Goal: Task Accomplishment & Management: Manage account settings

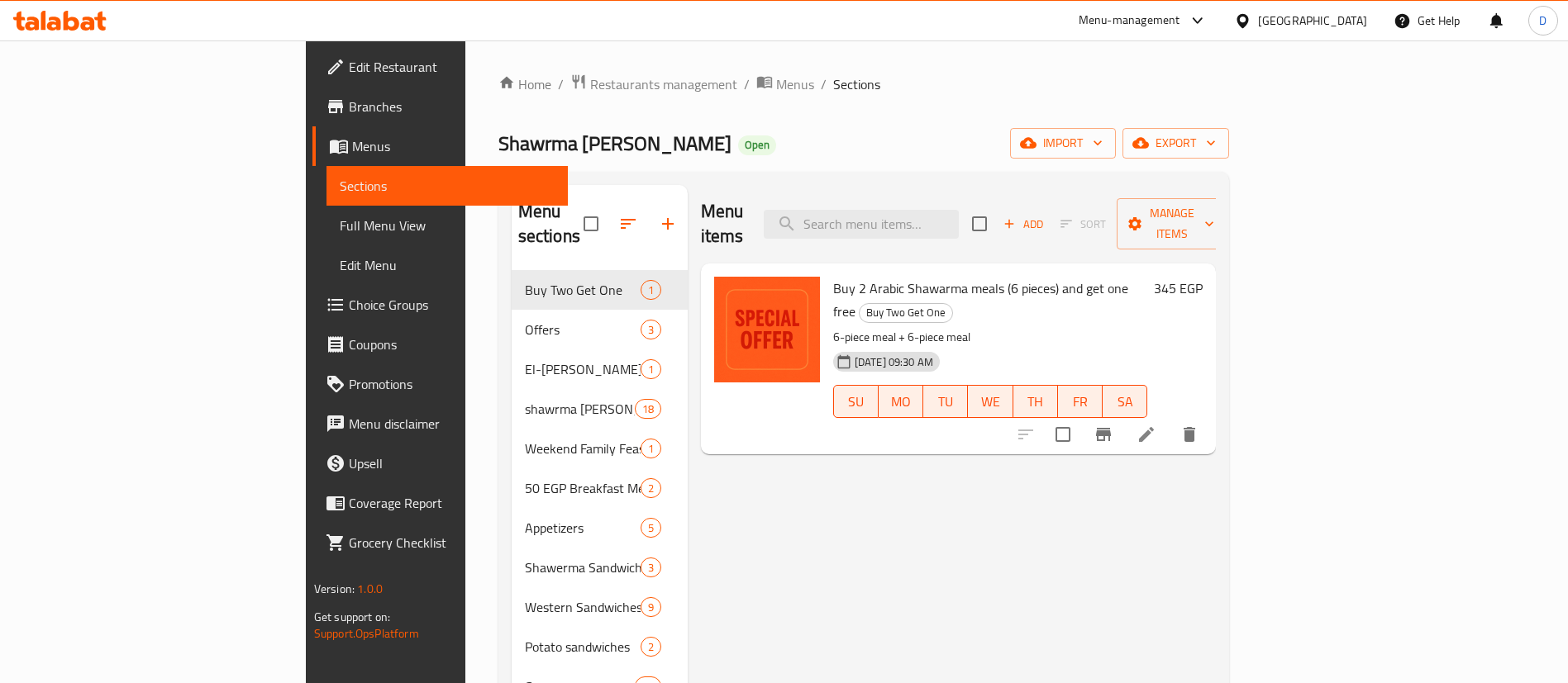
click at [93, 16] on icon at bounding box center [60, 20] width 93 height 20
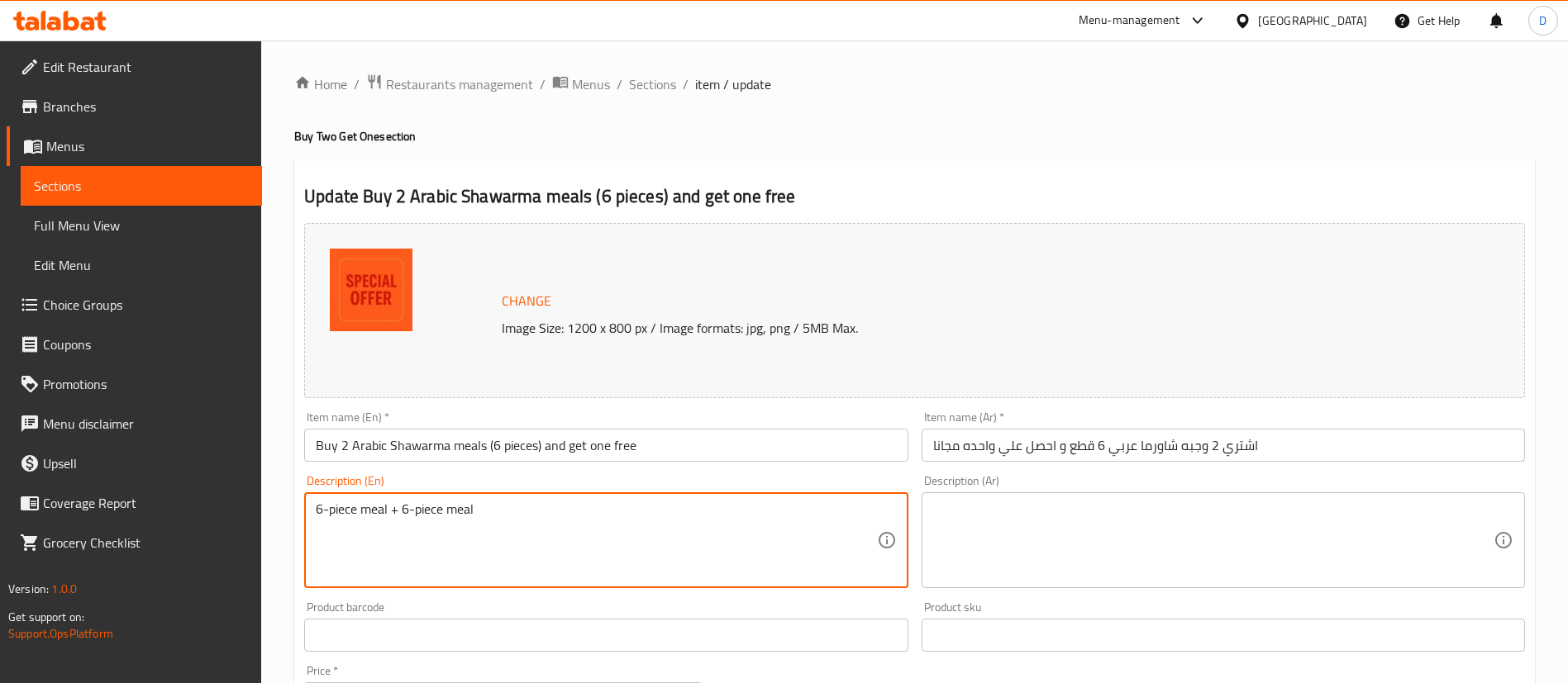
click at [717, 532] on textarea "6-piece meal + 6-piece meal" at bounding box center [596, 540] width 561 height 78
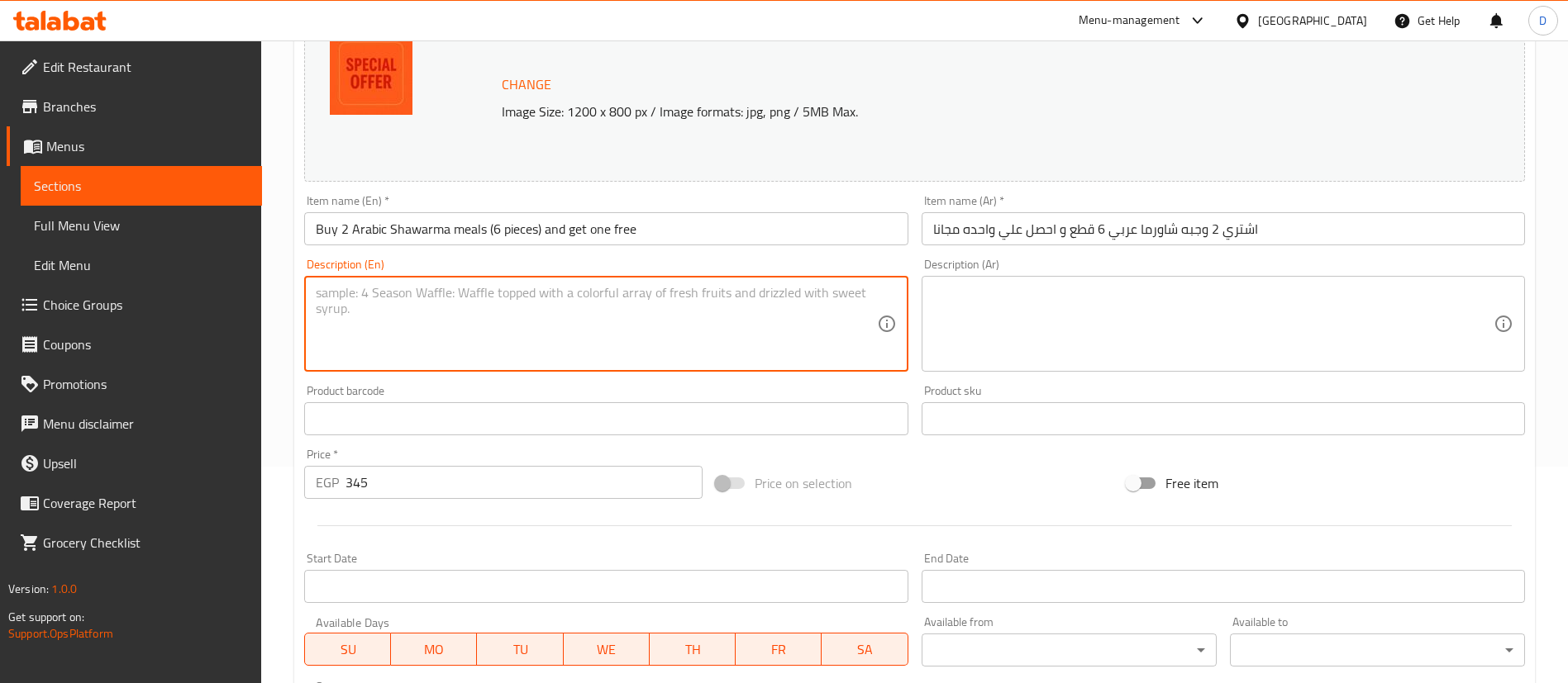
scroll to position [509, 0]
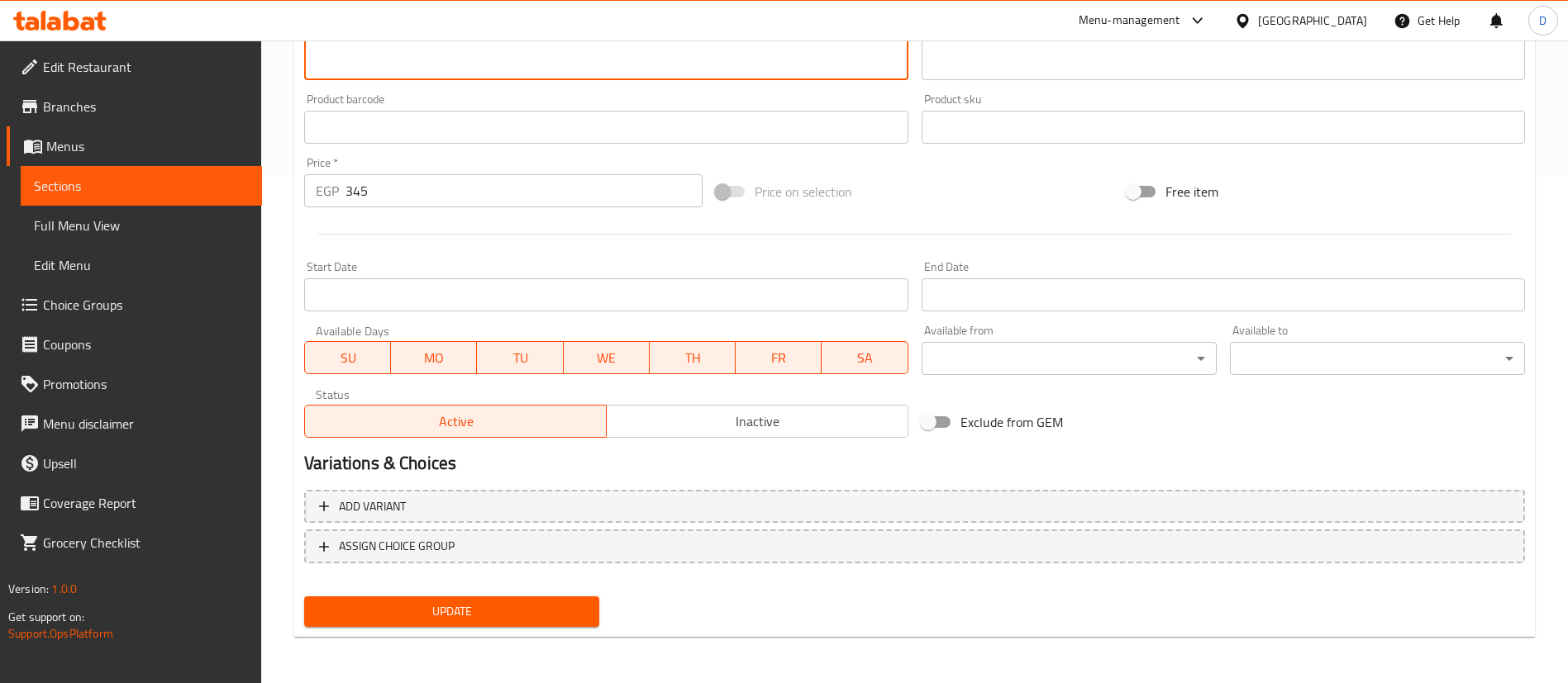
click at [411, 597] on button "Update" at bounding box center [451, 612] width 295 height 31
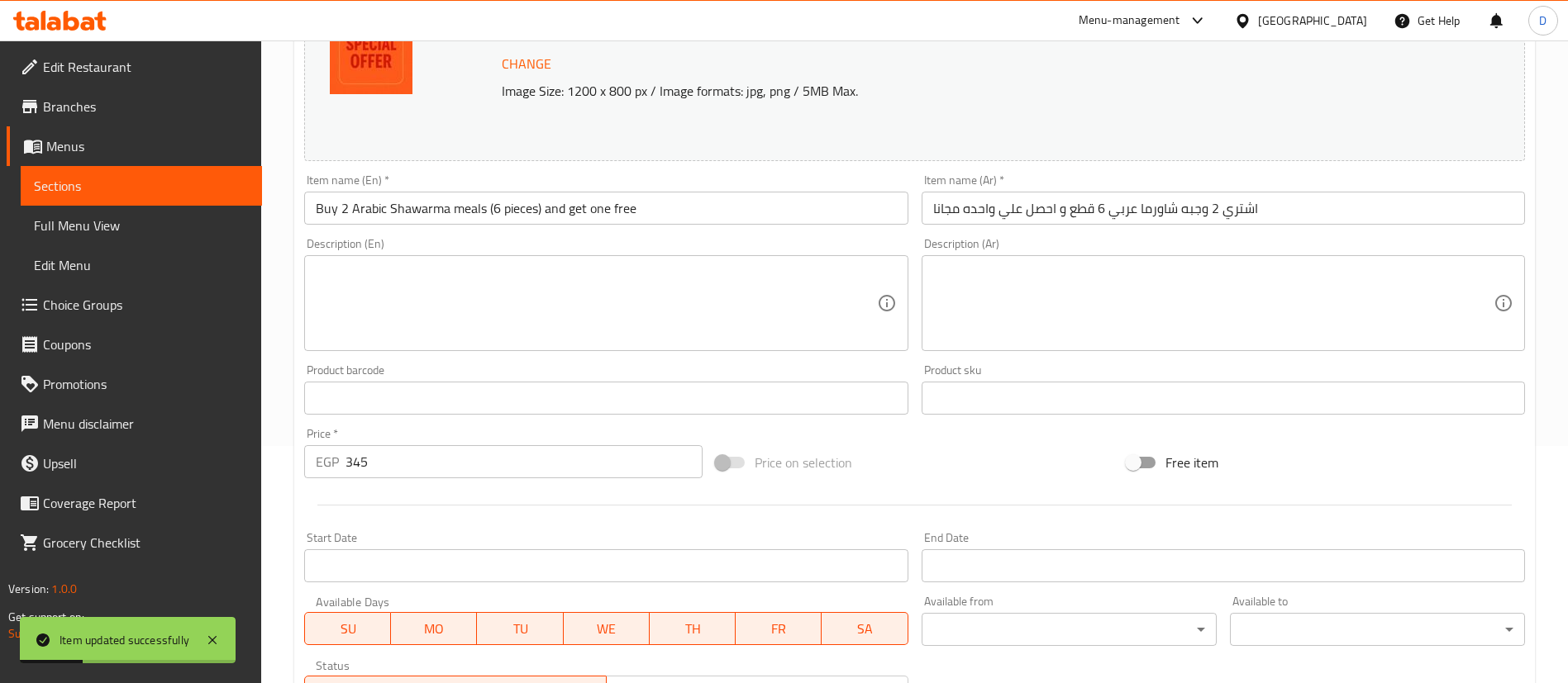
scroll to position [137, 0]
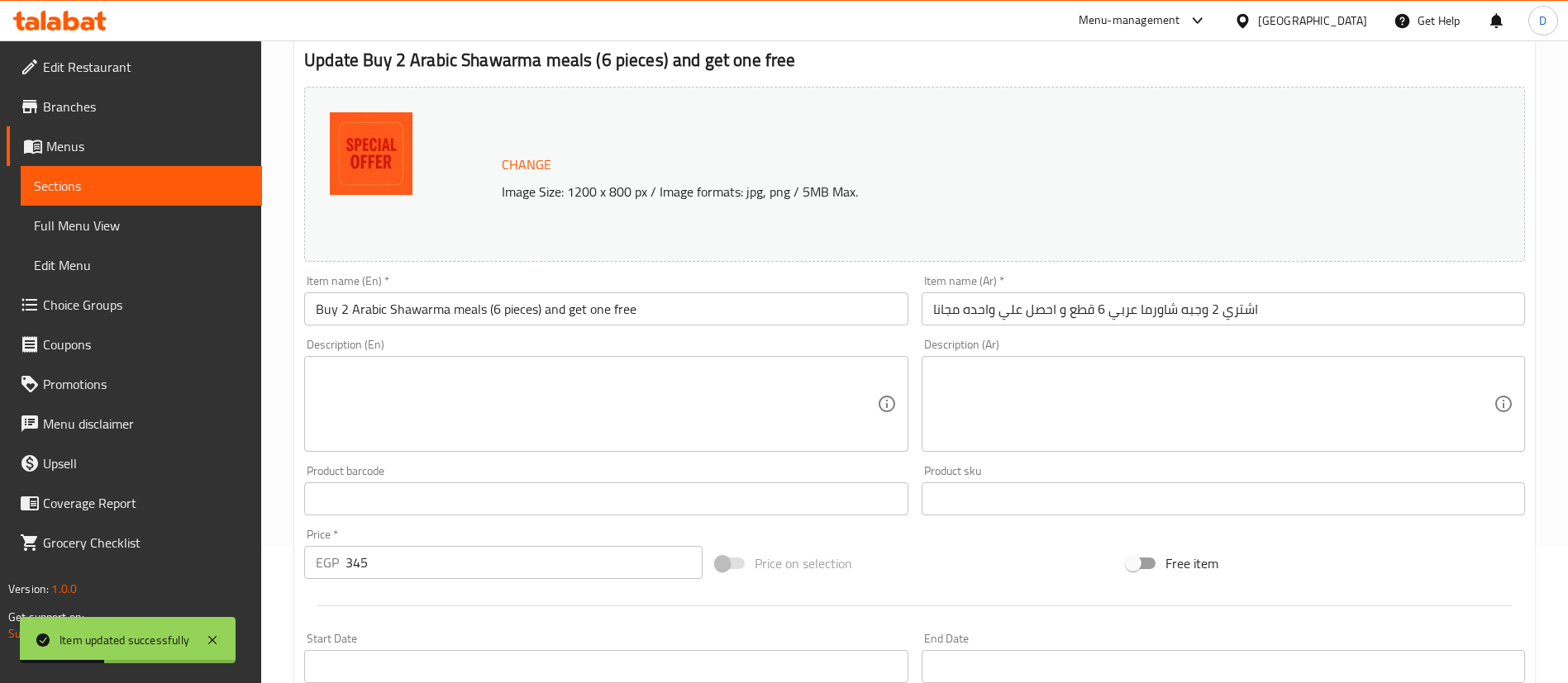
click at [113, 179] on span "Sections" at bounding box center [141, 186] width 215 height 20
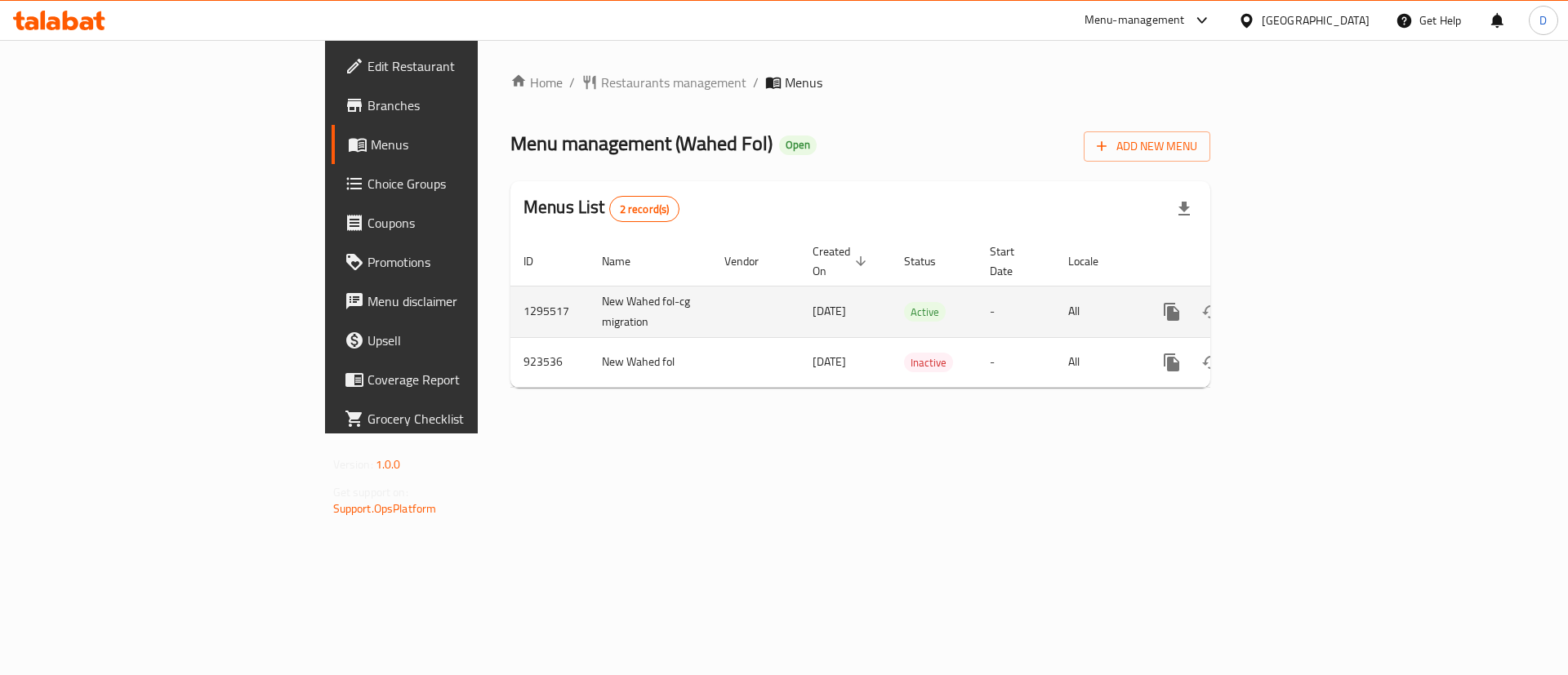
click at [1300, 302] on icon "enhanced table" at bounding box center [1289, 312] width 20 height 20
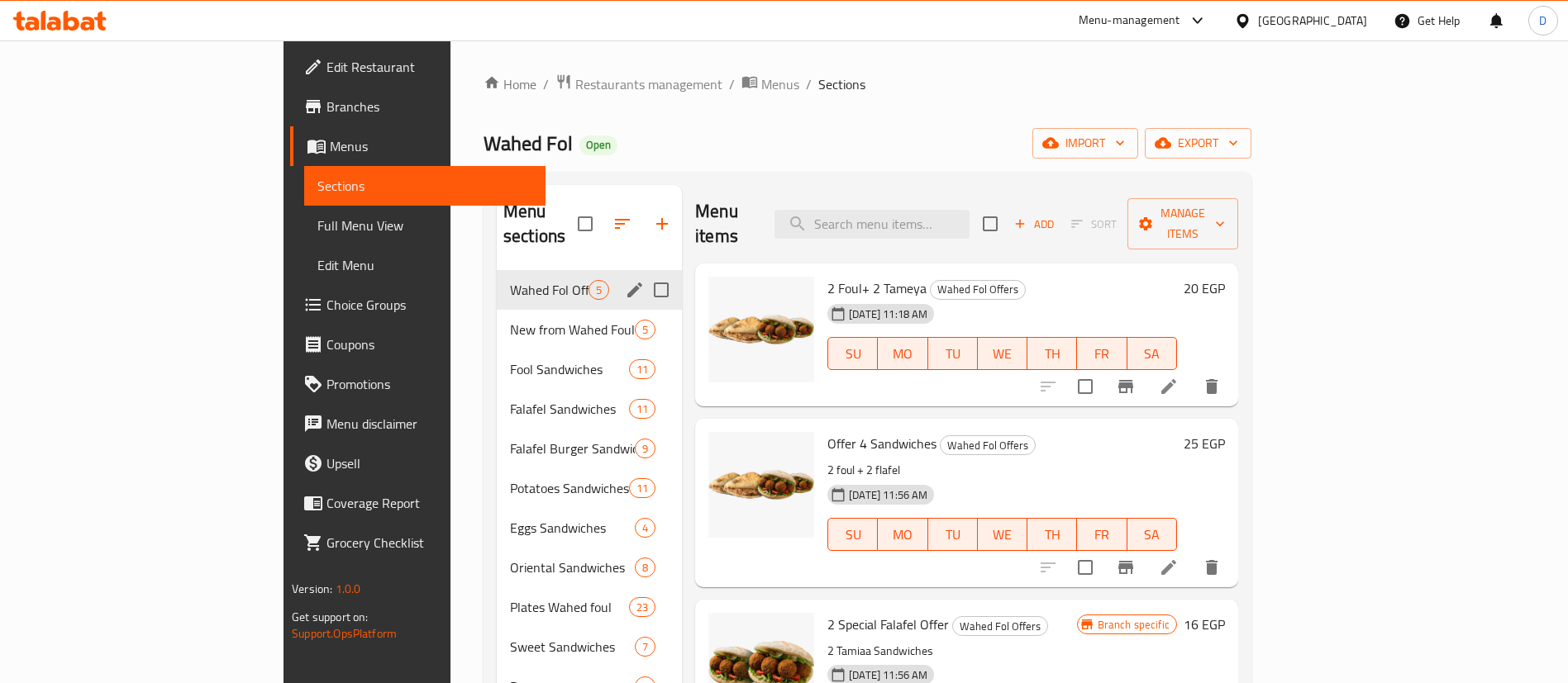
click at [497, 275] on div "Wahed Fol Offers 5" at bounding box center [590, 290] width 185 height 40
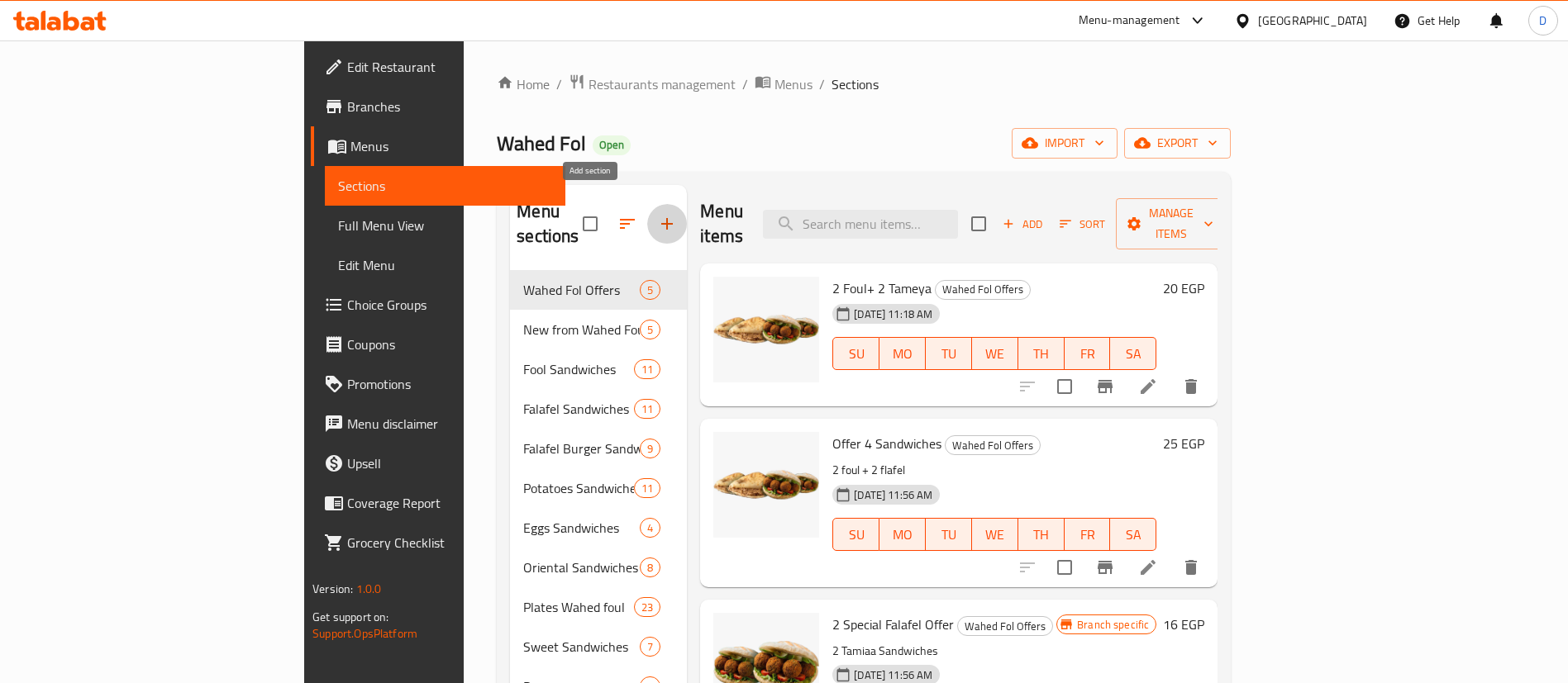
click at [657, 214] on icon "button" at bounding box center [666, 224] width 20 height 20
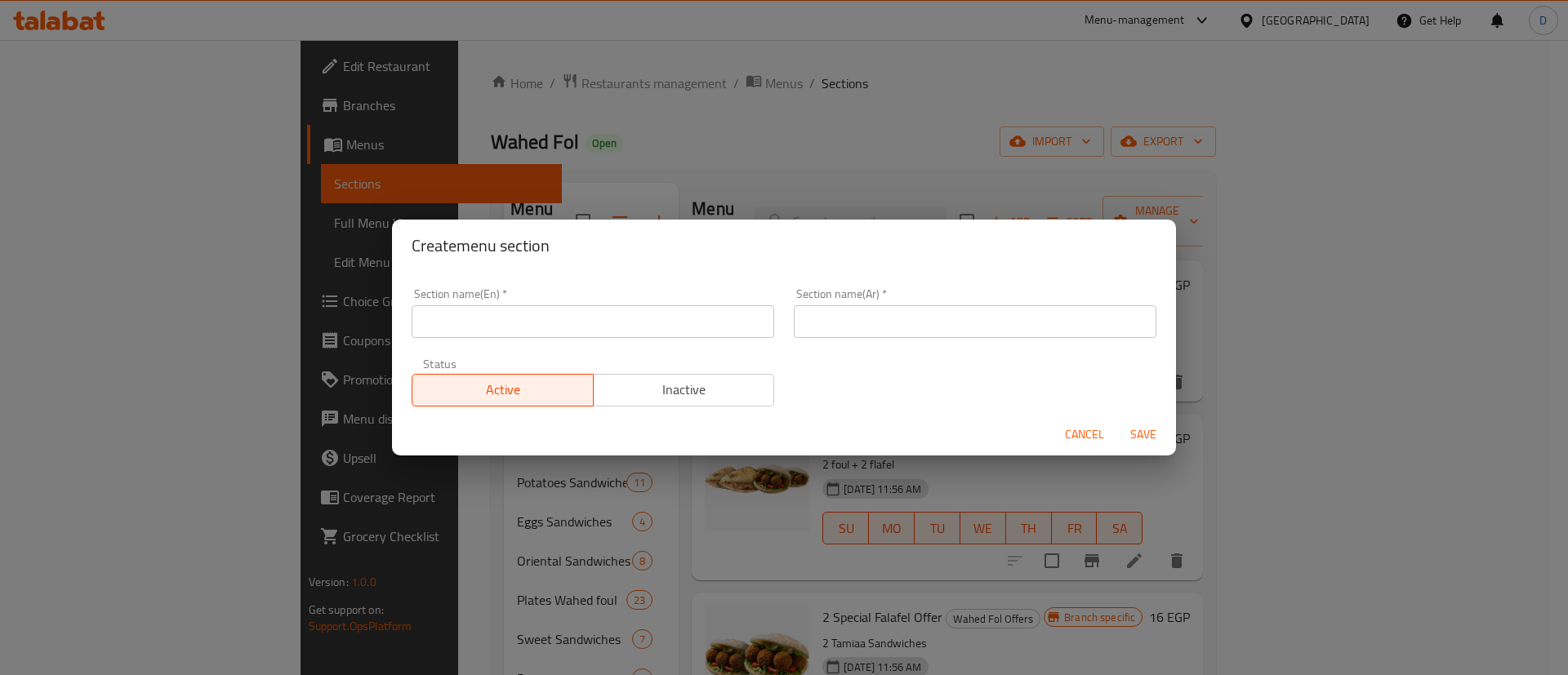
drag, startPoint x: 578, startPoint y: 201, endPoint x: 491, endPoint y: 314, distance: 142.6
click at [491, 314] on input "text" at bounding box center [593, 322] width 362 height 33
click at [454, 327] on input "Buy 3 get 1" at bounding box center [593, 322] width 362 height 33
type input "Buy 2 get 1"
click at [1038, 328] on input "text" at bounding box center [975, 322] width 362 height 33
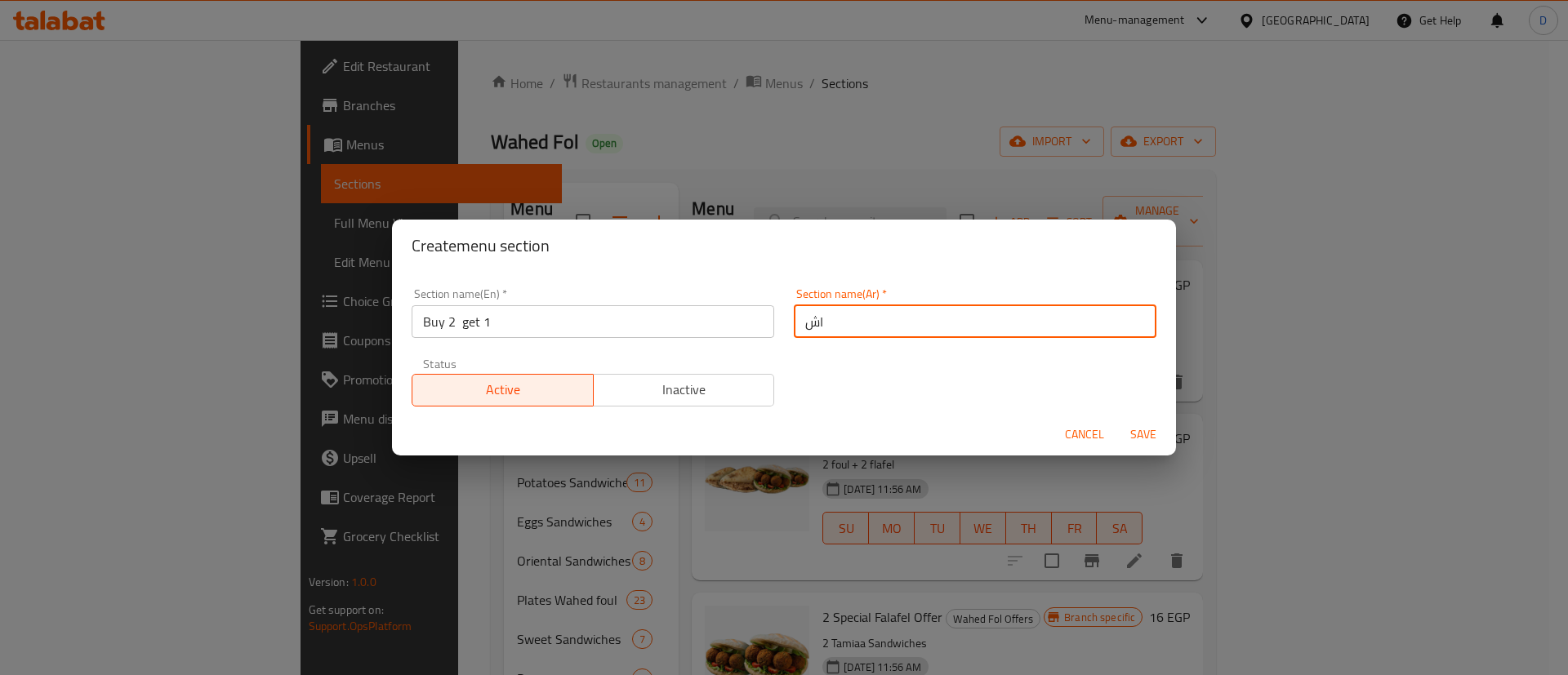
type input "اشتري 2 واحصل علي 1 هدية"
click at [1132, 429] on span "Save" at bounding box center [1143, 435] width 39 height 20
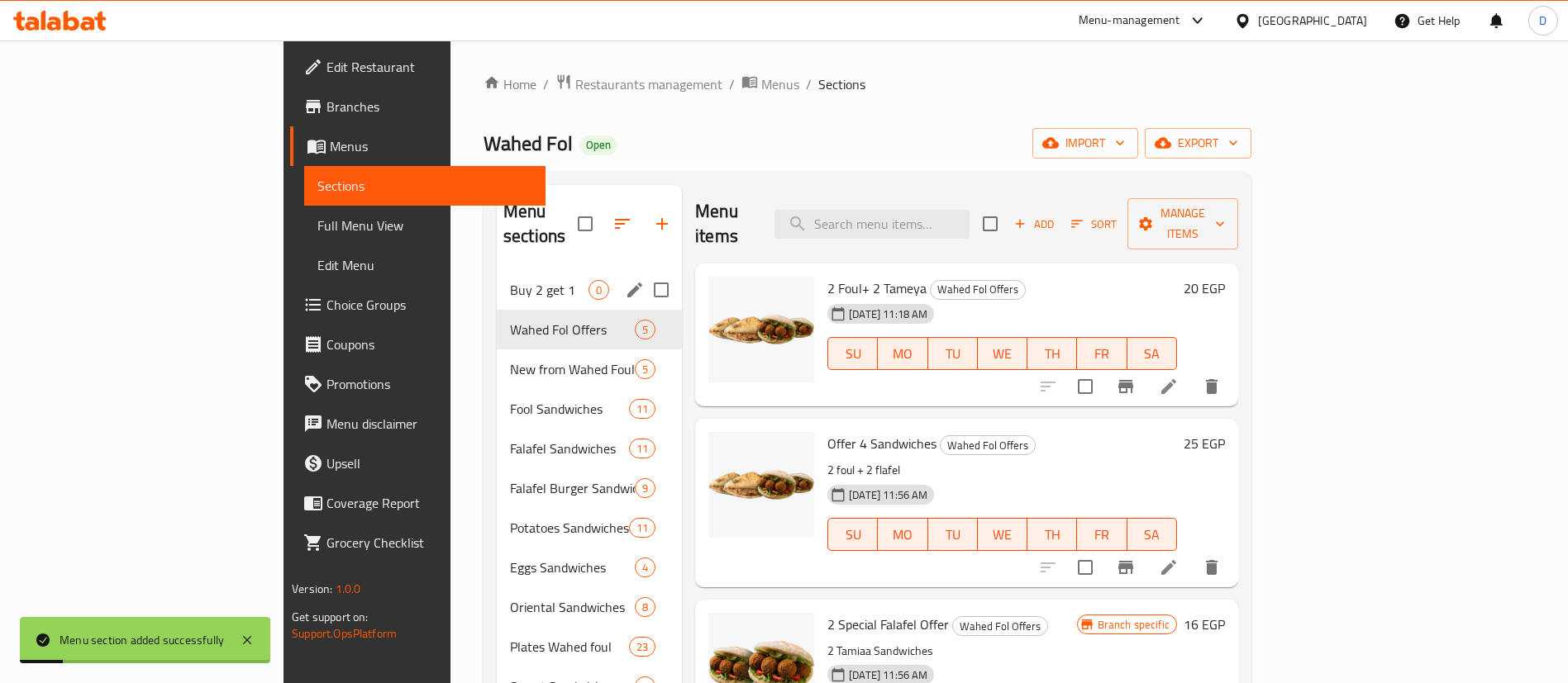
click at [510, 280] on span "Buy 2 get 1" at bounding box center [549, 290] width 78 height 20
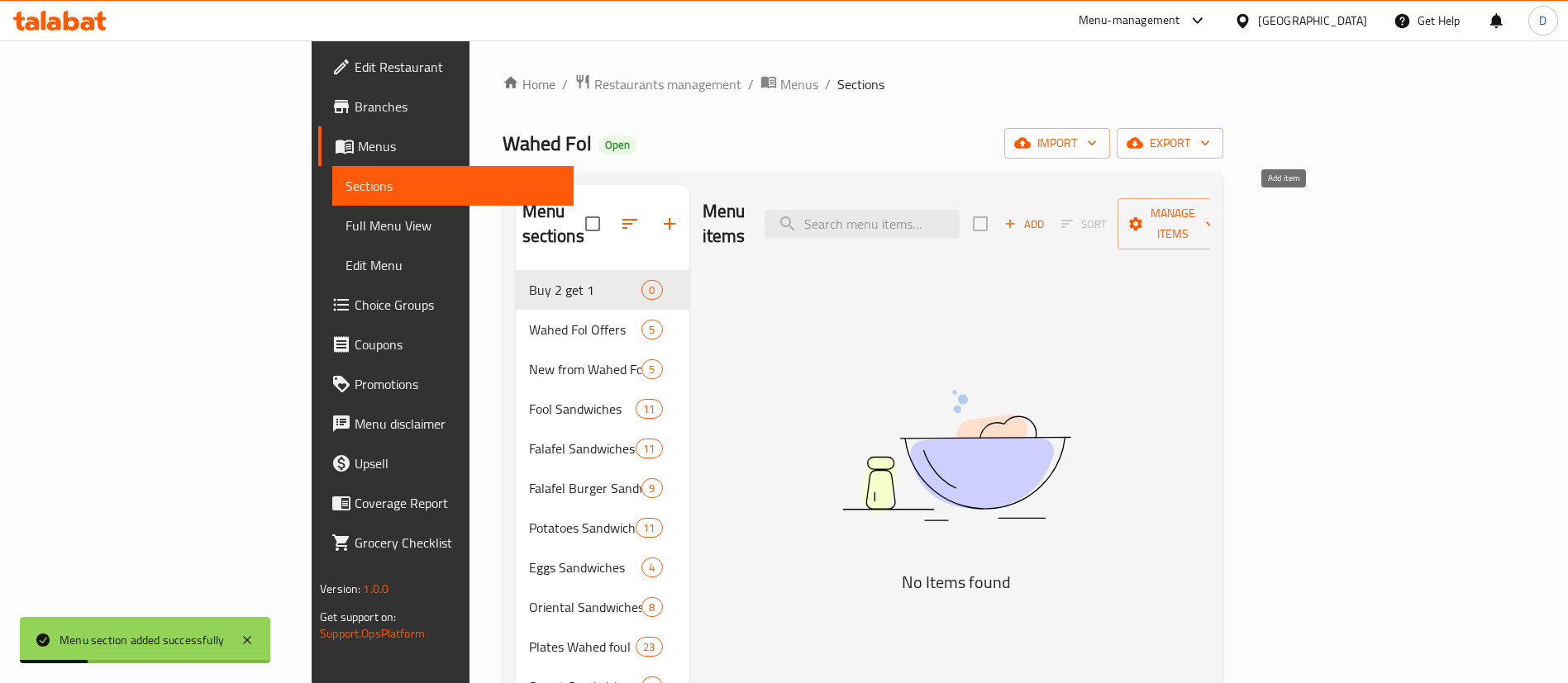
click at [1046, 215] on span "Add" at bounding box center [1024, 225] width 45 height 19
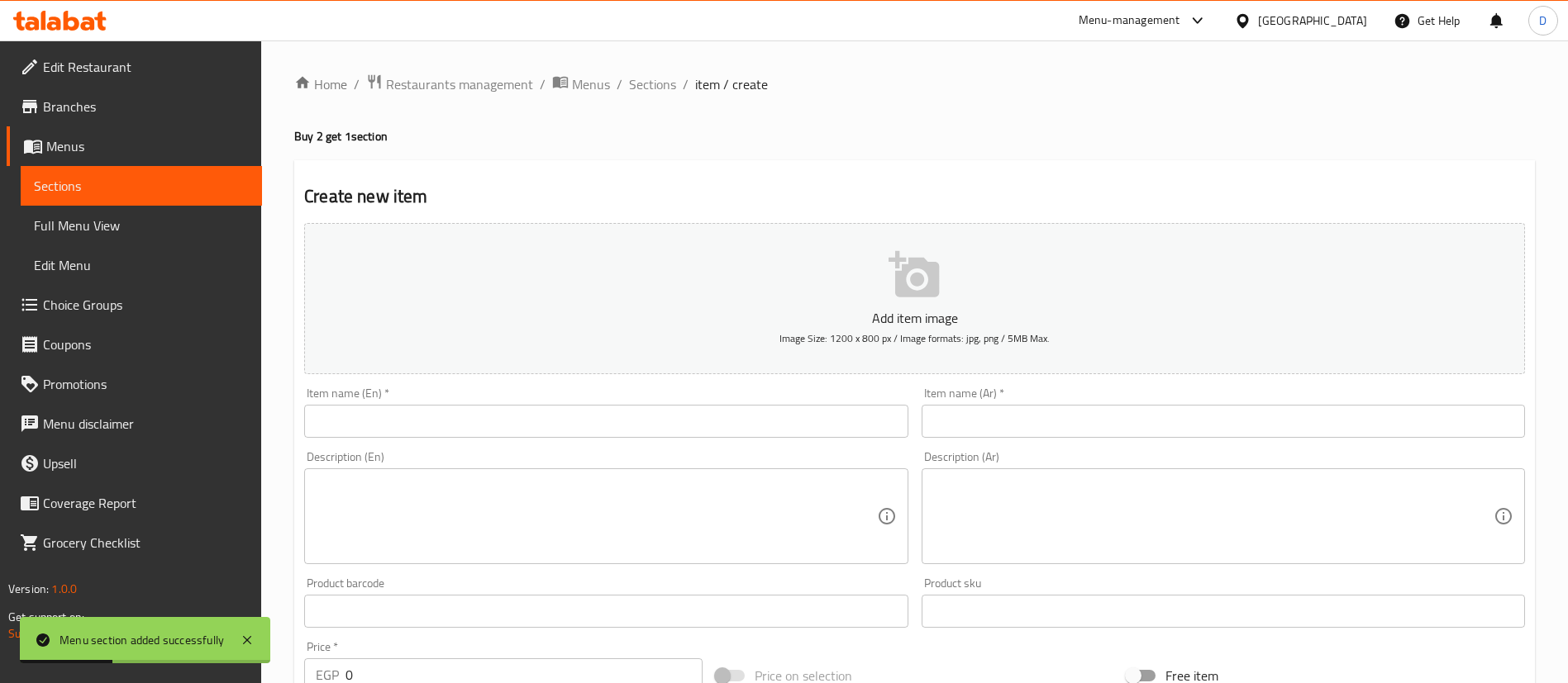
click at [1016, 405] on input "text" at bounding box center [1223, 421] width 604 height 33
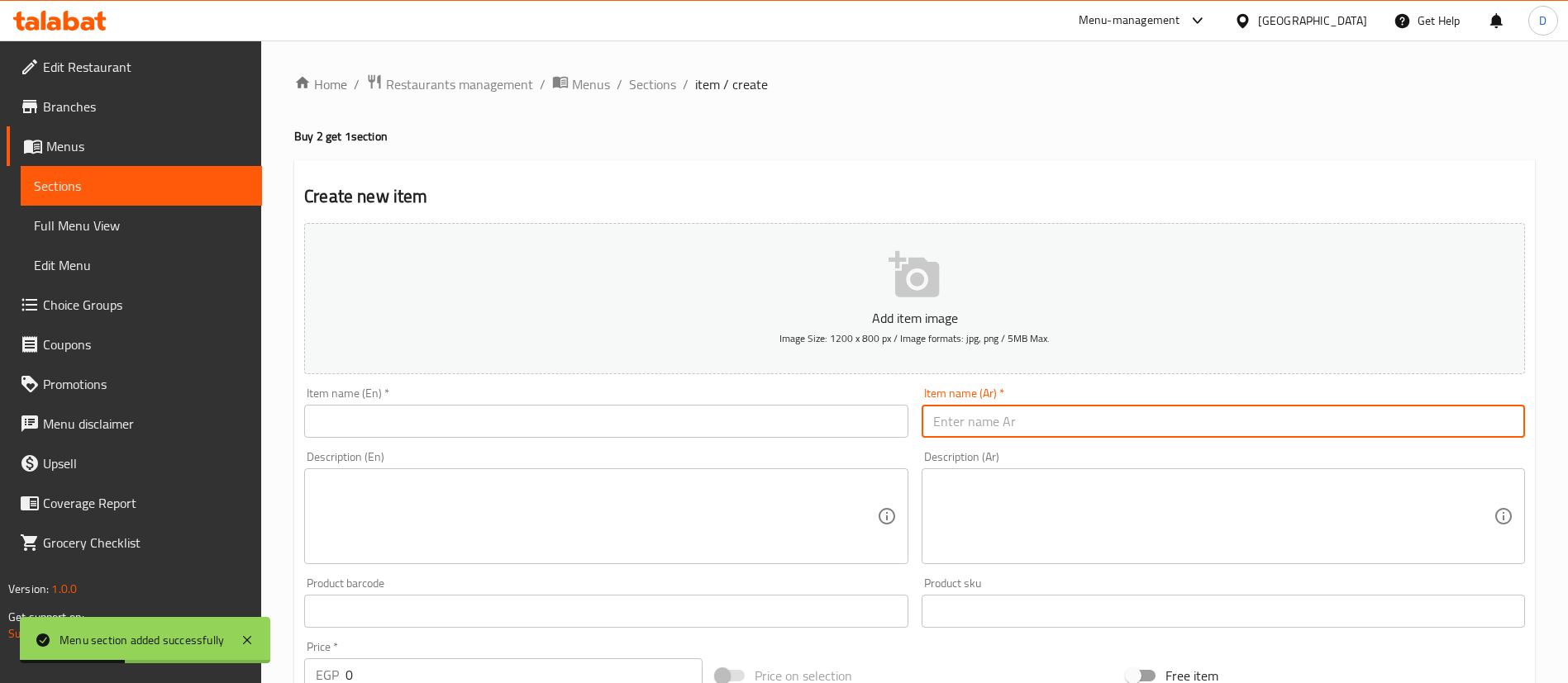
paste input "2 فلافل برجر مخصوص و احصل علي 1 فلافل برجر عادي"
type input "2 فلافل برجر مخصوص و احصل علي 1 فلافل برجر عادي"
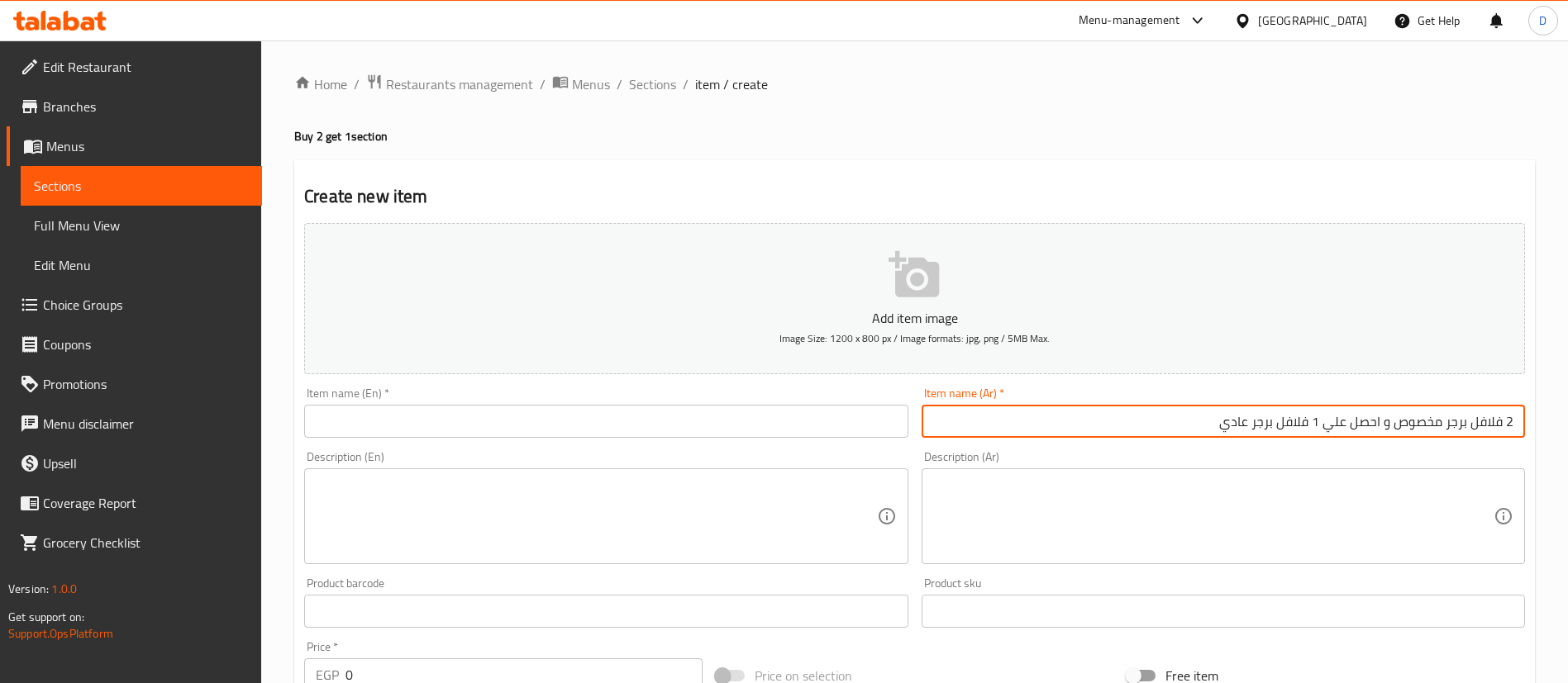
click at [541, 416] on input "text" at bounding box center [606, 421] width 604 height 33
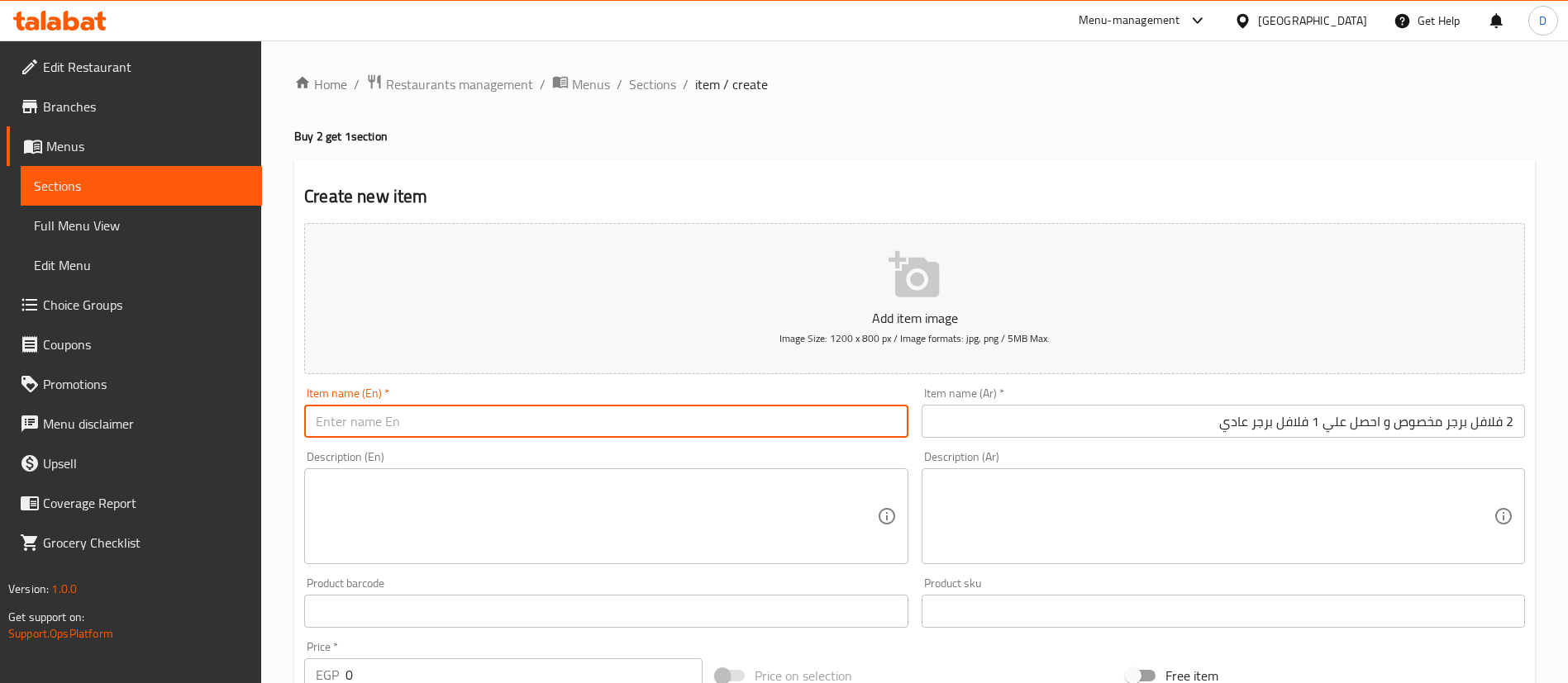
paste input "Buy 2 special falafel burgers and get 1 regular falafel burger free"
type input "Buy 2 special falafel burgers and get 1 regular falafel burger free"
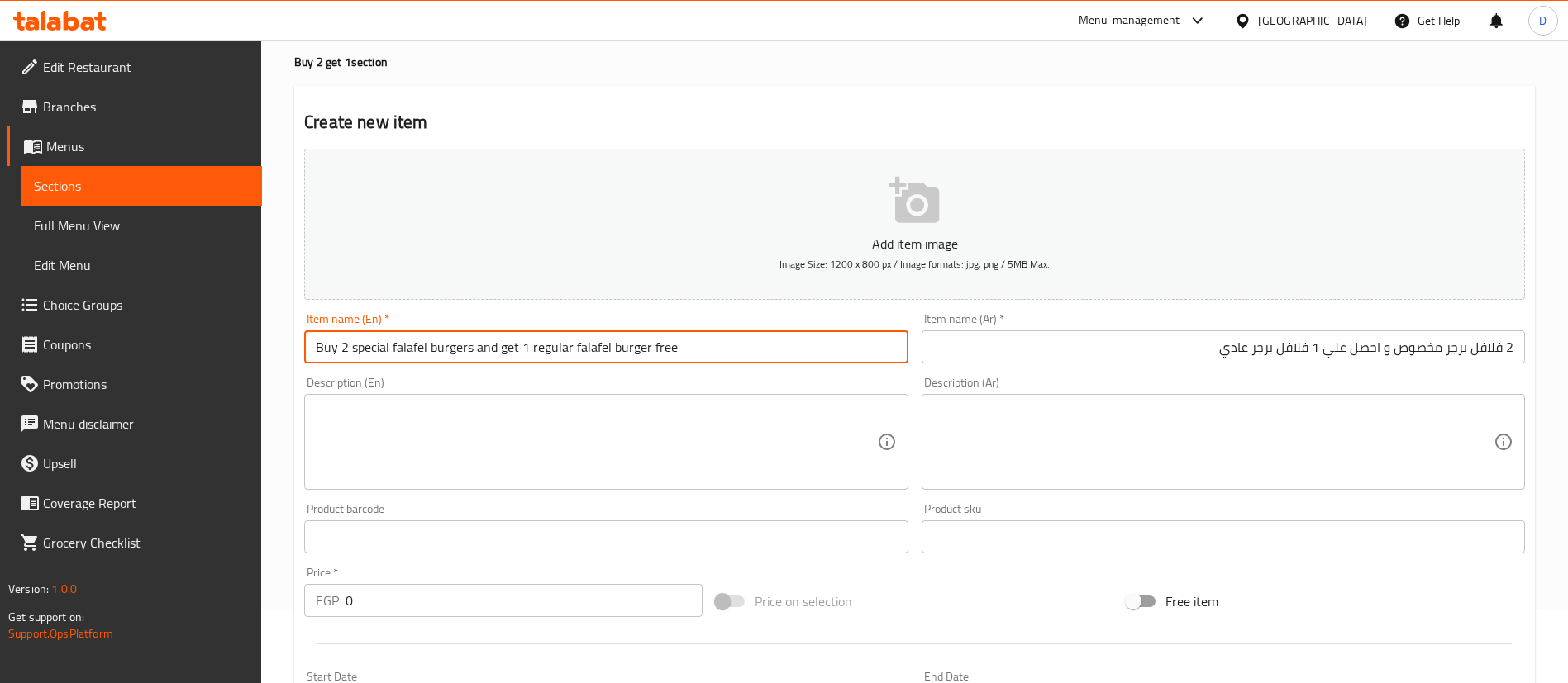
scroll to position [124, 0]
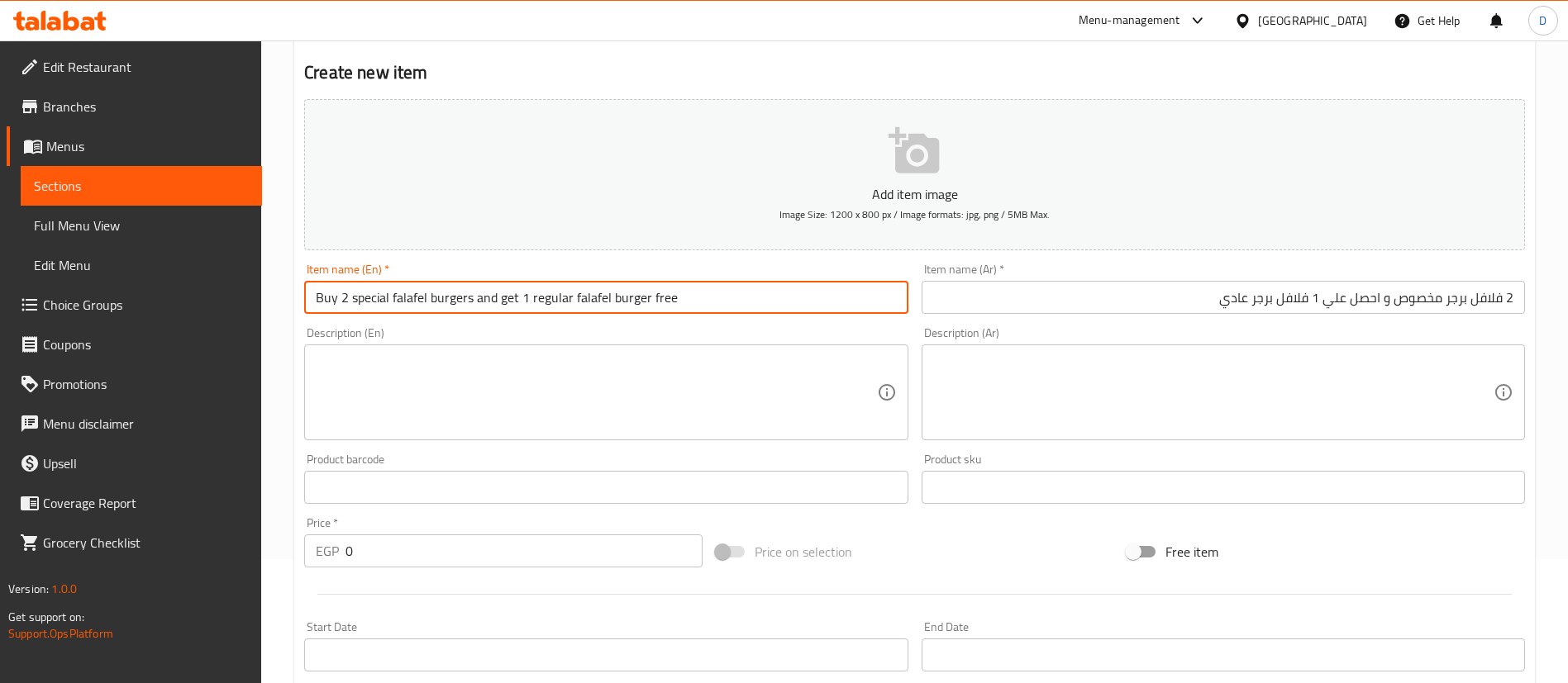
click at [477, 541] on input "0" at bounding box center [524, 552] width 357 height 33
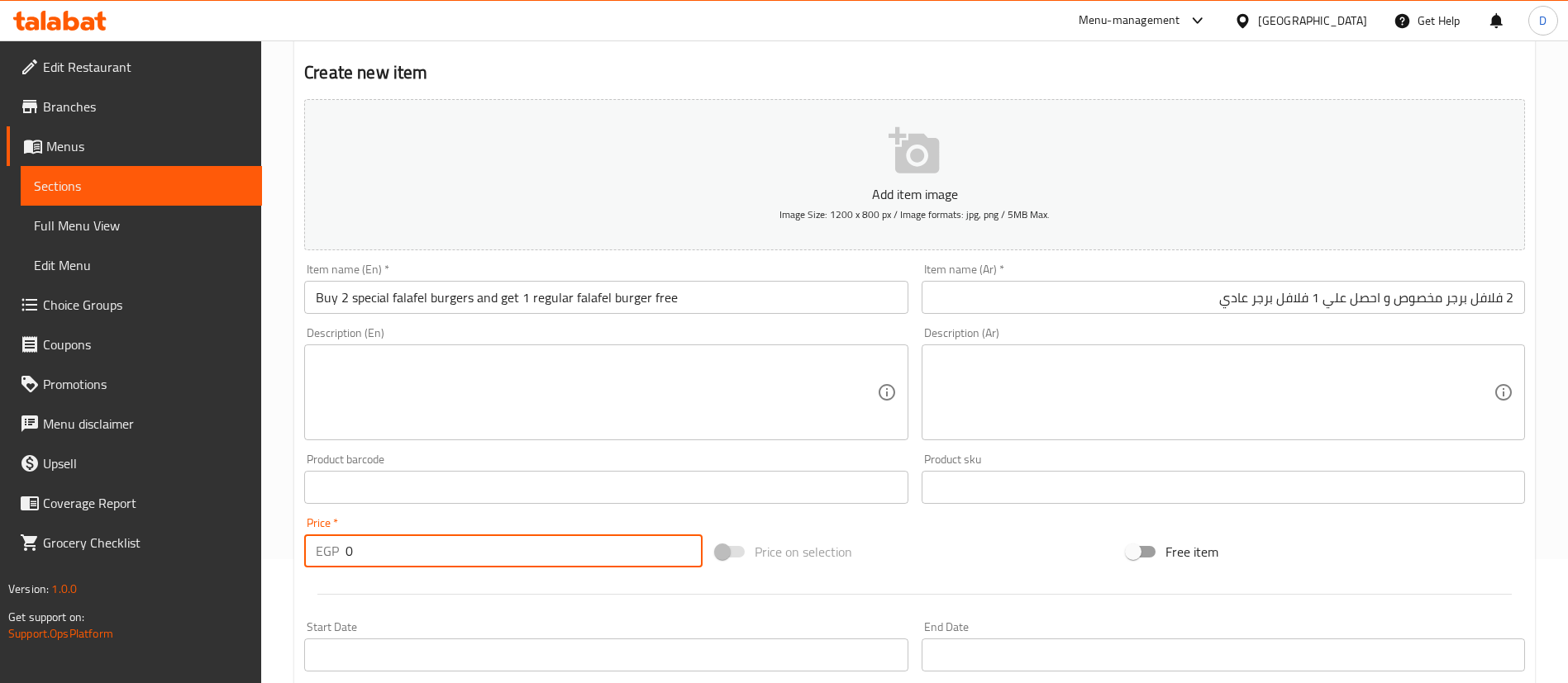
click at [477, 541] on input "0" at bounding box center [524, 552] width 357 height 33
paste input "46"
type input "46"
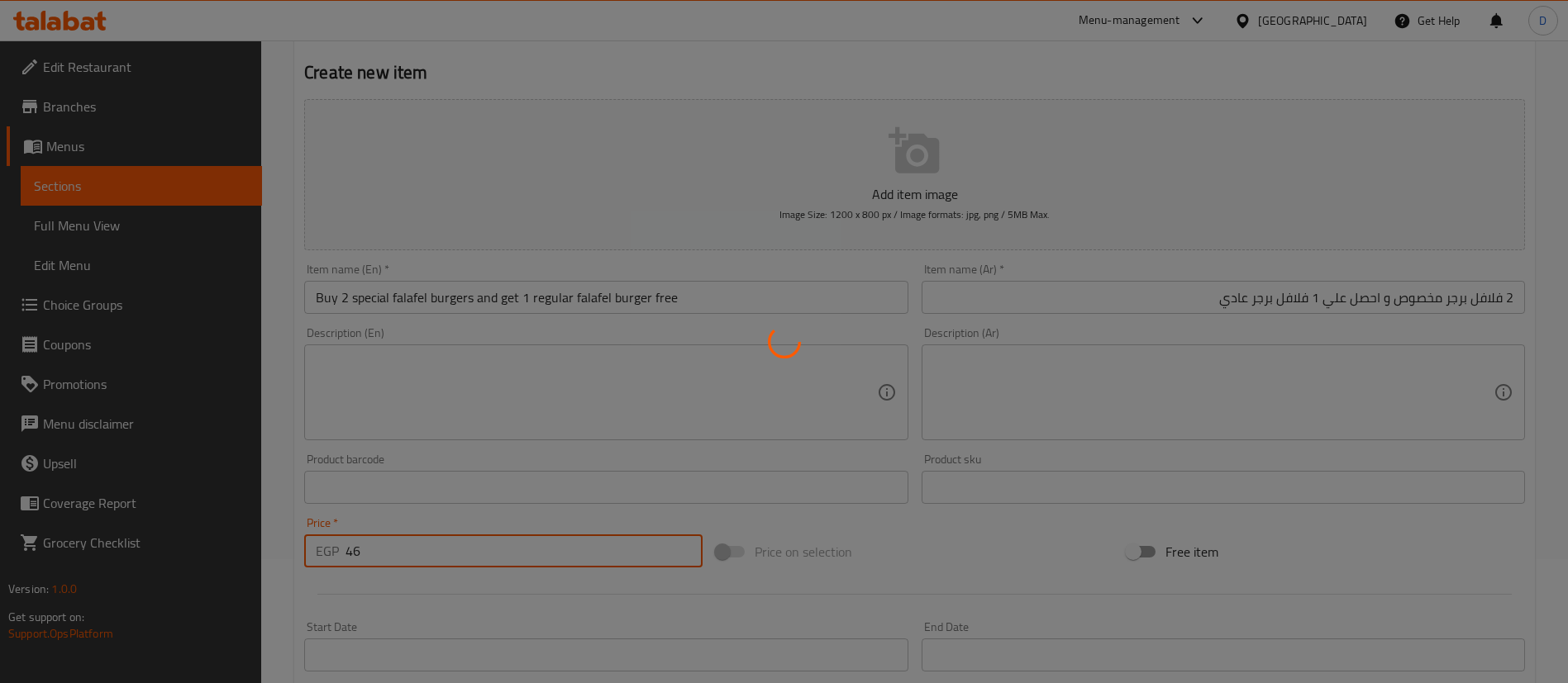
type input "0"
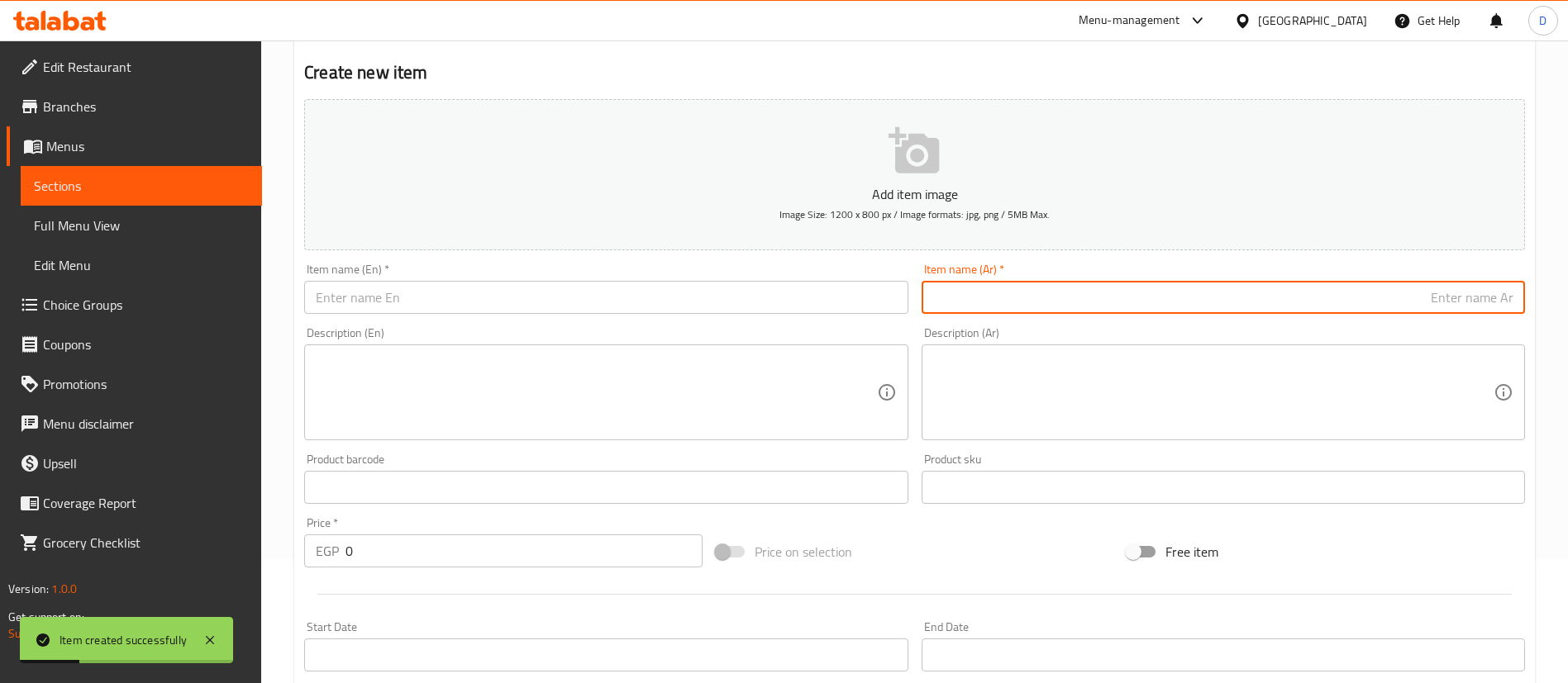
click at [1182, 305] on input "text" at bounding box center [1223, 298] width 604 height 33
paste input "2 فلافل كيري و احصل علي 1 مجانا"
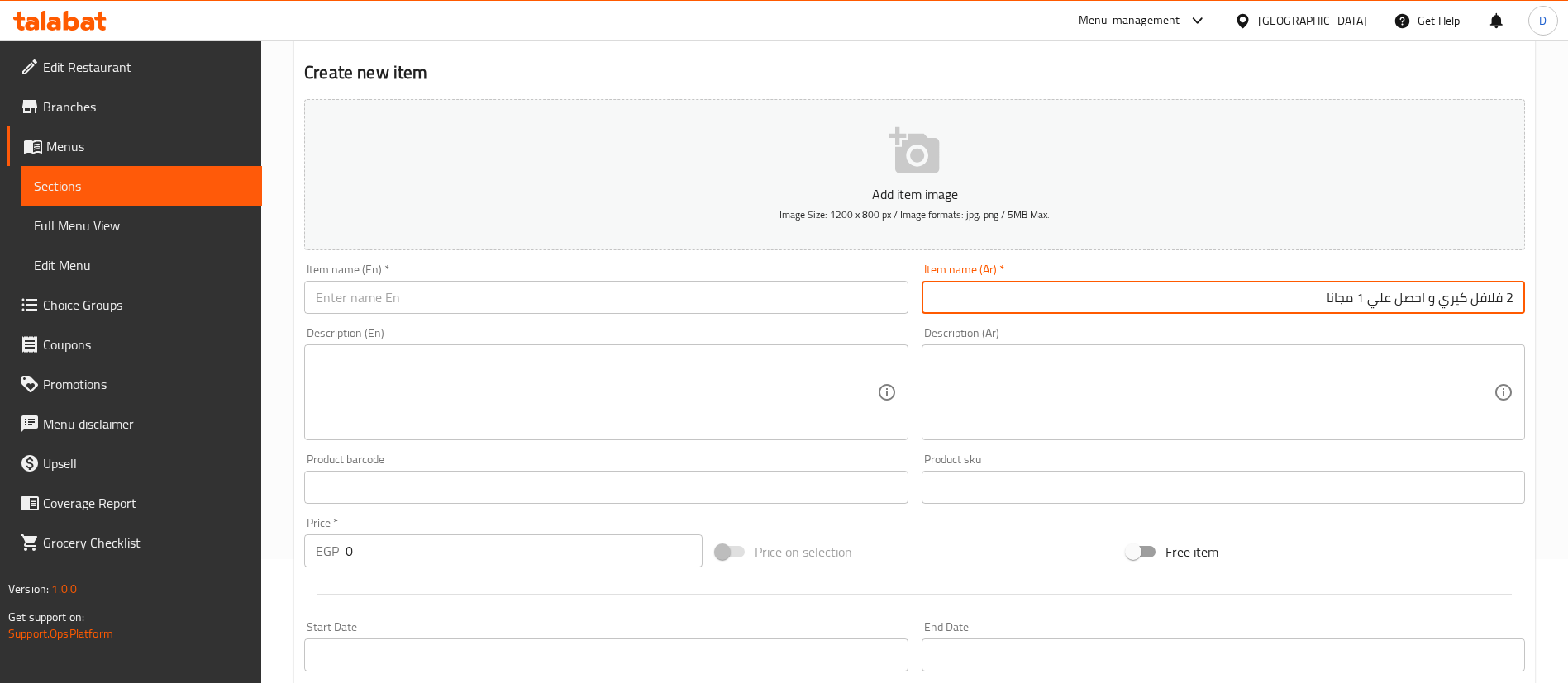
type input "2 فلافل كيري و احصل علي 1 مجانا"
click at [793, 299] on input "text" at bounding box center [606, 298] width 604 height 33
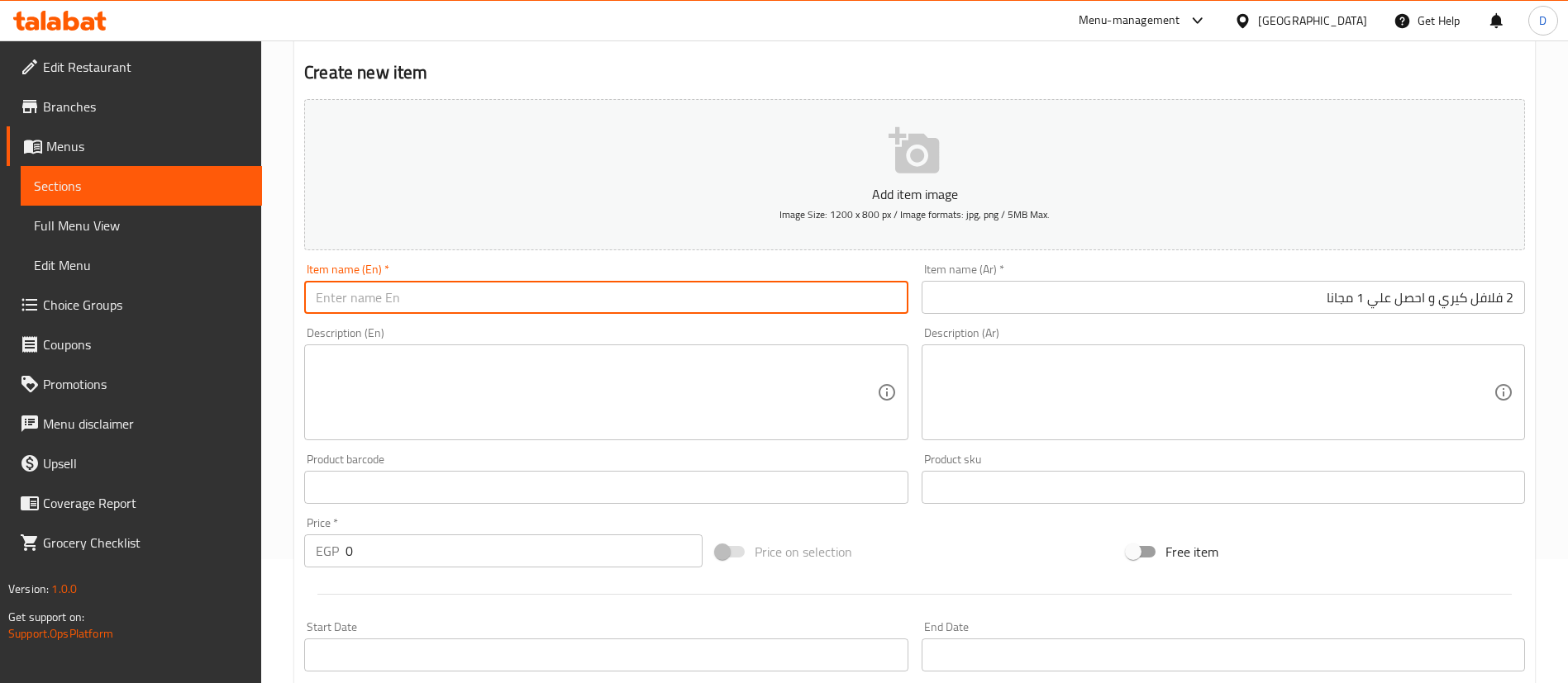
paste input "2 Kiri Falafel and get 1 free"
type input "2 Kiri Falafel and get 1 free"
click at [437, 540] on input "0" at bounding box center [524, 552] width 357 height 33
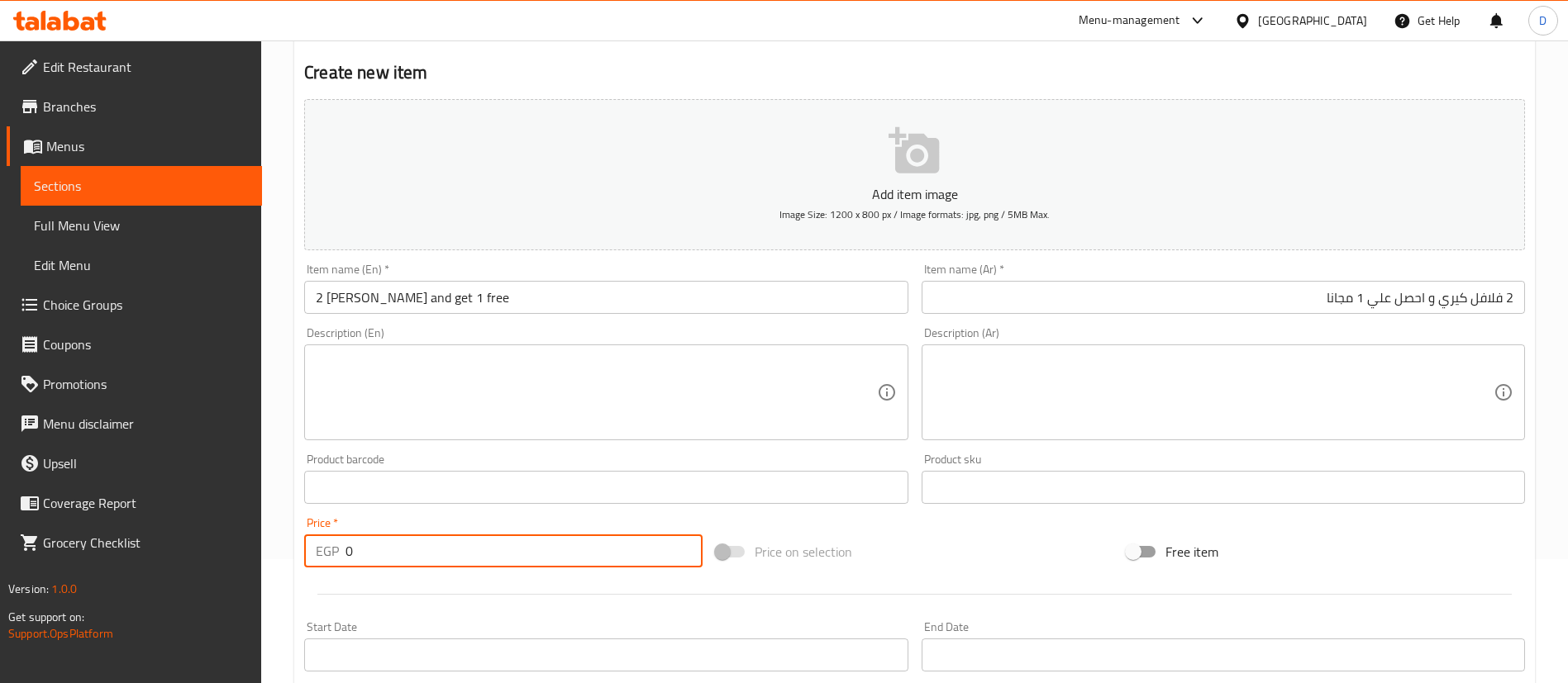
click at [437, 540] on input "0" at bounding box center [524, 552] width 357 height 33
paste input "54"
type input "54"
click at [617, 397] on textarea at bounding box center [596, 392] width 561 height 78
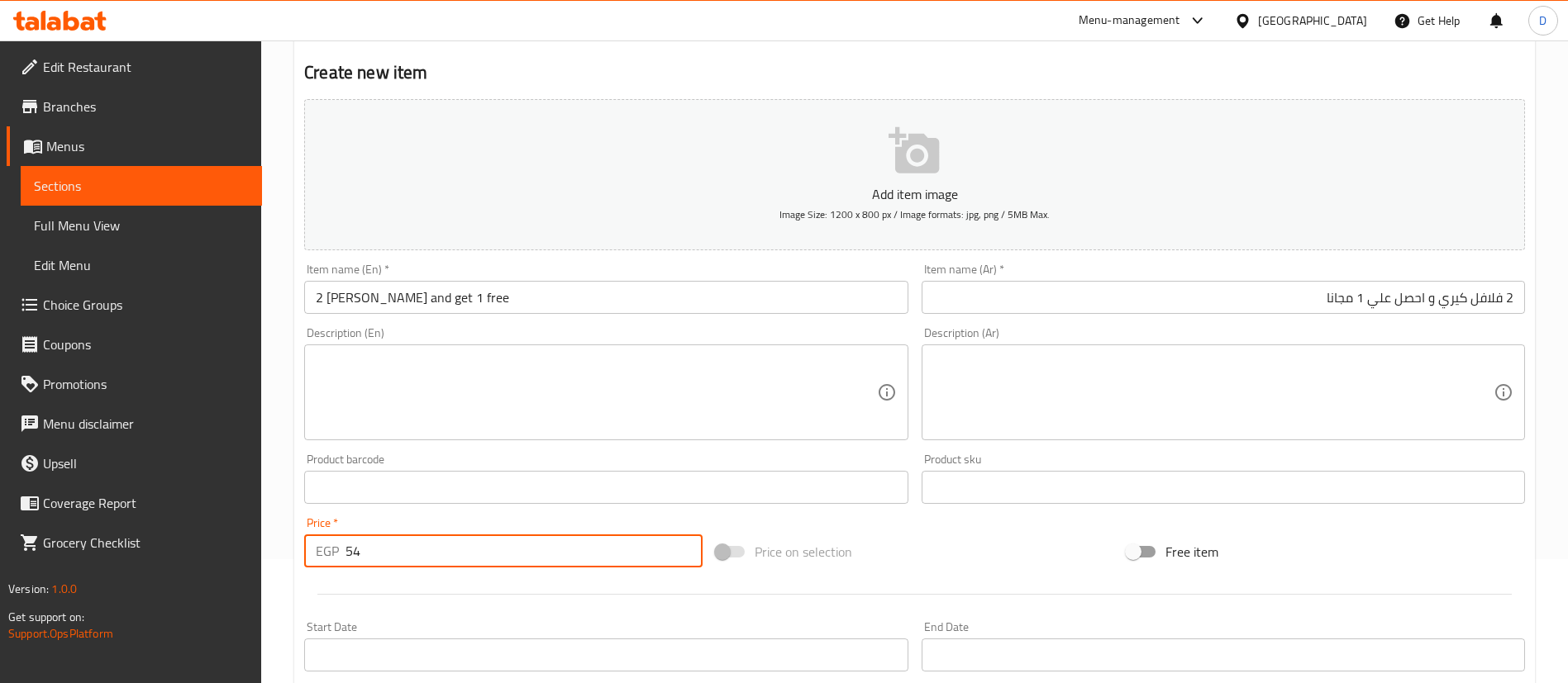
click at [561, 543] on input "54" at bounding box center [524, 552] width 357 height 33
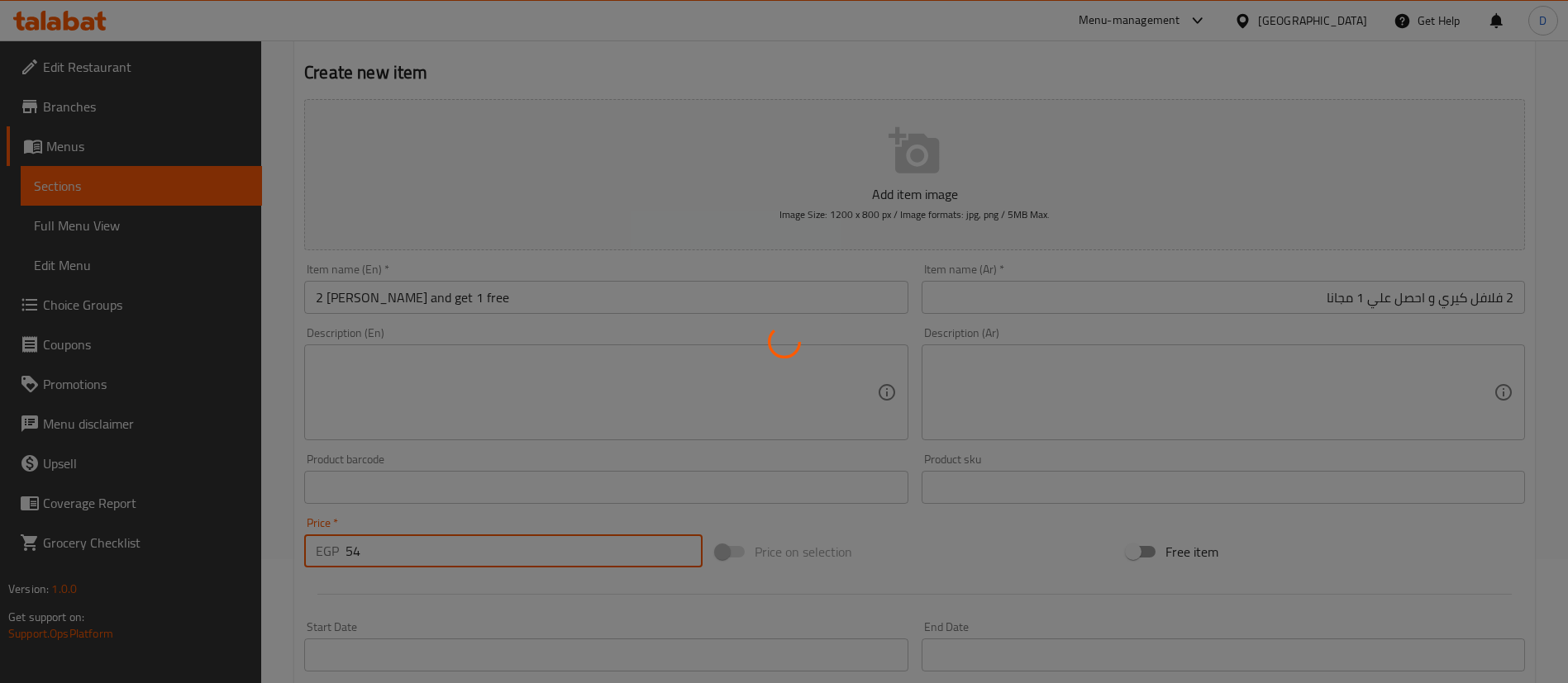
type input "0"
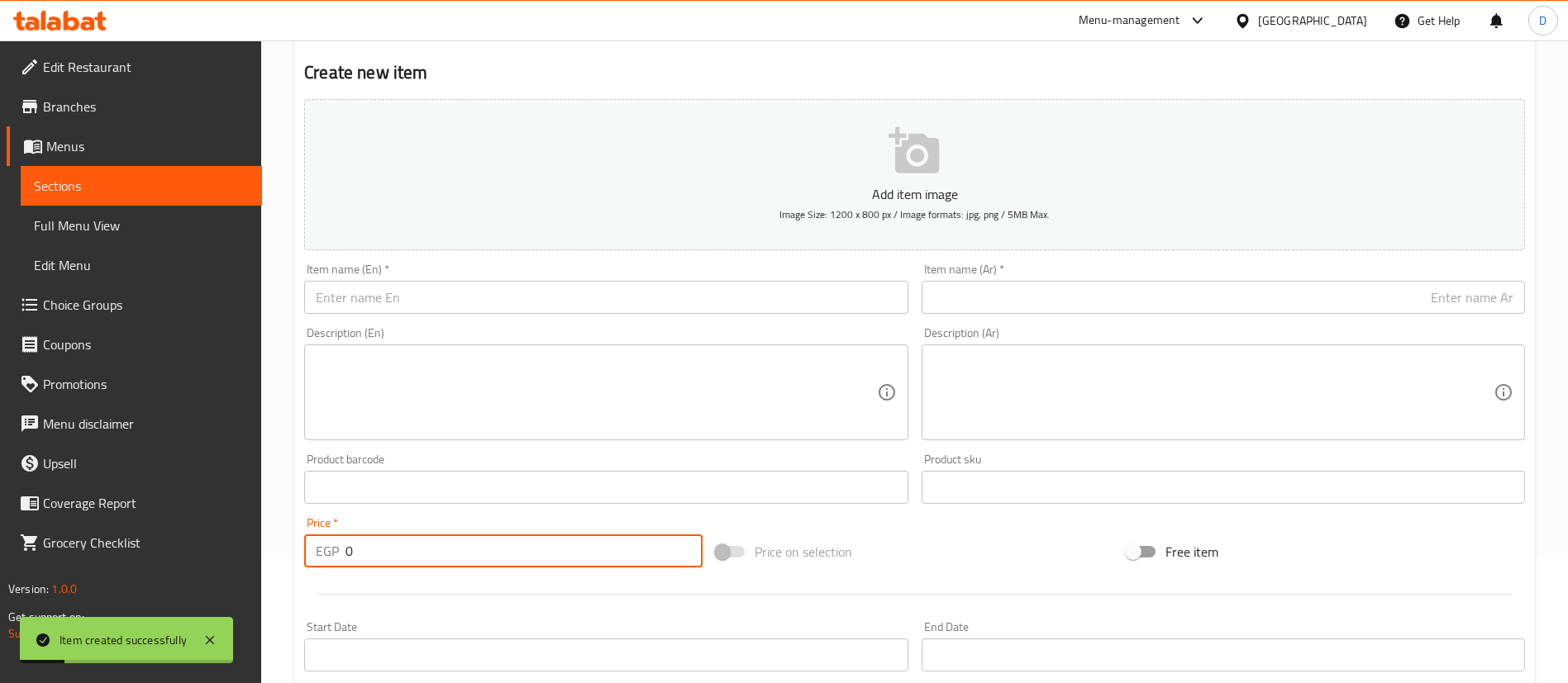
click at [106, 198] on link "Sections" at bounding box center [141, 185] width 242 height 40
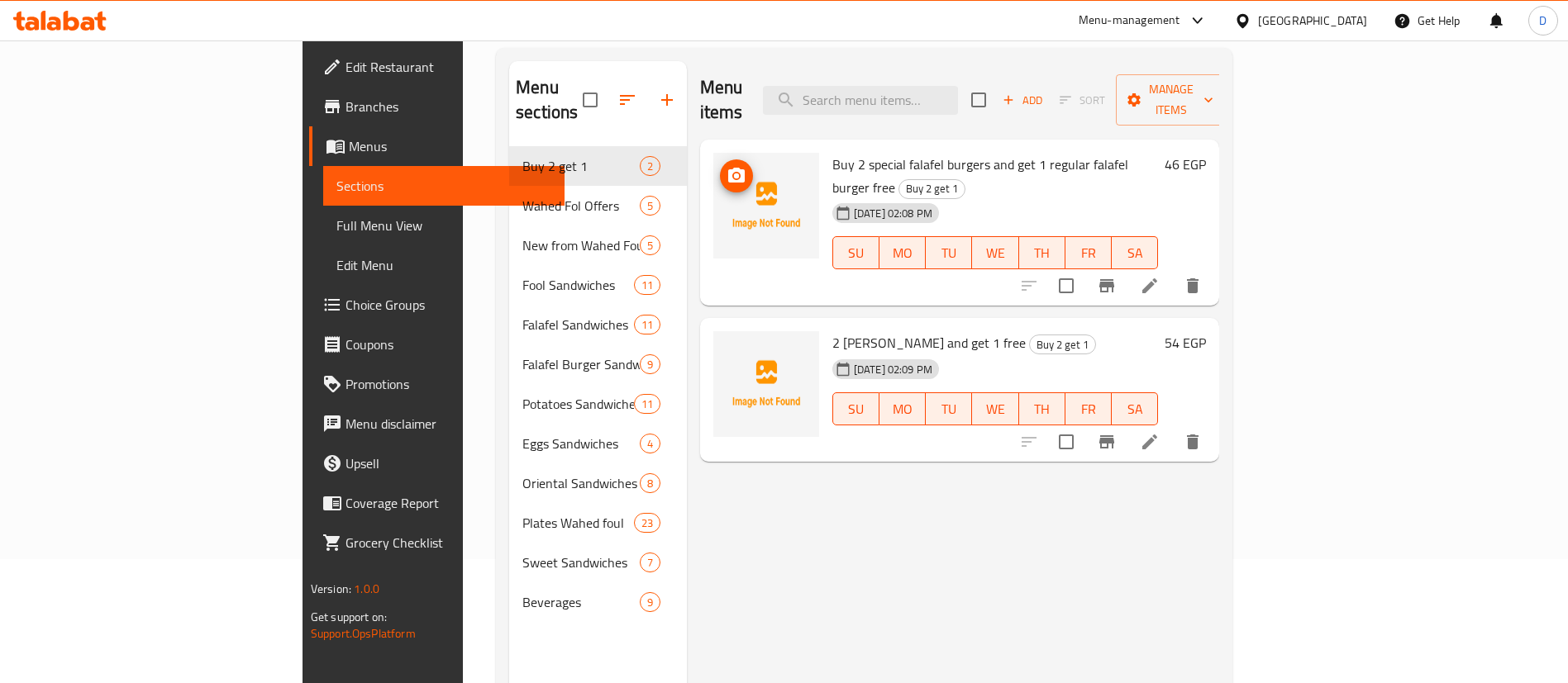
click at [713, 155] on img at bounding box center [766, 205] width 106 height 106
click at [734, 174] on circle "upload picture" at bounding box center [737, 176] width 5 height 5
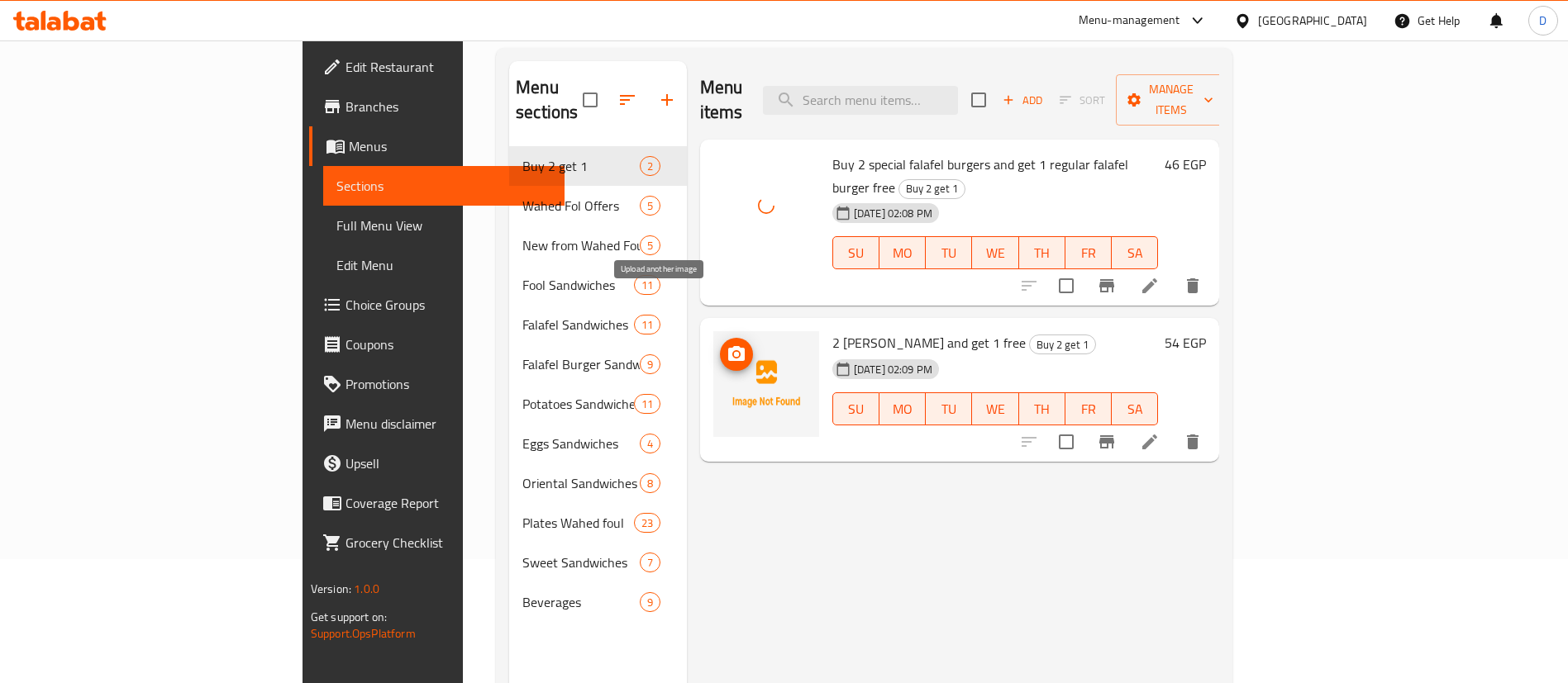
click at [720, 338] on button "upload picture" at bounding box center [737, 355] width 33 height 33
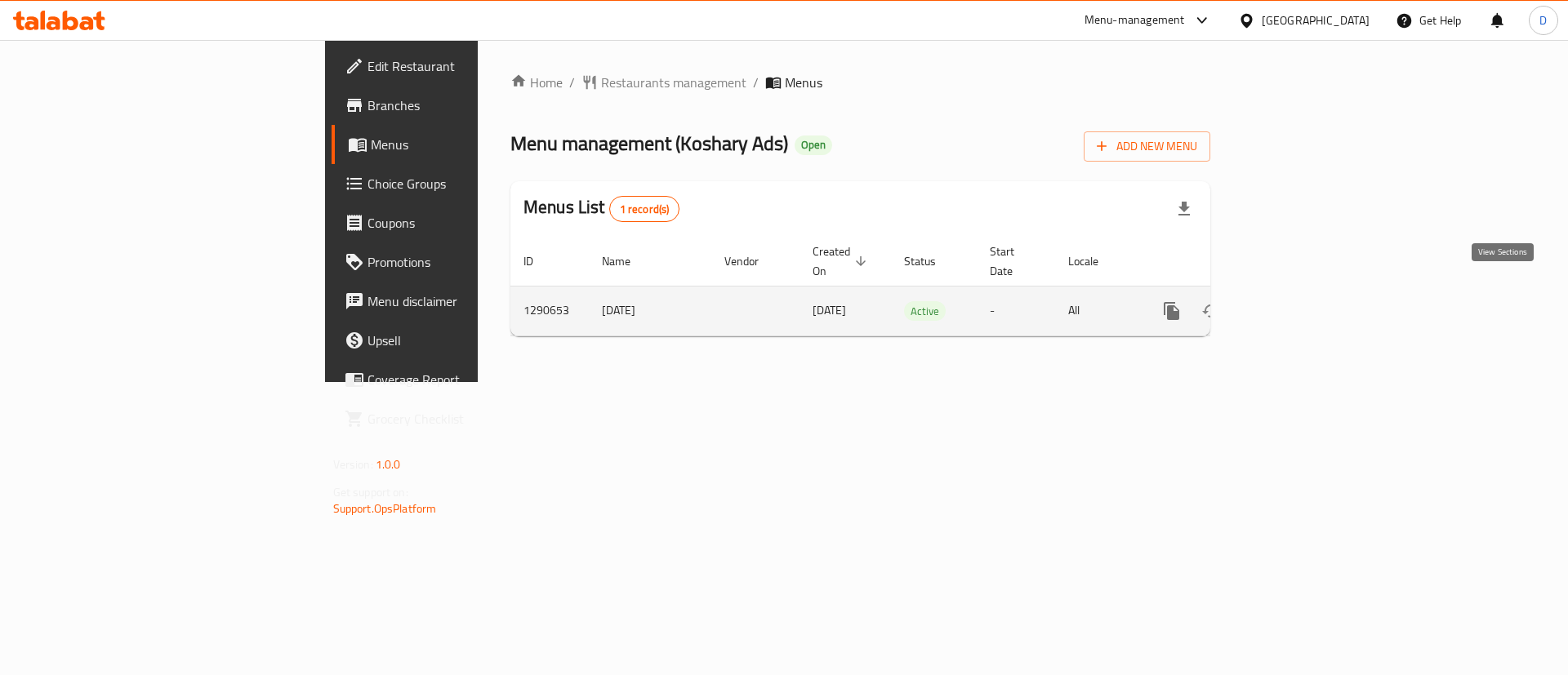
click at [1309, 308] on link "enhanced table" at bounding box center [1289, 311] width 39 height 39
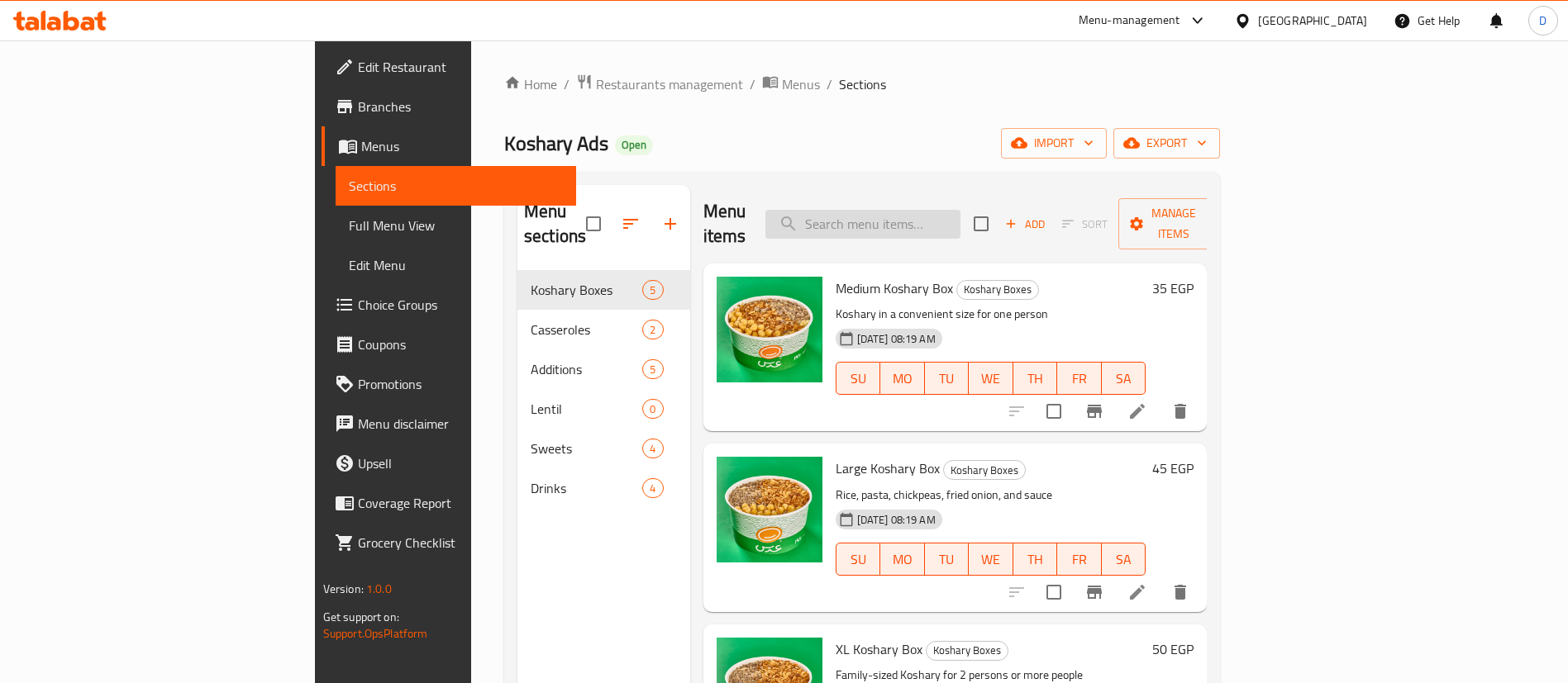
click at [951, 221] on input "search" at bounding box center [862, 224] width 195 height 29
paste input "Rice Pudding"
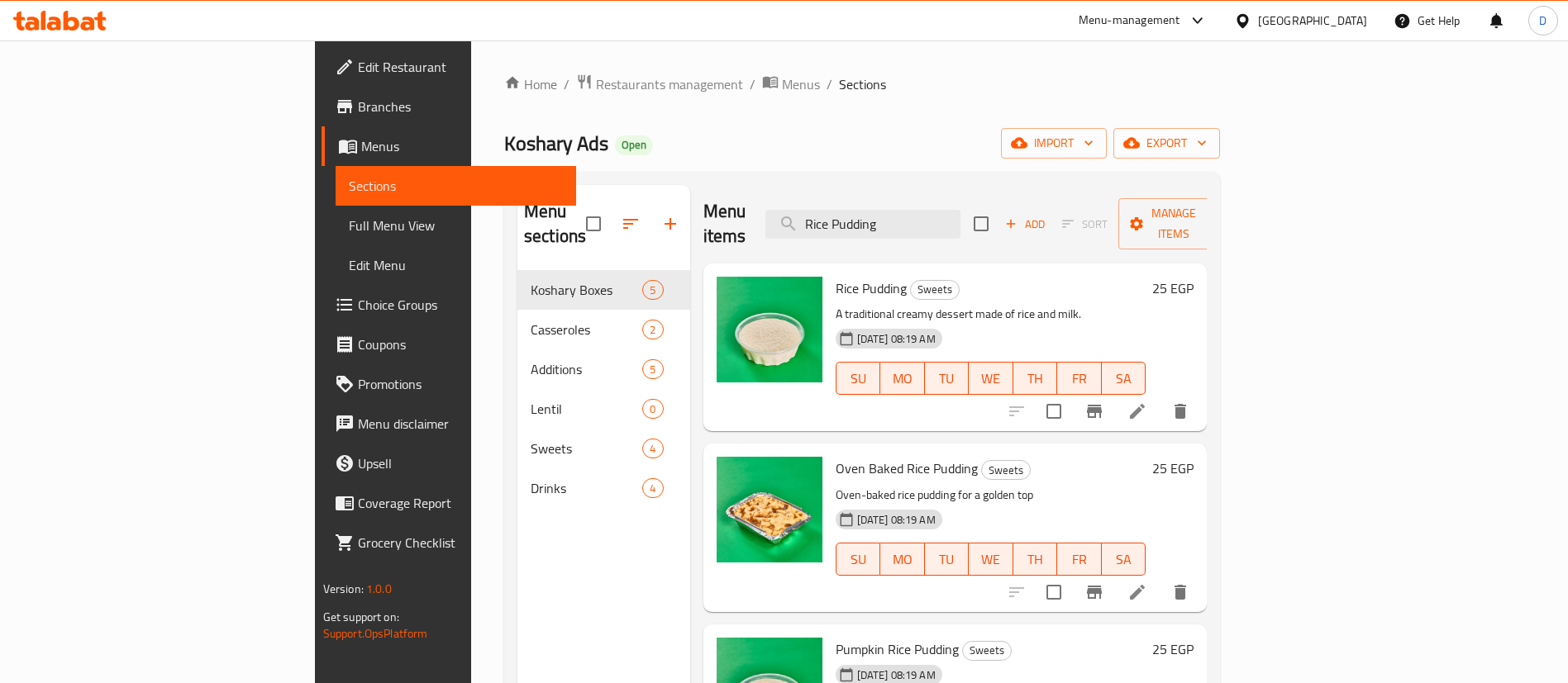
type input "Rice Pudding"
click at [1193, 277] on h6 "25 EGP" at bounding box center [1172, 288] width 41 height 23
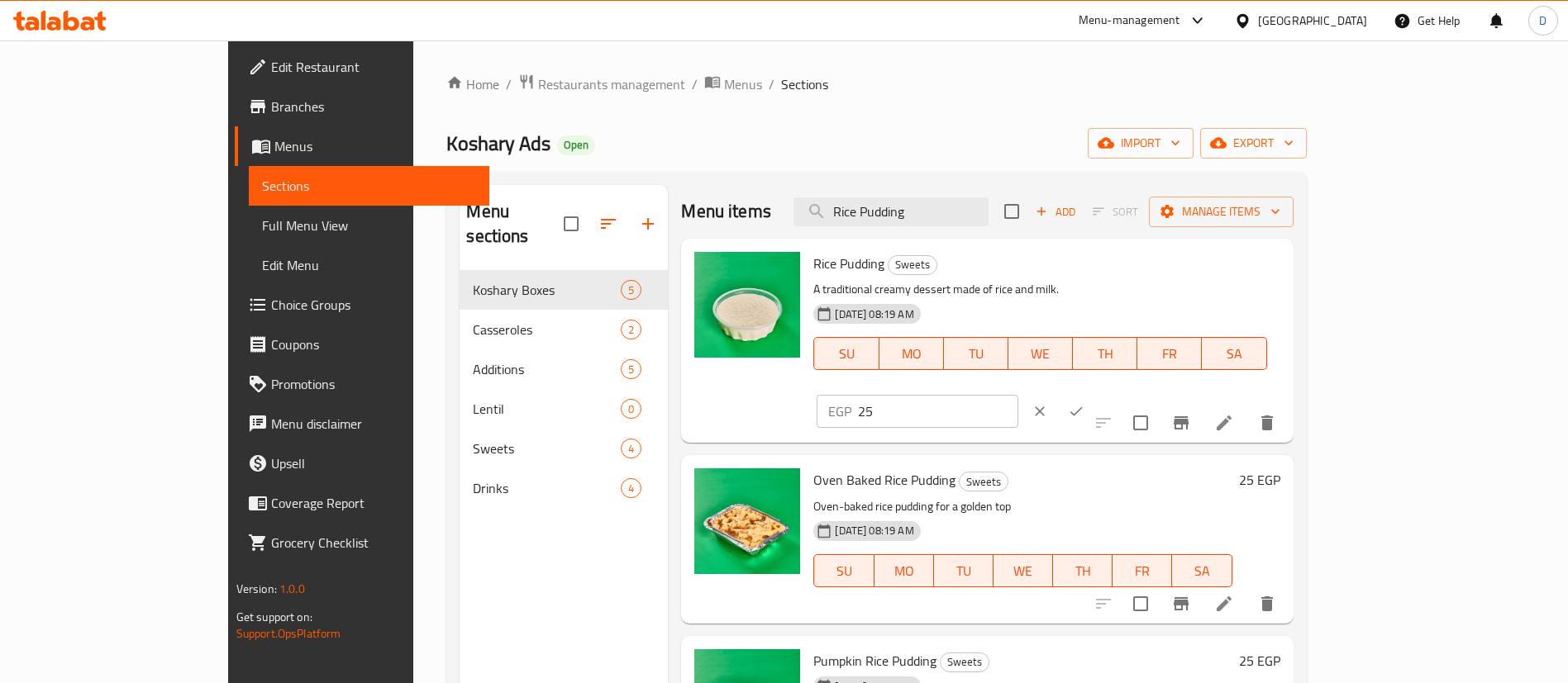
click at [1017, 395] on input "25" at bounding box center [937, 412] width 160 height 33
paste input "31."
type input "31.25"
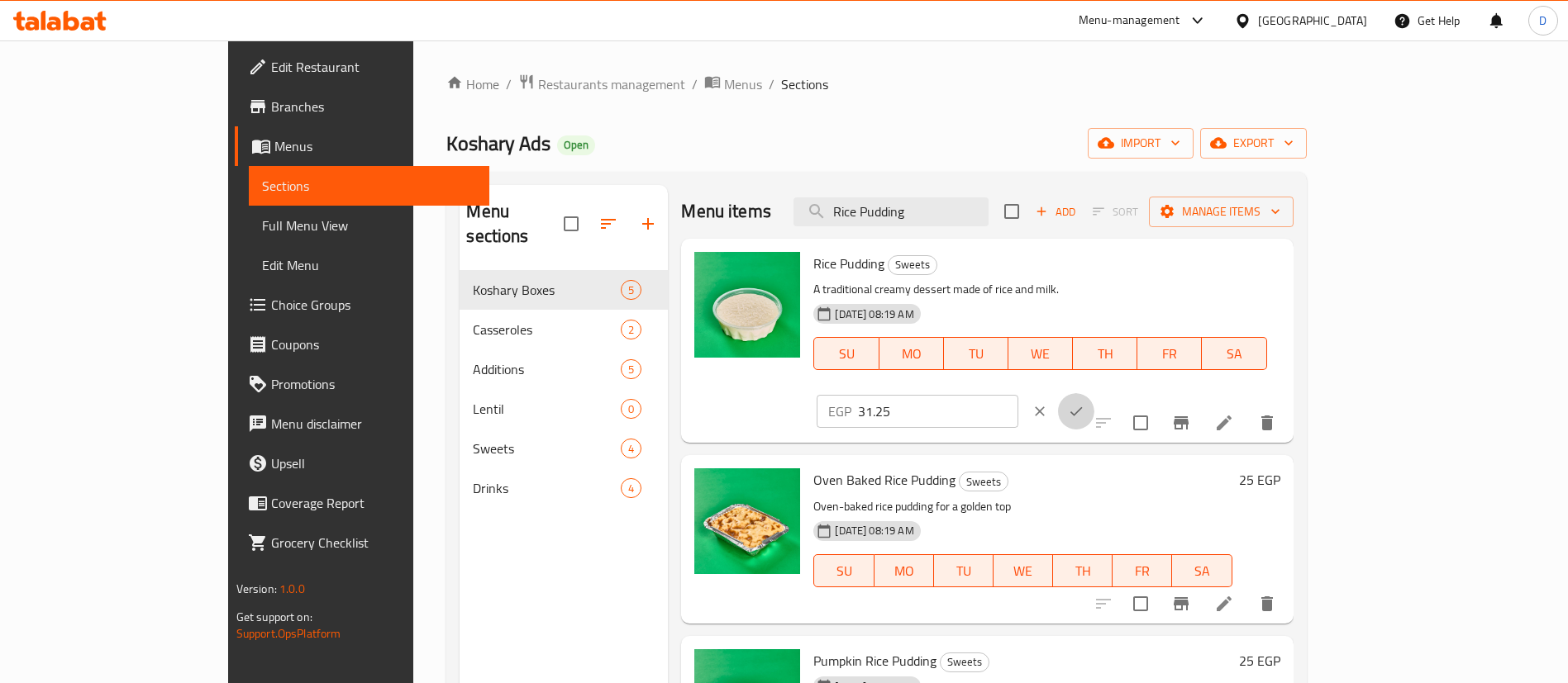
click at [1084, 404] on icon "ok" at bounding box center [1076, 412] width 17 height 17
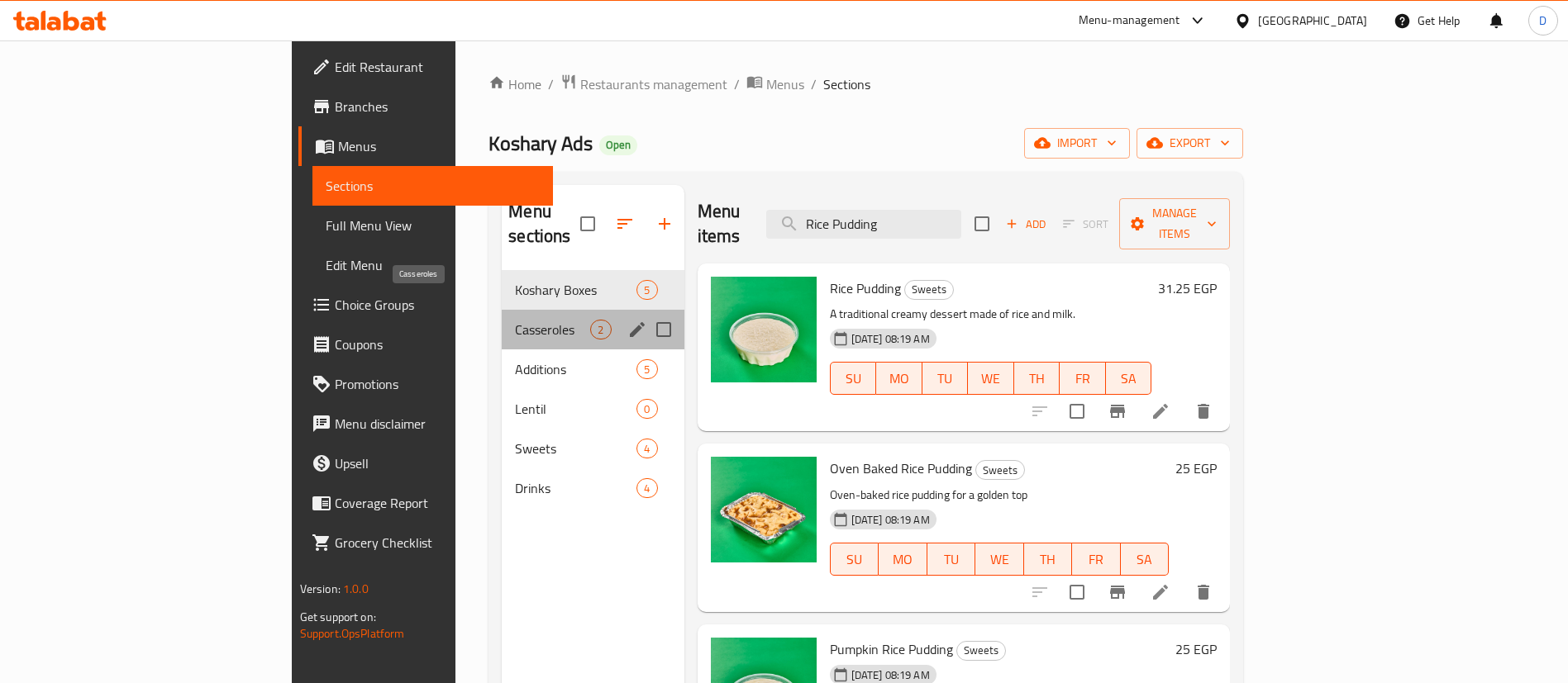
click at [515, 320] on span "Casseroles" at bounding box center [552, 330] width 75 height 20
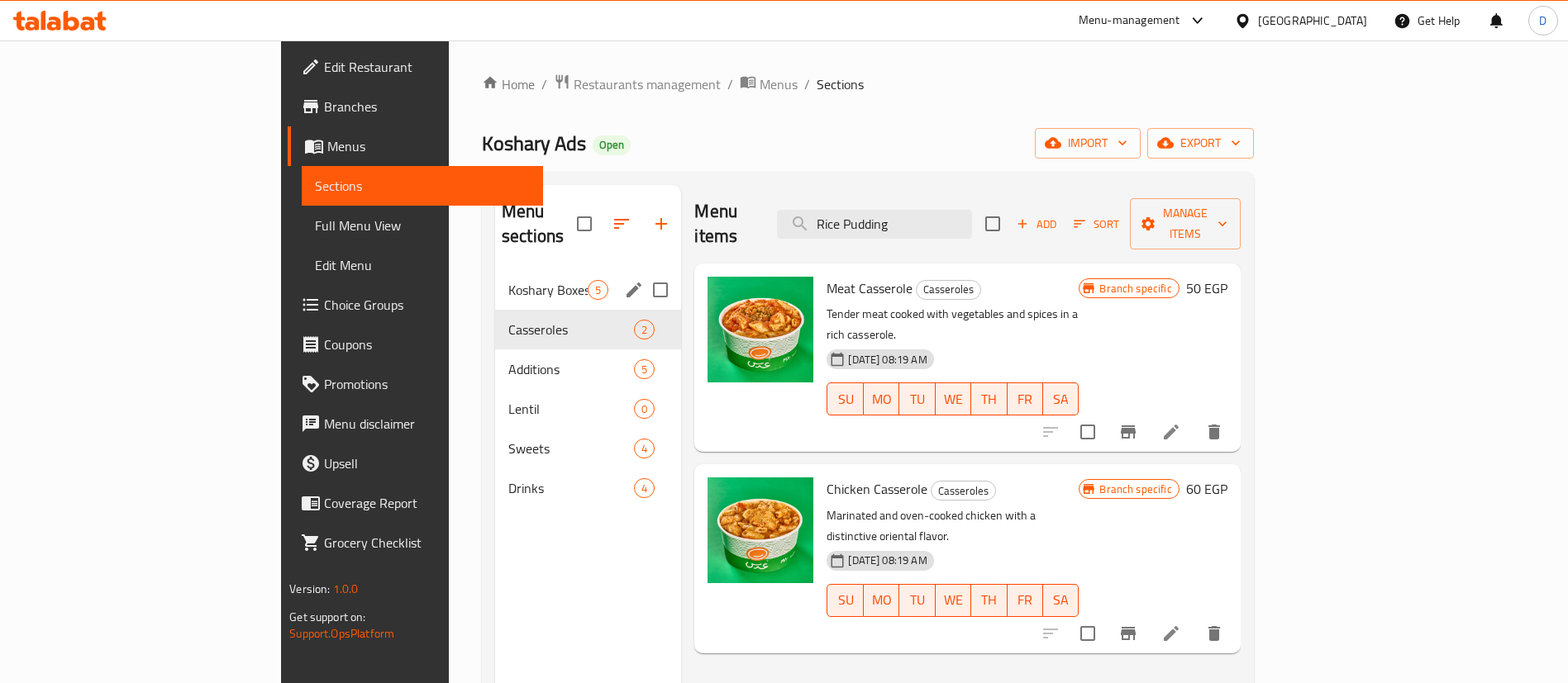
click at [509, 280] on span "Koshary Boxes" at bounding box center [548, 290] width 79 height 20
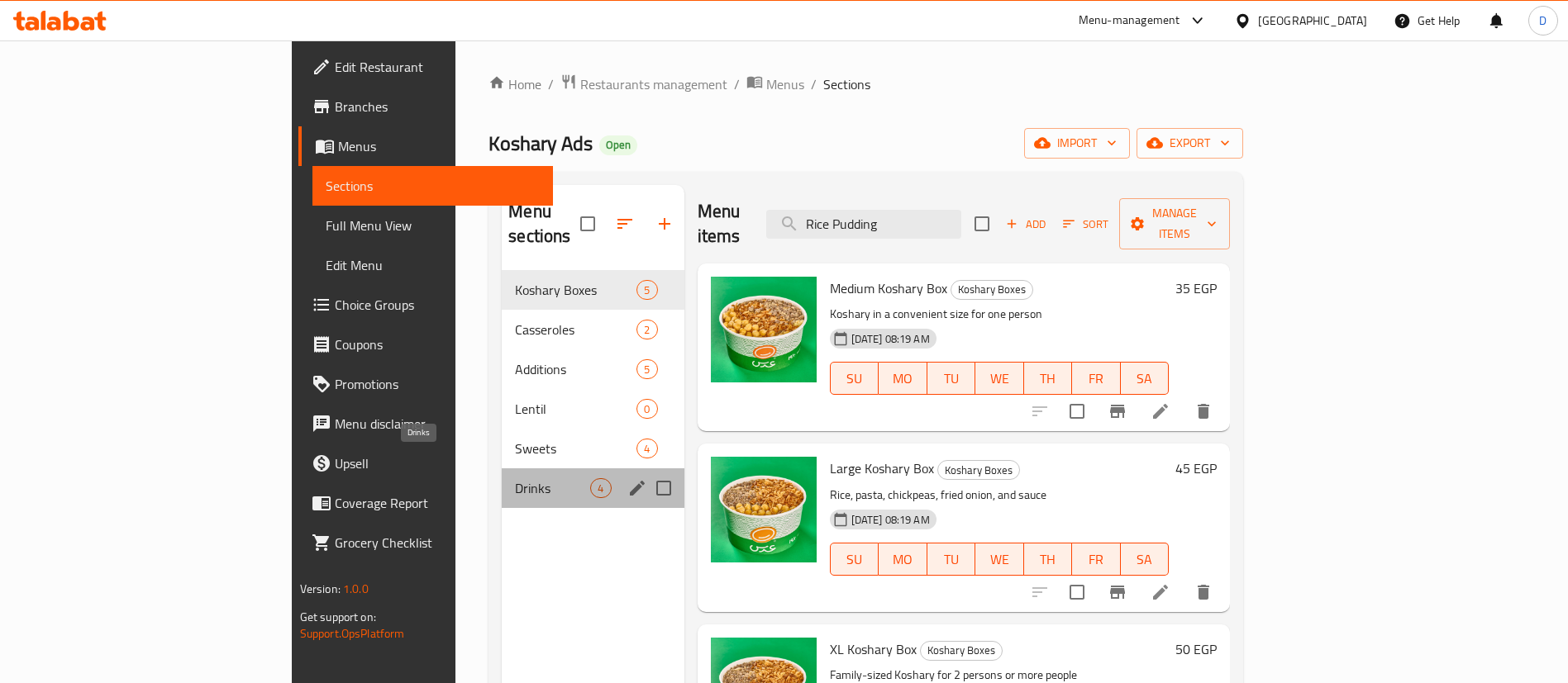
click at [515, 479] on span "Drinks" at bounding box center [552, 488] width 75 height 20
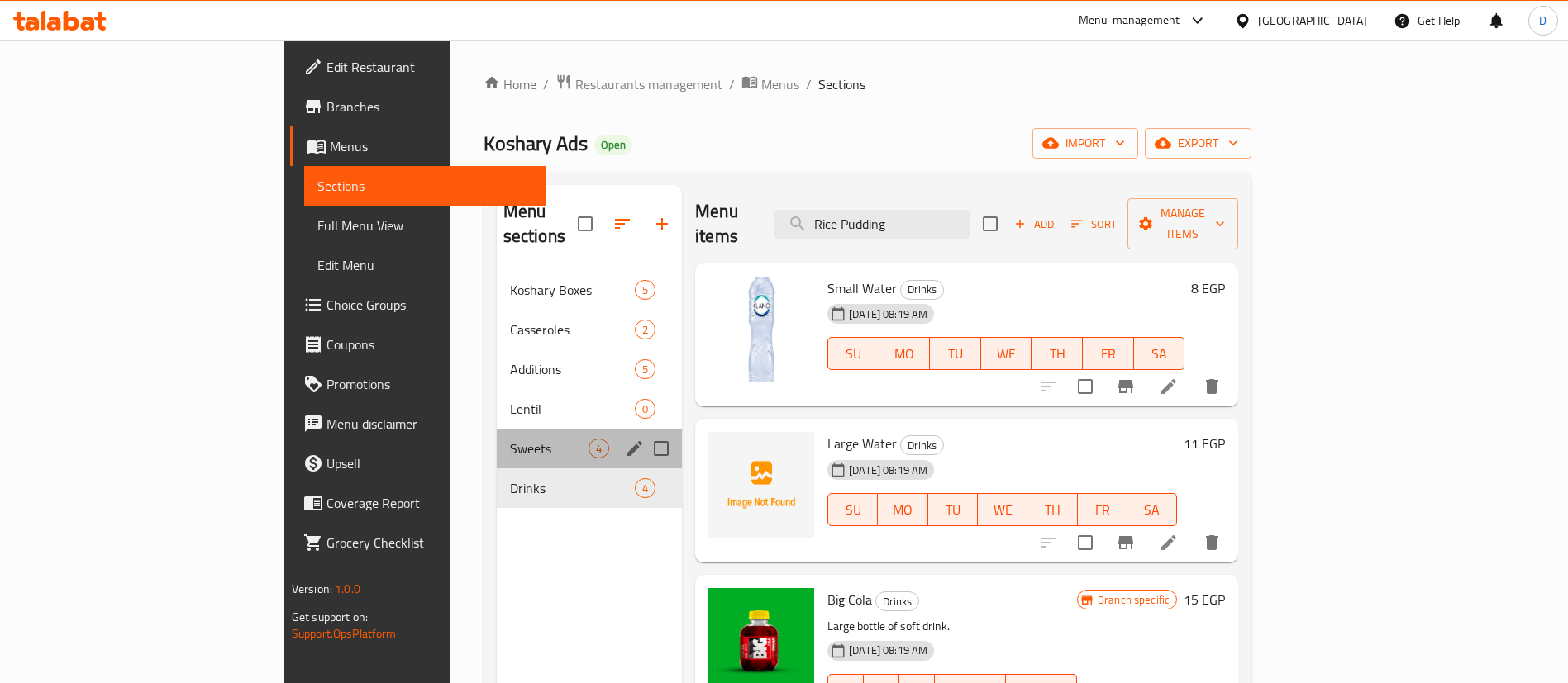
click at [497, 429] on div "Sweets 4" at bounding box center [590, 449] width 185 height 40
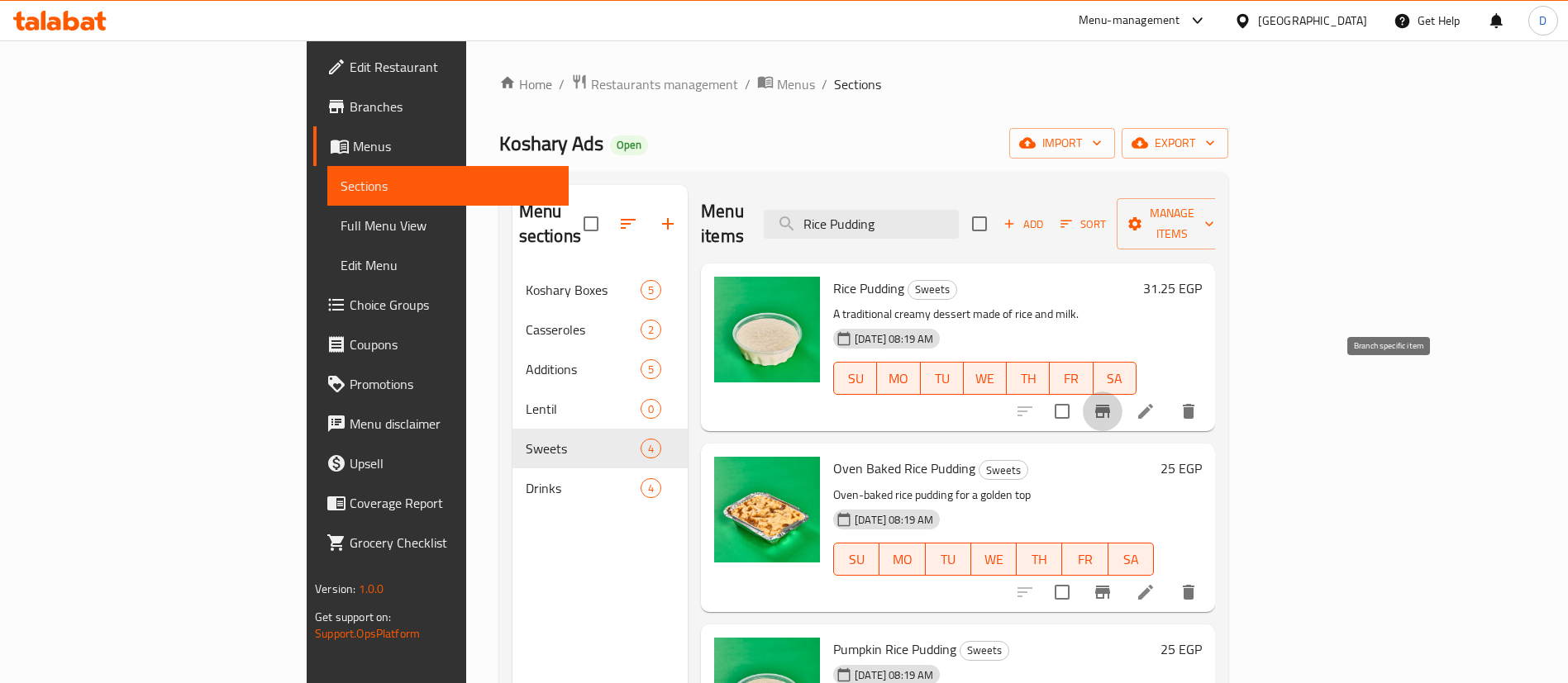
click at [1112, 402] on icon "Branch-specific-item" at bounding box center [1103, 412] width 20 height 20
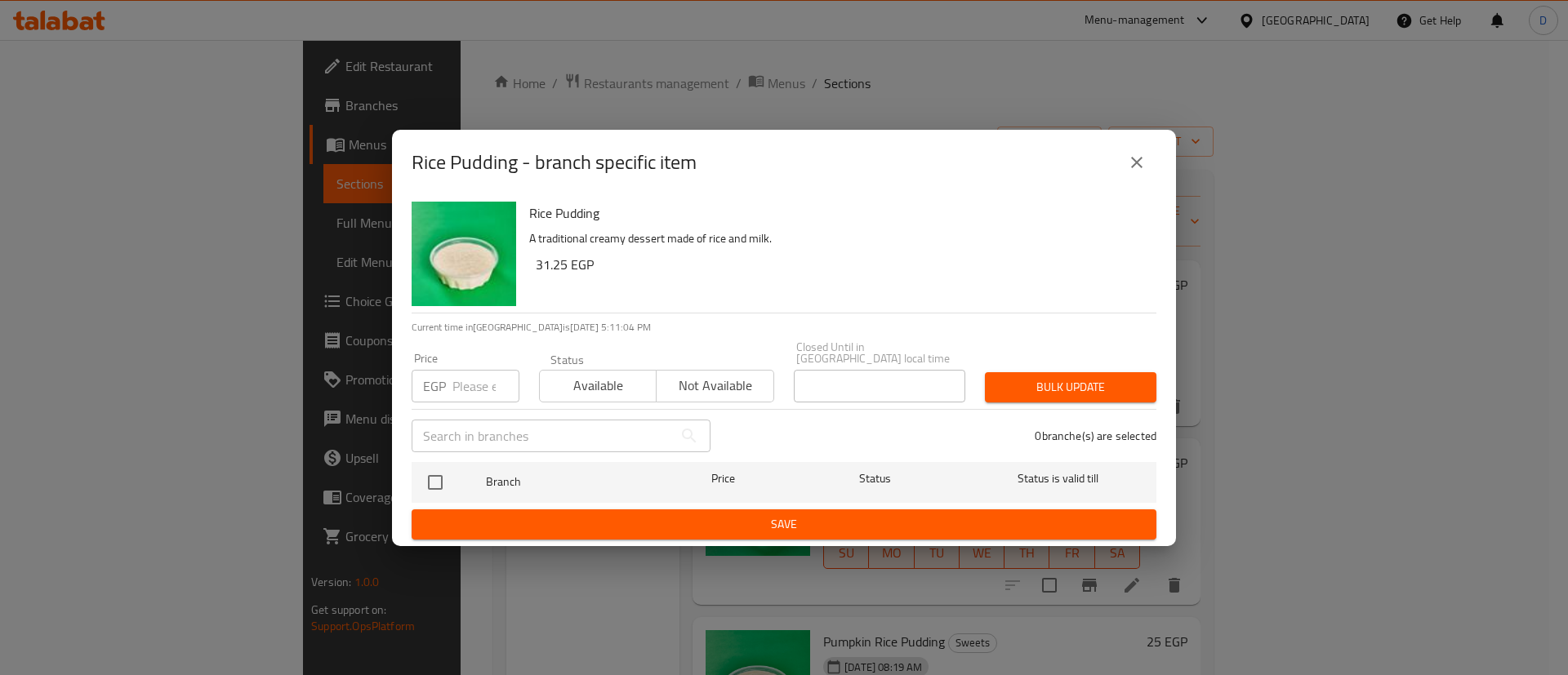
click at [1146, 172] on icon "close" at bounding box center [1137, 162] width 20 height 20
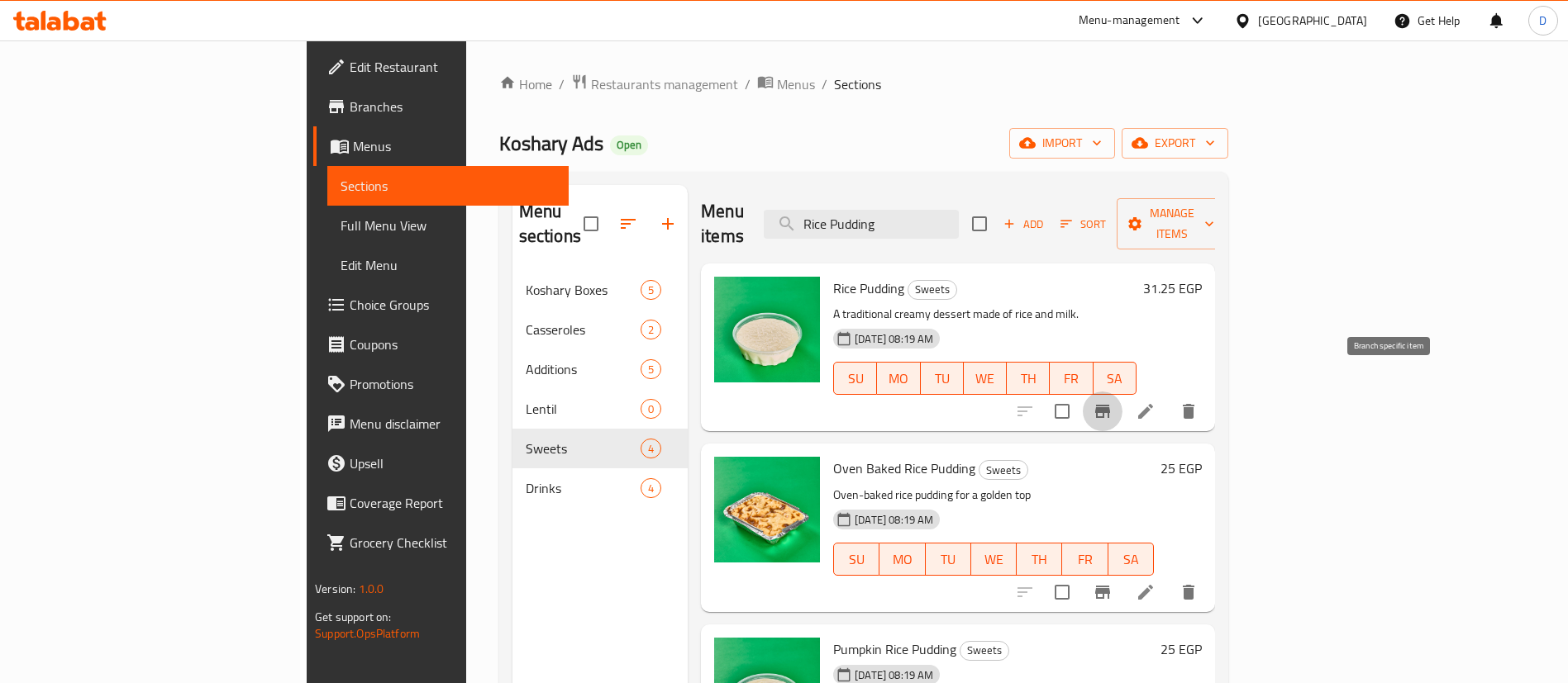
click at [1112, 402] on icon "Branch-specific-item" at bounding box center [1103, 412] width 20 height 20
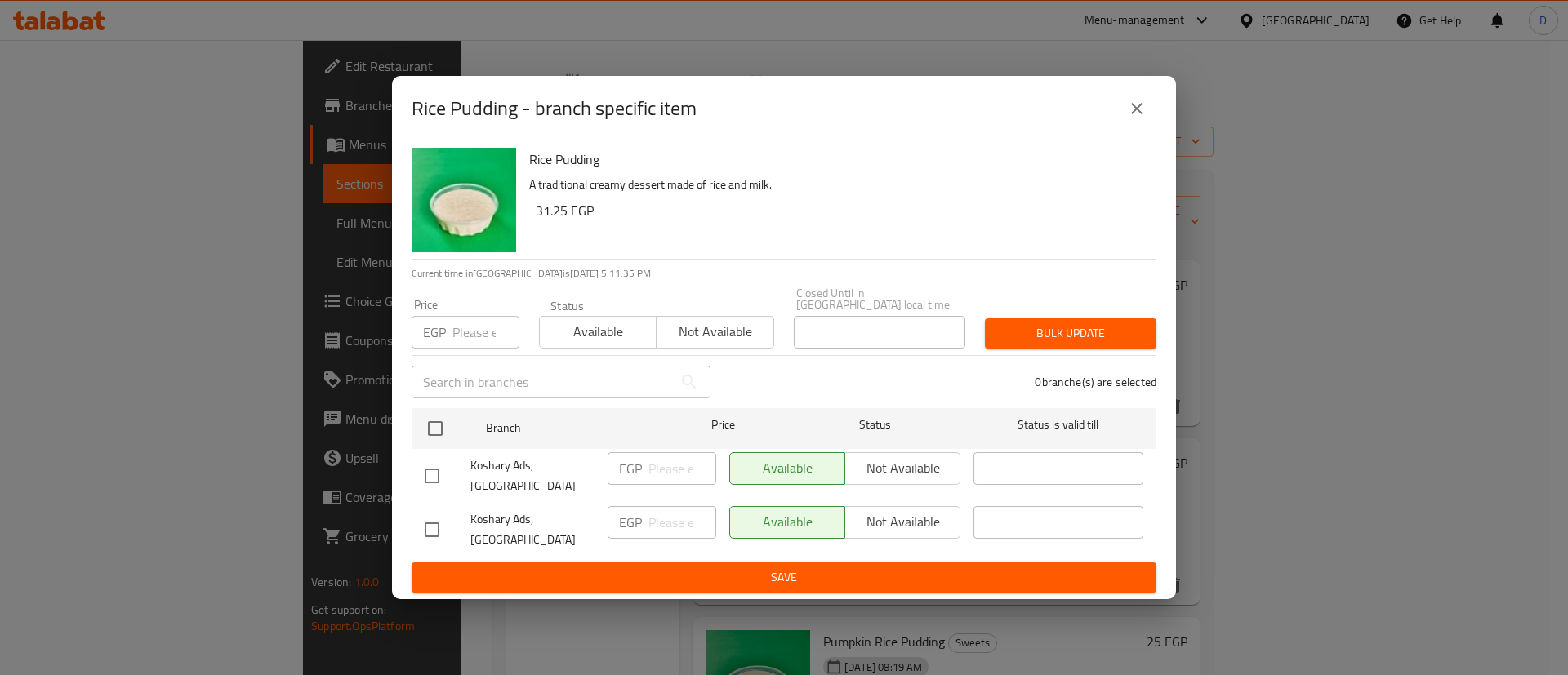
click at [1142, 114] on icon "close" at bounding box center [1137, 108] width 20 height 20
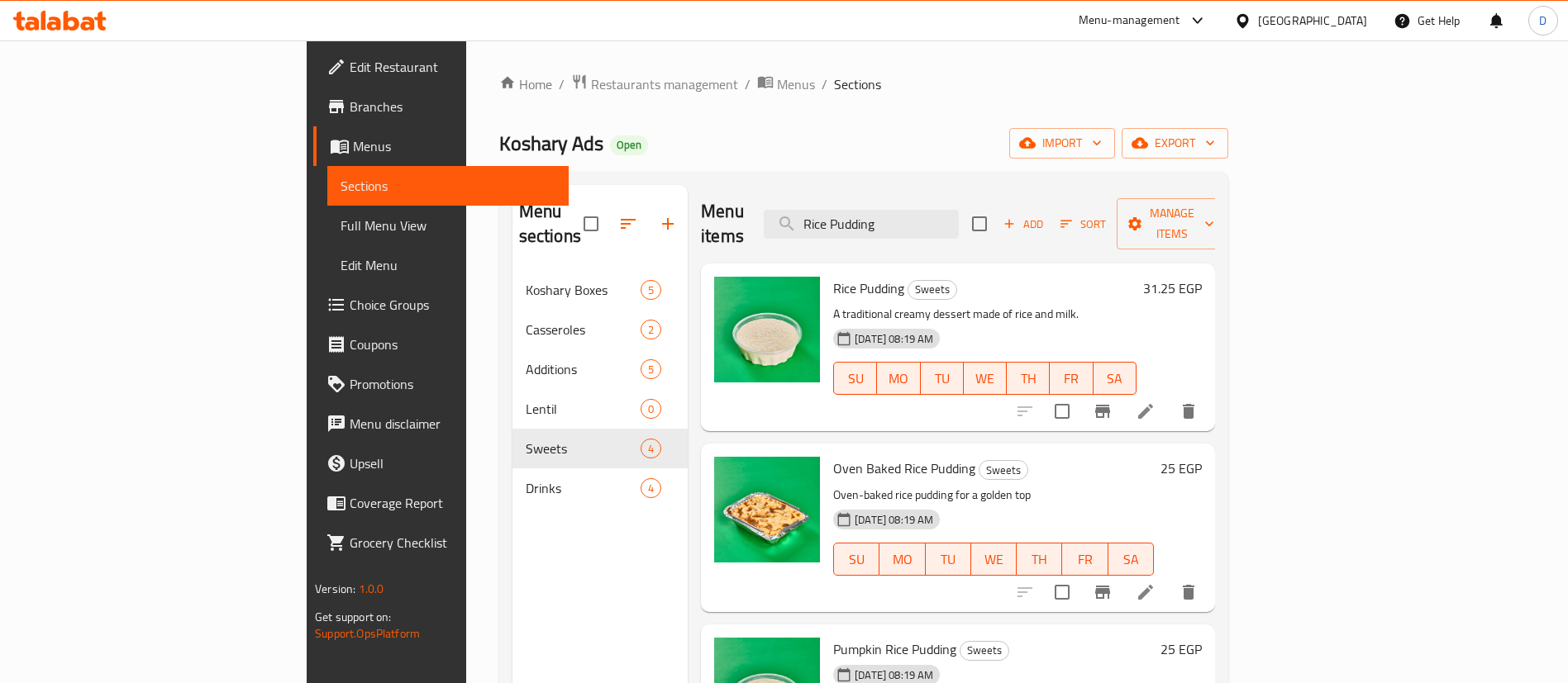
click at [33, 14] on icon at bounding box center [60, 20] width 93 height 20
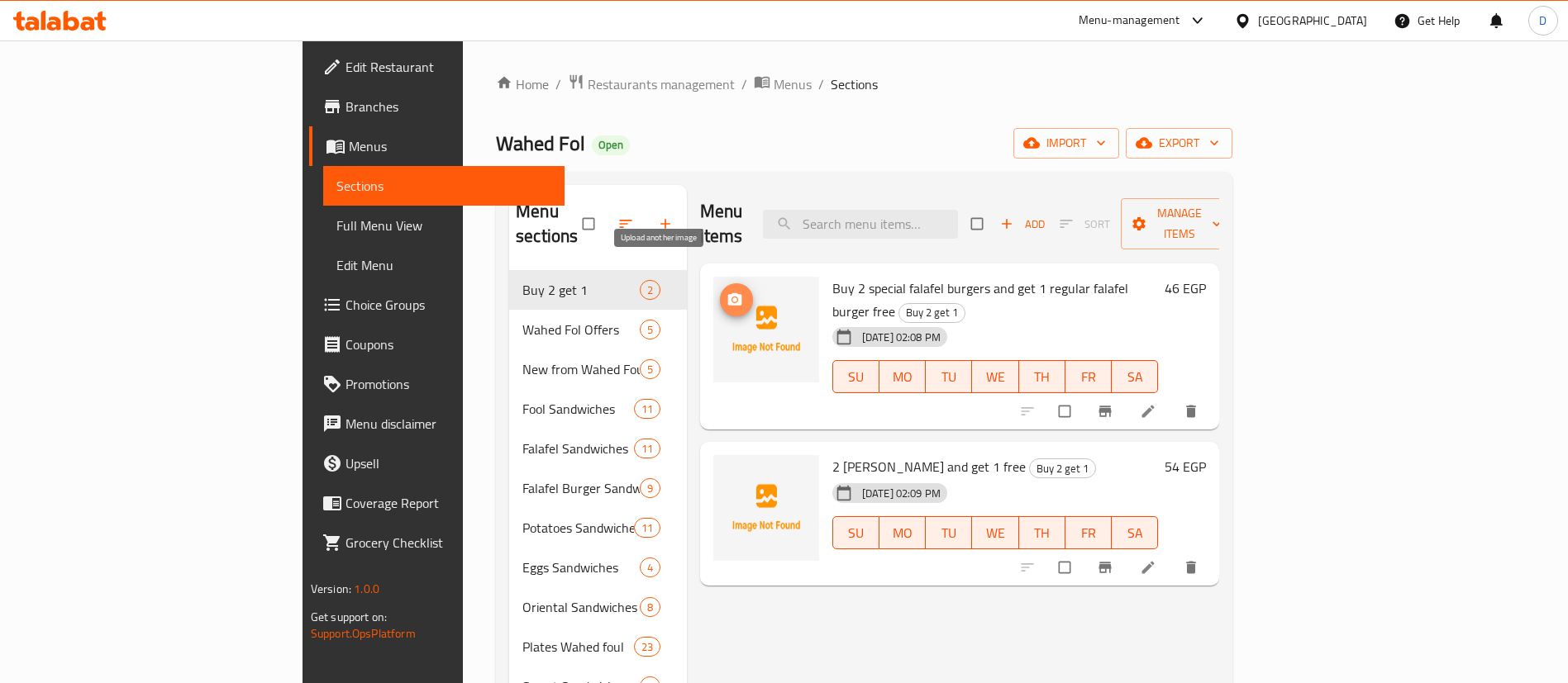
click at [727, 293] on icon "upload picture" at bounding box center [734, 300] width 14 height 12
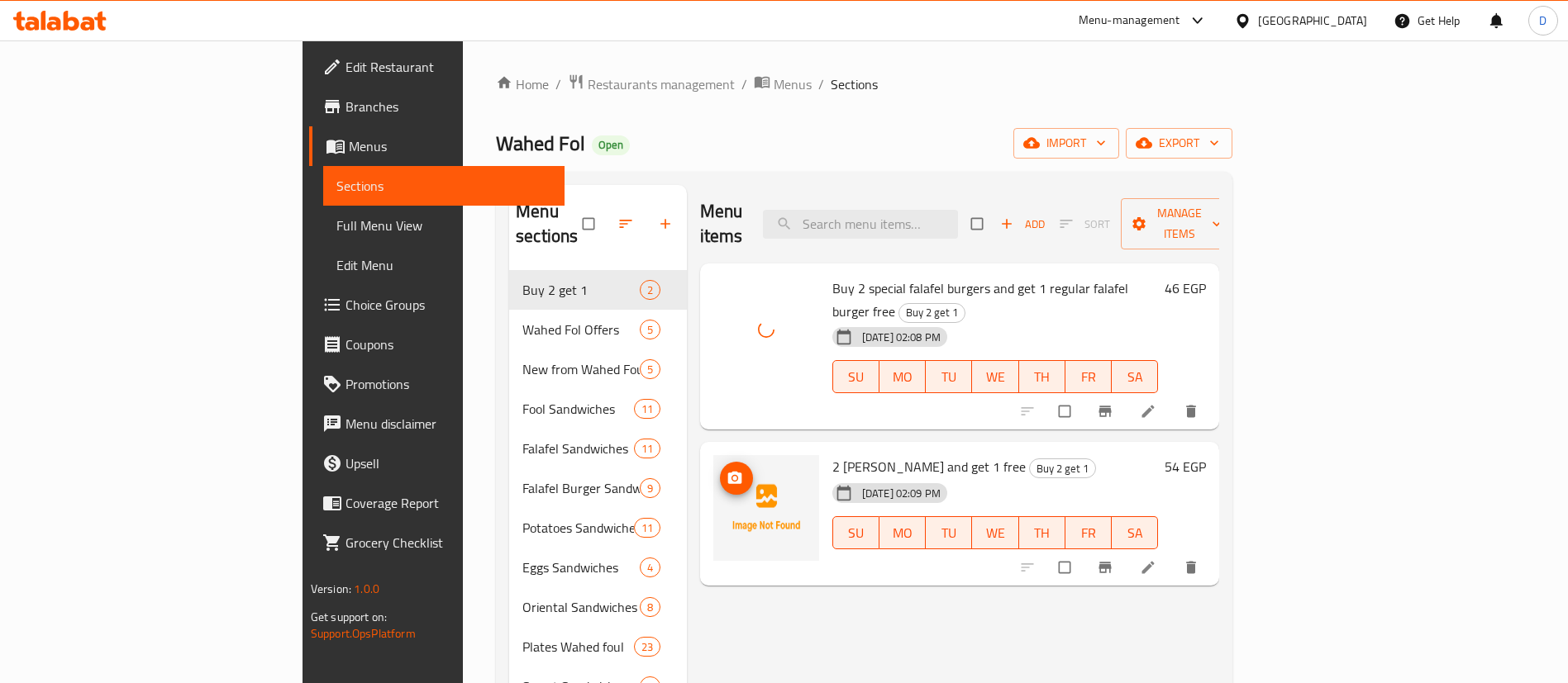
click at [720, 471] on span "upload picture" at bounding box center [737, 479] width 33 height 17
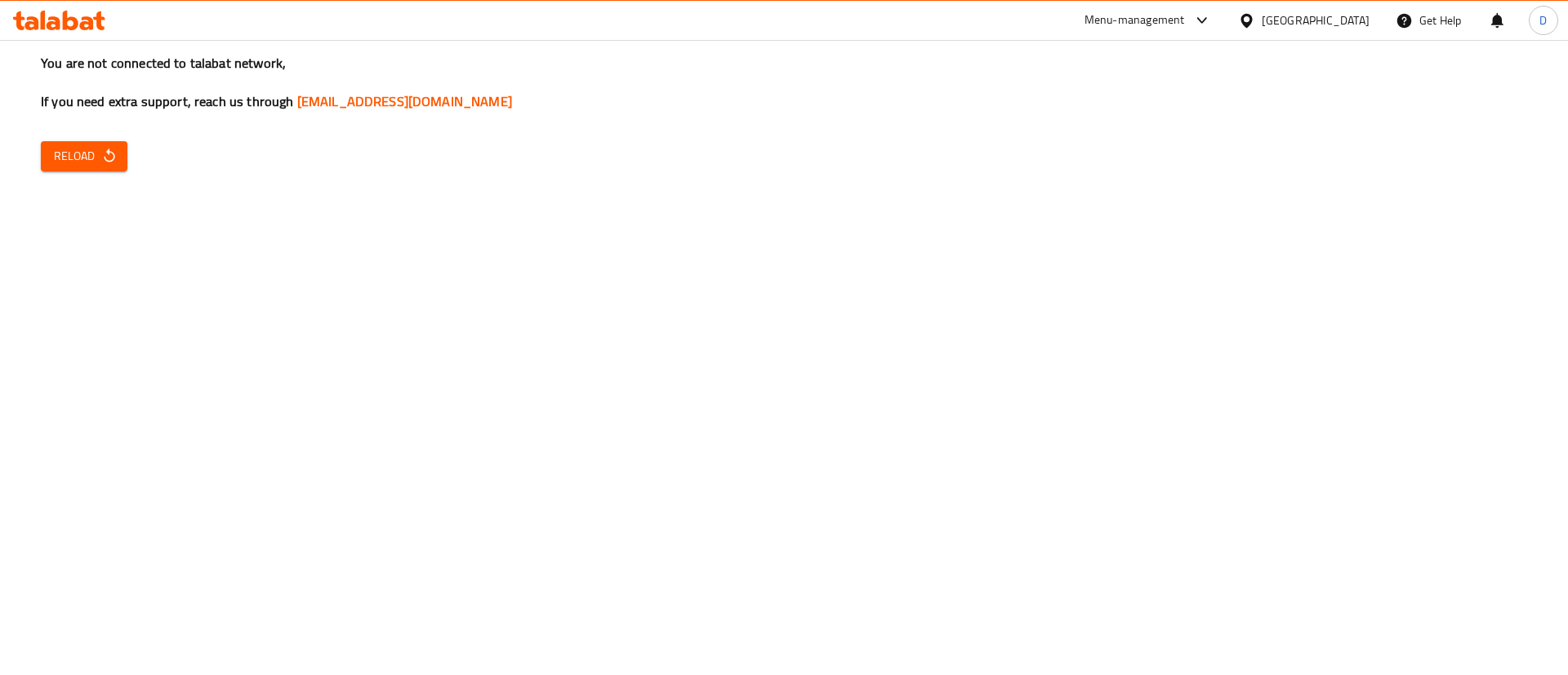
click at [90, 177] on div "You are not connected to talabat network, If you need extra support, reach us t…" at bounding box center [784, 337] width 1568 height 675
click at [79, 154] on span "Reload" at bounding box center [84, 156] width 60 height 20
click at [84, 153] on span "Reload" at bounding box center [84, 156] width 60 height 20
click at [112, 165] on span "Reload" at bounding box center [84, 156] width 60 height 20
click at [78, 154] on span "Reload" at bounding box center [84, 156] width 60 height 20
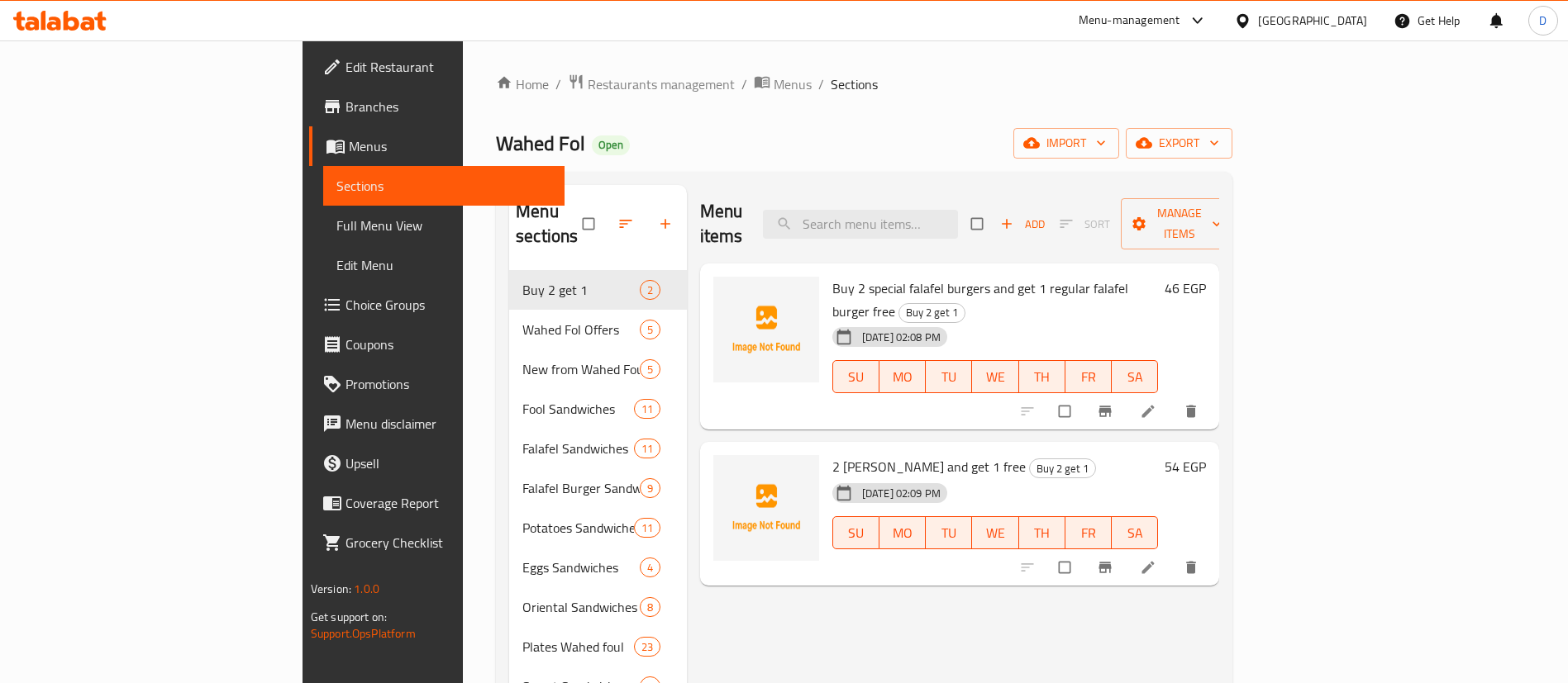
click at [1206, 277] on h6 "46 EGP" at bounding box center [1185, 288] width 41 height 23
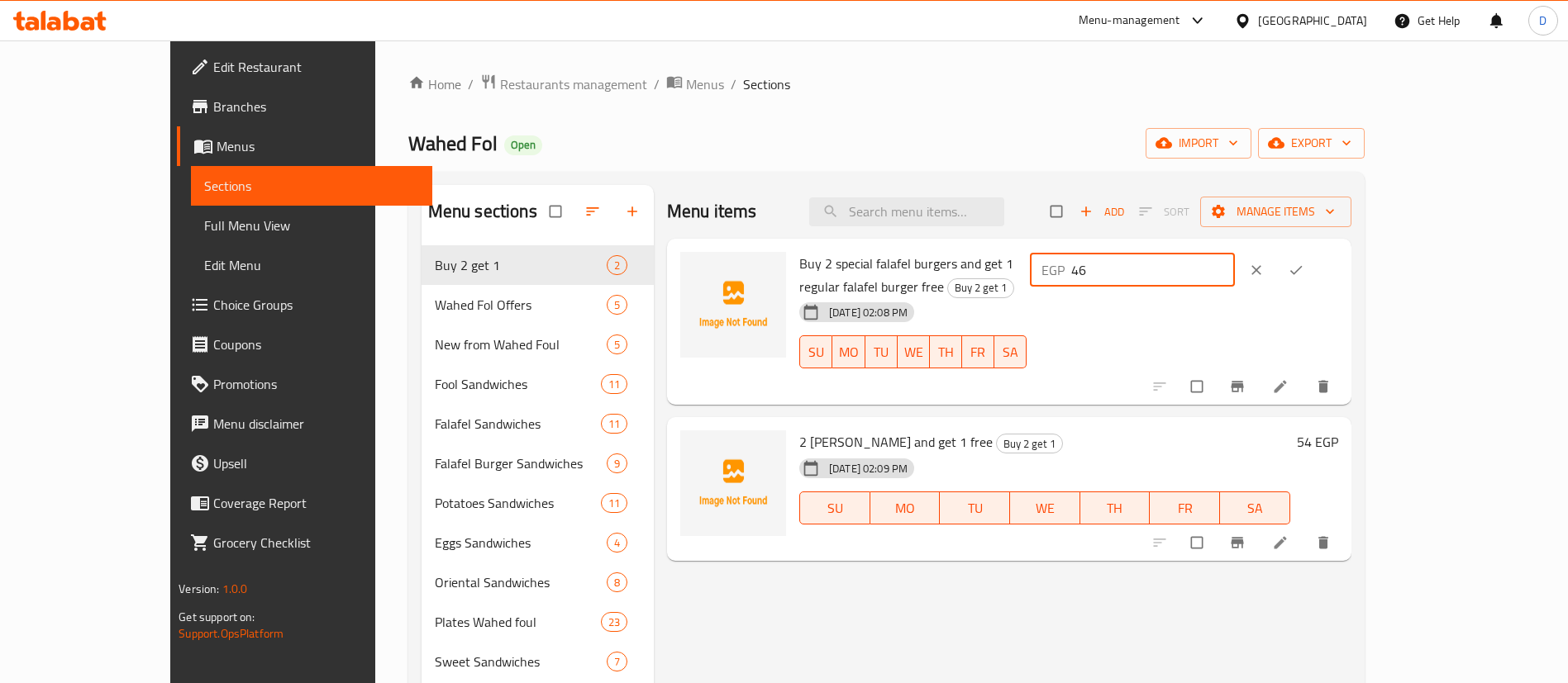
click at [1236, 269] on input "46" at bounding box center [1153, 271] width 165 height 33
type input "45.71"
click at [1303, 272] on icon "ok" at bounding box center [1297, 271] width 12 height 9
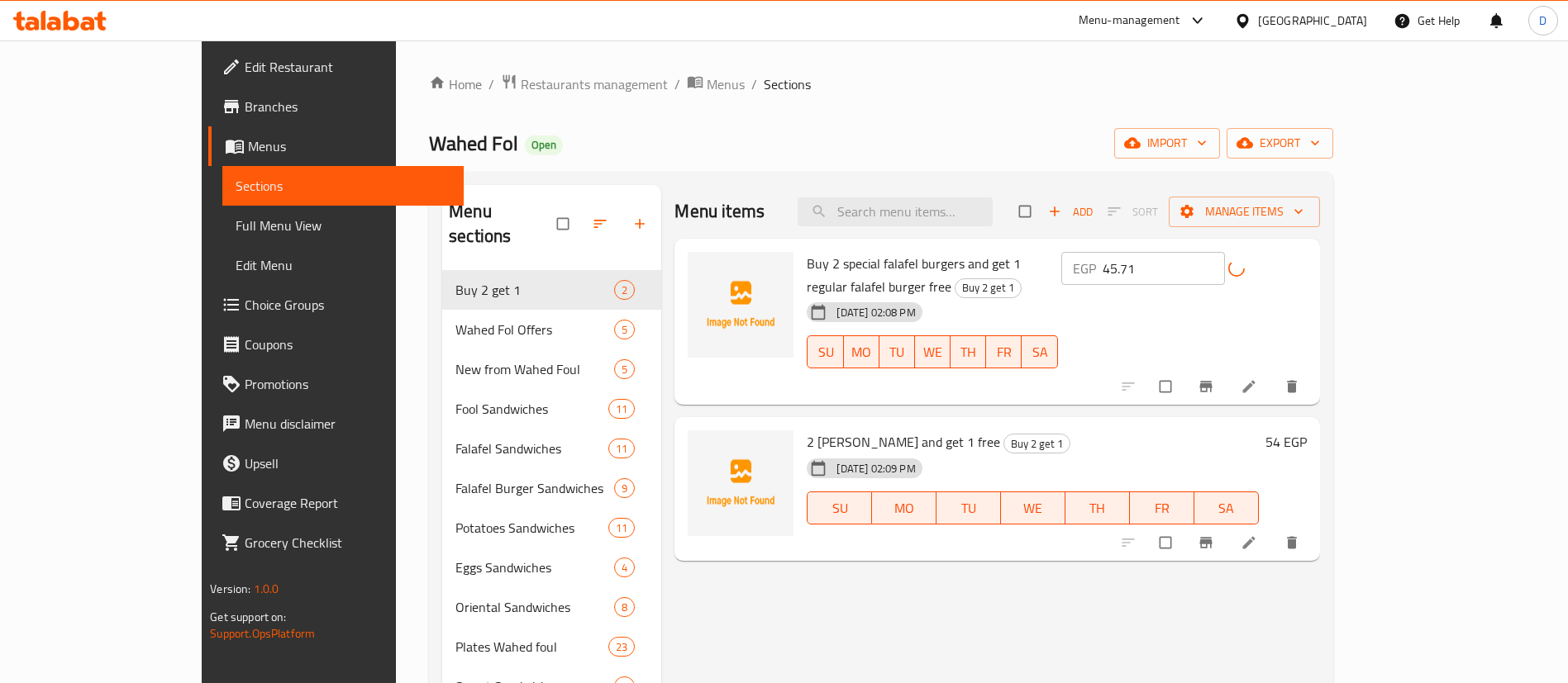
click at [1307, 431] on h6 "54 EGP" at bounding box center [1286, 442] width 41 height 23
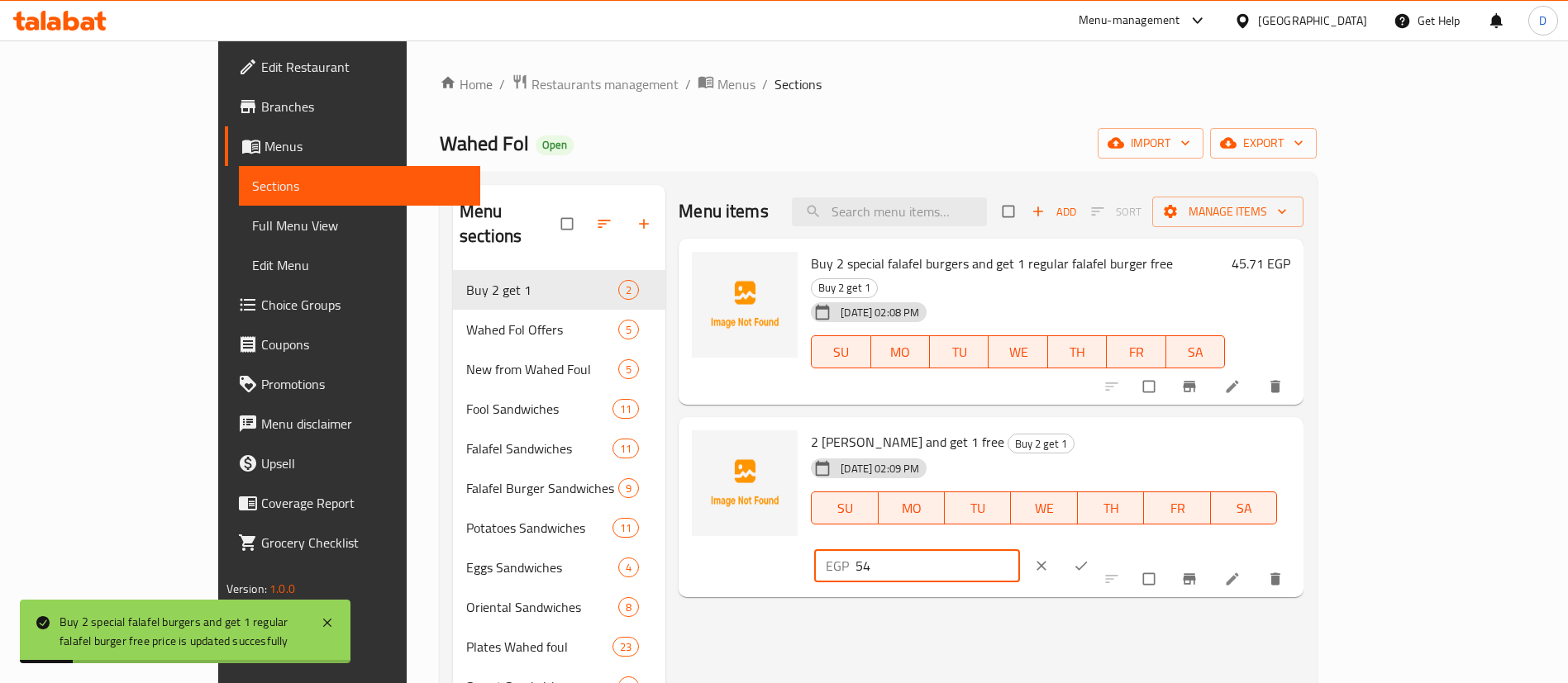
click at [1020, 550] on input "54" at bounding box center [938, 567] width 165 height 33
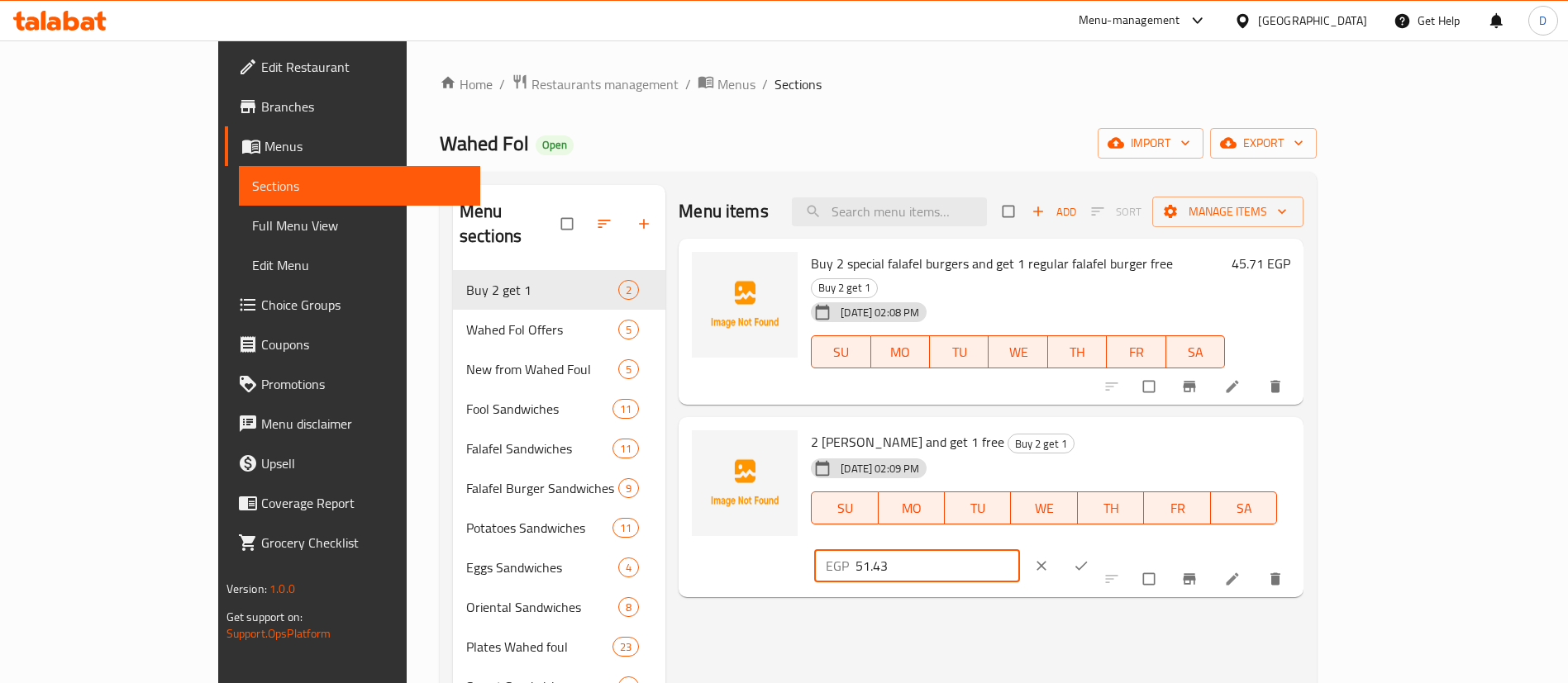
type input "51.43"
click at [1088, 562] on icon "ok" at bounding box center [1081, 567] width 12 height 9
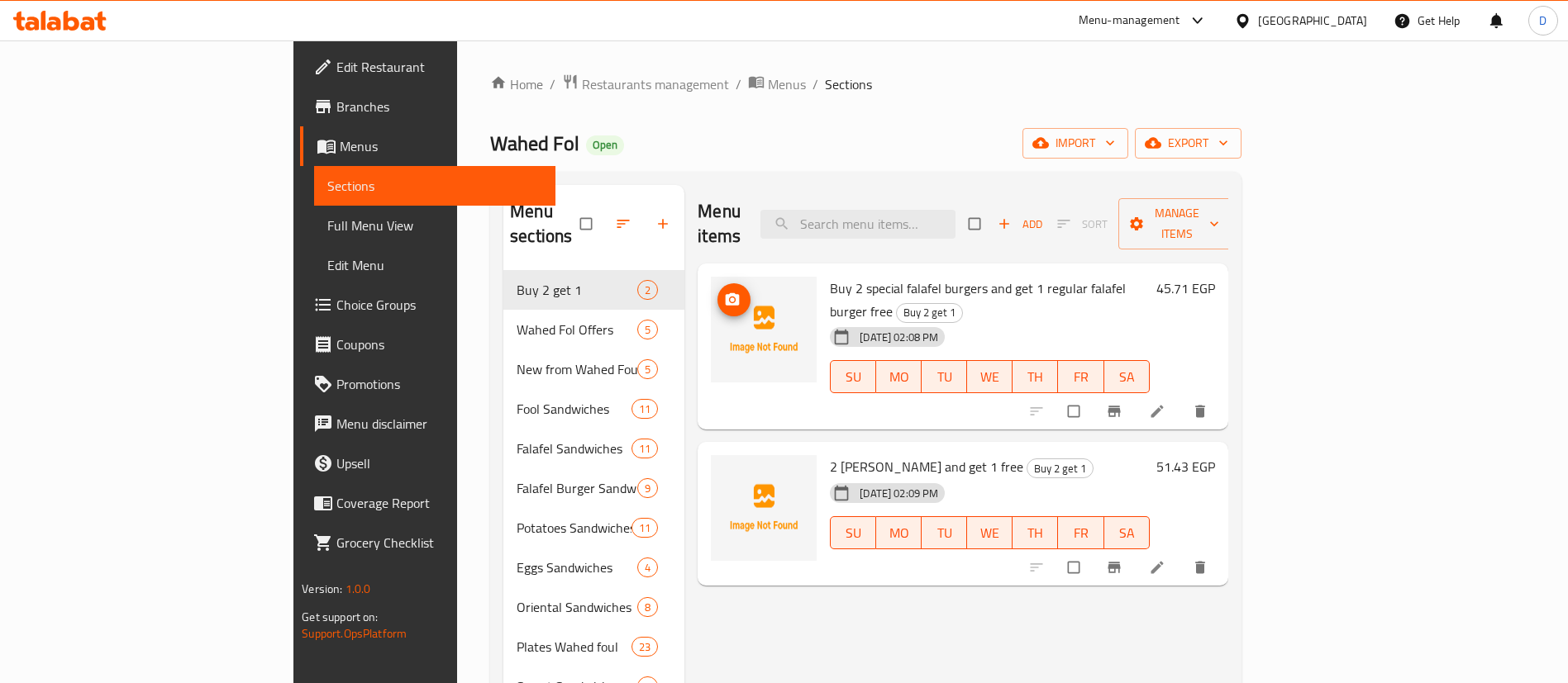
click at [724, 292] on icon "upload picture" at bounding box center [732, 300] width 17 height 17
click at [717, 462] on button "upload picture" at bounding box center [734, 479] width 33 height 33
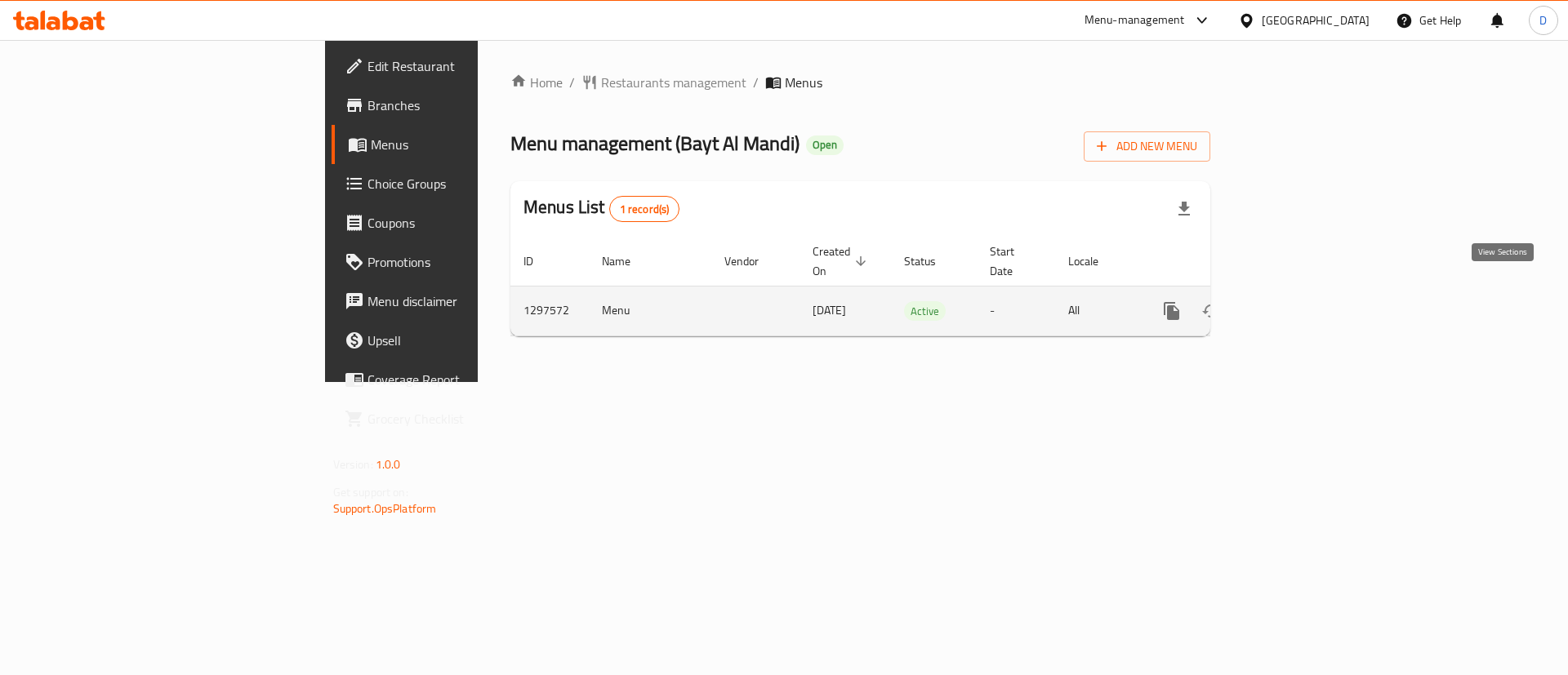
click at [1300, 301] on icon "enhanced table" at bounding box center [1289, 311] width 20 height 20
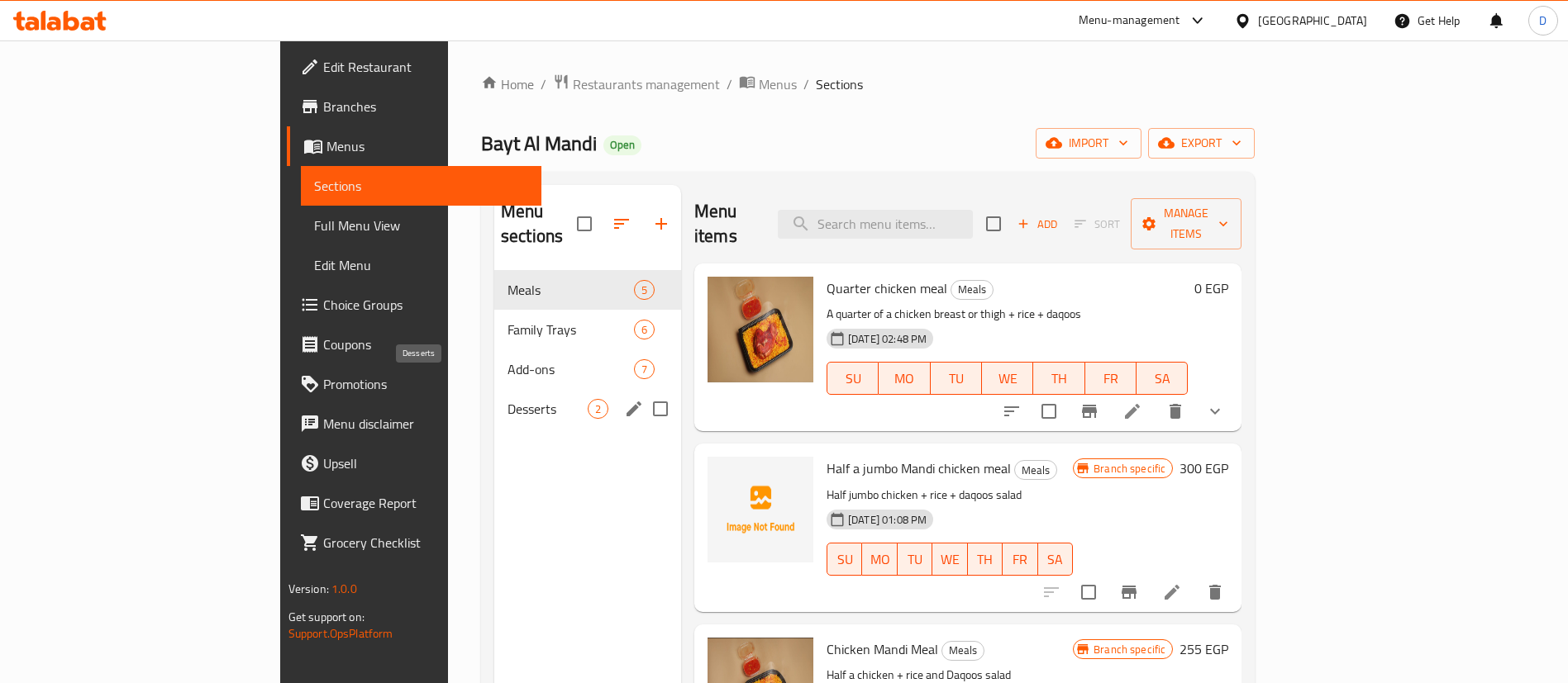
click at [508, 399] on span "Desserts" at bounding box center [547, 409] width 80 height 20
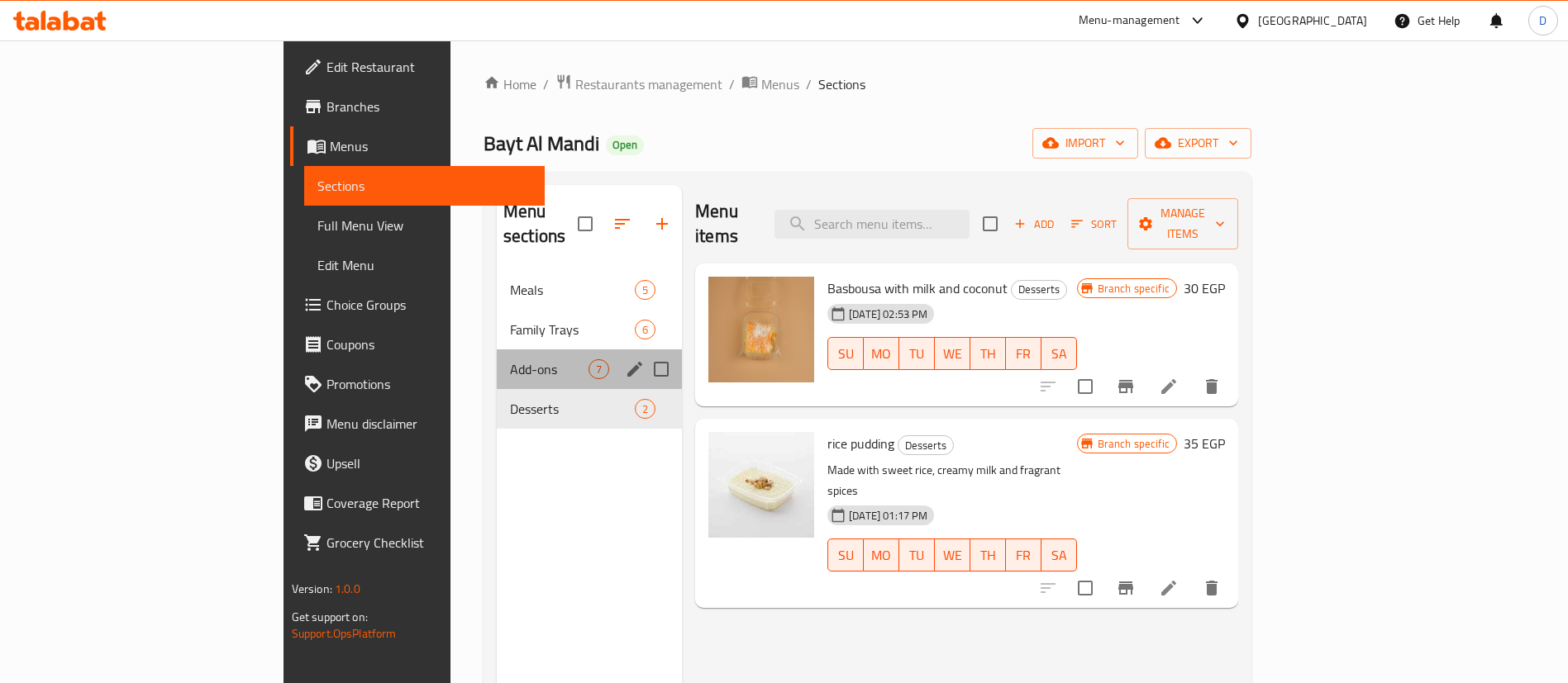
click at [497, 360] on div "Add-ons 7" at bounding box center [590, 369] width 185 height 40
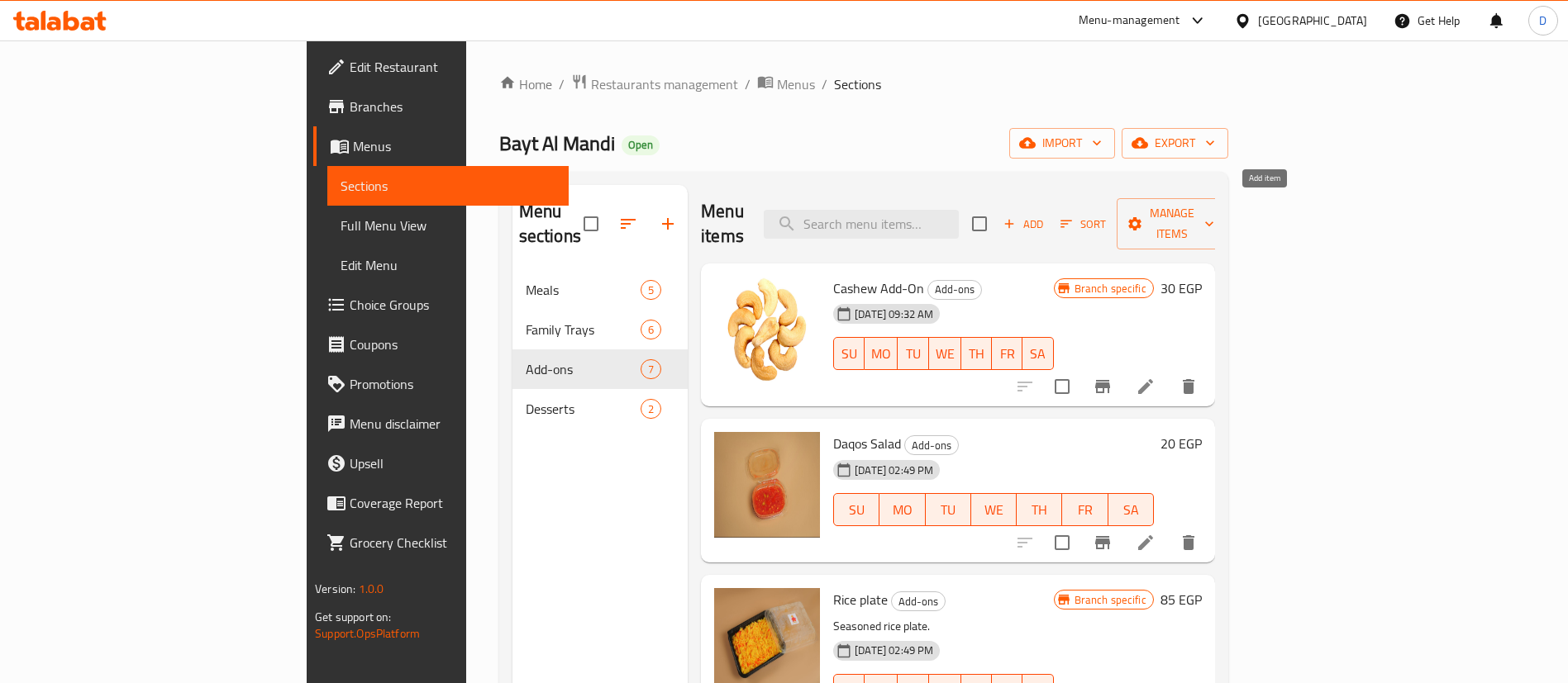
click at [1045, 216] on span "Add" at bounding box center [1023, 225] width 45 height 19
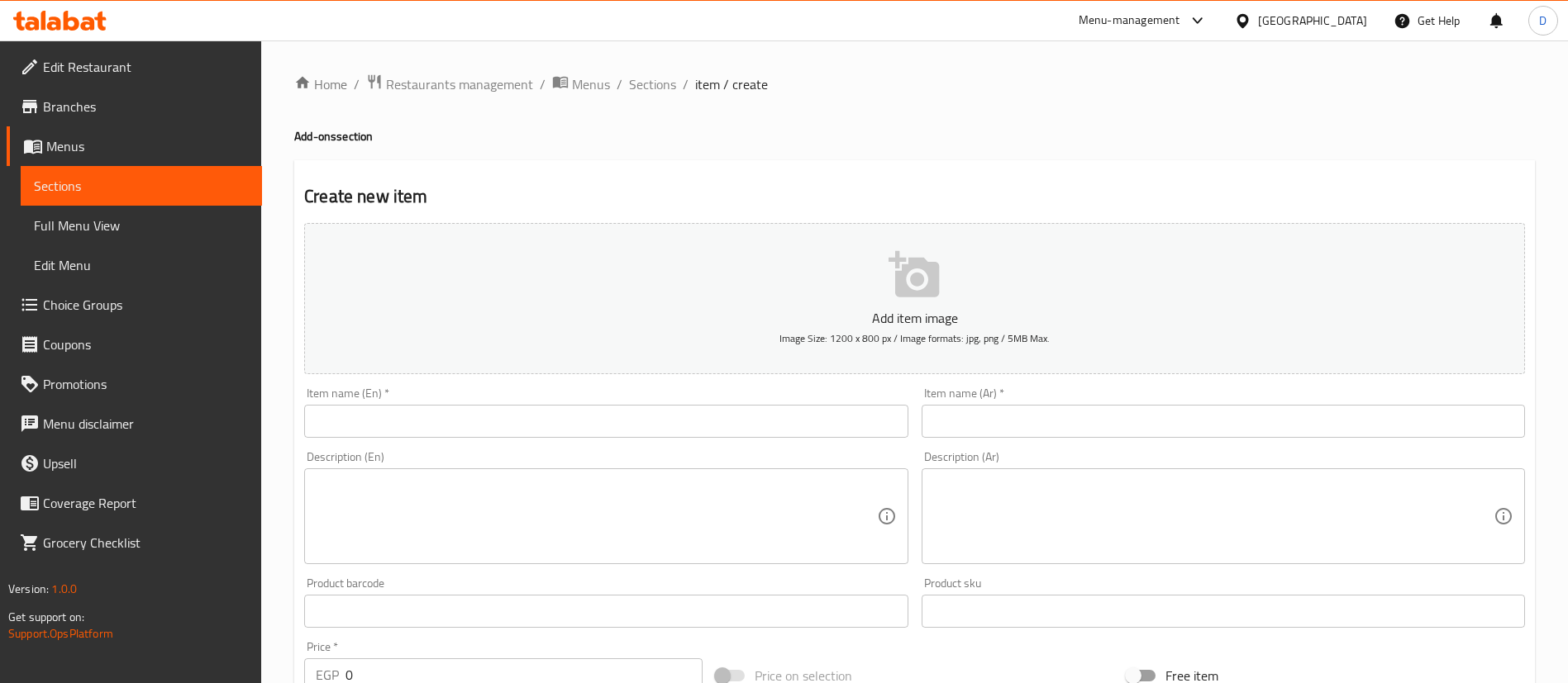
click at [1141, 398] on div "Item name (Ar)   * Item name (Ar) *" at bounding box center [1223, 412] width 604 height 50
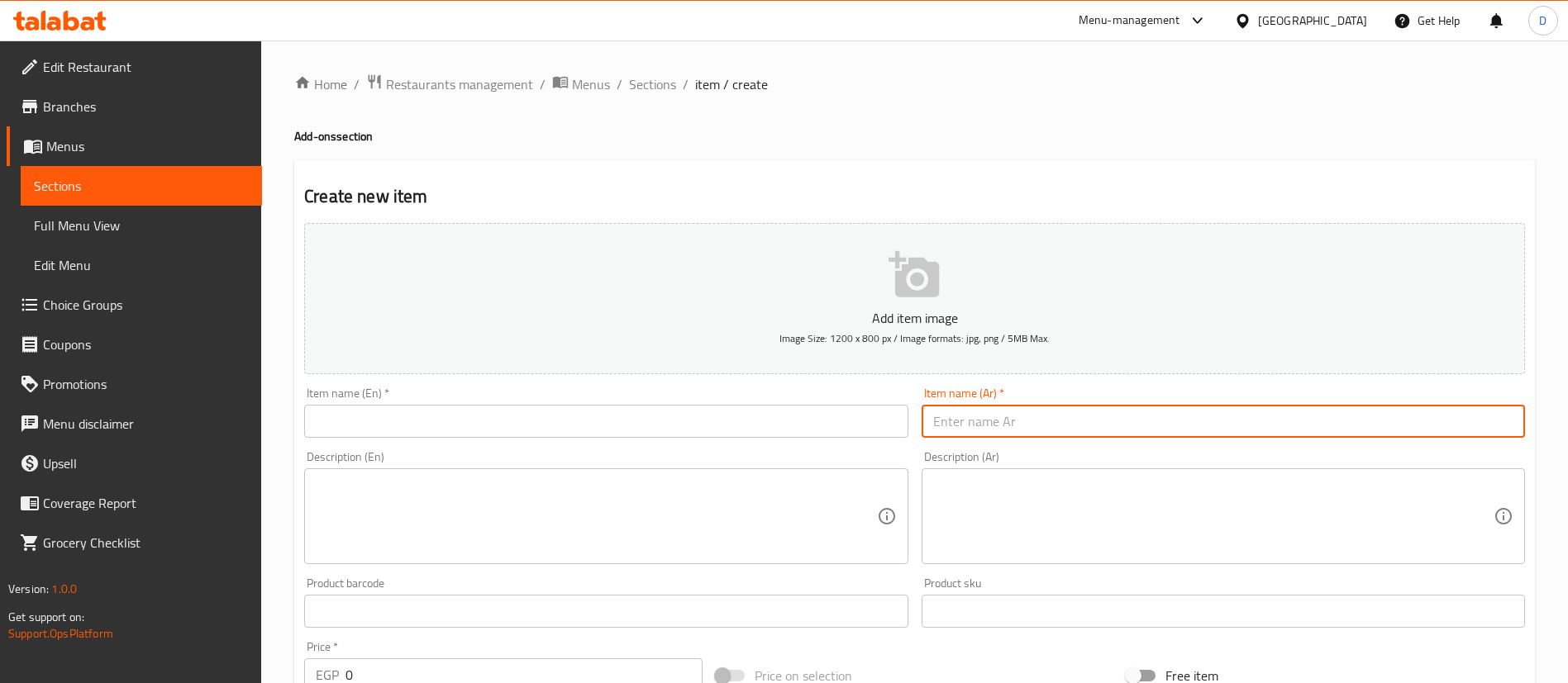
click at [1163, 423] on input "text" at bounding box center [1223, 421] width 604 height 33
paste input "علبه لوز"
type input "علبه لوز"
click at [548, 430] on input "text" at bounding box center [606, 421] width 604 height 33
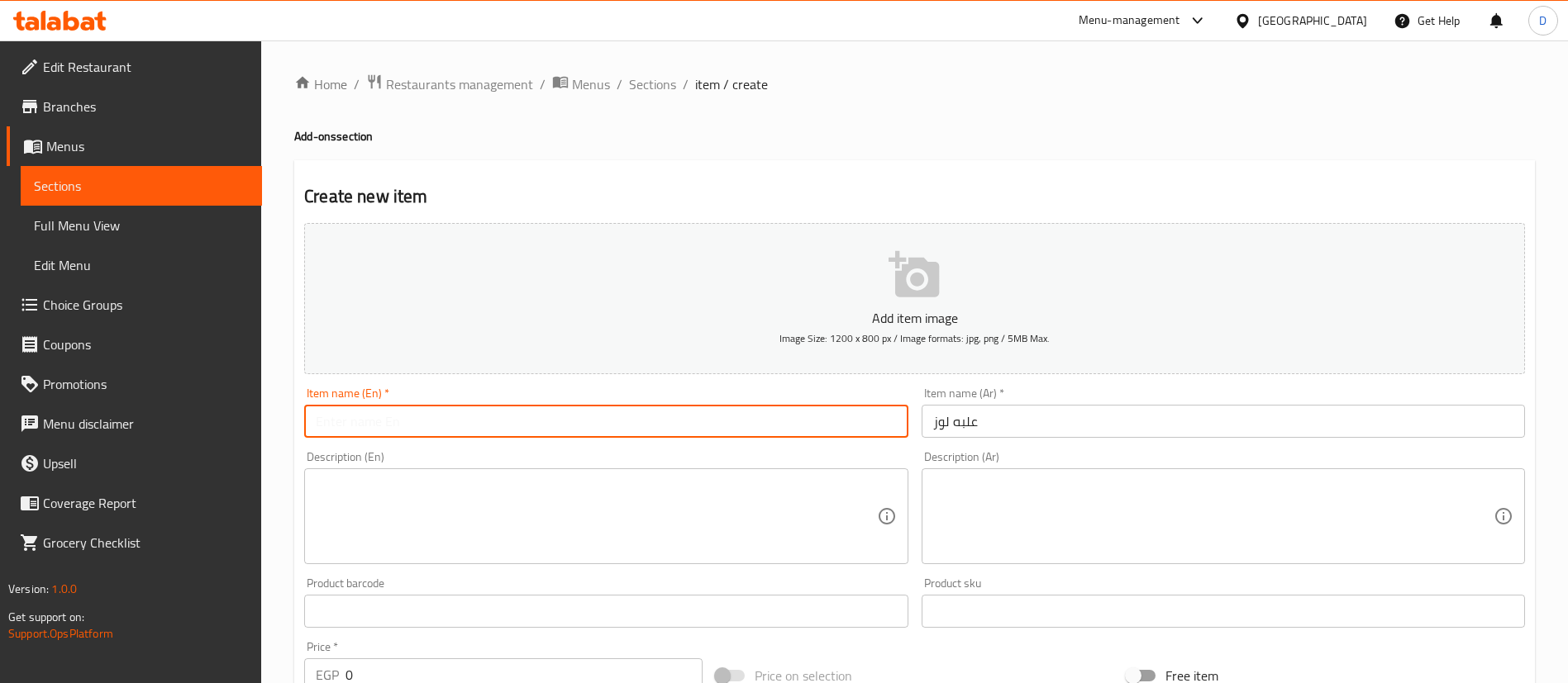
paste input "box of almonds"
drag, startPoint x: 320, startPoint y: 430, endPoint x: 300, endPoint y: 433, distance: 20.2
click at [300, 433] on div "Item name (En)   * box of almonds Item name (En) *" at bounding box center [606, 412] width 617 height 63
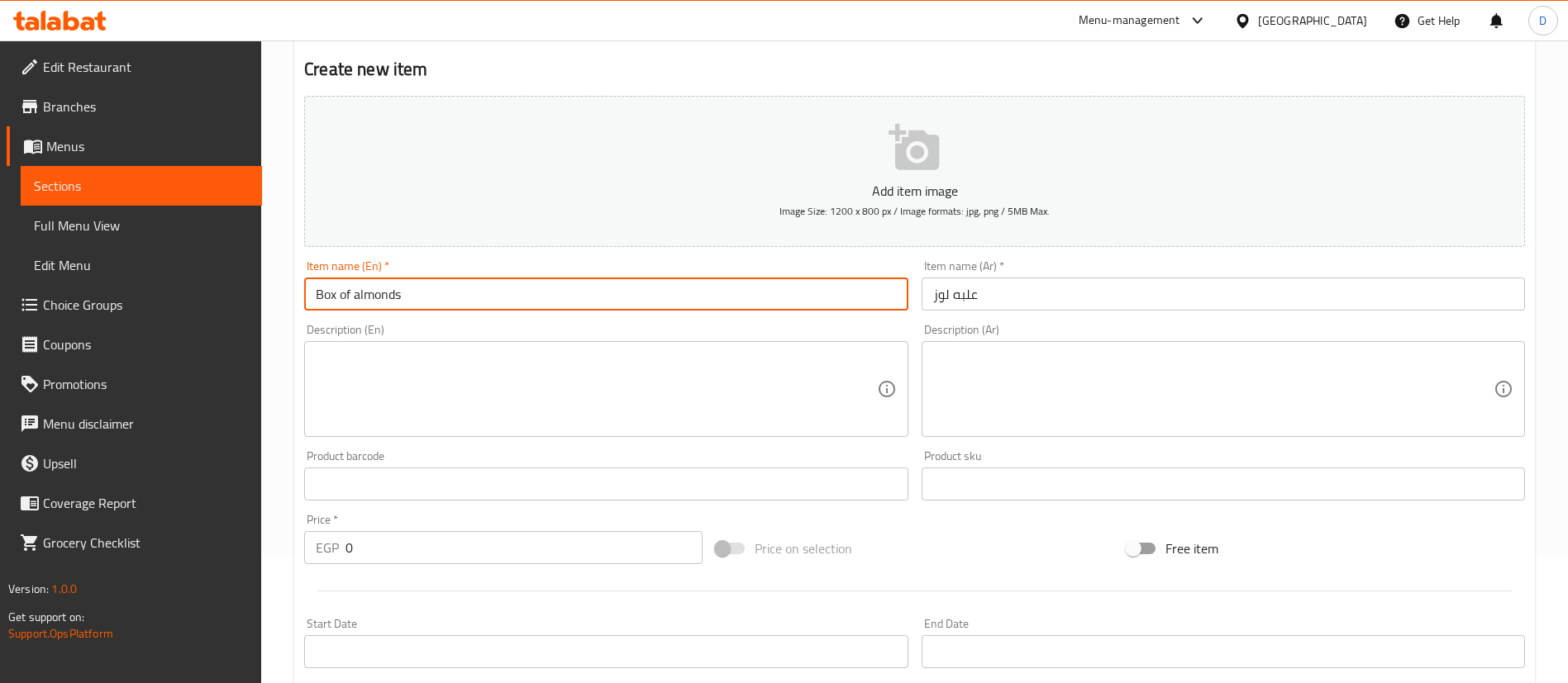
scroll to position [248, 0]
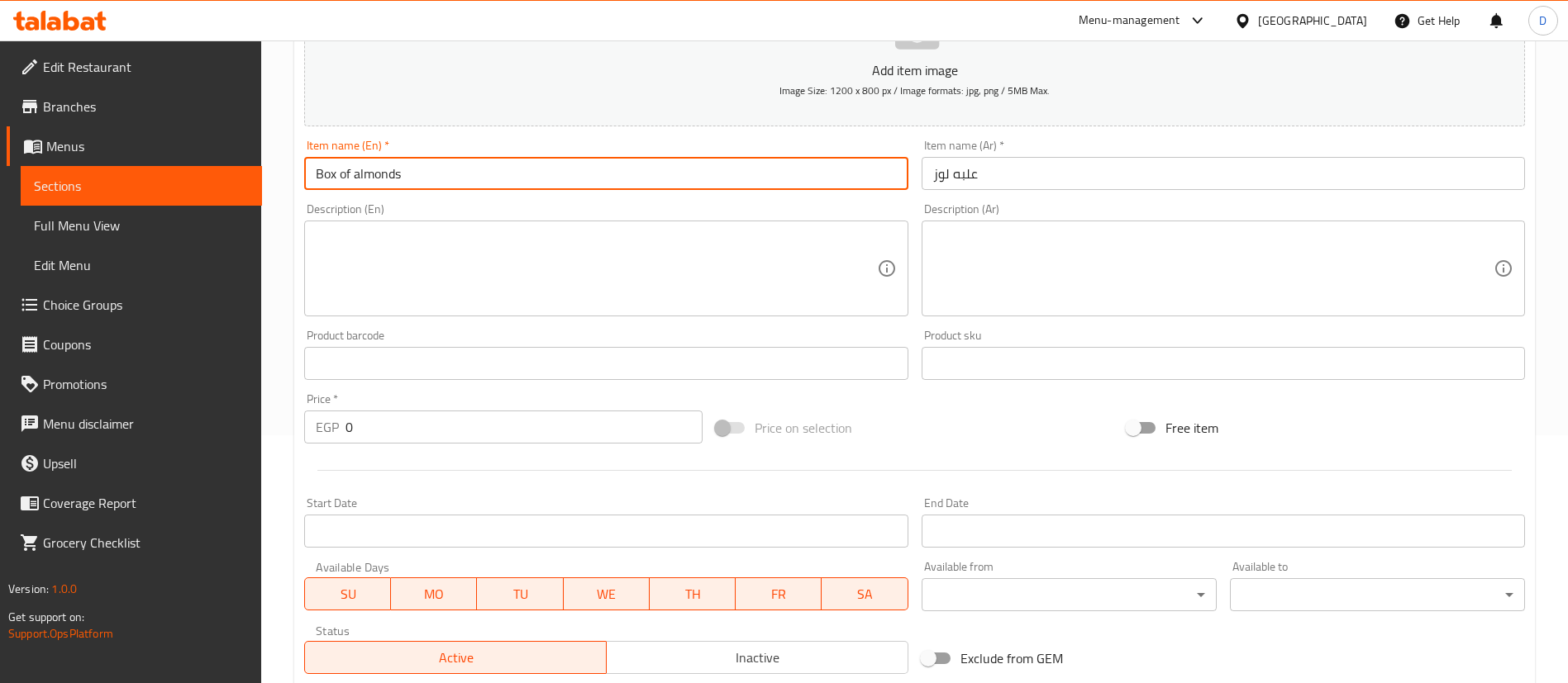
type input "Box of almonds"
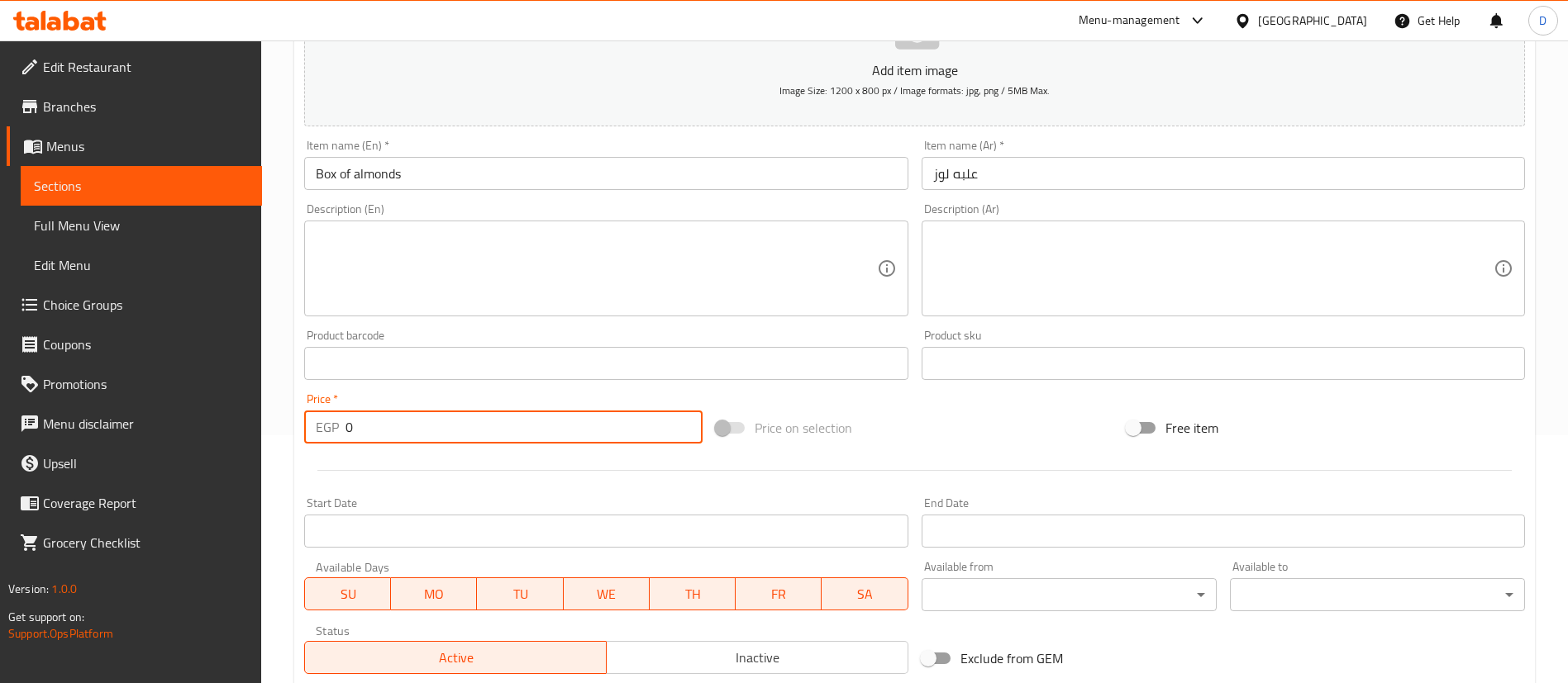
click at [450, 432] on input "0" at bounding box center [524, 427] width 357 height 33
type input "30"
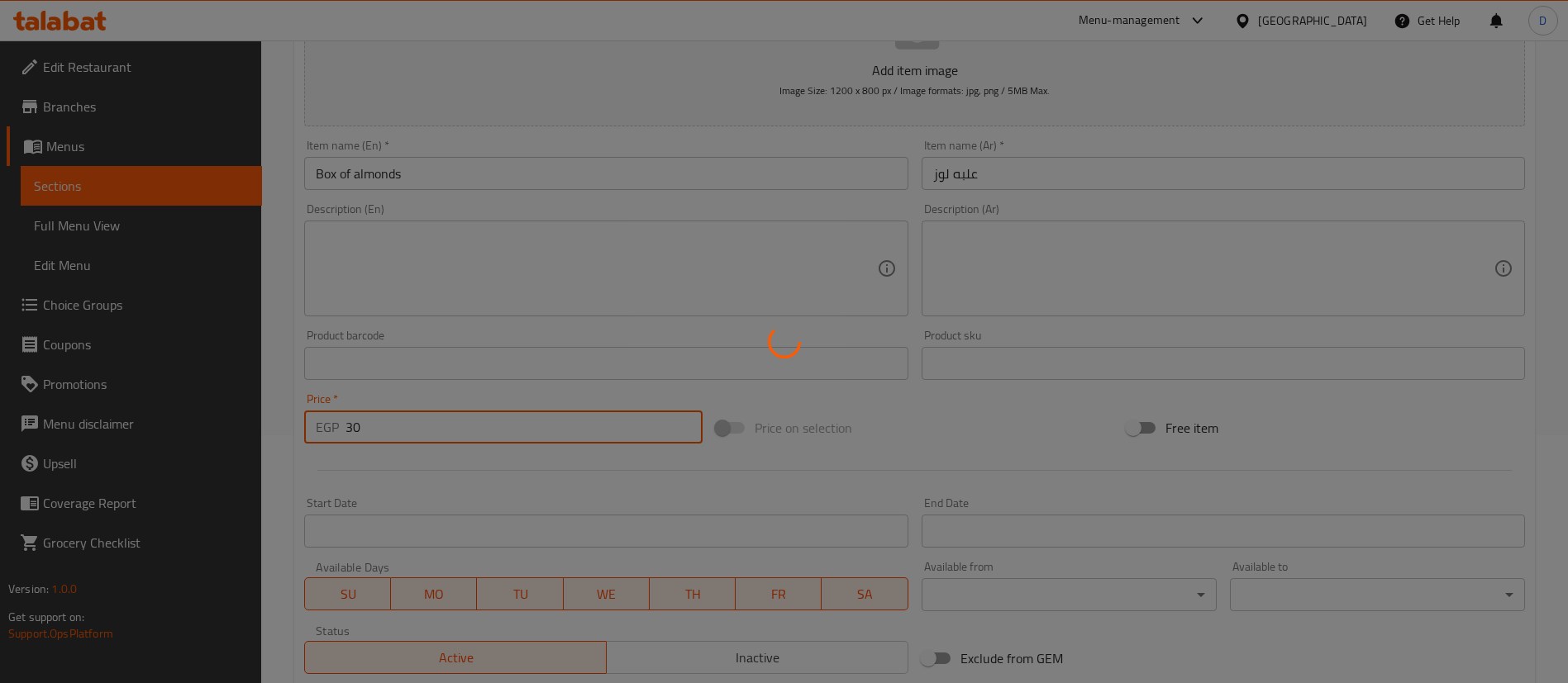
type input "0"
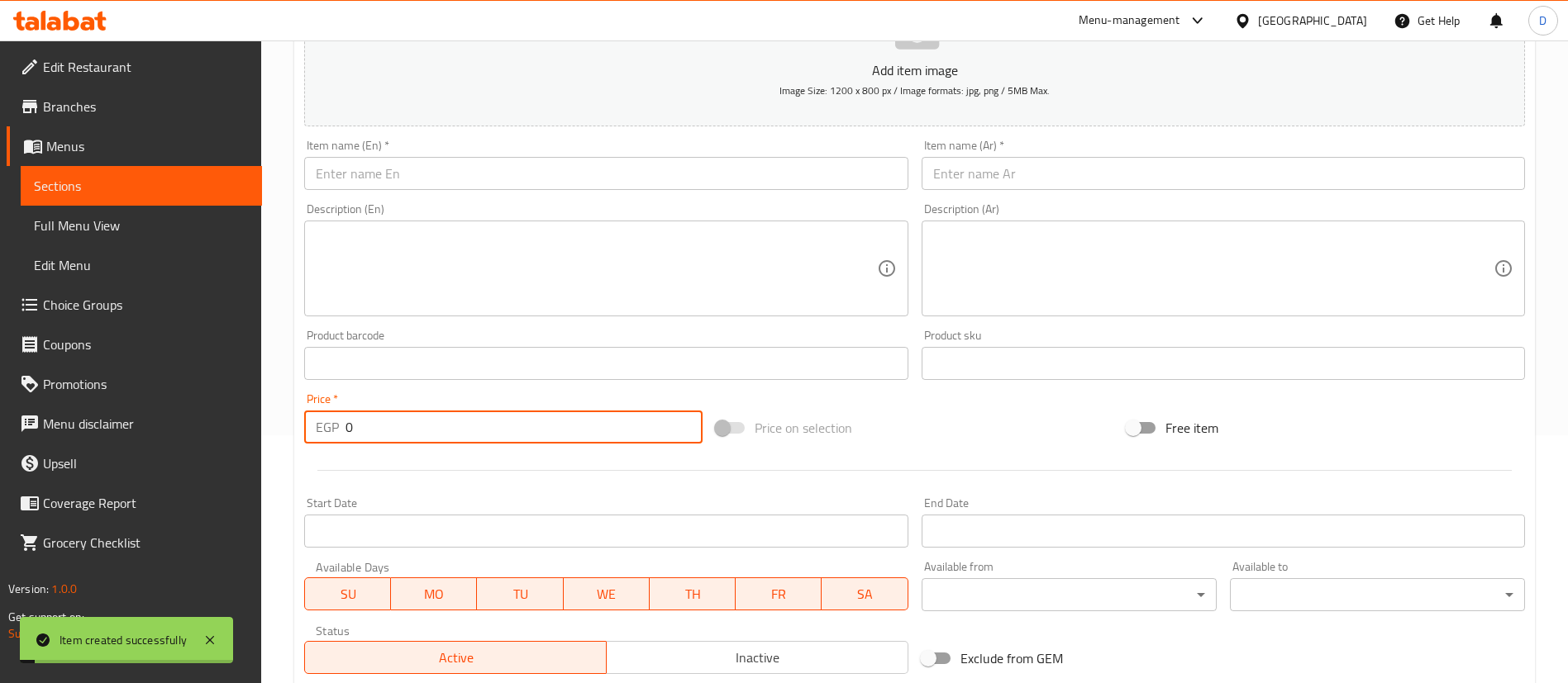
click at [159, 167] on link "Sections" at bounding box center [141, 185] width 242 height 40
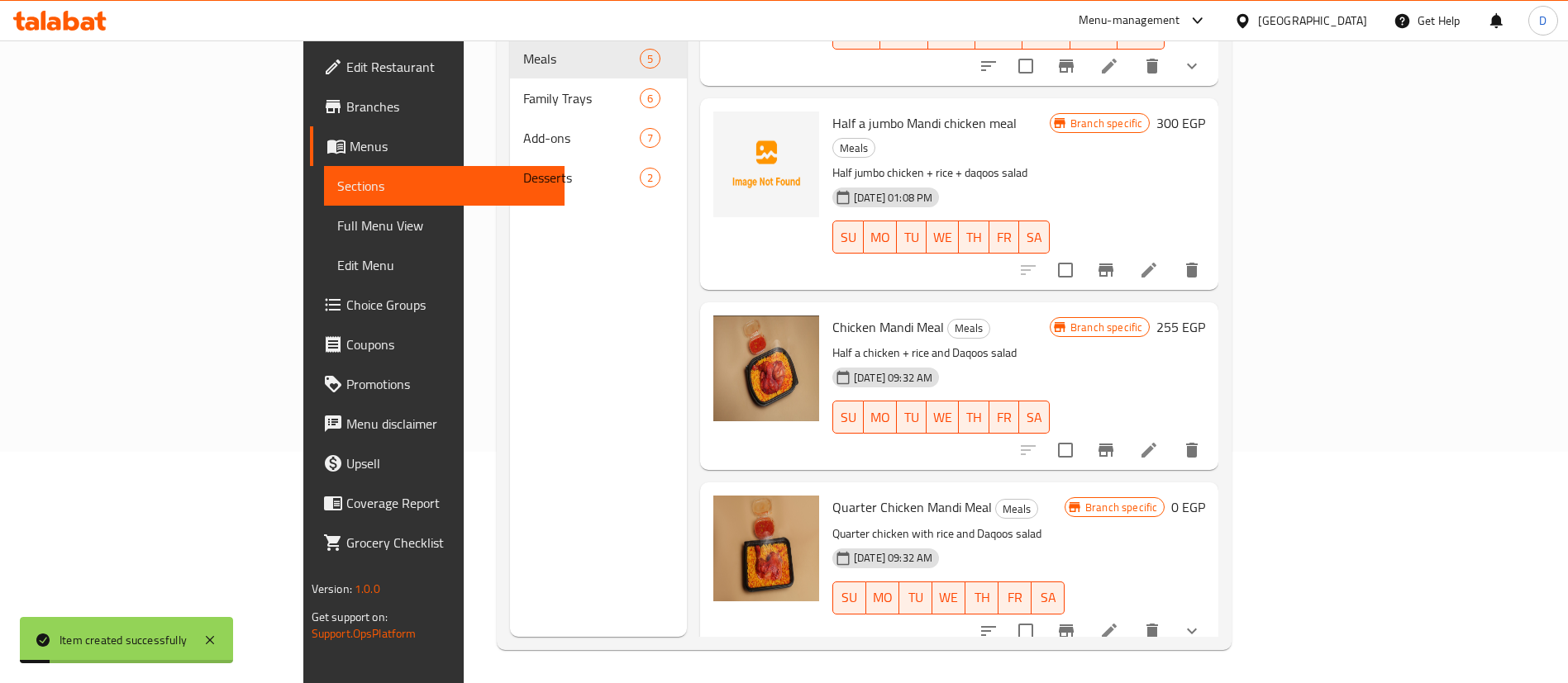
scroll to position [260, 0]
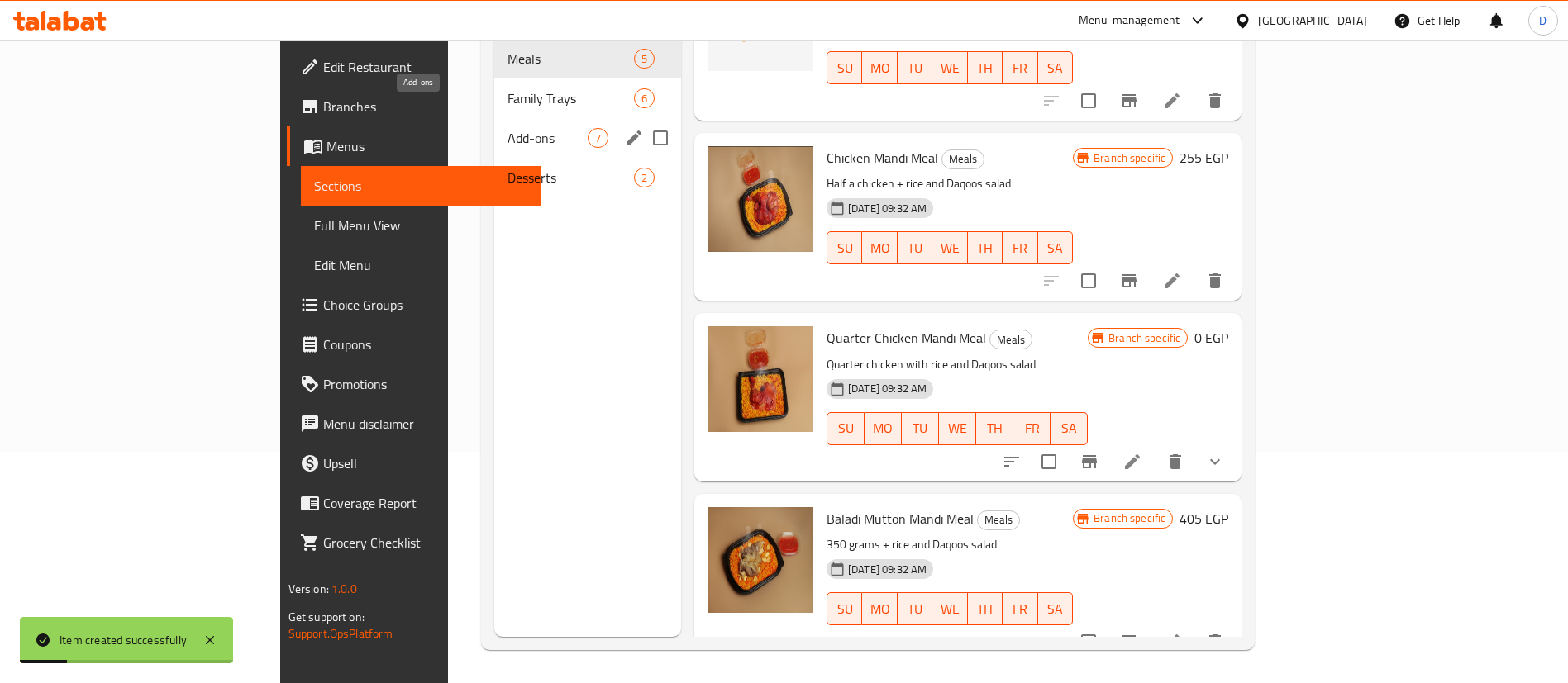
click at [508, 128] on span "Add-ons" at bounding box center [547, 137] width 80 height 20
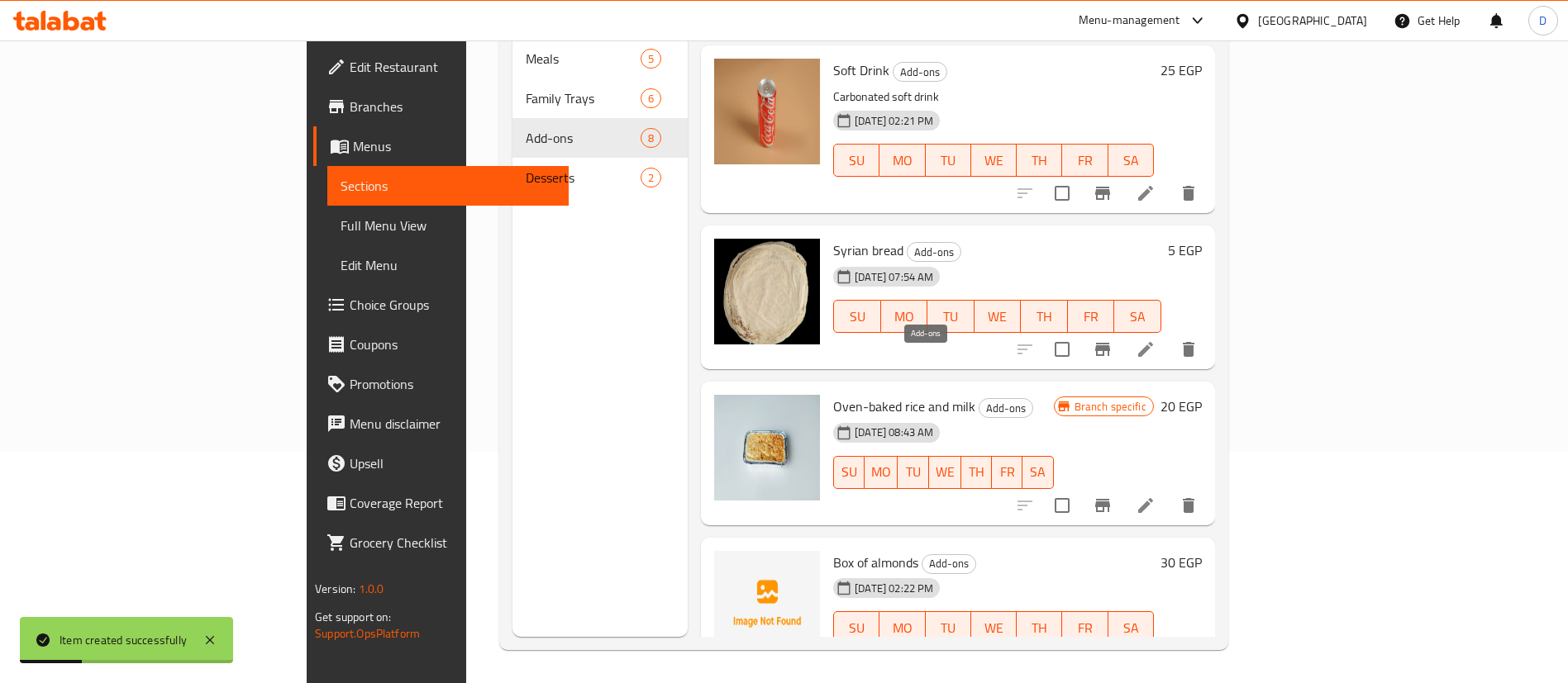
scroll to position [679, 0]
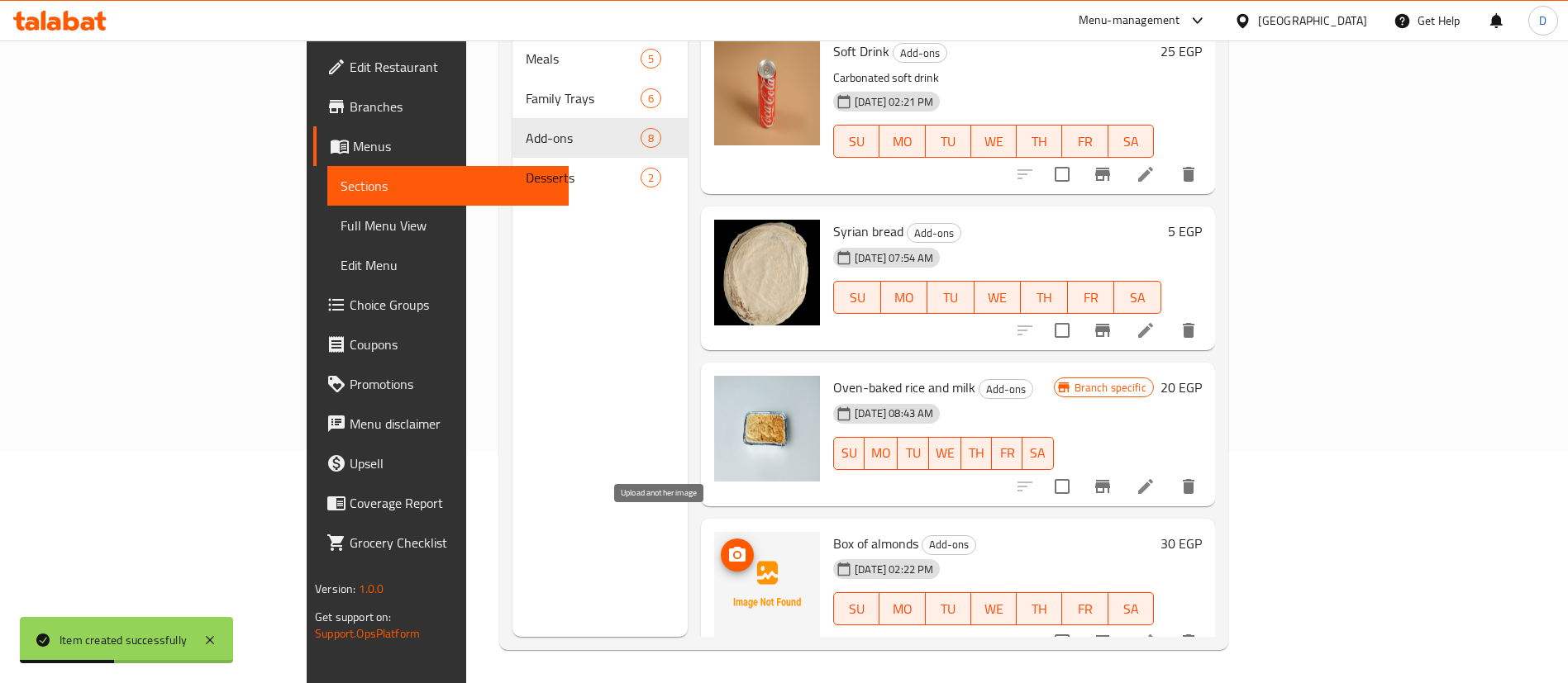
click at [727, 546] on icon "upload picture" at bounding box center [737, 555] width 20 height 20
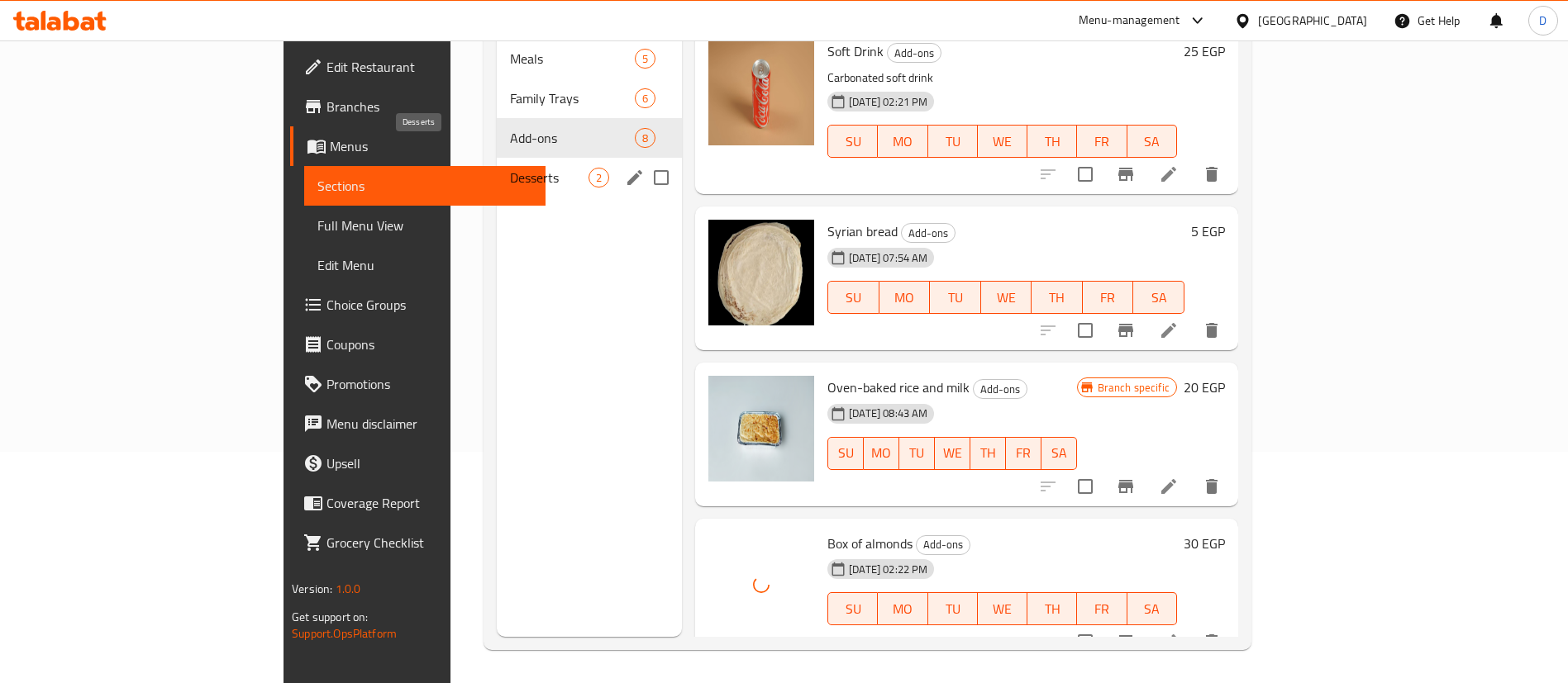
click at [510, 167] on span "Desserts" at bounding box center [549, 177] width 78 height 20
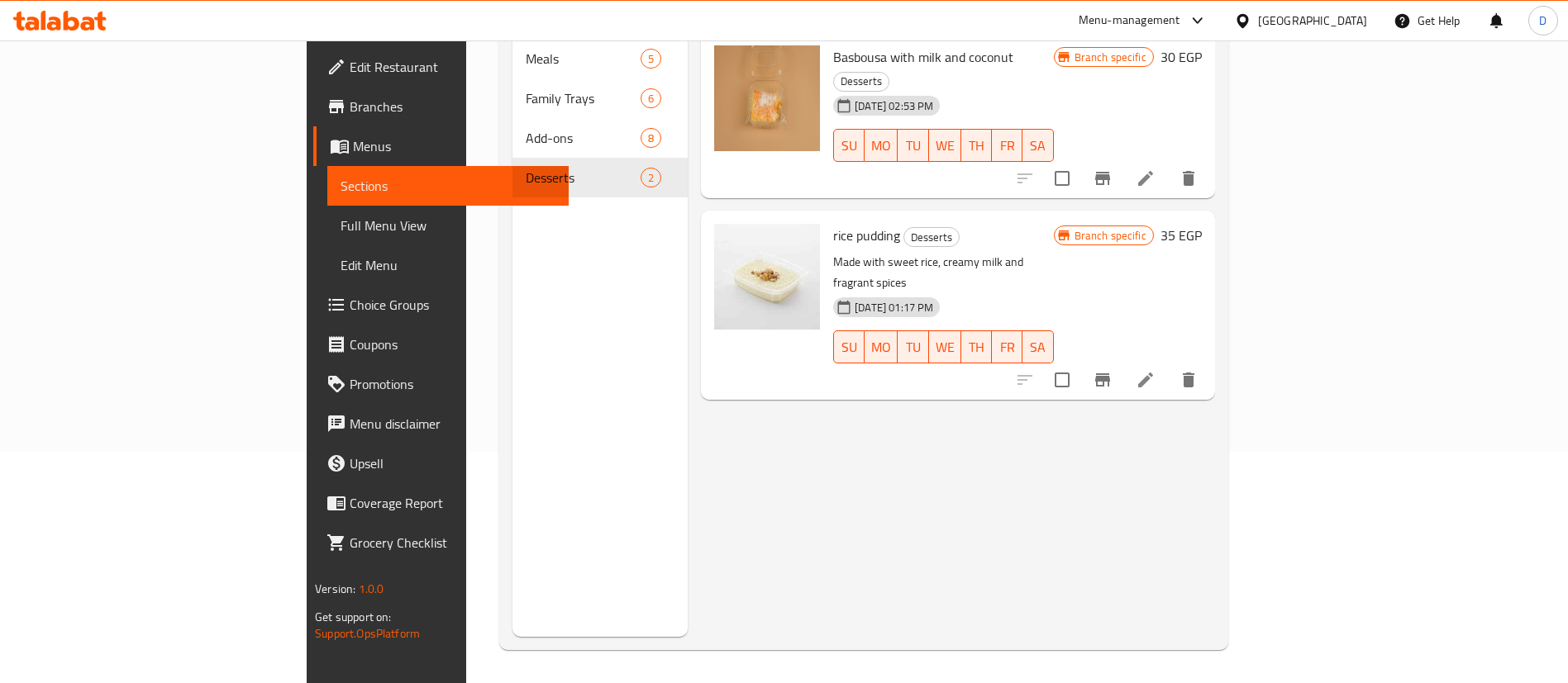
scroll to position [108, 0]
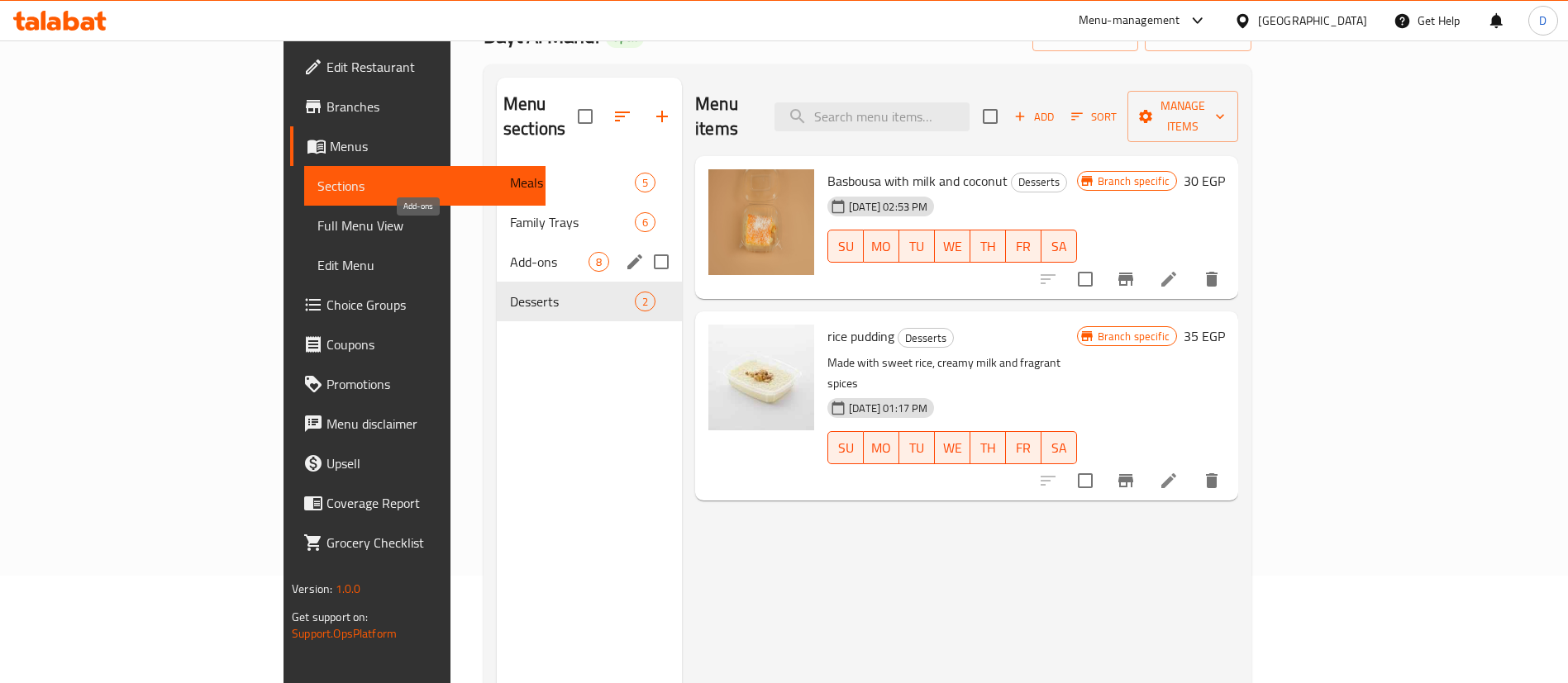
click at [510, 252] on span "Add-ons" at bounding box center [549, 262] width 78 height 20
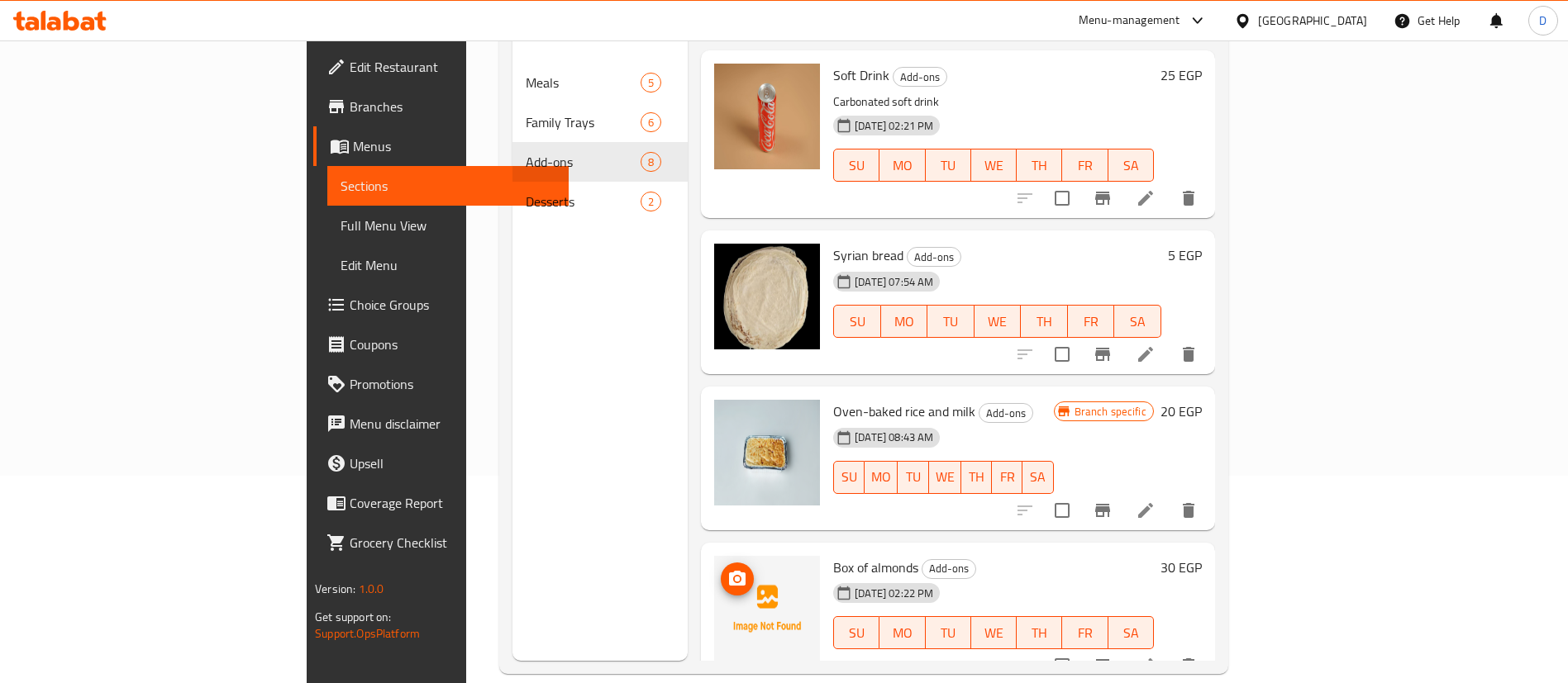
scroll to position [232, 0]
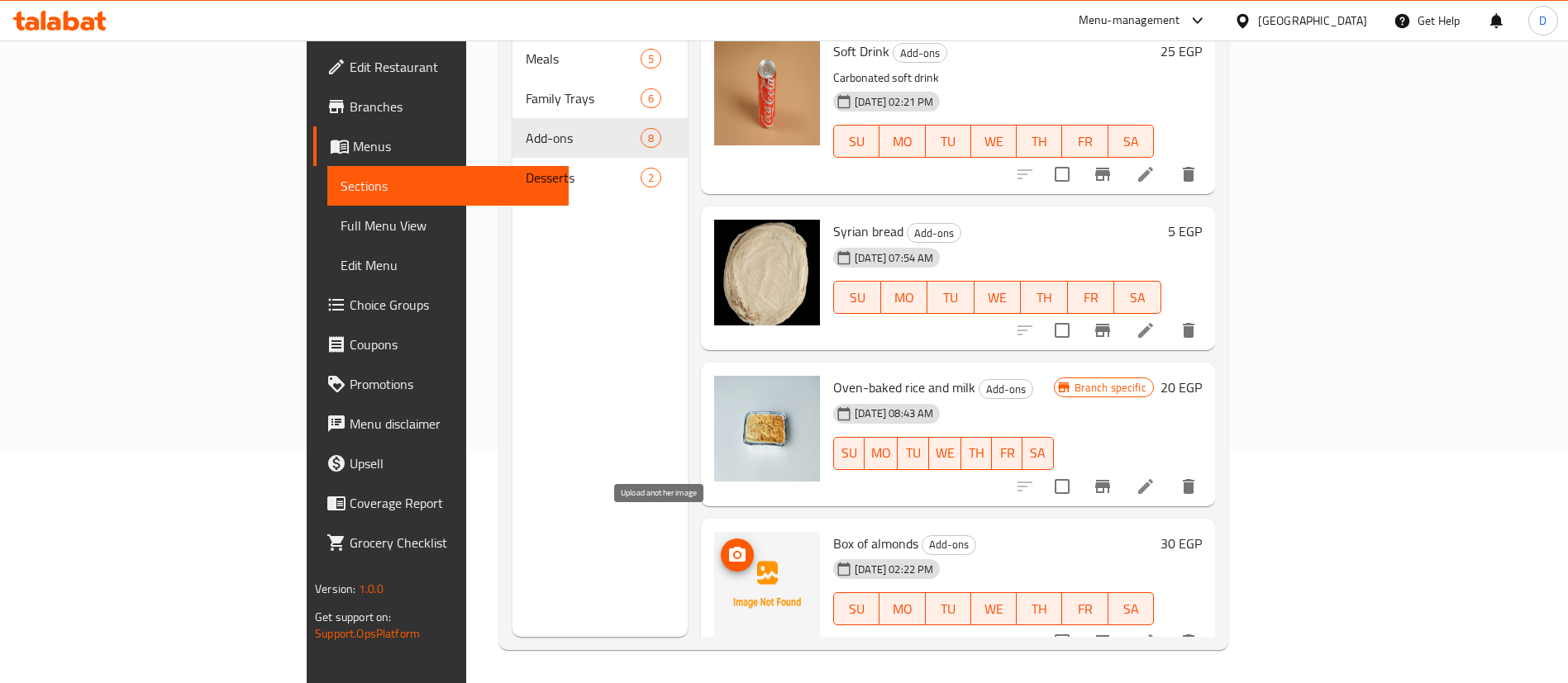
click at [729, 547] on icon "upload picture" at bounding box center [737, 554] width 17 height 15
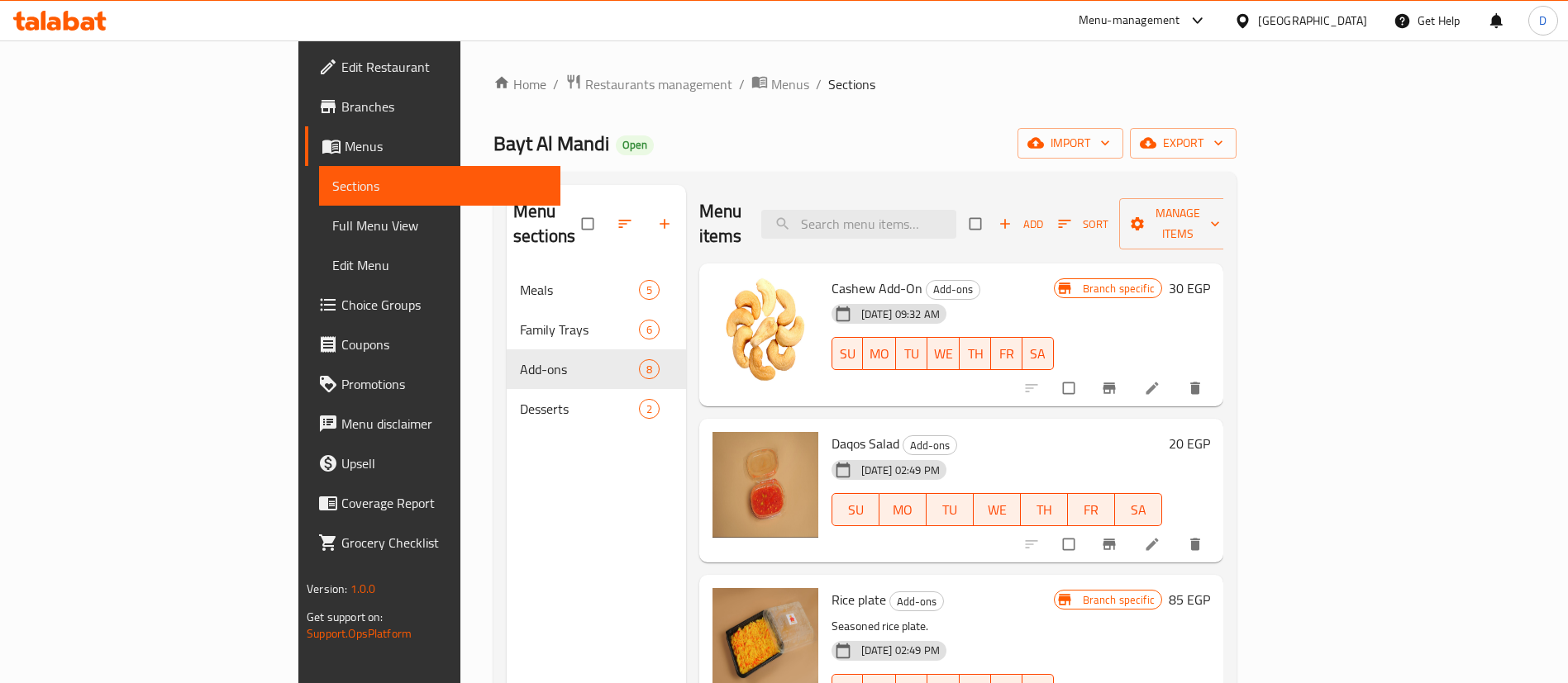
click at [1223, 227] on div "Menu items Add Sort Manage items" at bounding box center [961, 224] width 524 height 78
click at [1043, 215] on span "Add" at bounding box center [1021, 225] width 45 height 19
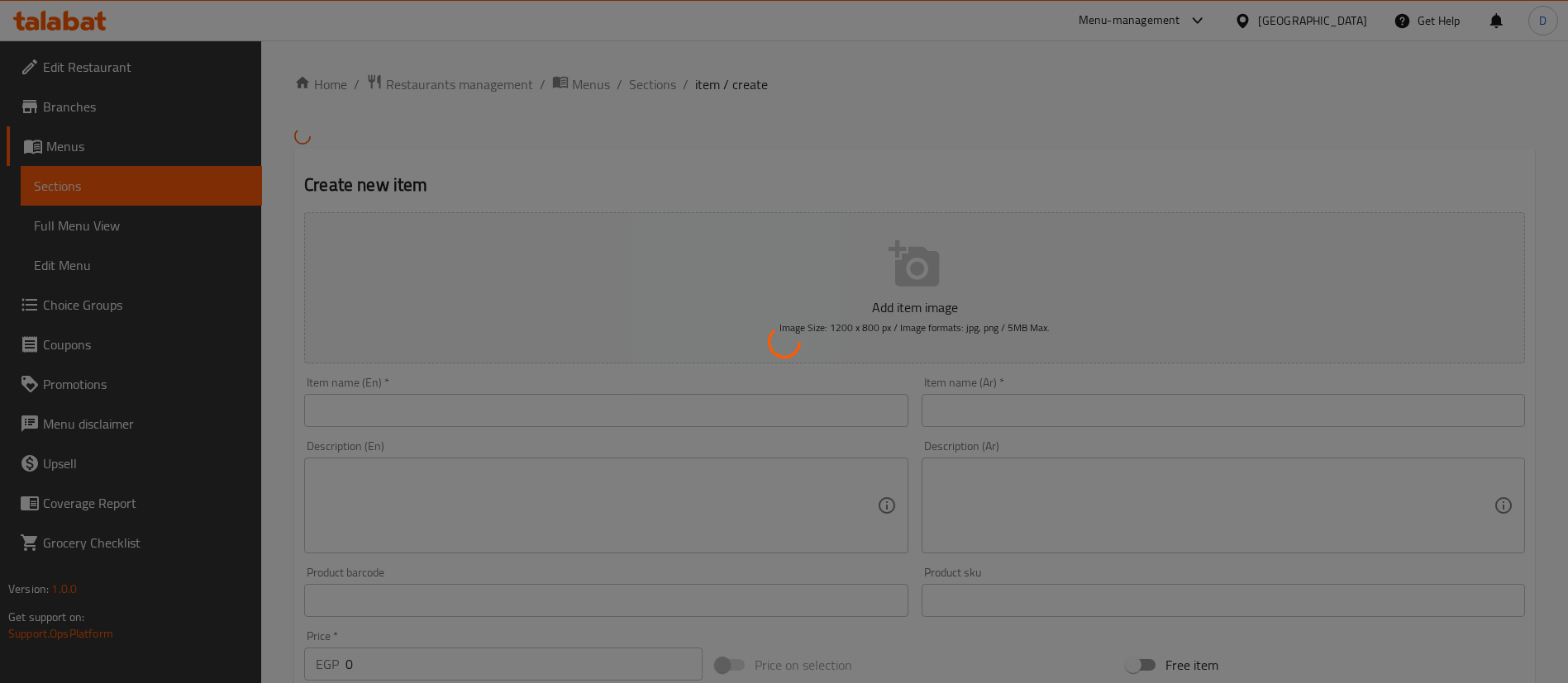
click at [1016, 415] on div at bounding box center [784, 341] width 1568 height 683
click at [1029, 432] on div at bounding box center [784, 341] width 1568 height 683
click at [1121, 413] on div at bounding box center [784, 341] width 1568 height 683
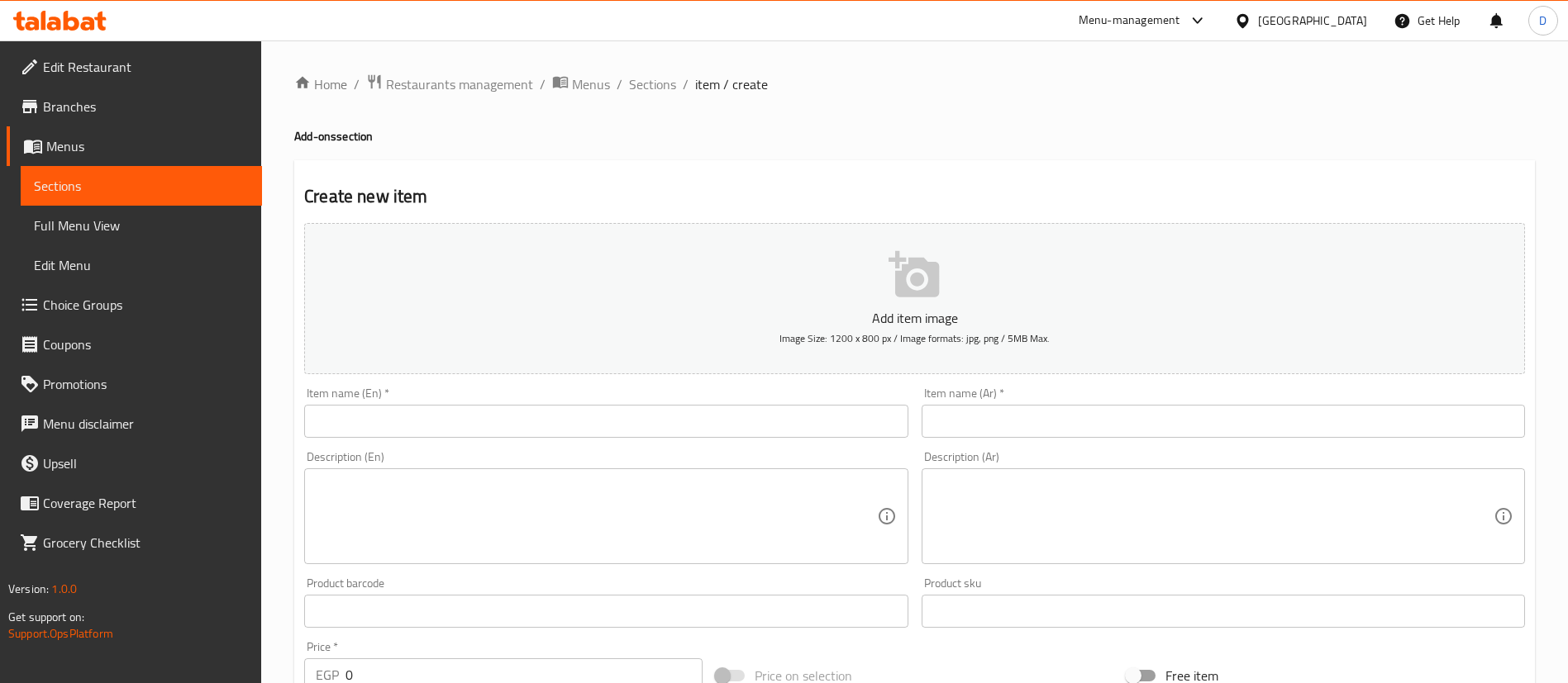
click at [966, 418] on input "text" at bounding box center [1223, 421] width 604 height 33
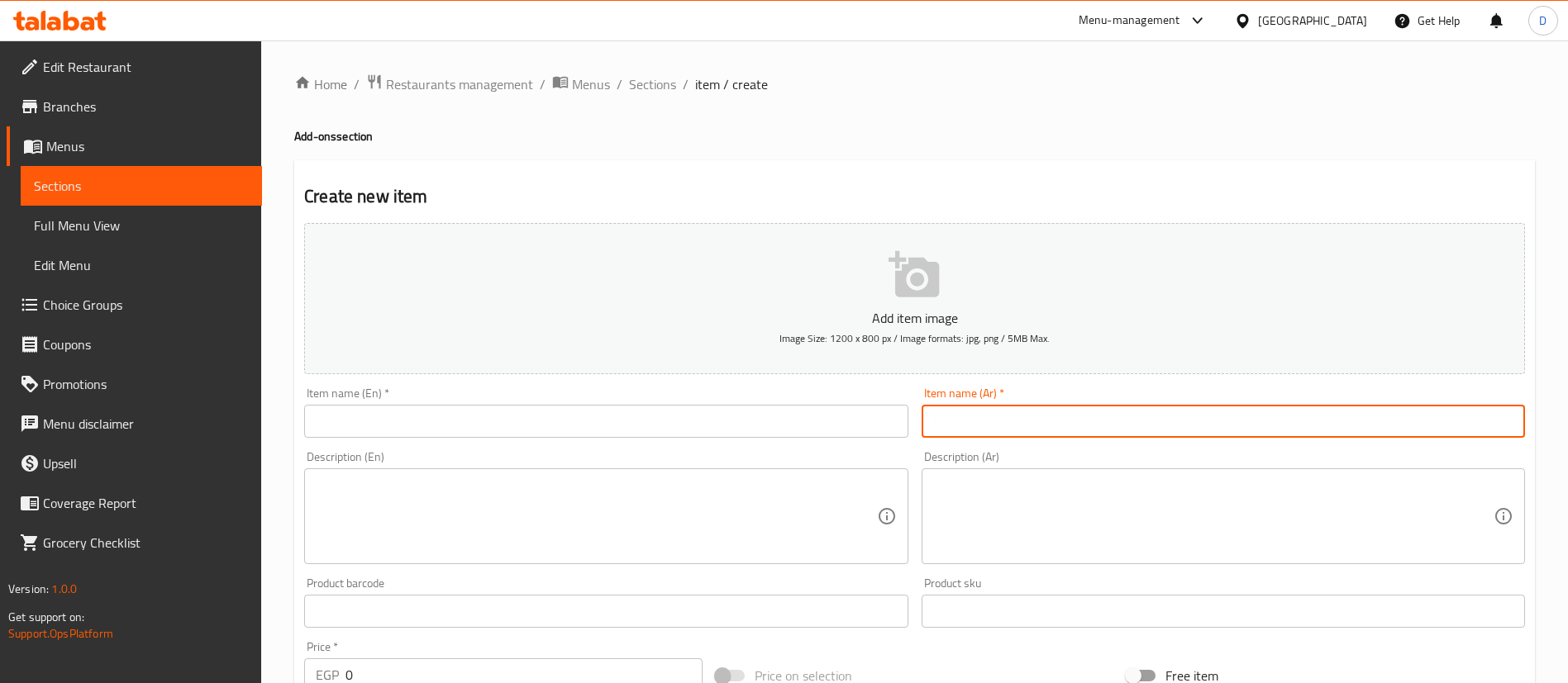
paste input "في كولا"
type input "في كولا"
click at [799, 426] on input "text" at bounding box center [606, 421] width 604 height 33
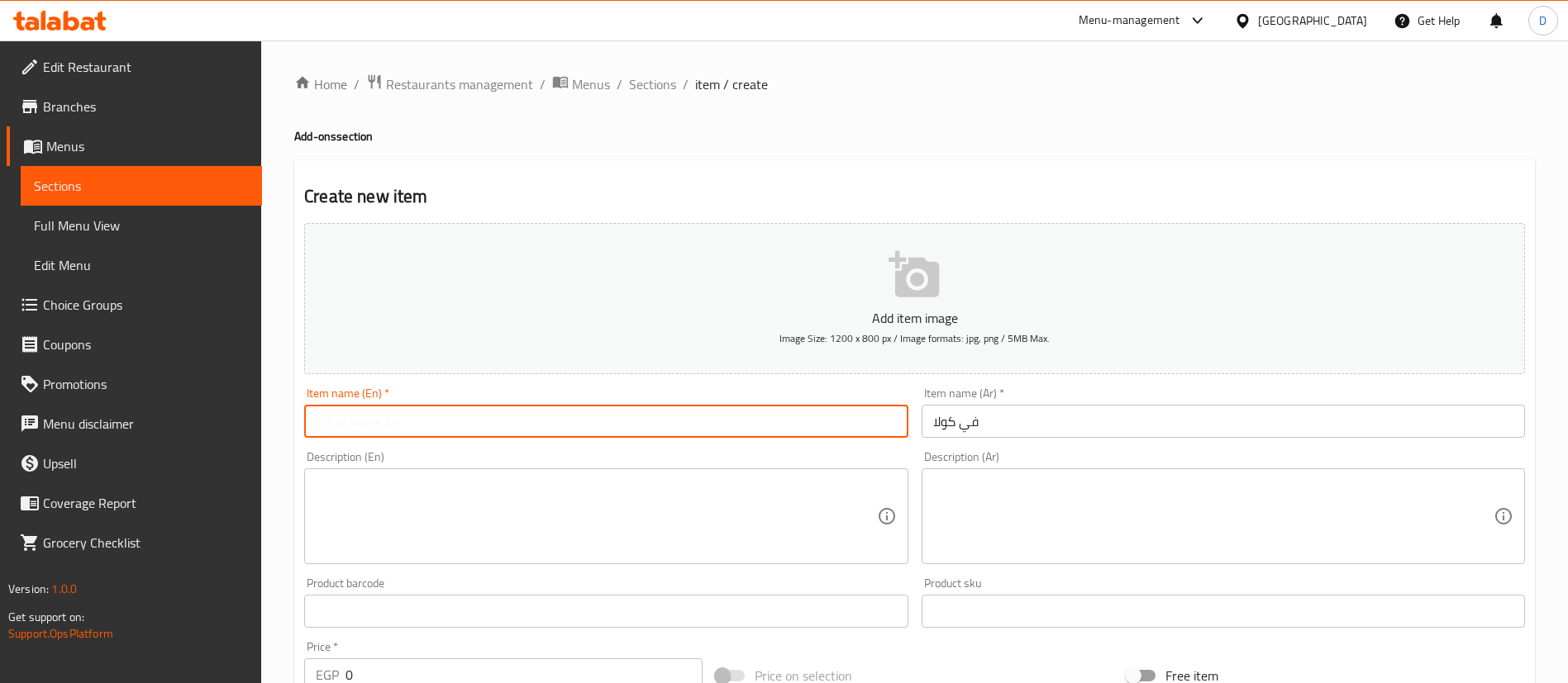
type input "ر"
type input "V- Cola"
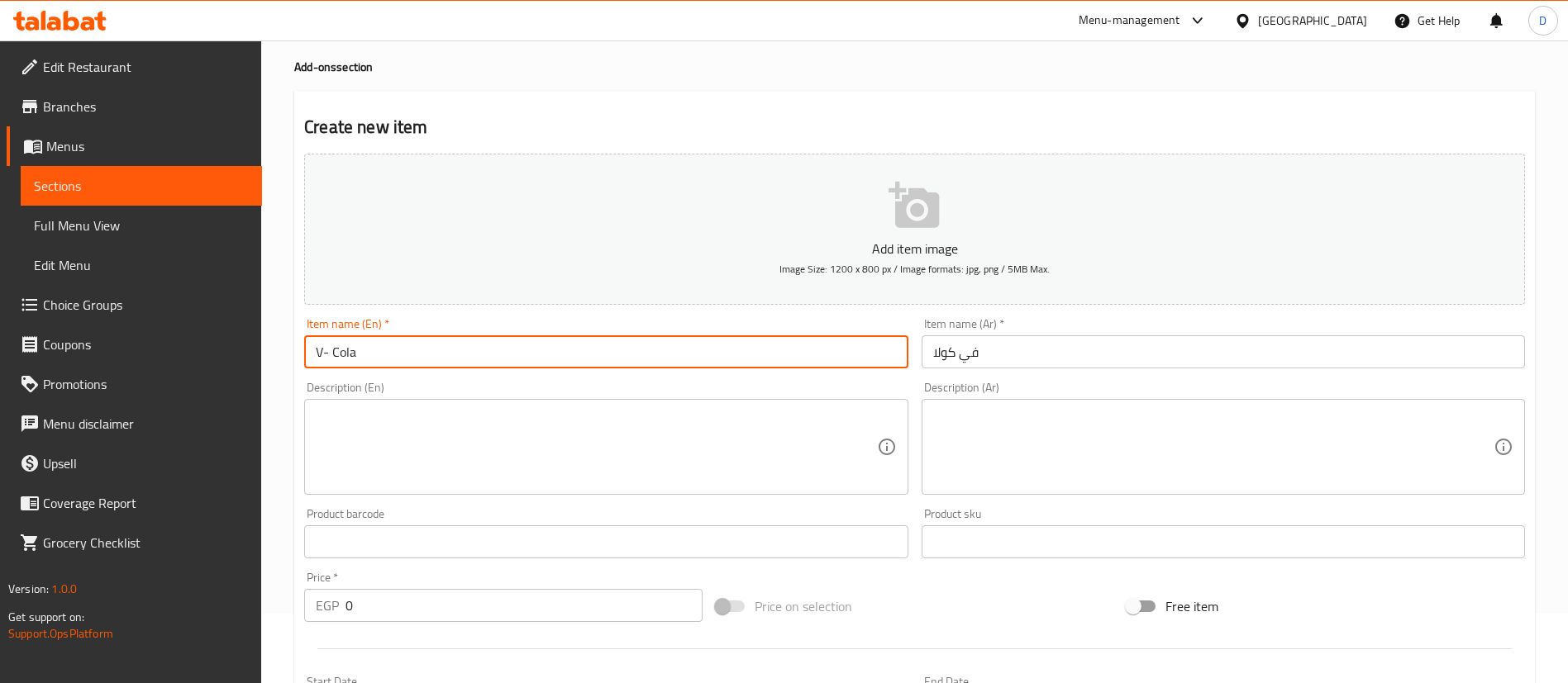
scroll to position [124, 0]
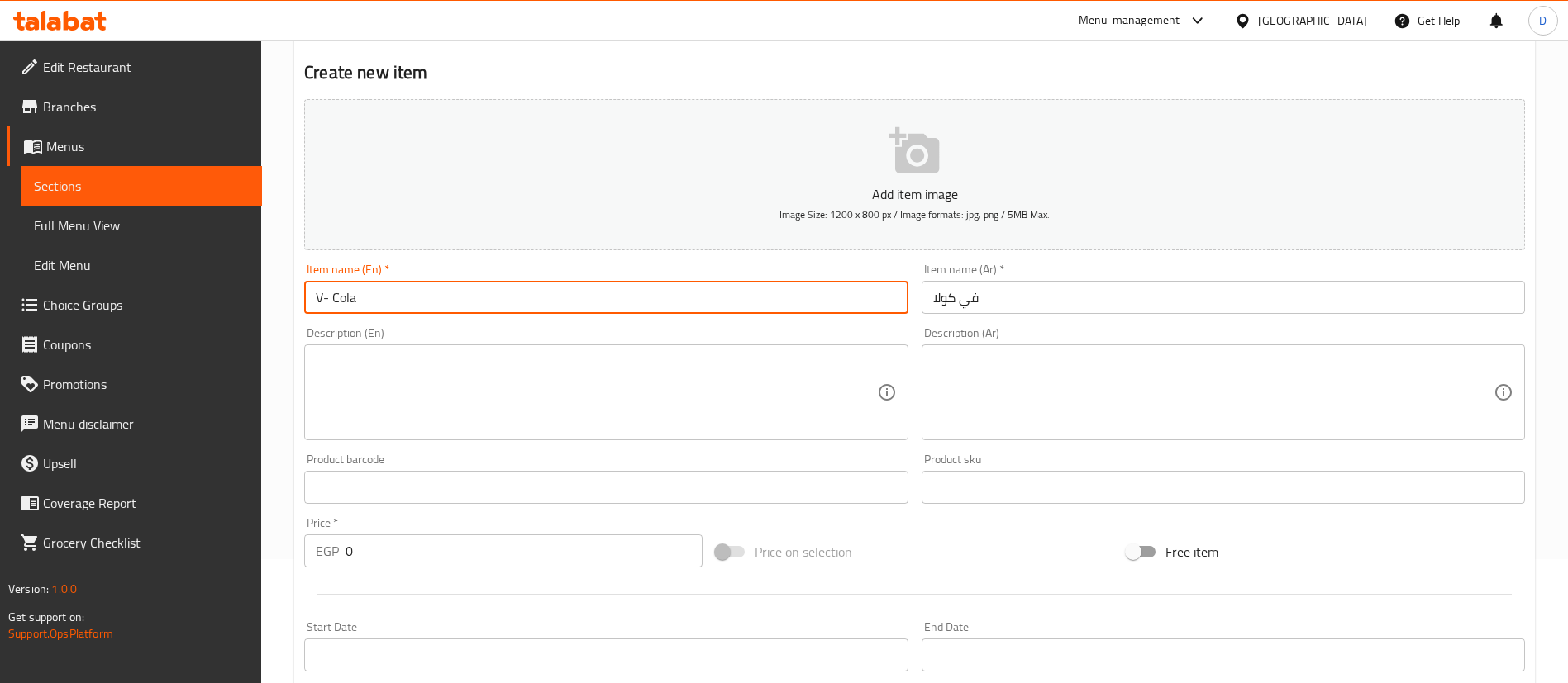
click at [453, 549] on input "0" at bounding box center [524, 552] width 357 height 33
click at [454, 549] on input "0" at bounding box center [524, 552] width 357 height 33
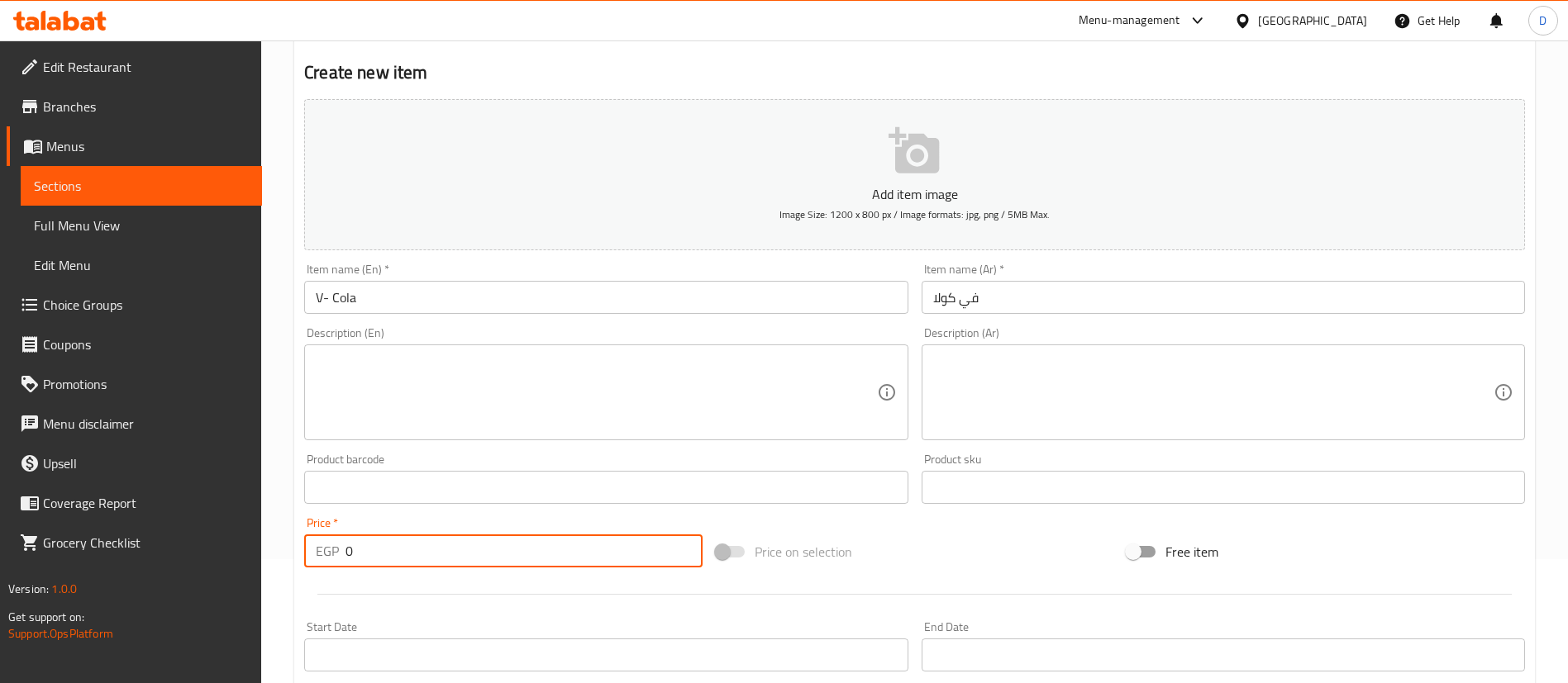
click at [454, 549] on input "0" at bounding box center [524, 552] width 357 height 33
type input "30"
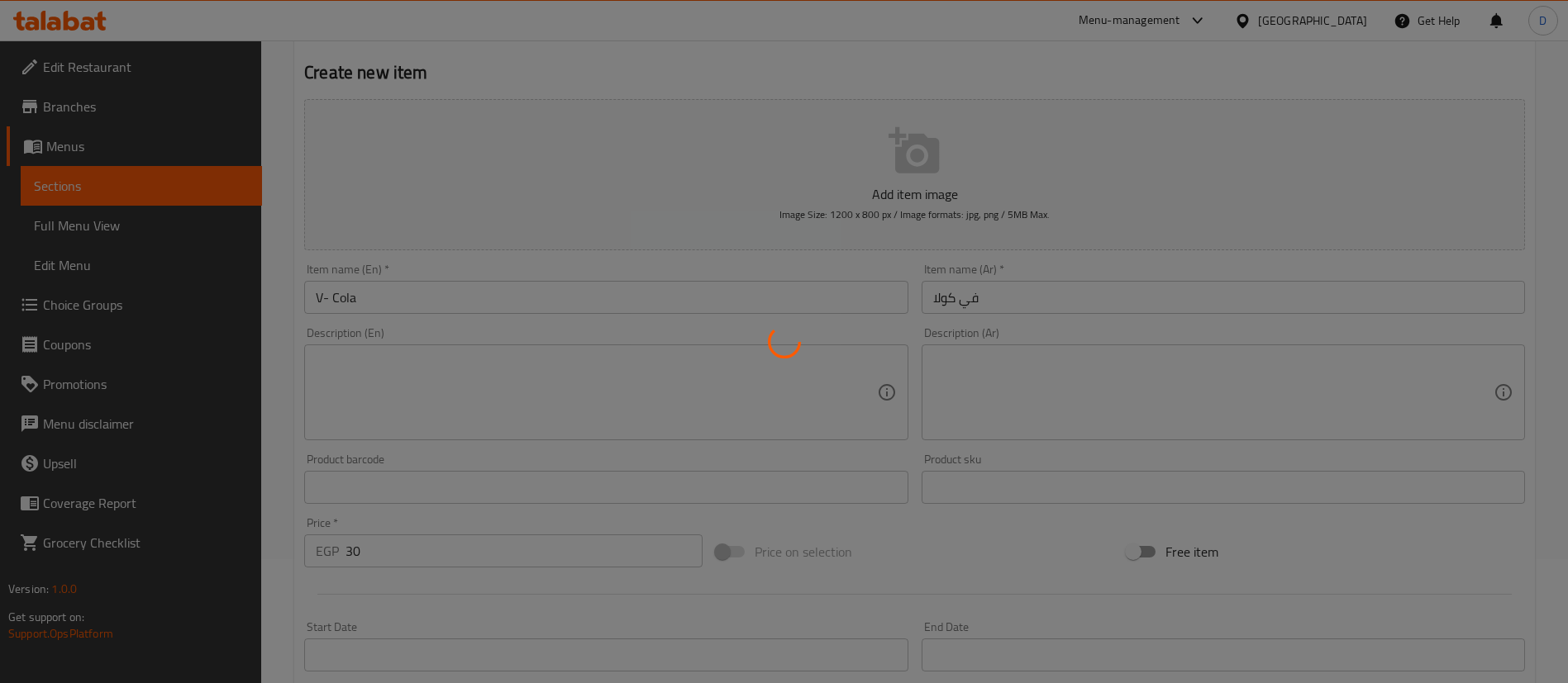
type input "0"
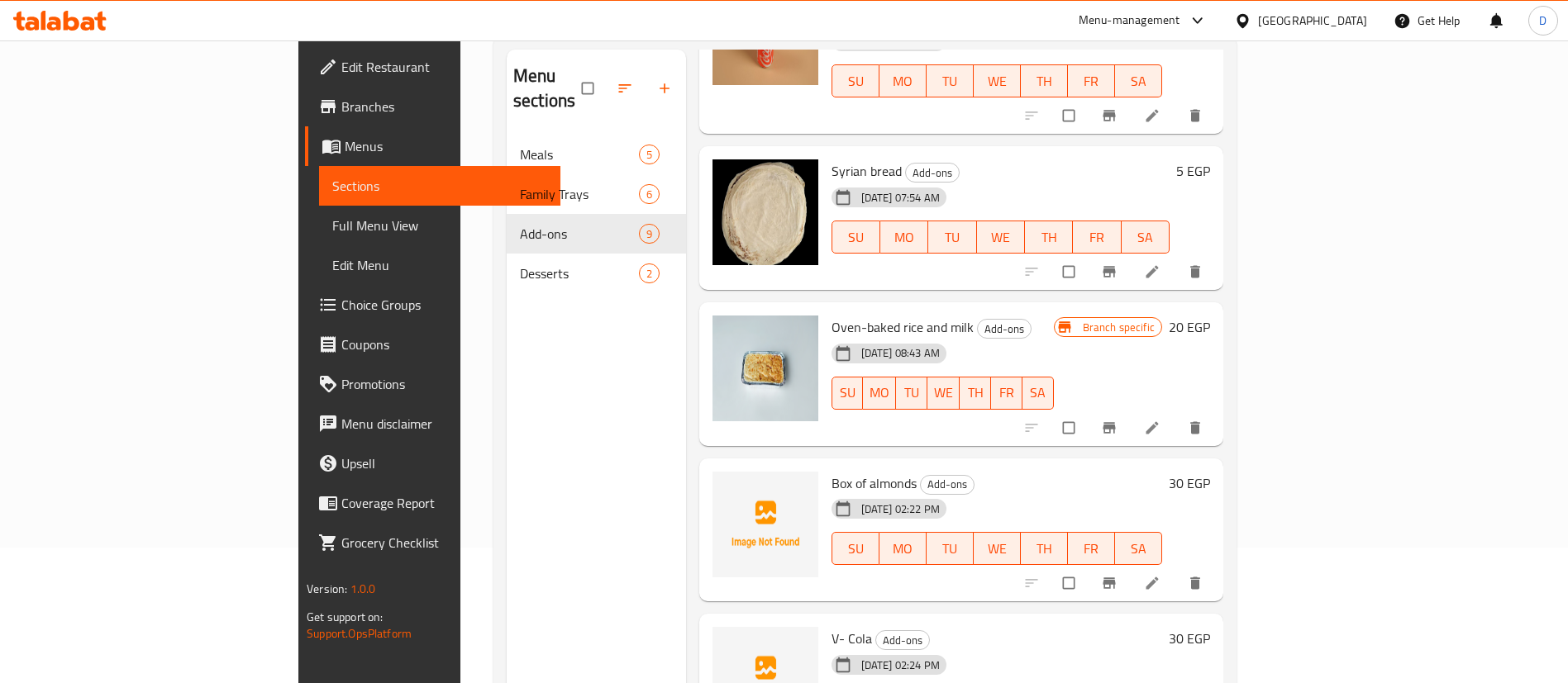
scroll to position [232, 0]
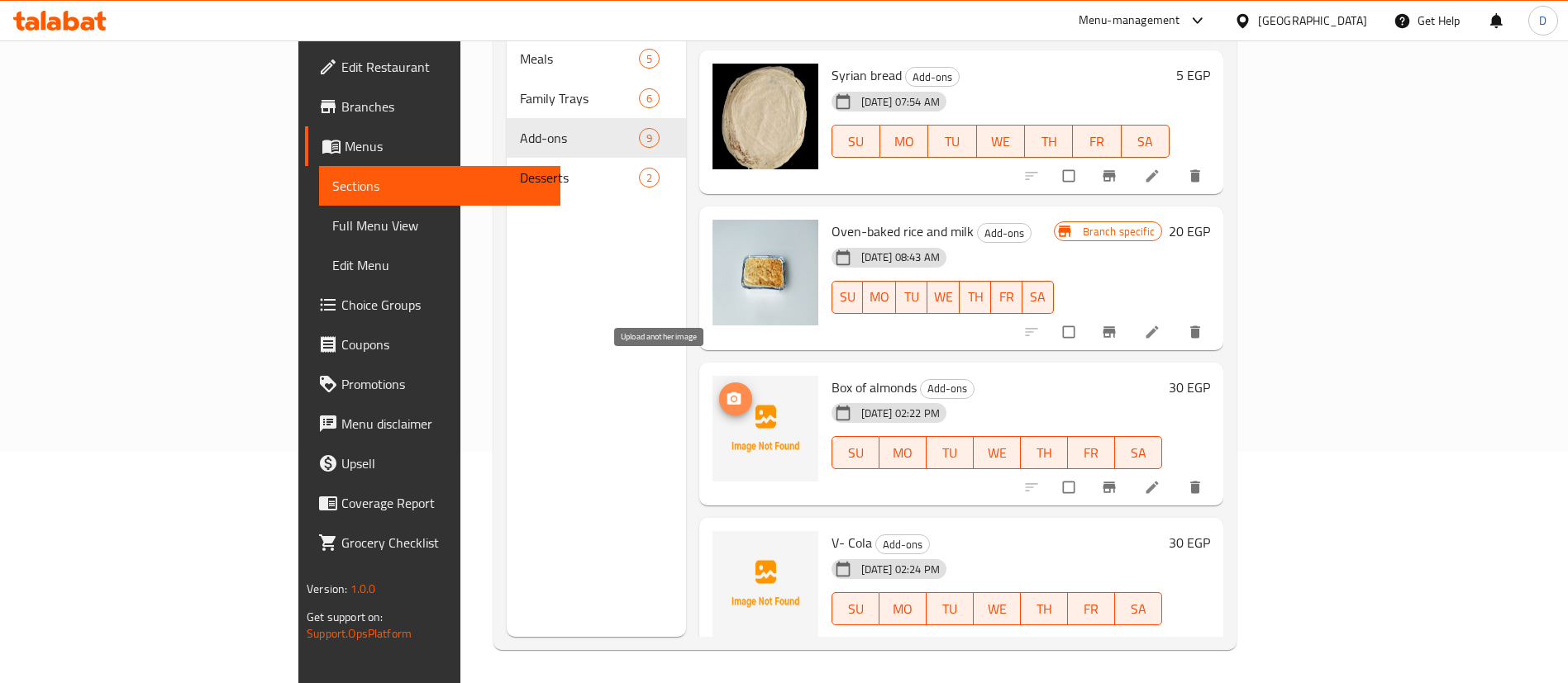
click at [719, 391] on span "upload picture" at bounding box center [736, 399] width 33 height 17
click at [831, 531] on span "V- Cola" at bounding box center [851, 543] width 41 height 25
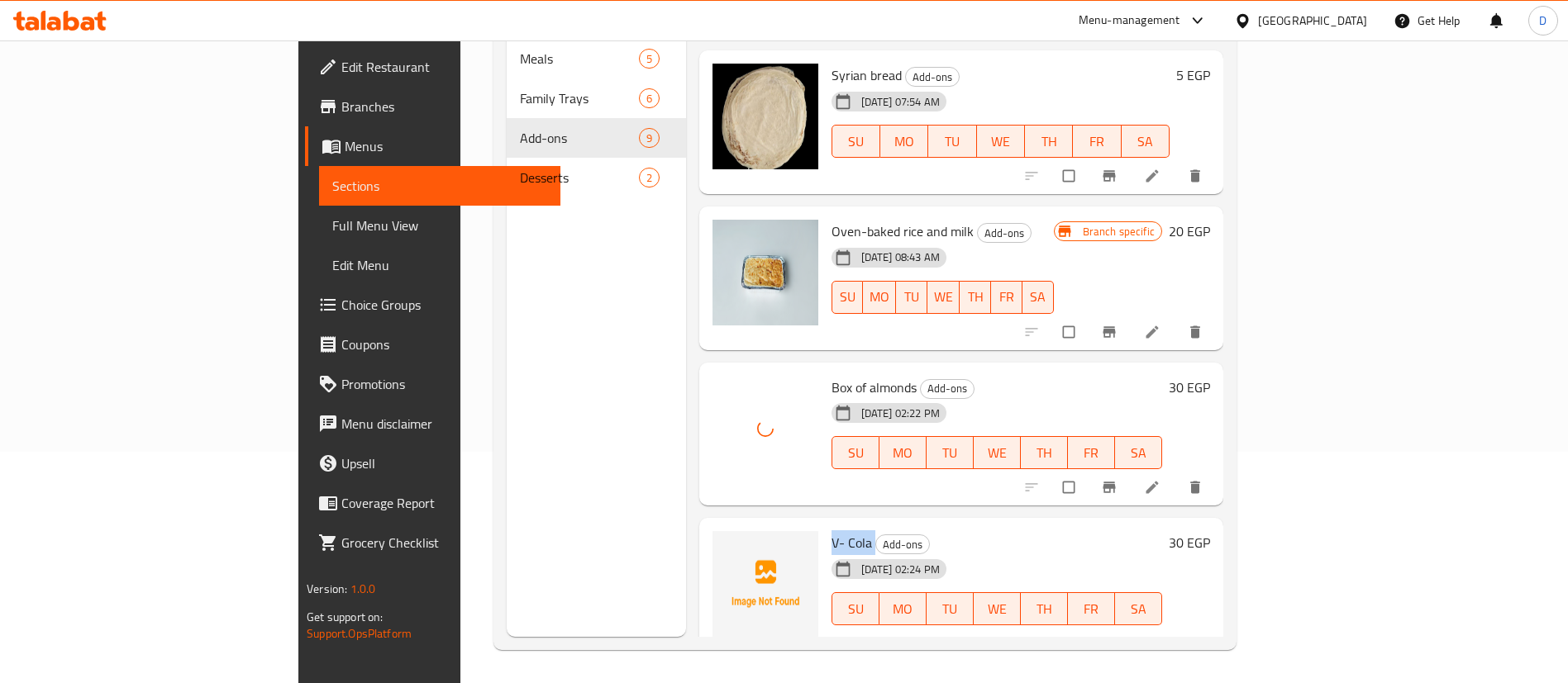
click at [831, 531] on span "V- Cola" at bounding box center [851, 543] width 41 height 25
copy h6 "V- Cola"
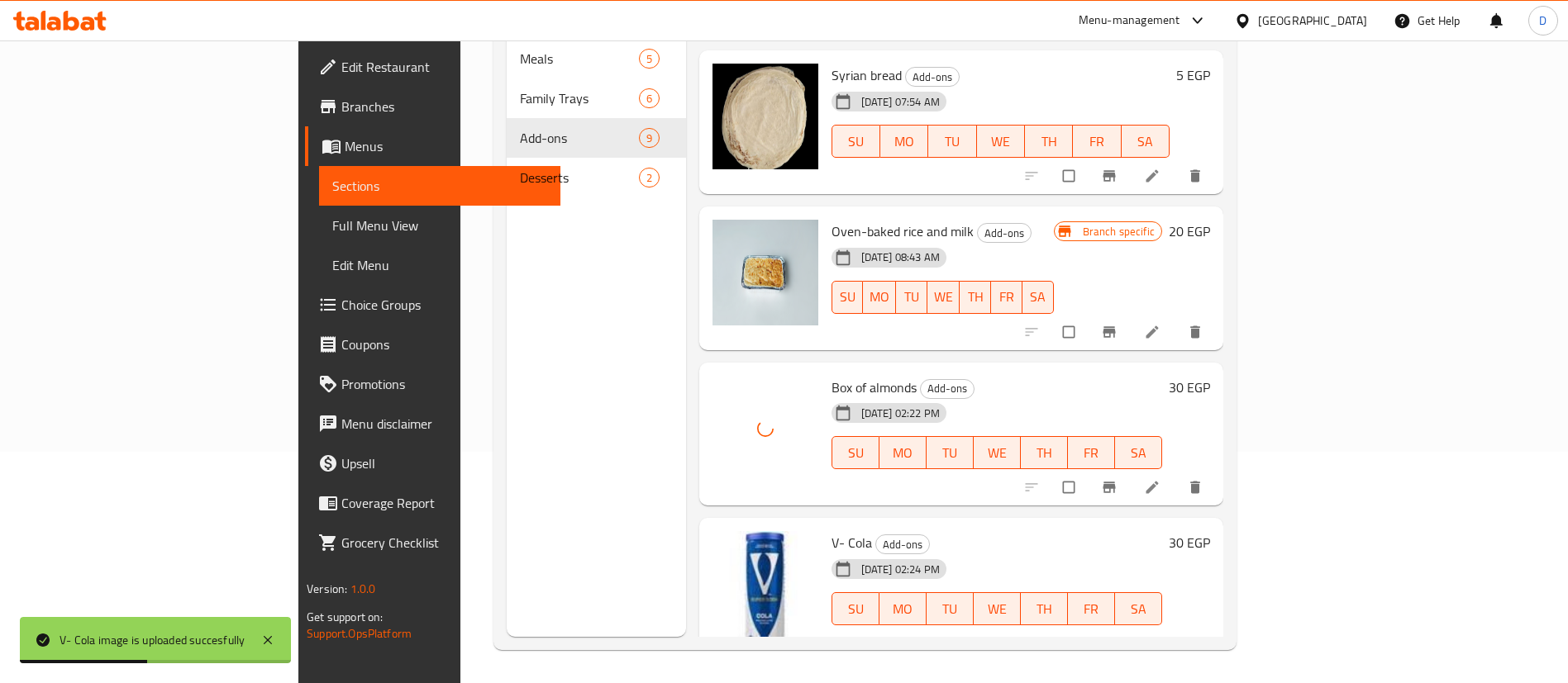
click at [922, 531] on h6 "V- Cola Add-ons" at bounding box center [996, 543] width 331 height 23
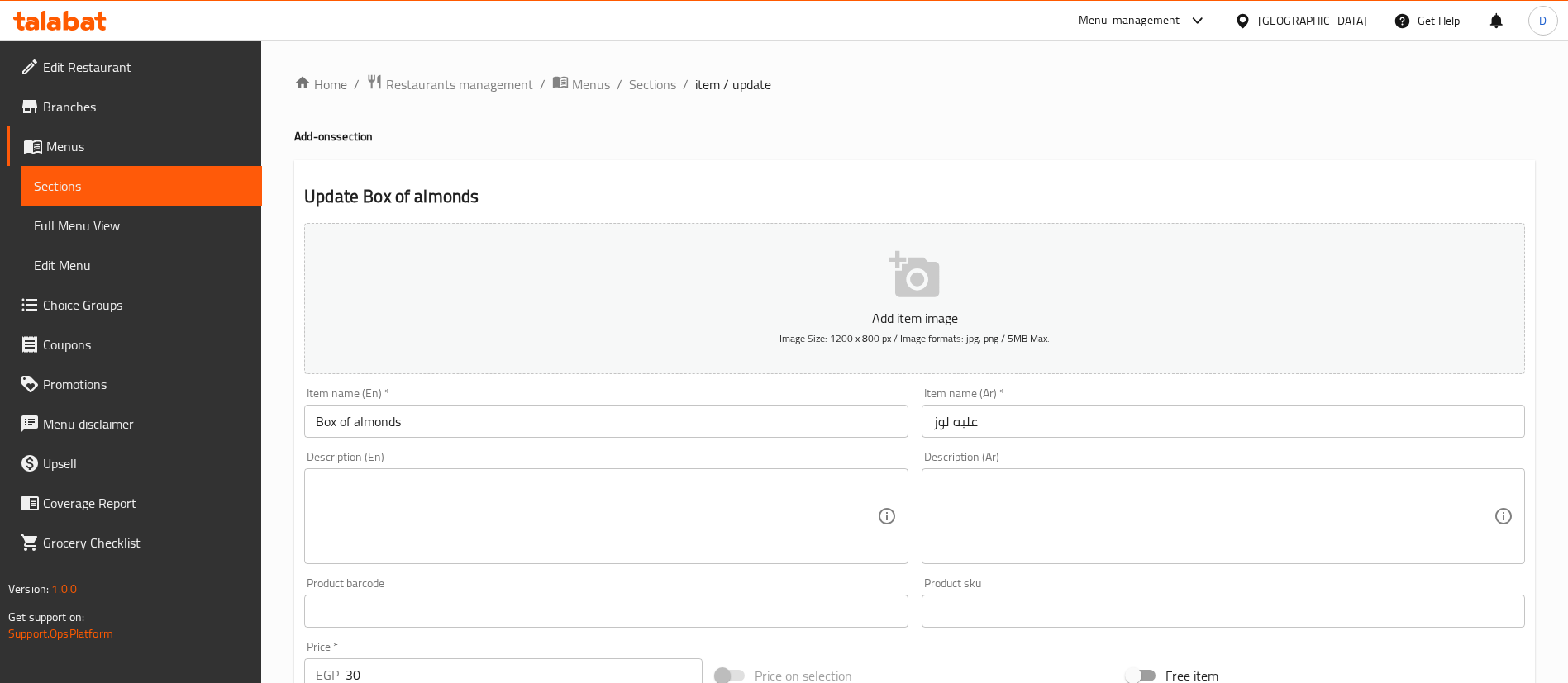
click at [880, 295] on button "Add item image Image Size: 1200 x 800 px / Image formats: jpg, png / 5MB Max." at bounding box center [914, 299] width 1221 height 152
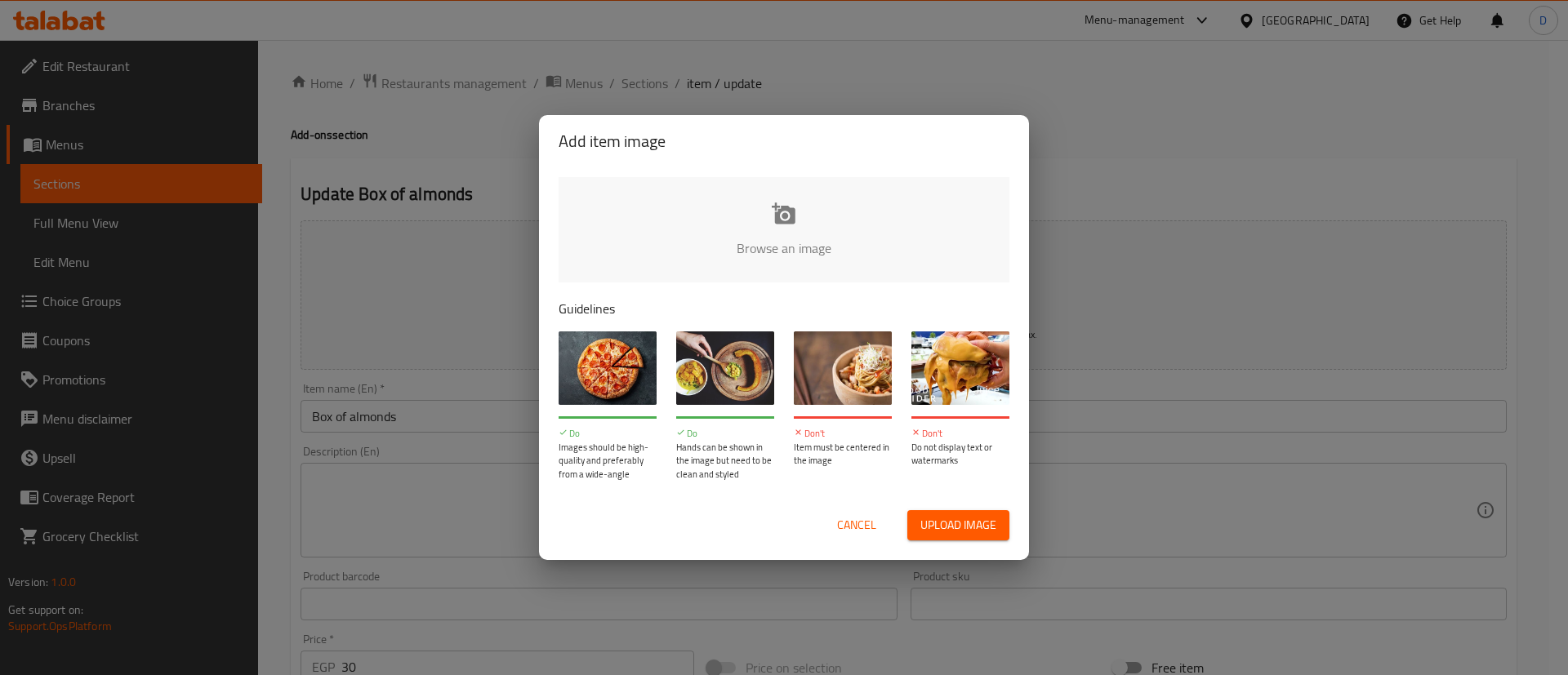
click at [591, 212] on input "file" at bounding box center [1335, 253] width 1555 height 152
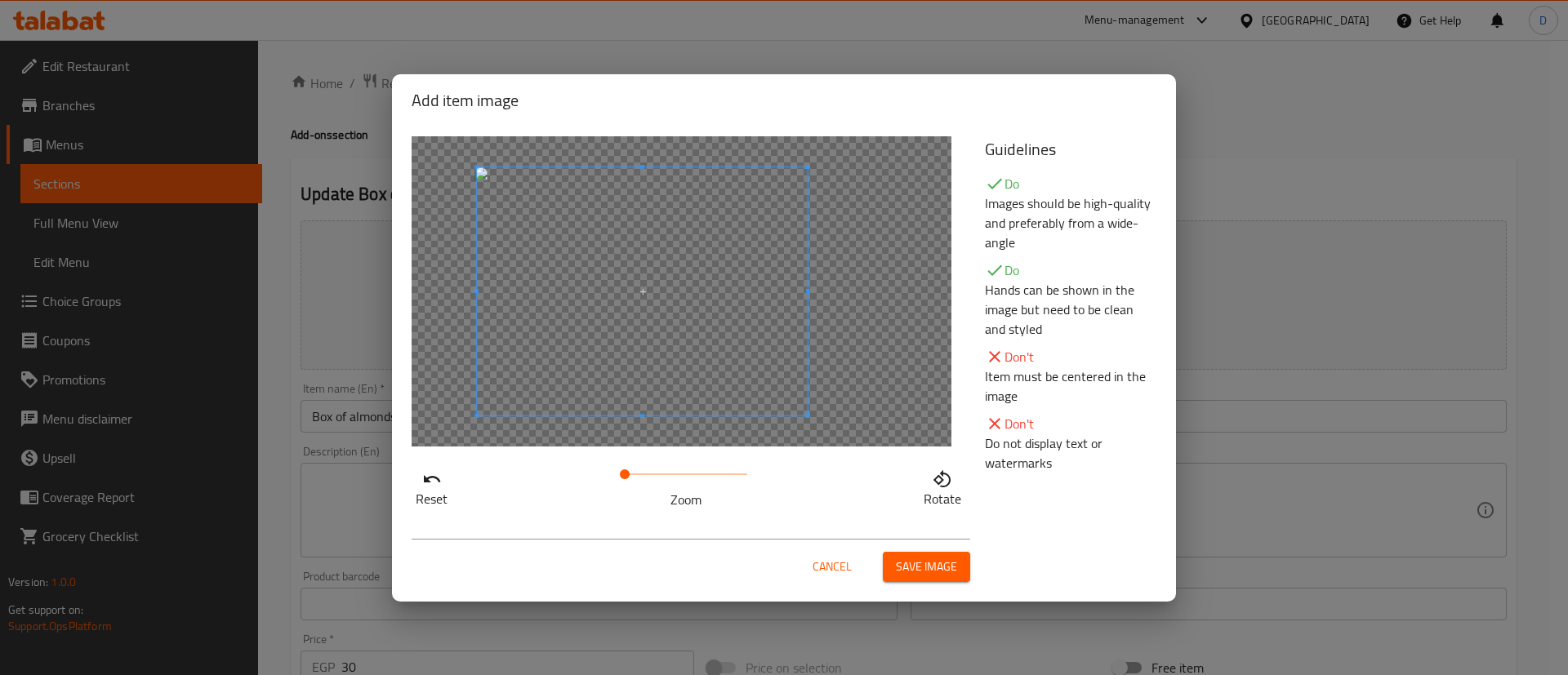
click at [723, 295] on span at bounding box center [643, 291] width 331 height 248
click at [735, 295] on span at bounding box center [658, 291] width 331 height 248
click at [936, 578] on button "Save image" at bounding box center [927, 567] width 87 height 30
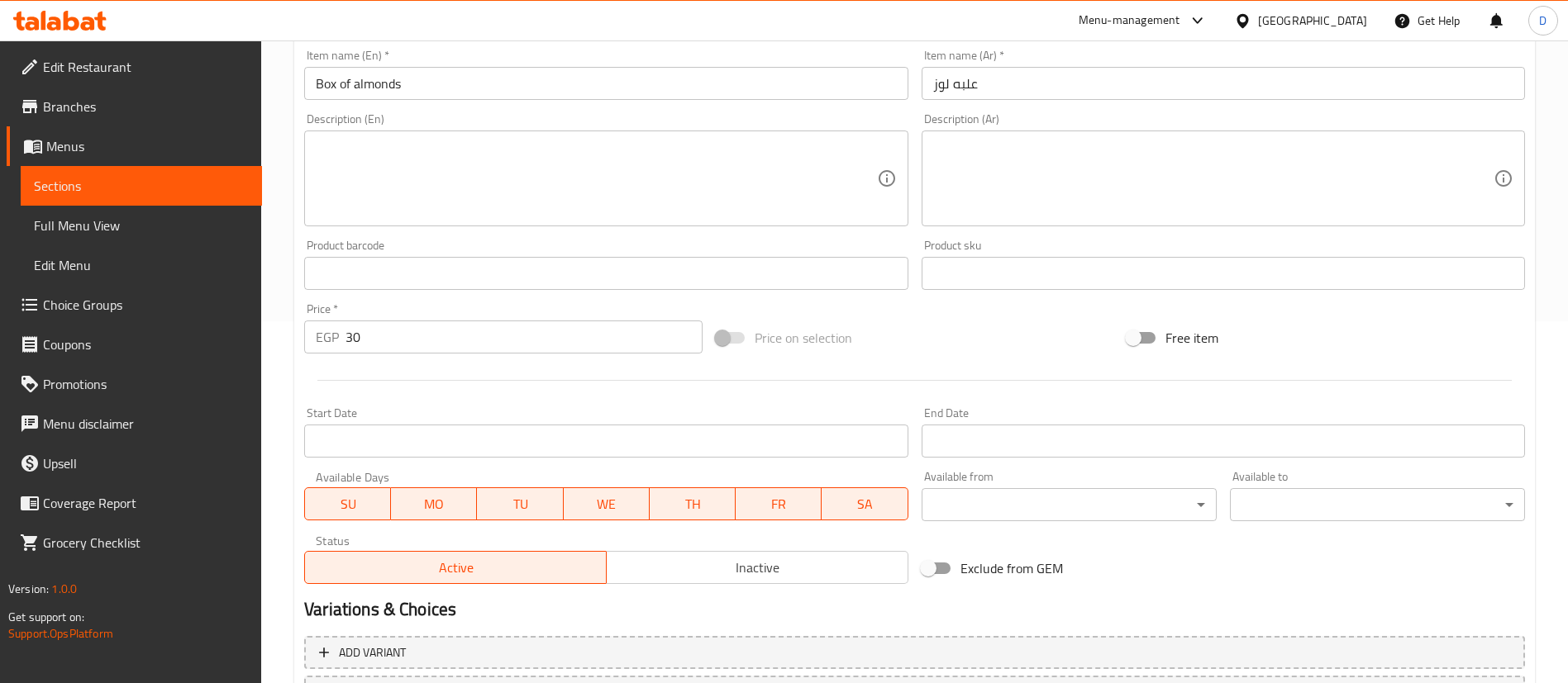
scroll to position [509, 0]
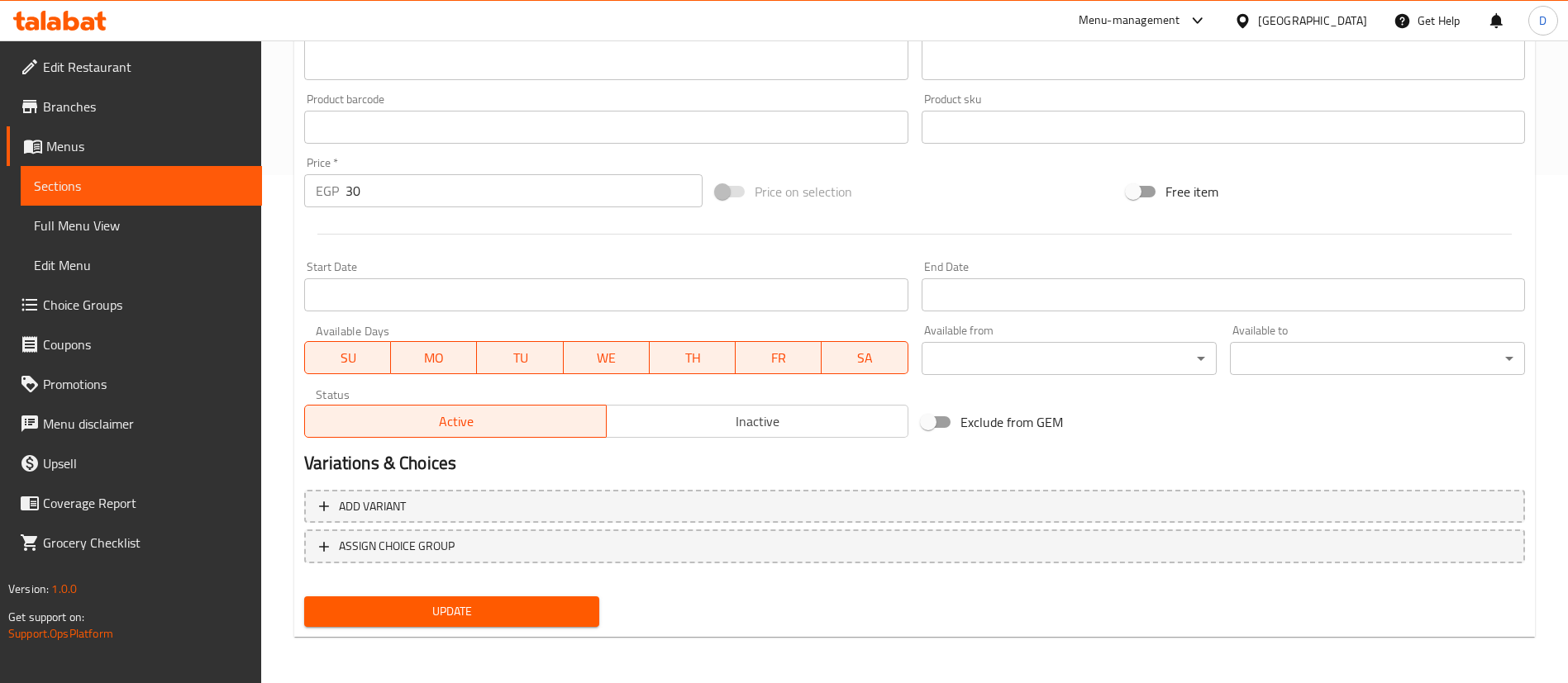
click at [533, 630] on div "Update" at bounding box center [452, 612] width 308 height 44
click at [561, 625] on button "Update" at bounding box center [451, 612] width 295 height 31
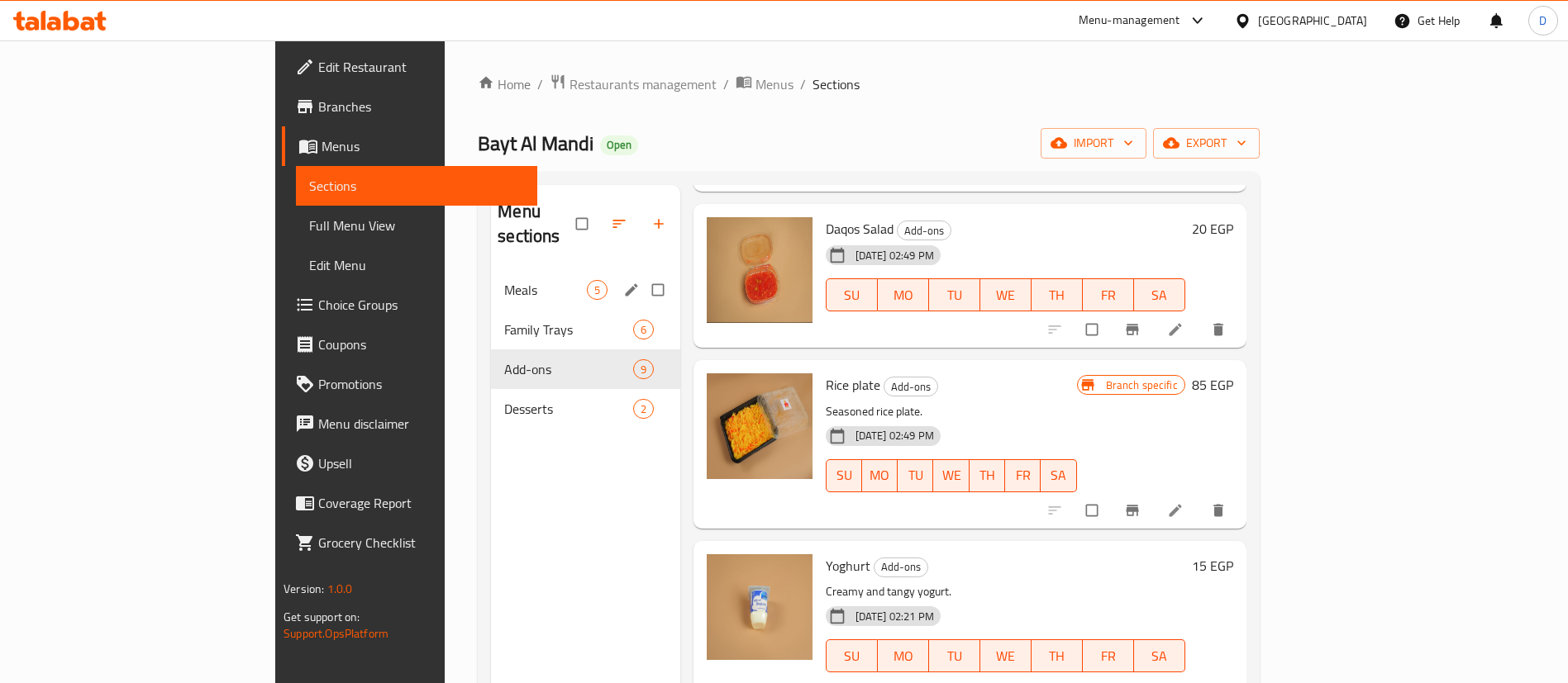
click at [491, 271] on div "Meals 5" at bounding box center [585, 290] width 189 height 40
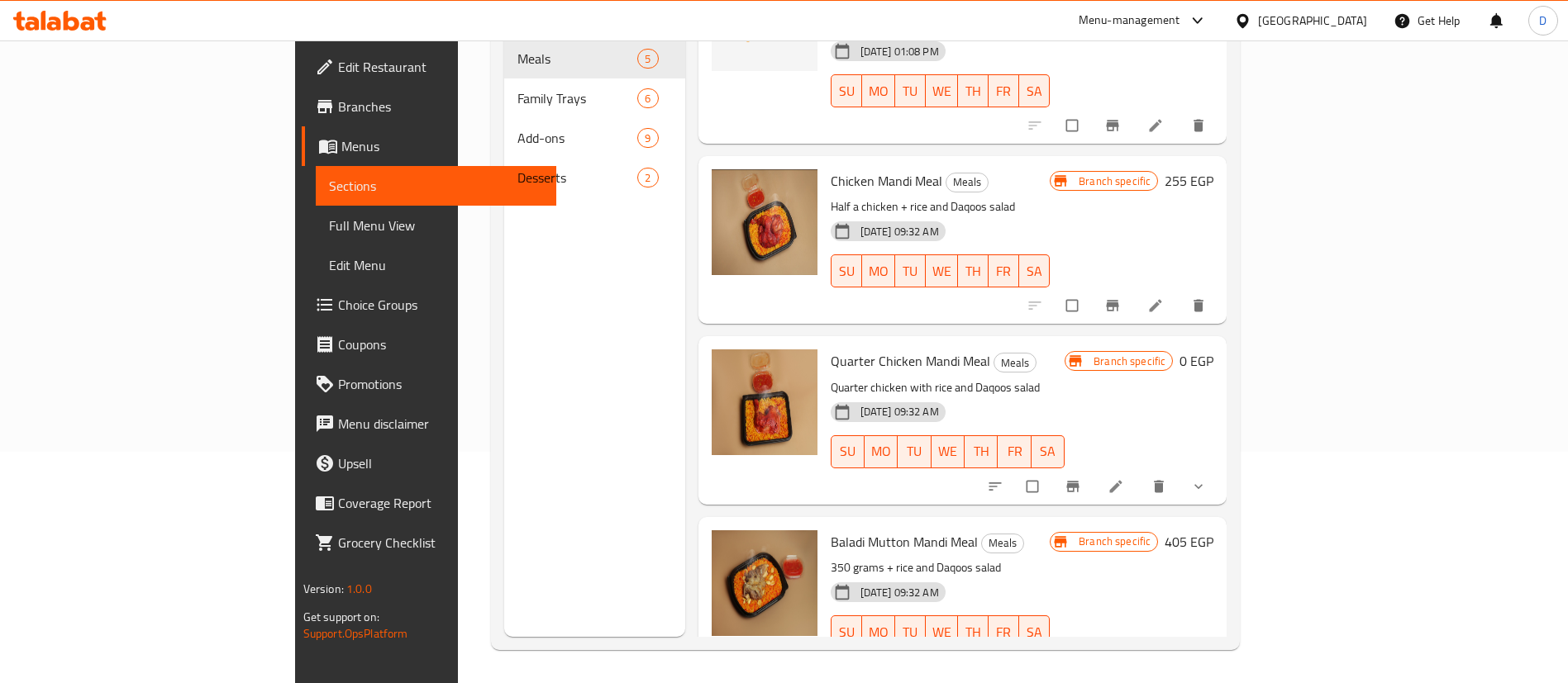
scroll to position [108, 0]
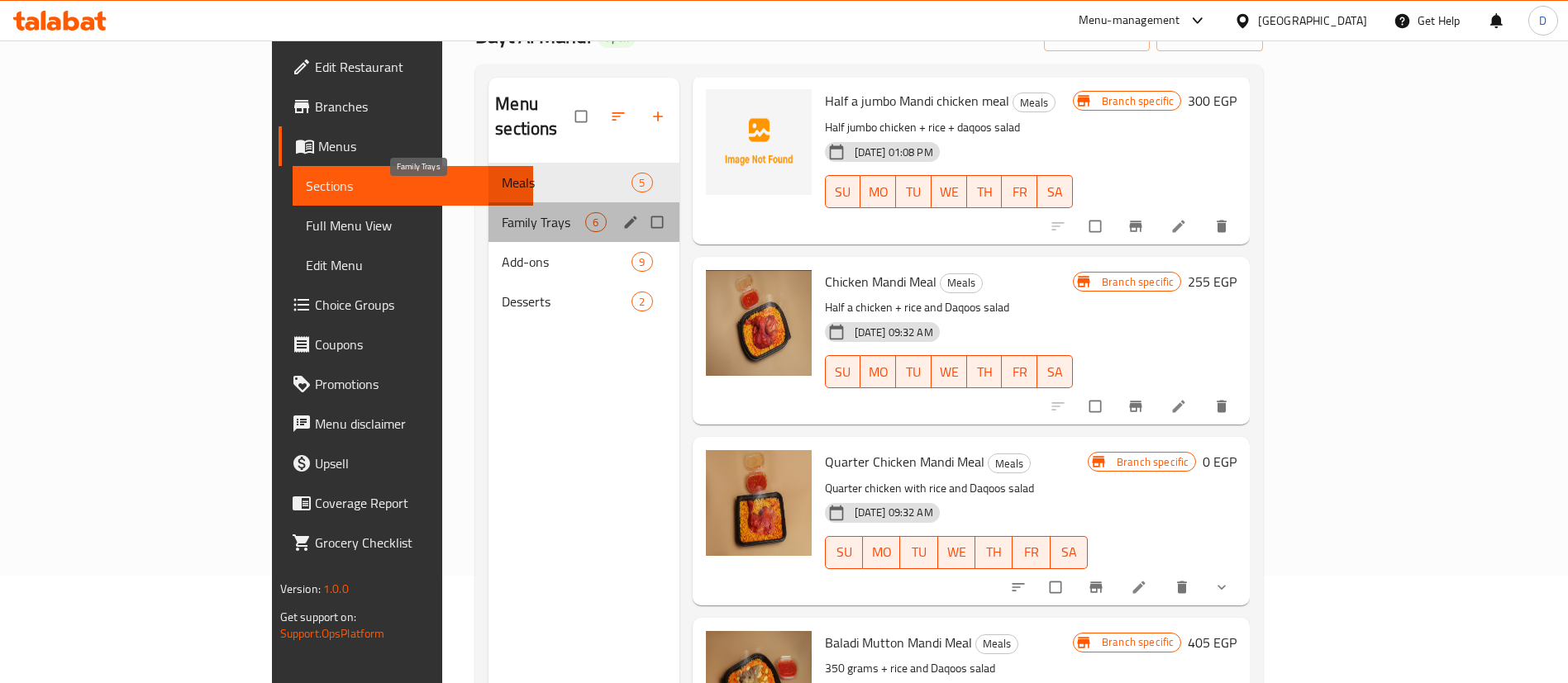
click at [502, 212] on span "Family Trays" at bounding box center [543, 222] width 84 height 20
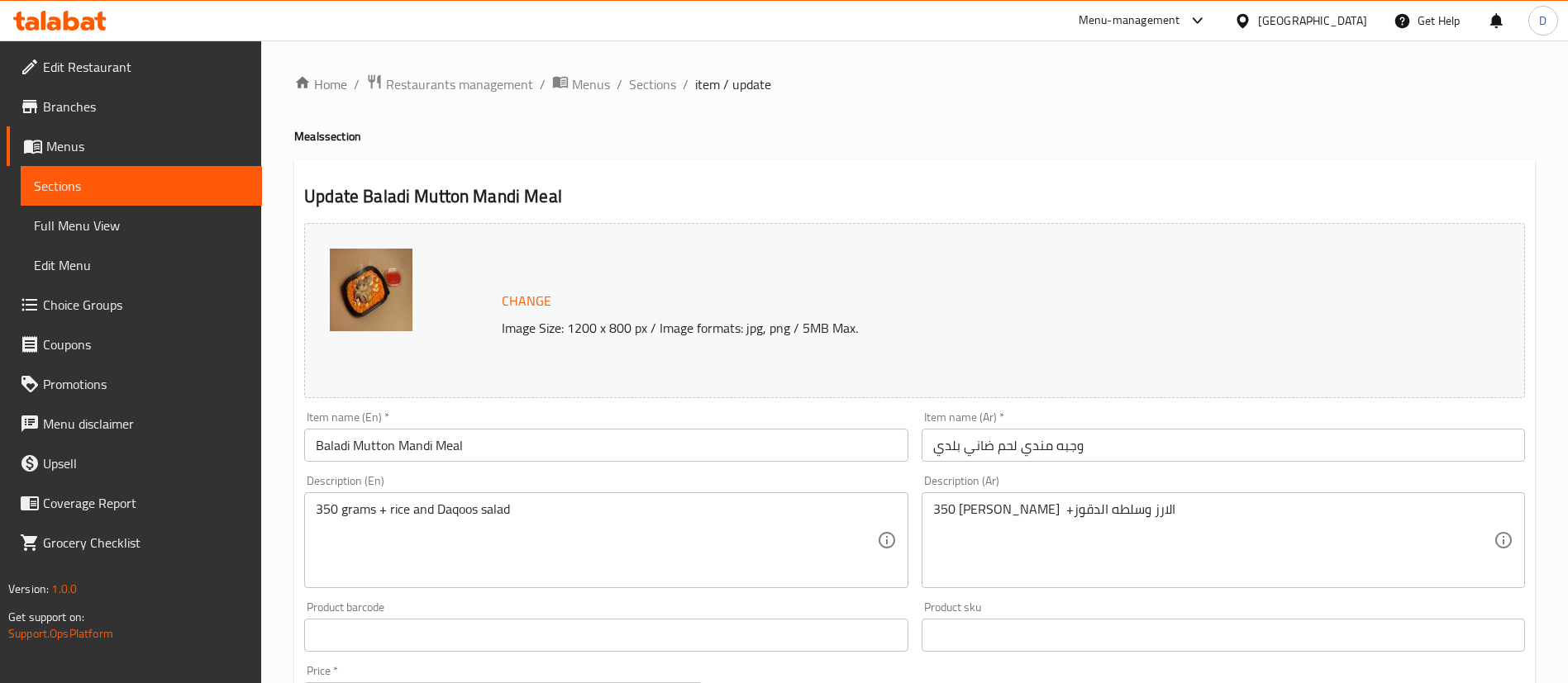
click at [1180, 442] on input "وجبه مندي لحم ضاني بلدي" at bounding box center [1223, 446] width 604 height 33
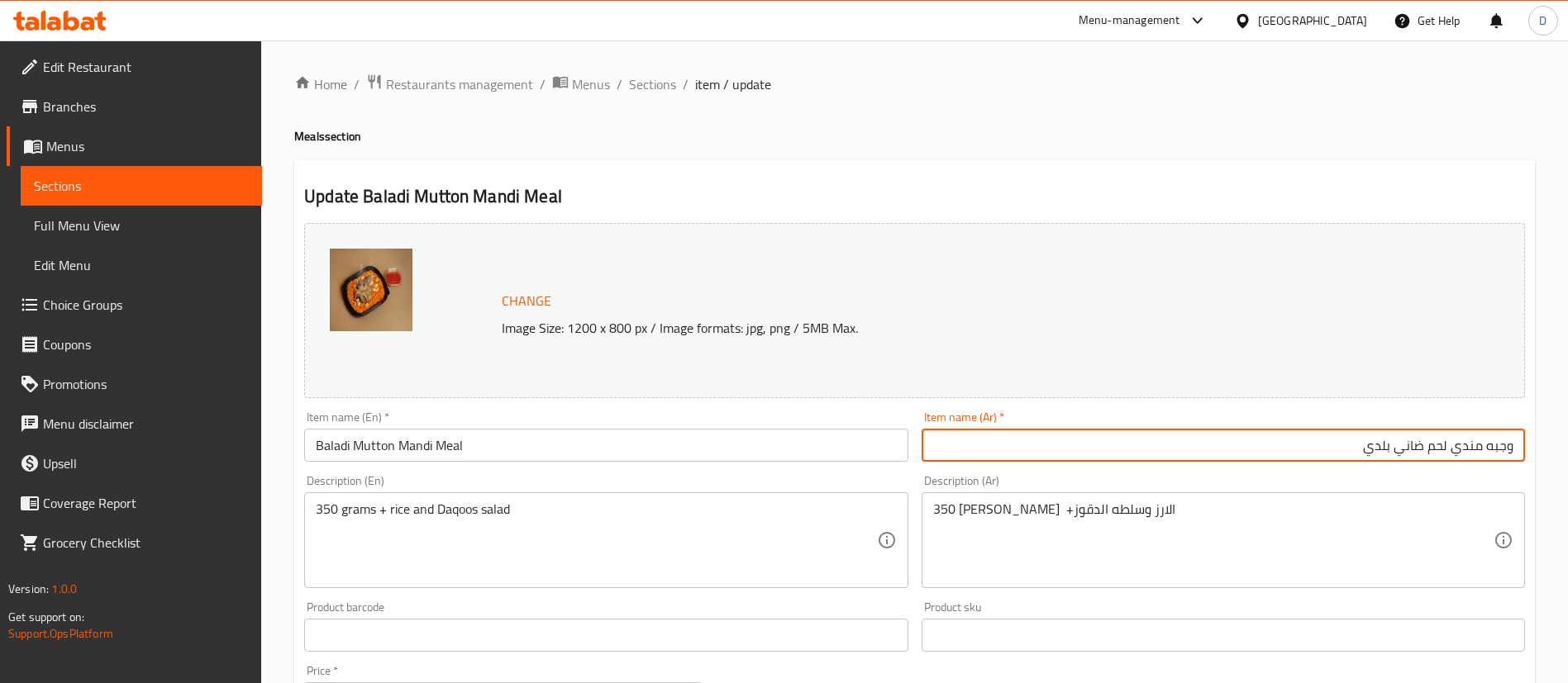
click at [1423, 448] on input "وجبه مندي لحم ضاني بلدي" at bounding box center [1223, 446] width 604 height 33
click at [1407, 450] on input "وجبه مندي لحم بقري بلدي" at bounding box center [1223, 446] width 604 height 33
type input "وجبه مندي لحم بقري بلدي"
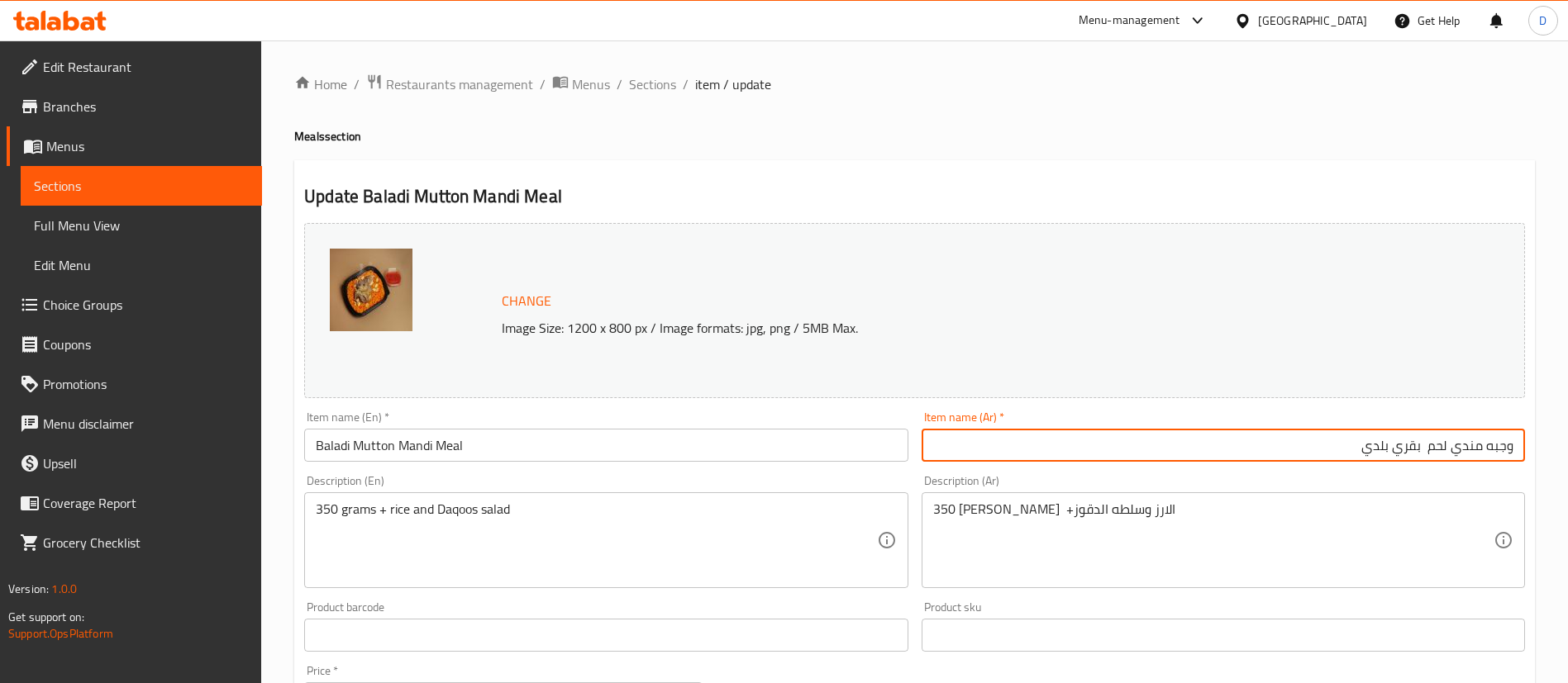
click at [368, 446] on input "Baladi Mutton Mandi Meal" at bounding box center [606, 446] width 604 height 33
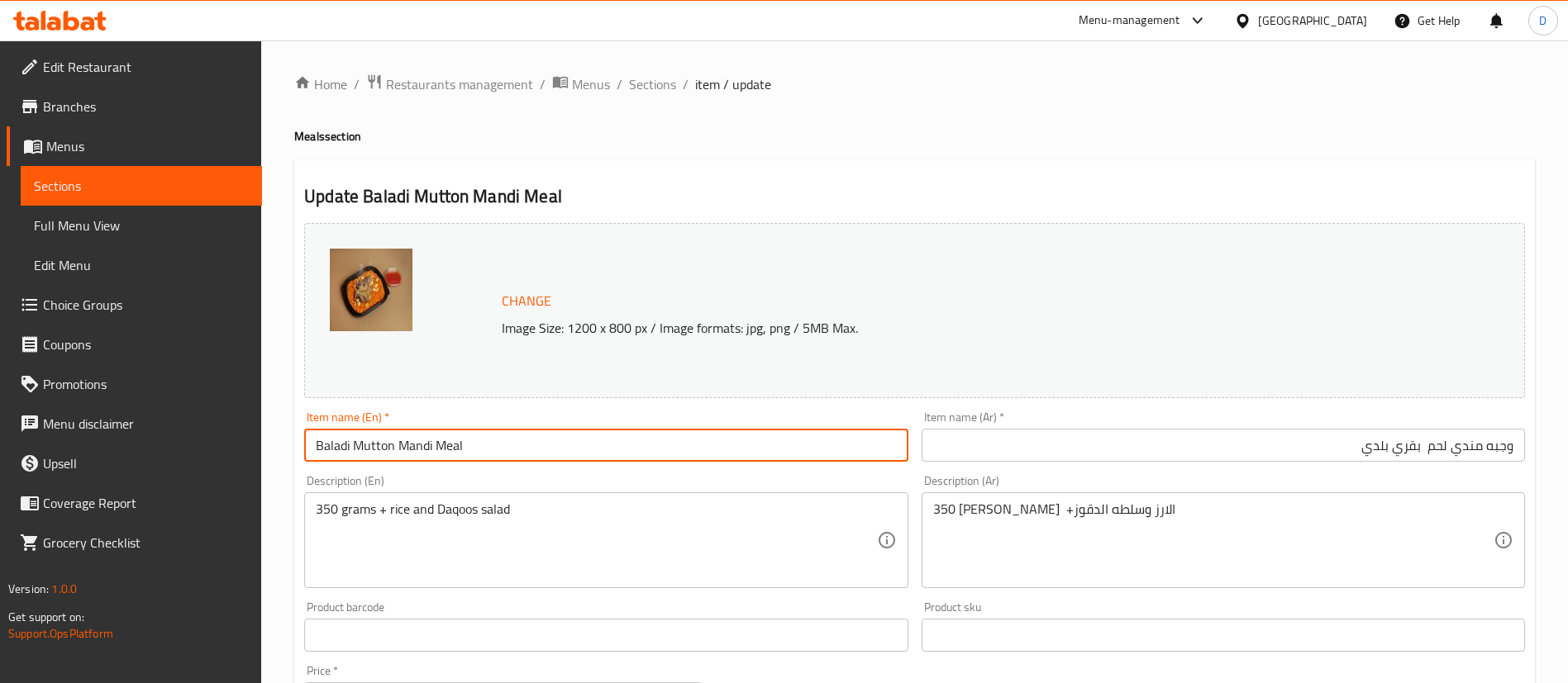
click at [368, 446] on input "Baladi Mutton Mandi Meal" at bounding box center [606, 446] width 604 height 33
paste input "beef"
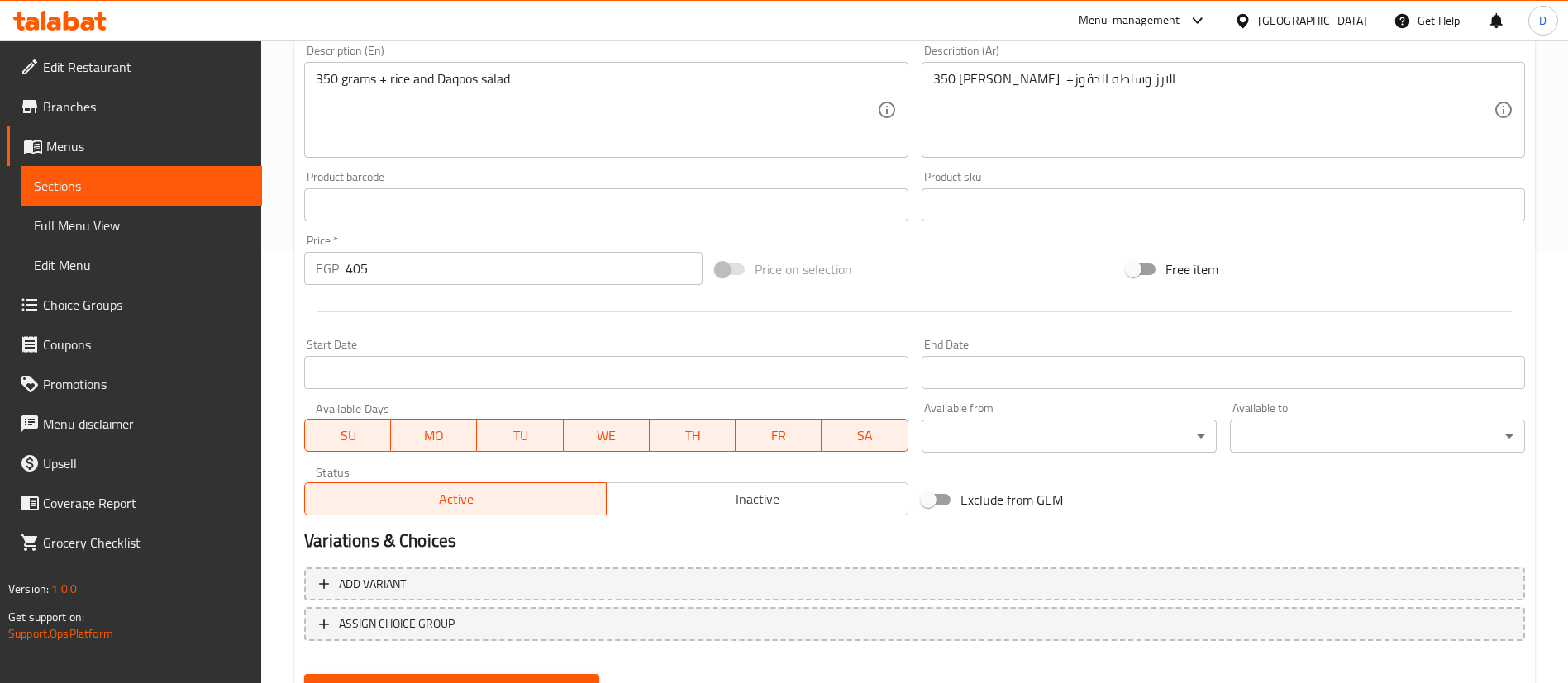
scroll to position [509, 0]
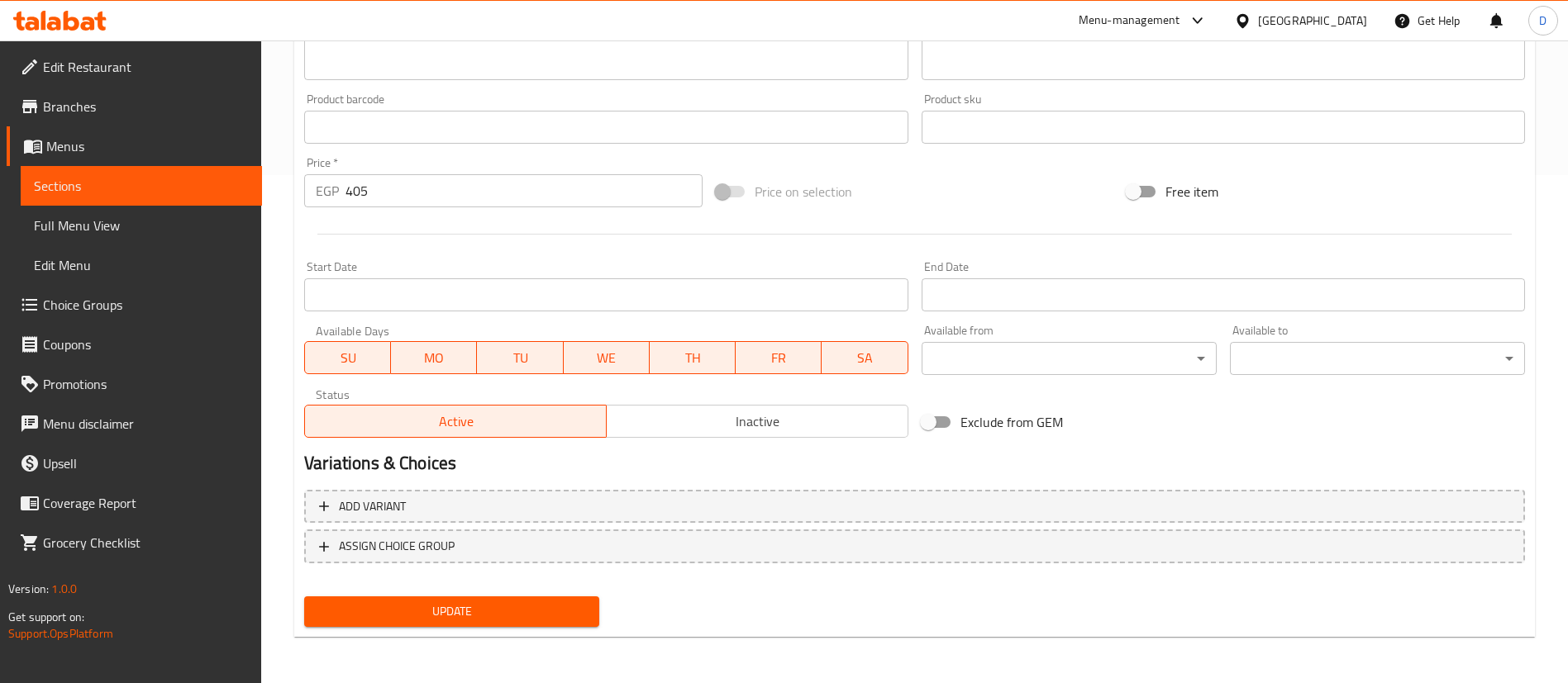
type input "Baladi beef Mandi Meal"
click at [547, 614] on span "Update" at bounding box center [451, 612] width 269 height 20
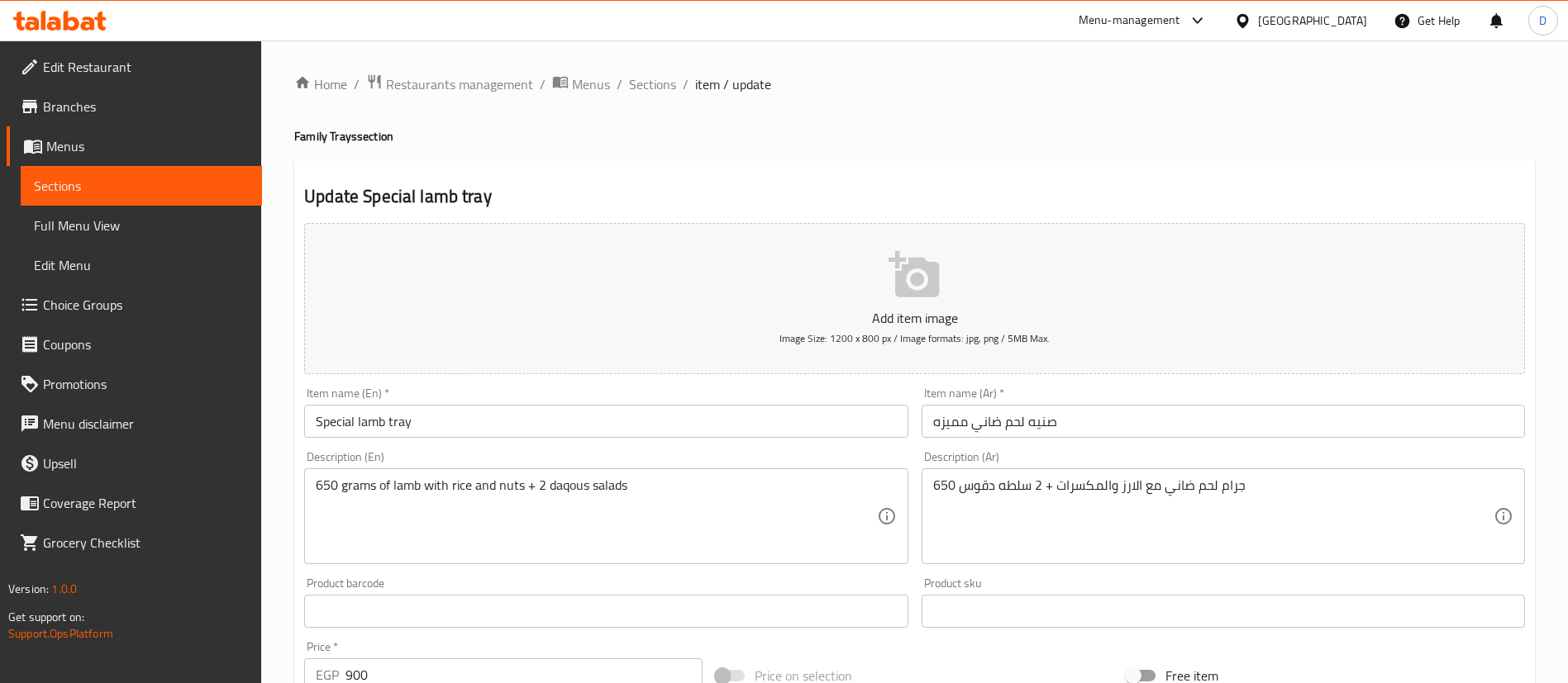
click at [987, 420] on input "صنيه لحم ضاني مميزه" at bounding box center [1223, 421] width 604 height 33
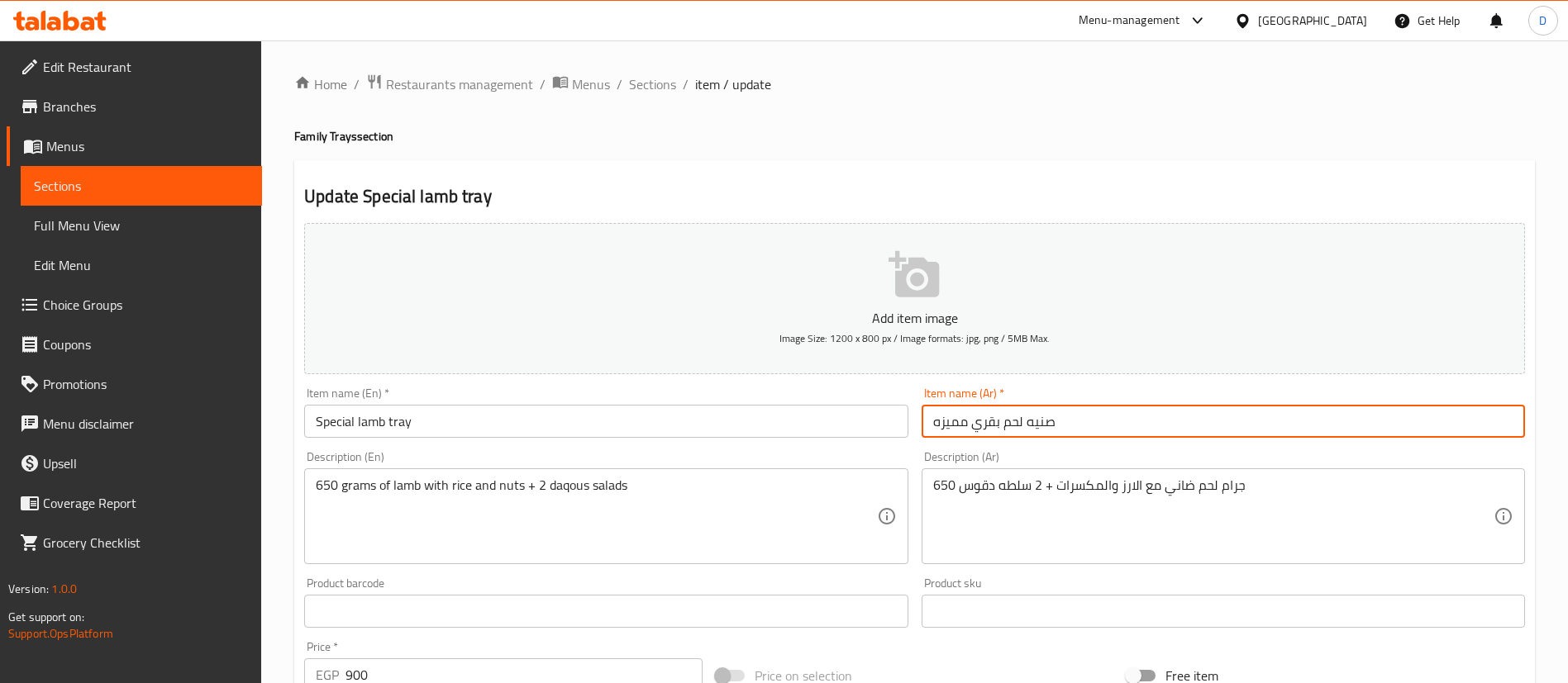
type input "صنيه لحم بقري مميزه"
click at [375, 429] on input "Special lamb tray" at bounding box center [606, 421] width 604 height 33
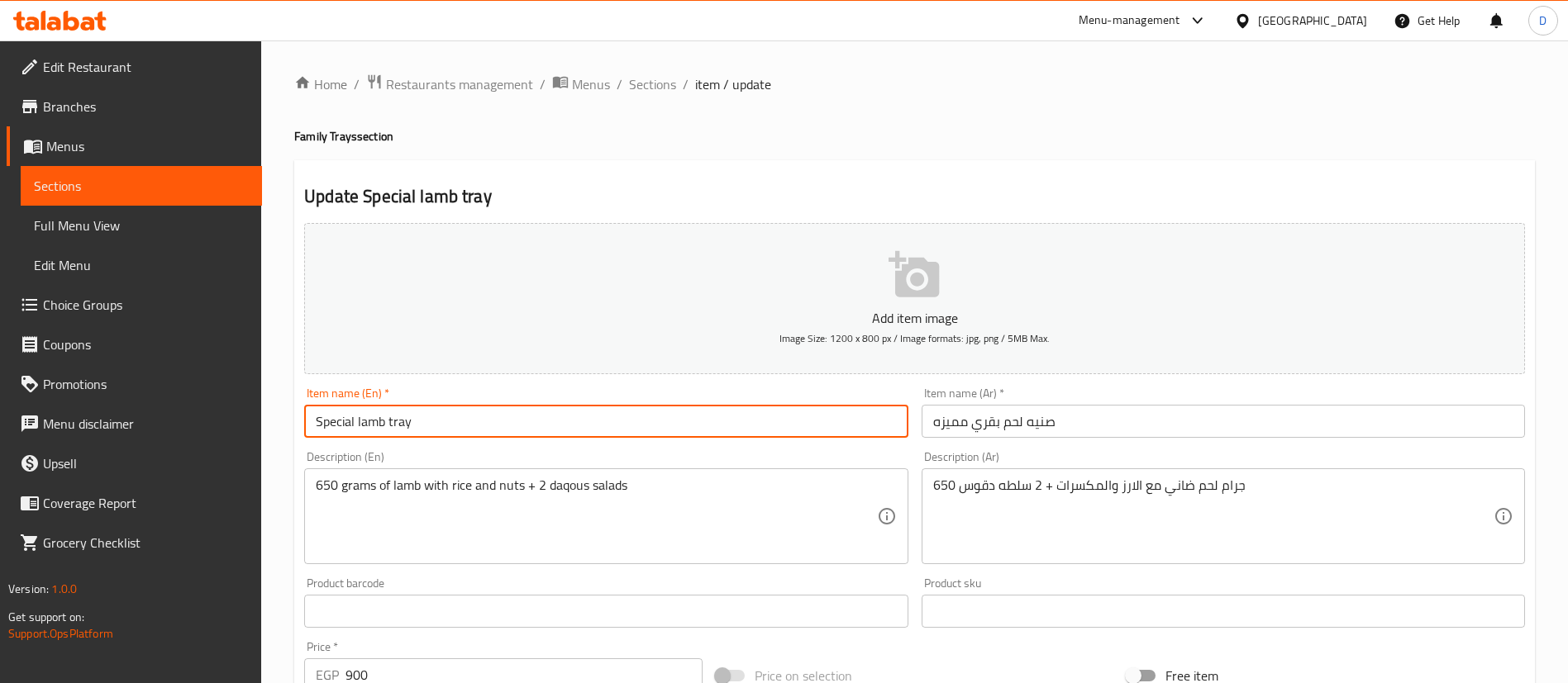
click at [375, 429] on input "Special lamb tray" at bounding box center [606, 421] width 604 height 33
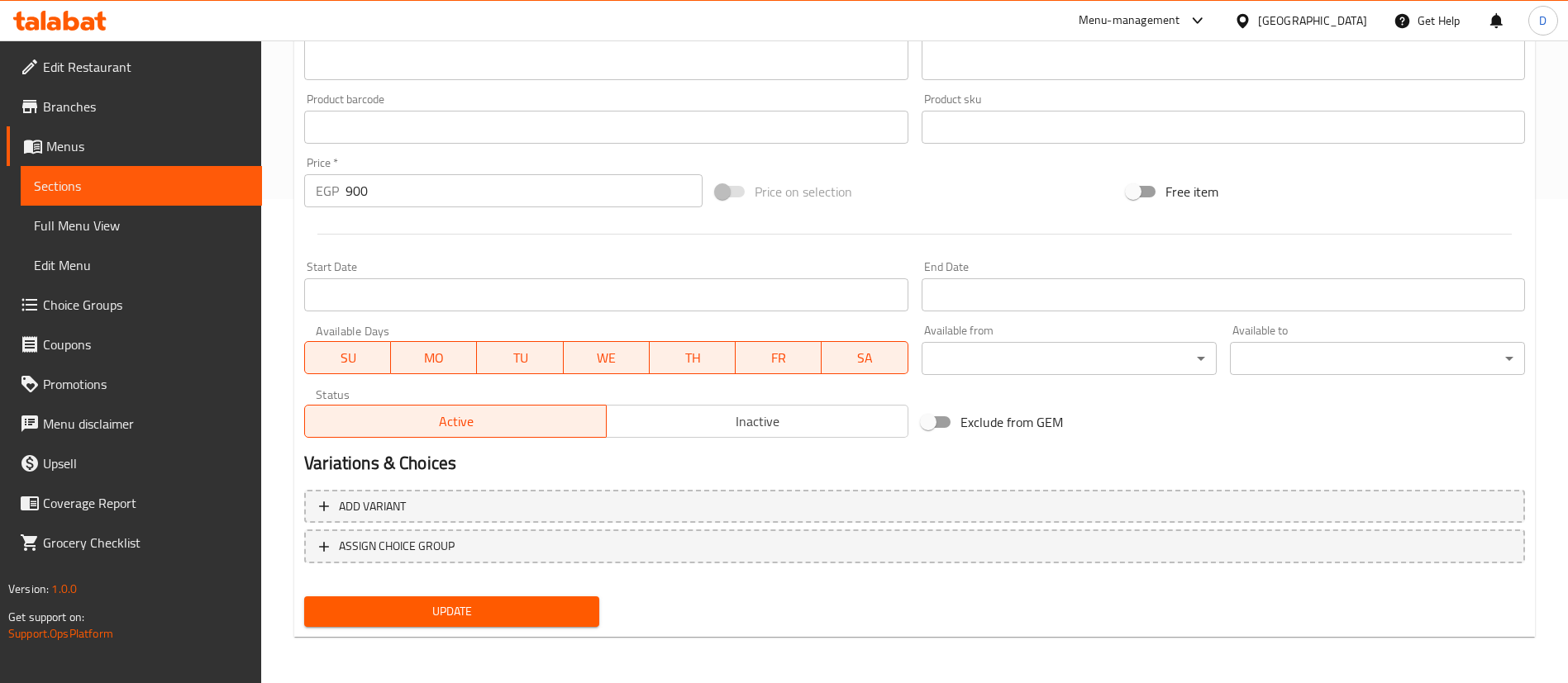
type input "Special Beef tray"
click at [457, 612] on span "Update" at bounding box center [451, 612] width 269 height 20
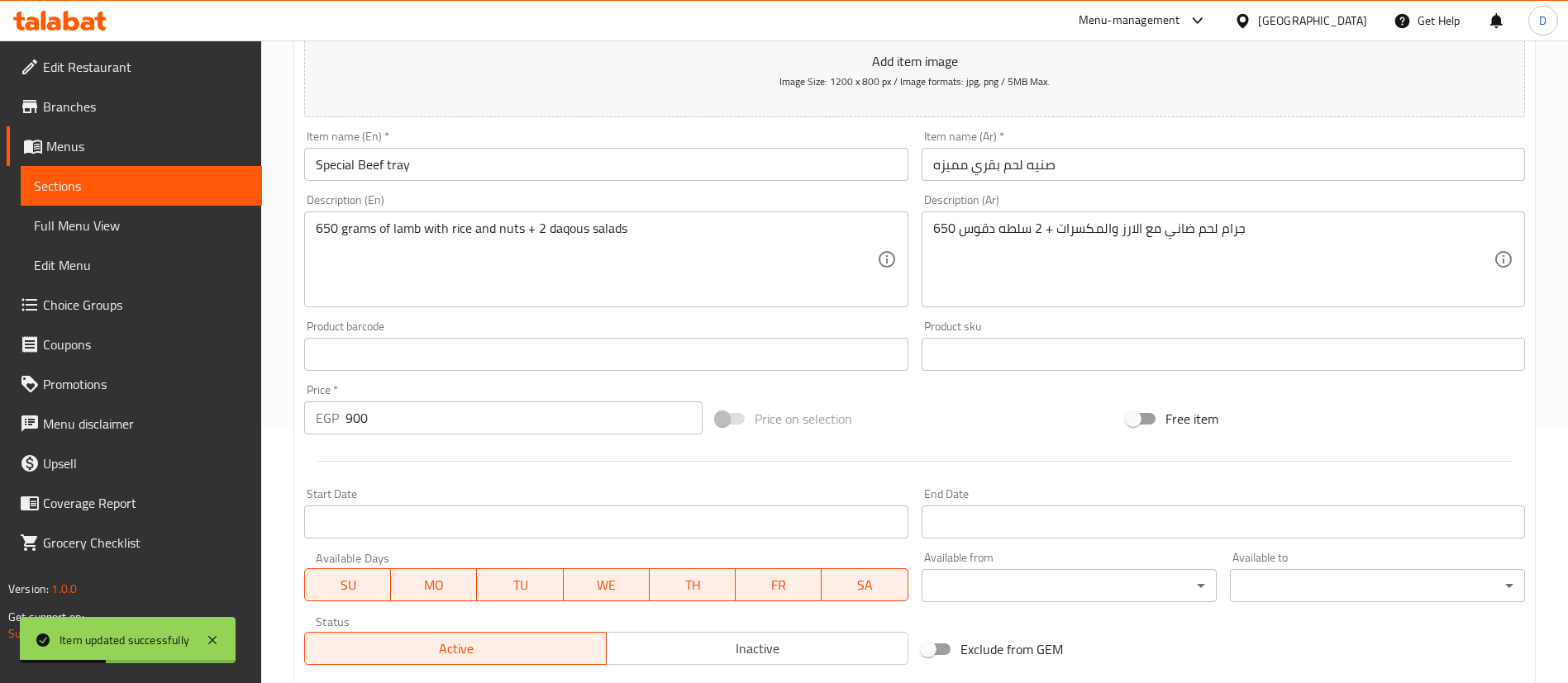
scroll to position [113, 0]
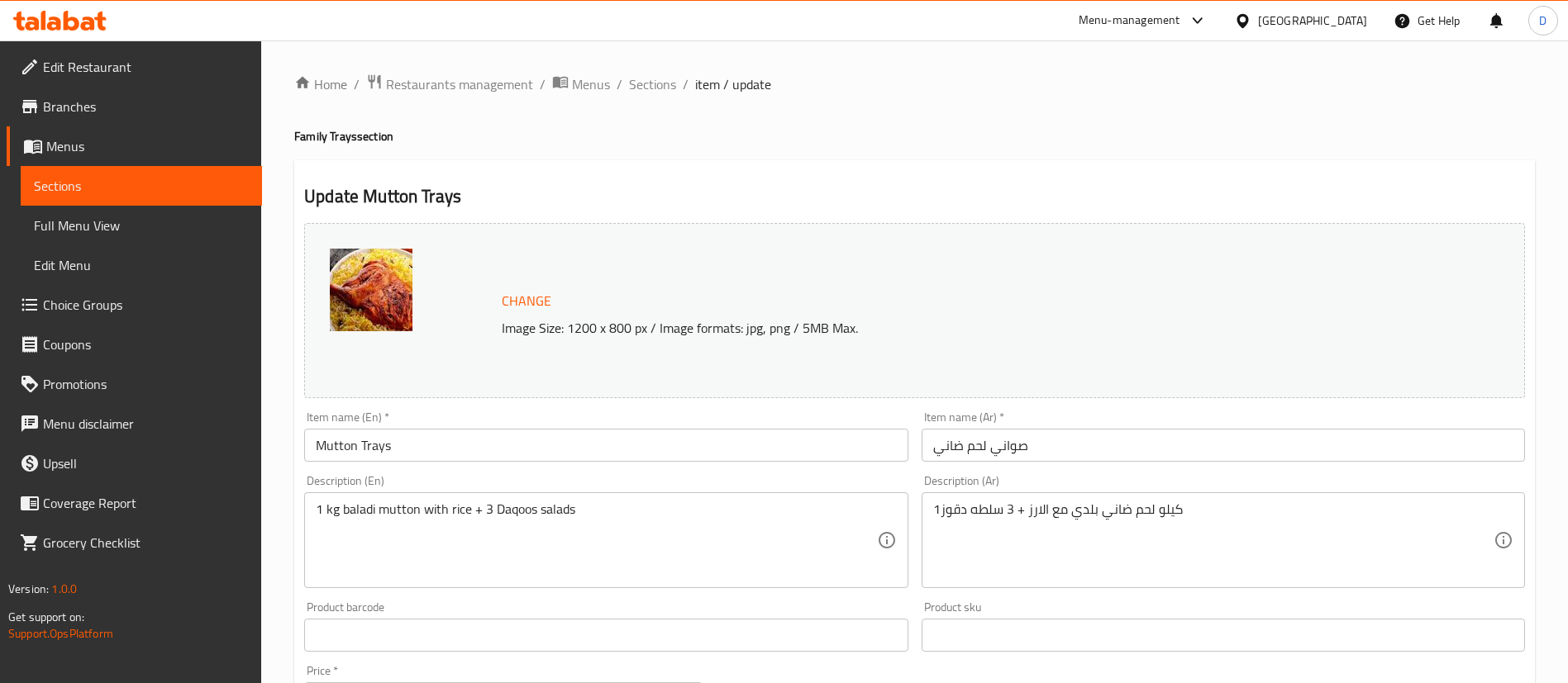
click at [947, 449] on input "صواني لحم ضاني" at bounding box center [1223, 446] width 604 height 33
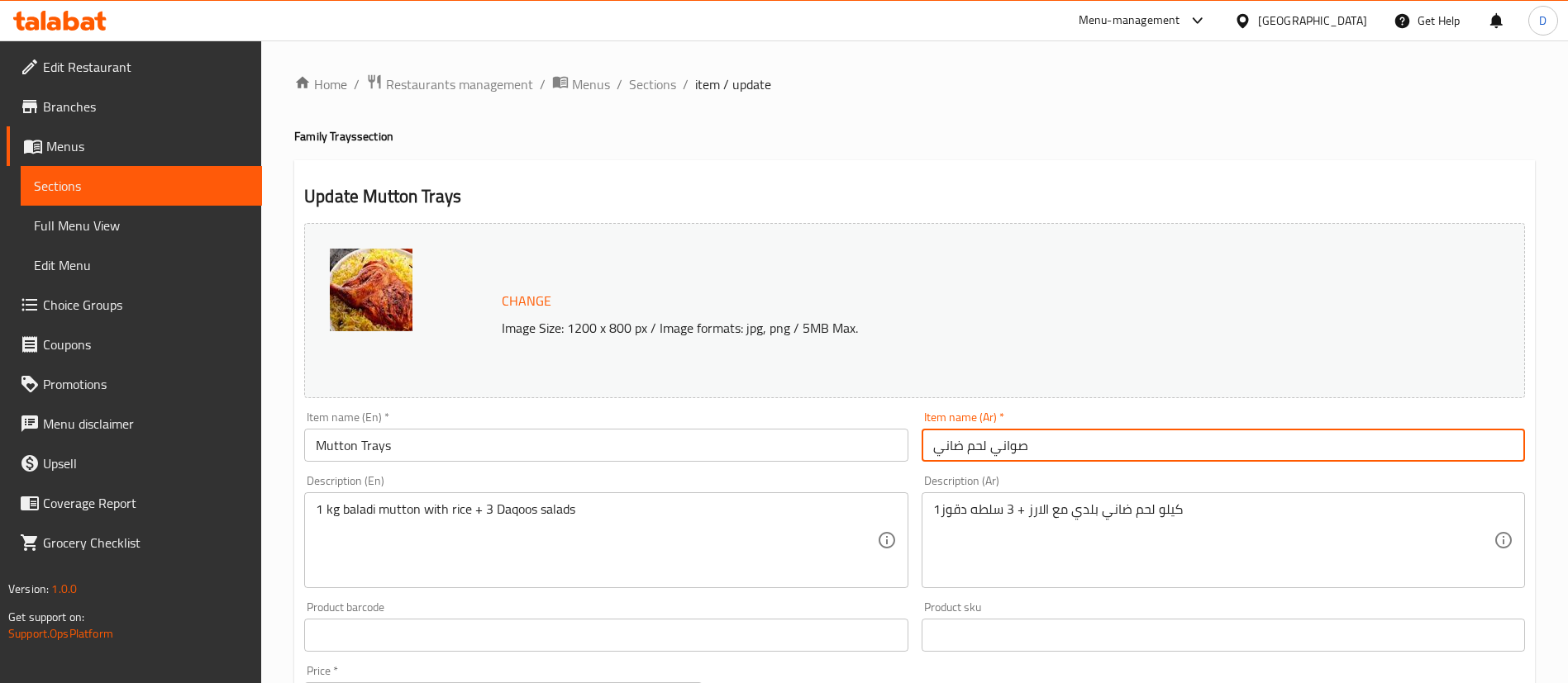
click at [947, 449] on input "صواني لحم ضاني" at bounding box center [1223, 446] width 604 height 33
type input "صواني لحم بقري"
click at [327, 442] on input "Mutton Trays" at bounding box center [606, 446] width 604 height 33
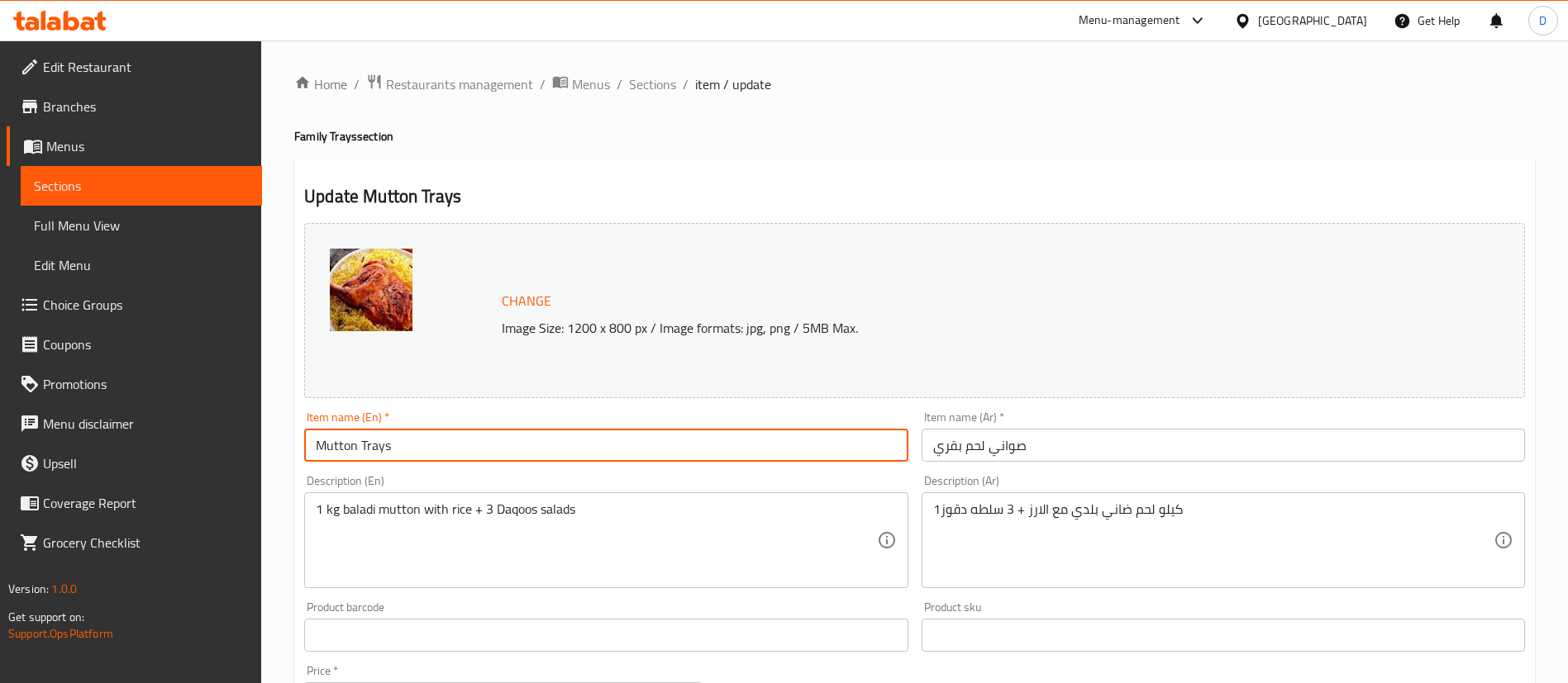
click at [327, 442] on input "Mutton Trays" at bounding box center [606, 446] width 604 height 33
click at [451, 443] on input "Mutton Trays" at bounding box center [606, 446] width 604 height 33
click at [1081, 452] on input "صواني لحم بقري" at bounding box center [1223, 446] width 604 height 33
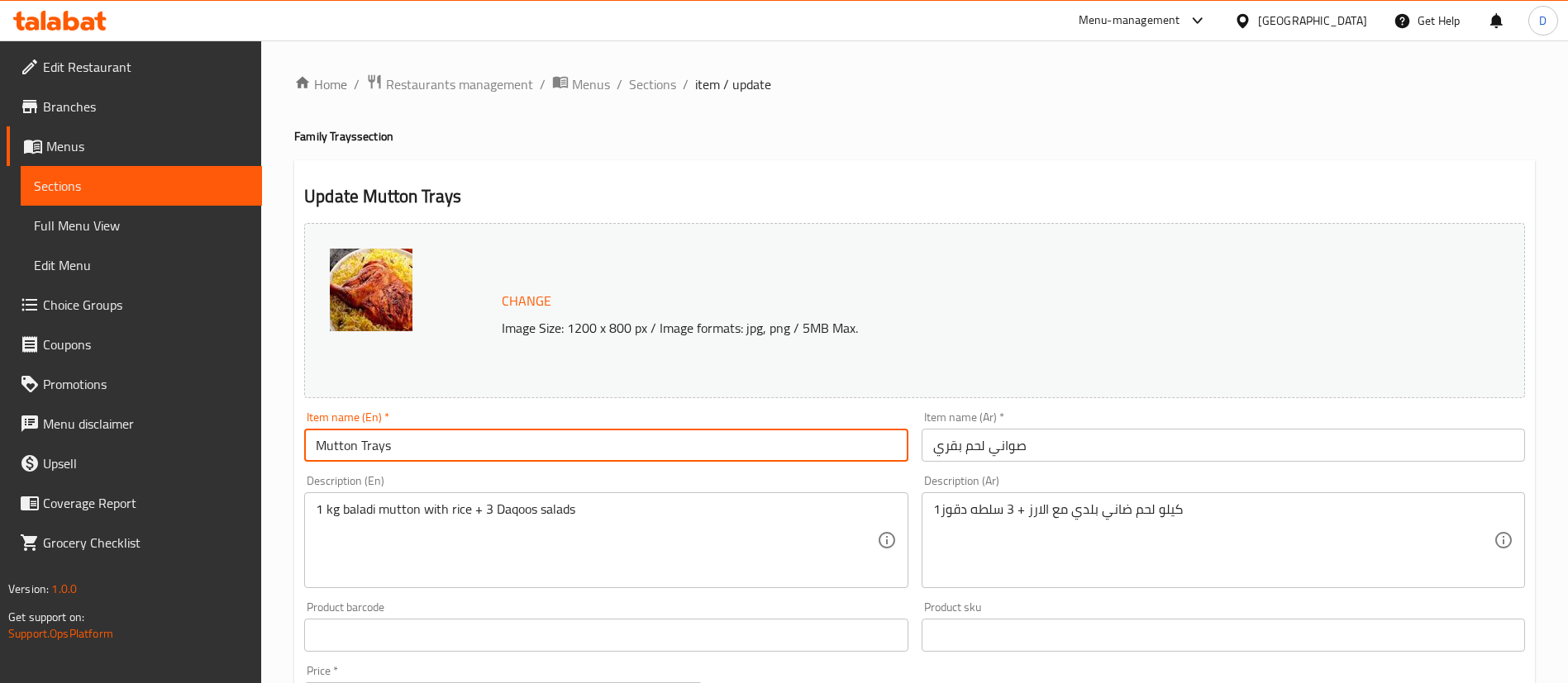
click at [1081, 452] on input "صواني لحم بقري" at bounding box center [1223, 446] width 604 height 33
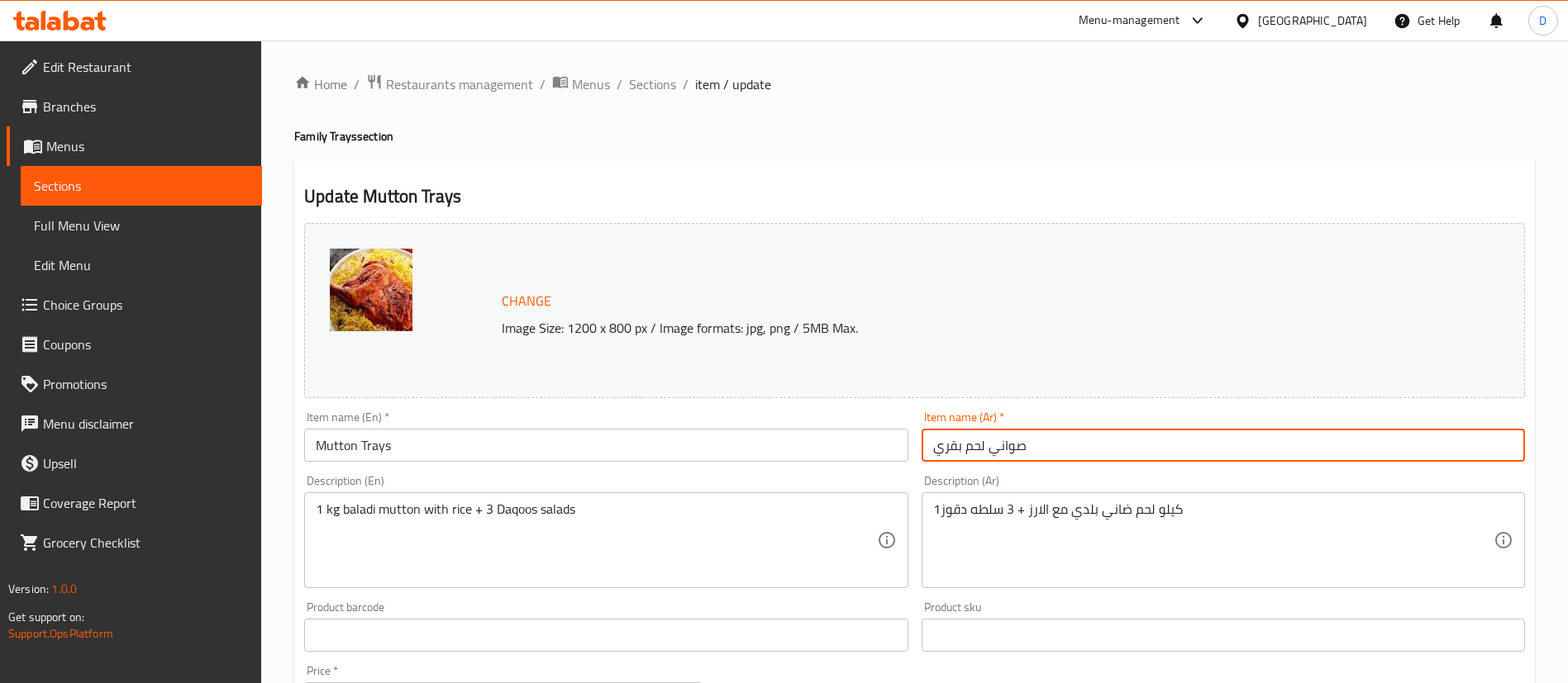
click at [1081, 452] on input "صواني لحم بقري" at bounding box center [1223, 446] width 604 height 33
click at [729, 442] on input "Mutton Trays" at bounding box center [606, 446] width 604 height 33
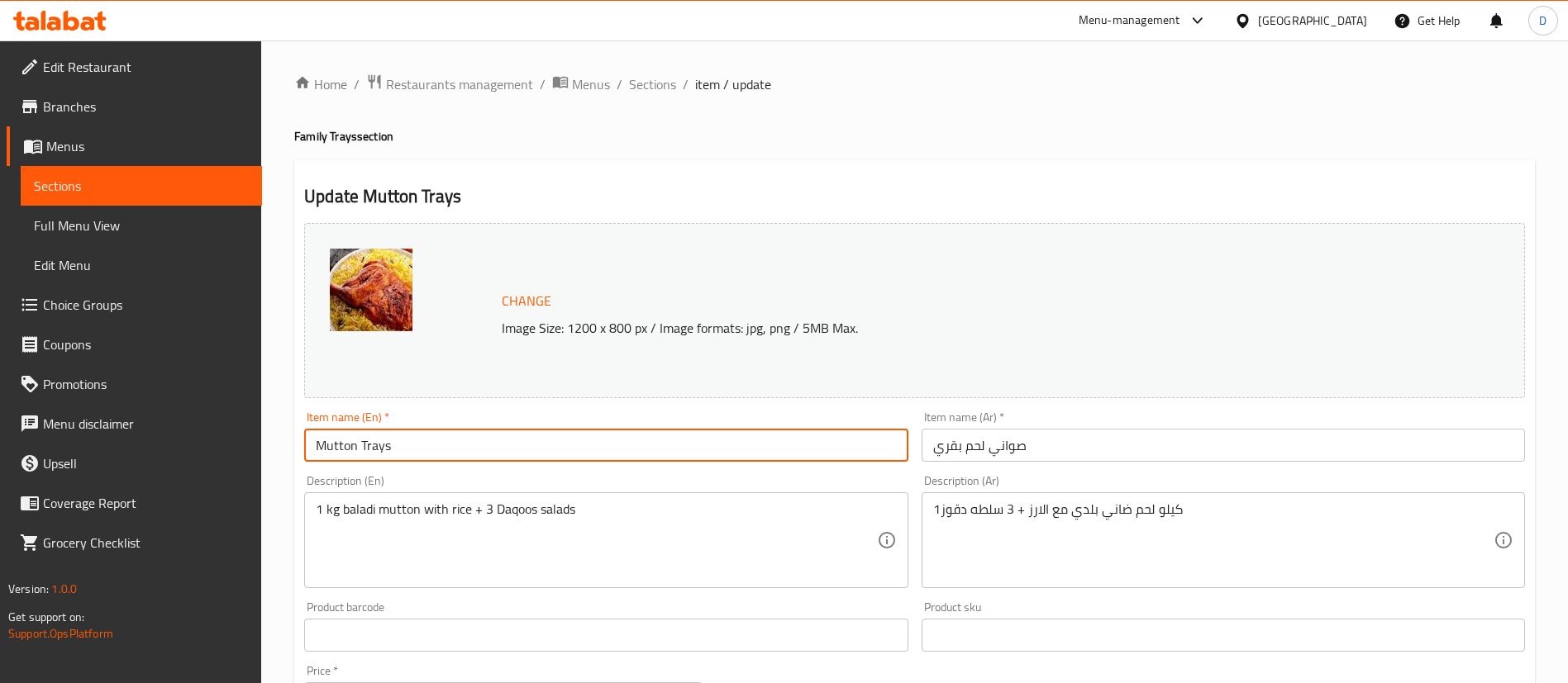
click at [729, 442] on input "Mutton Trays" at bounding box center [606, 446] width 604 height 33
paste input "beef t"
click at [322, 444] on input "beef trays" at bounding box center [606, 446] width 604 height 33
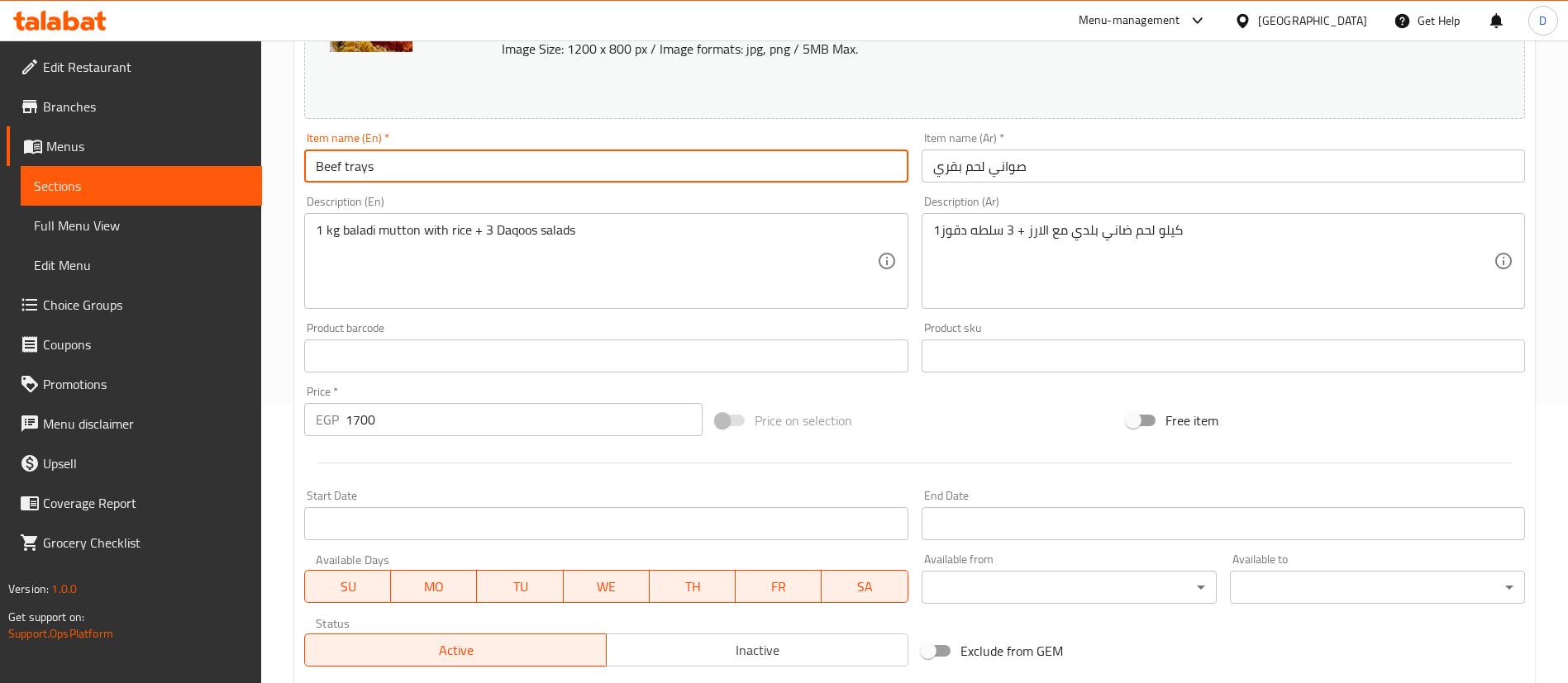
scroll to position [509, 0]
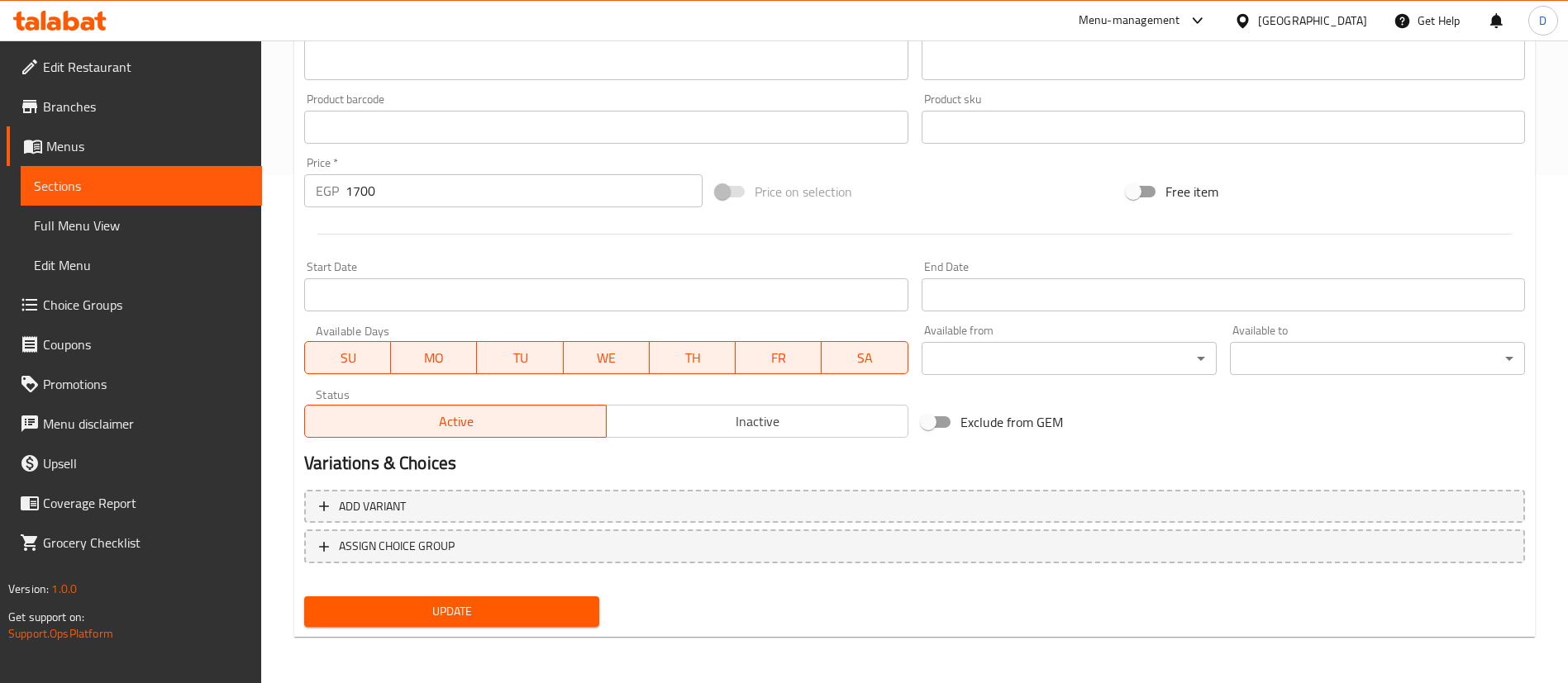
type input "Beef trays"
click at [442, 623] on button "Update" at bounding box center [451, 612] width 295 height 31
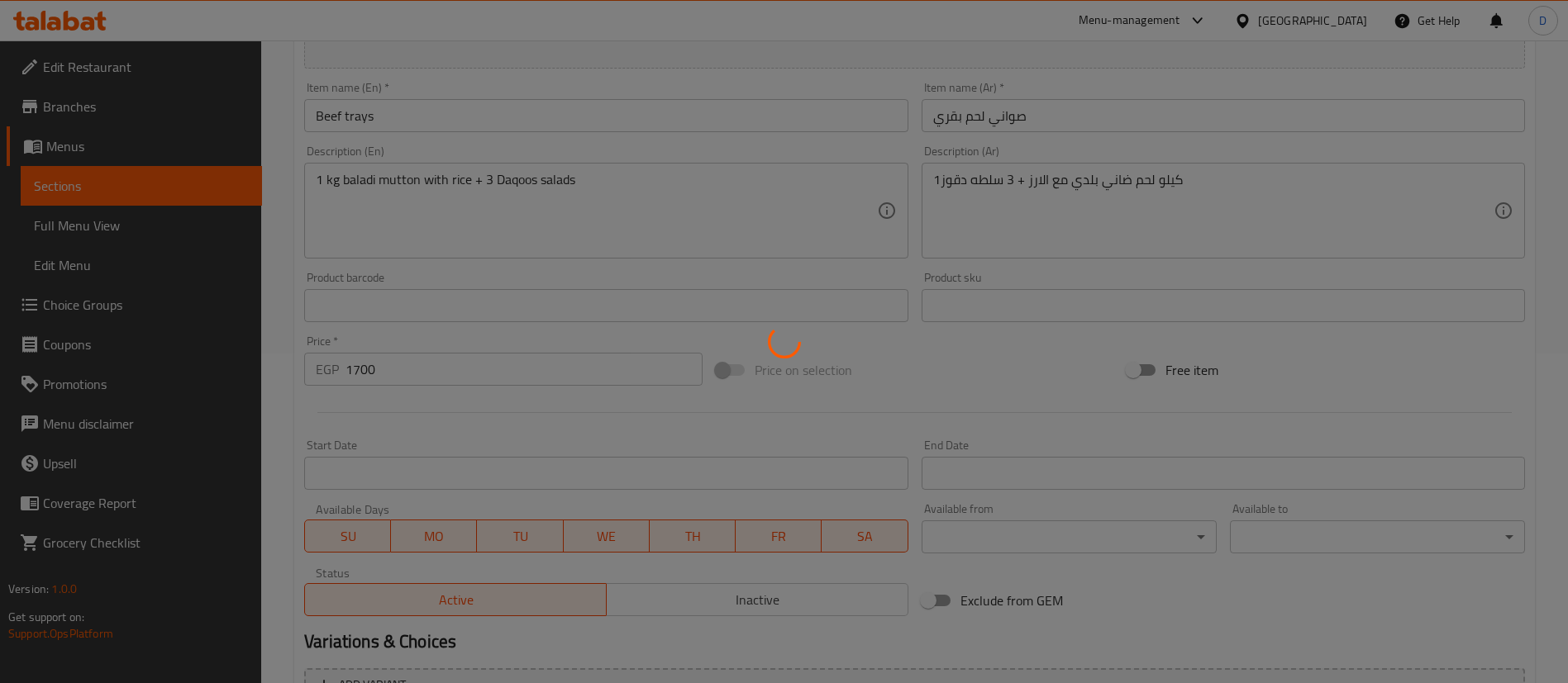
scroll to position [137, 0]
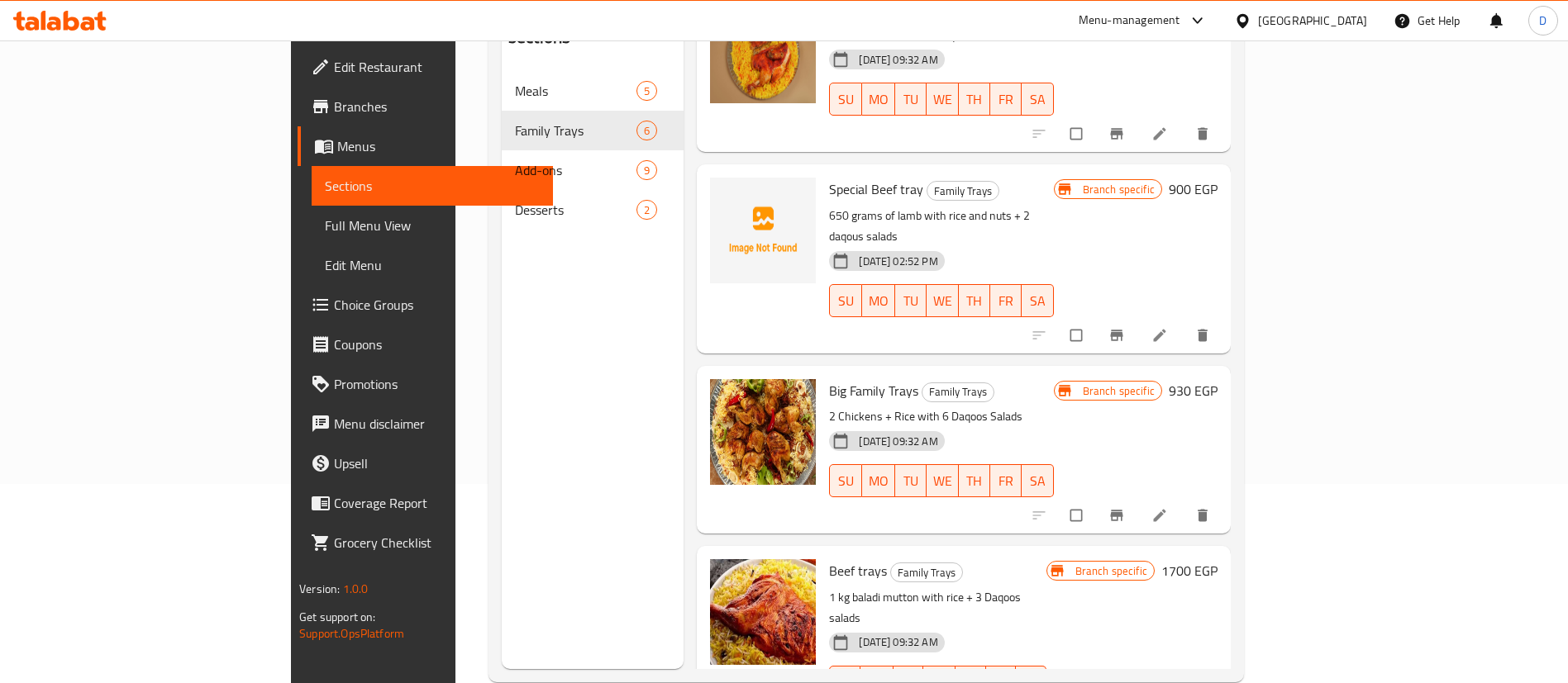
scroll to position [232, 0]
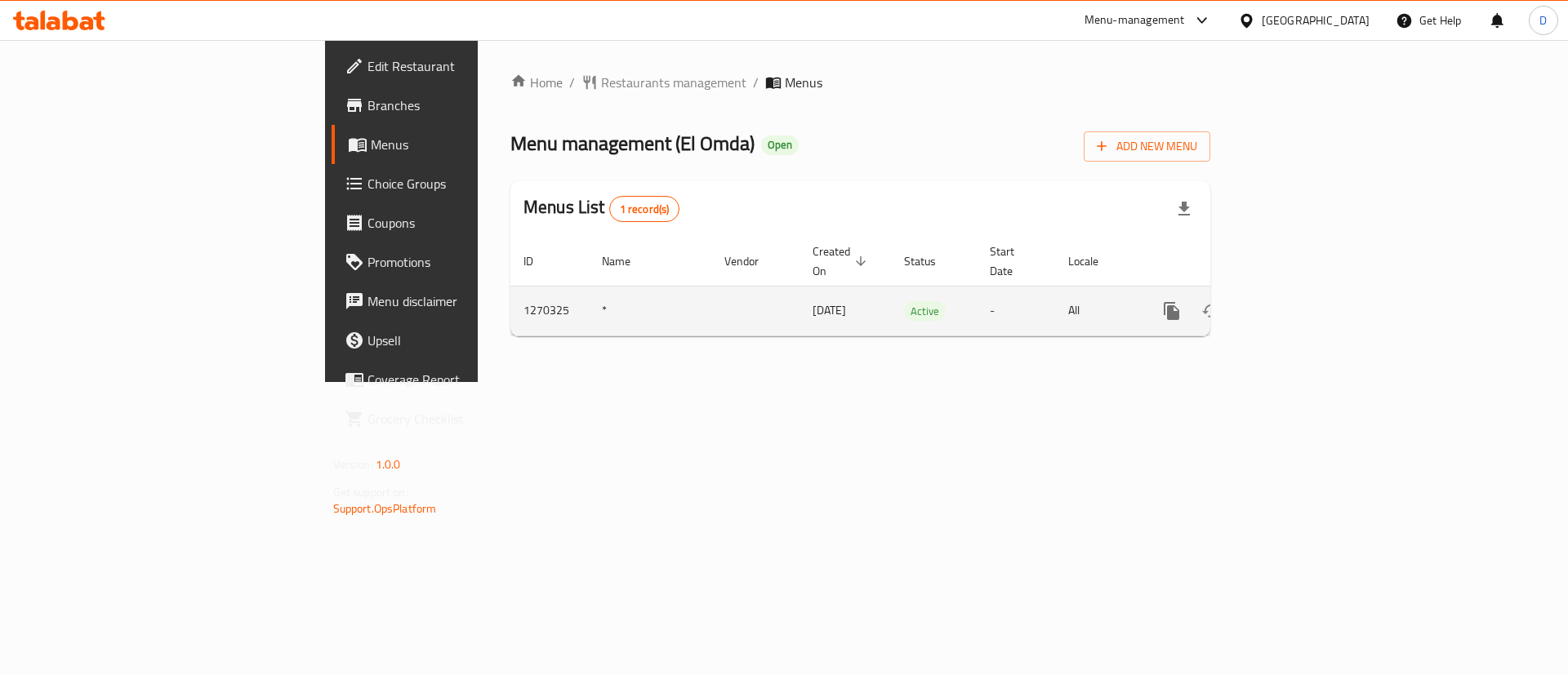
click at [1297, 304] on icon "enhanced table" at bounding box center [1289, 311] width 15 height 15
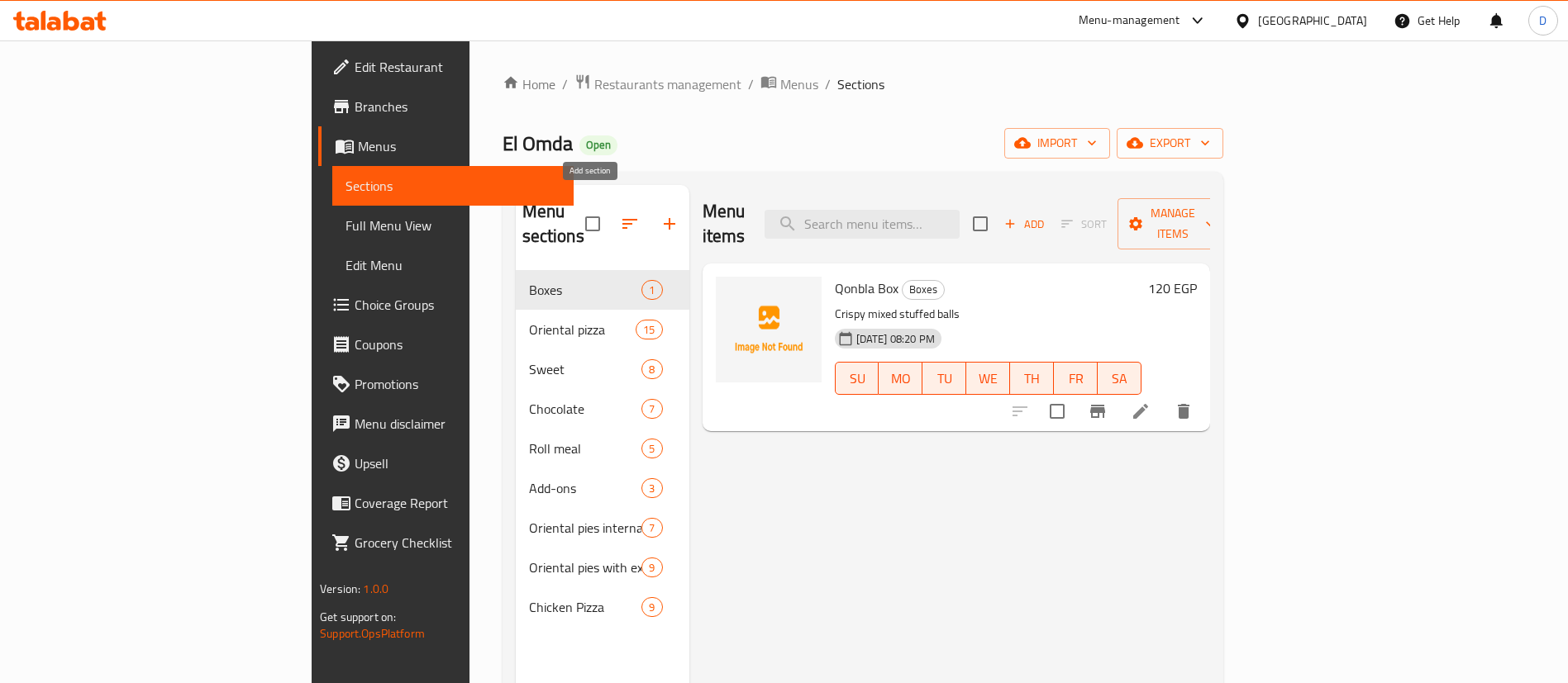
click at [659, 214] on icon "button" at bounding box center [669, 224] width 20 height 20
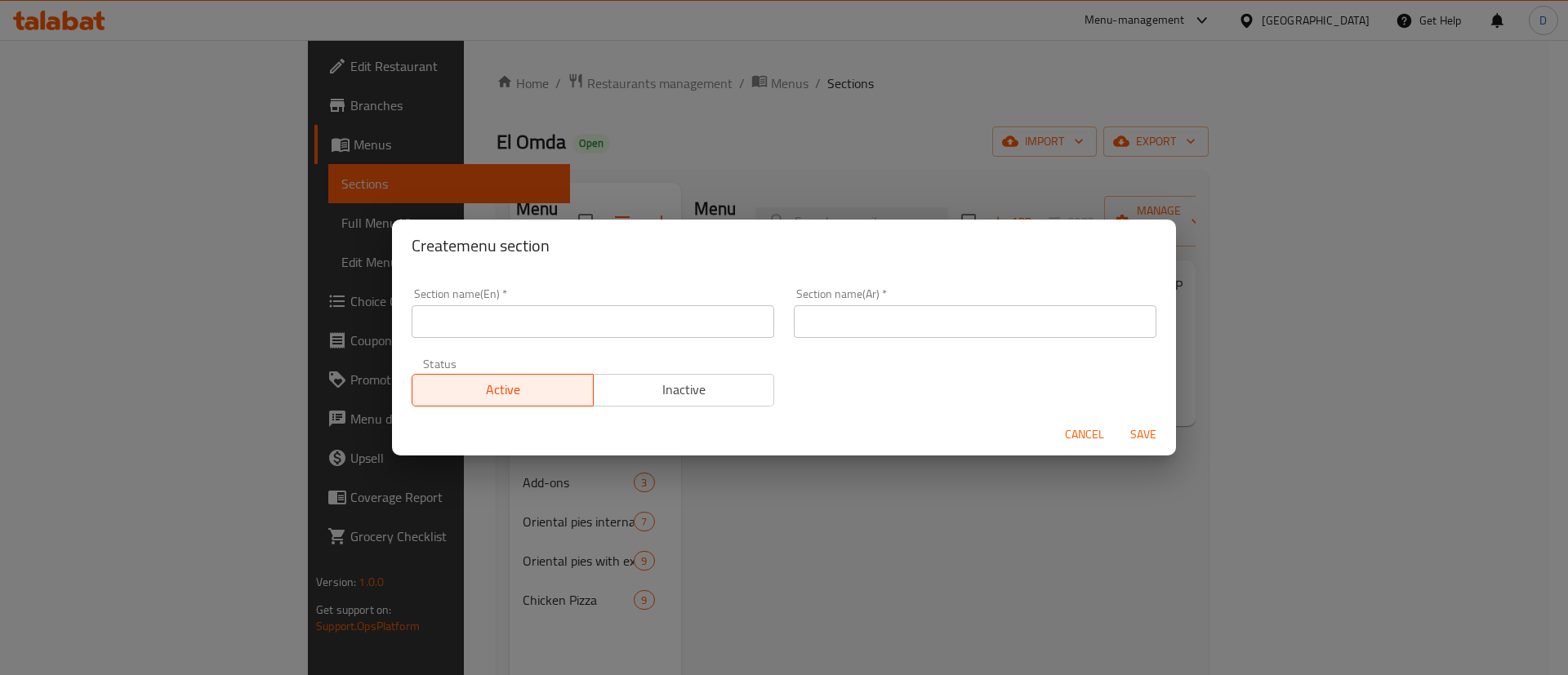
click at [543, 327] on input "text" at bounding box center [593, 322] width 362 height 33
paste input "Buy 2 Get 1 For Free"
type input "Buy 2 Get 1 For Free"
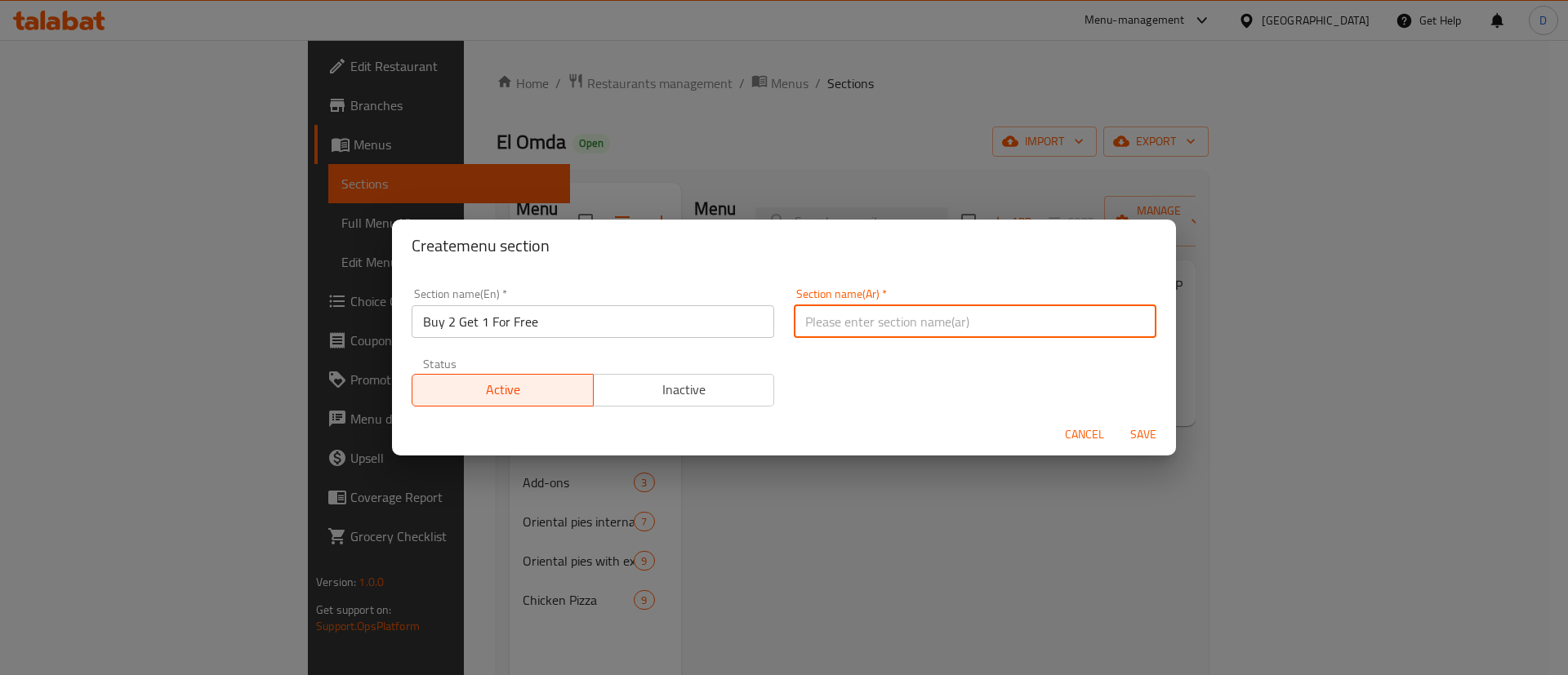
click at [908, 307] on input "text" at bounding box center [975, 322] width 362 height 33
type input "h"
type input "اشتري 2 واحصل علي 1 هدية"
click at [1118, 420] on button "Save" at bounding box center [1144, 435] width 52 height 30
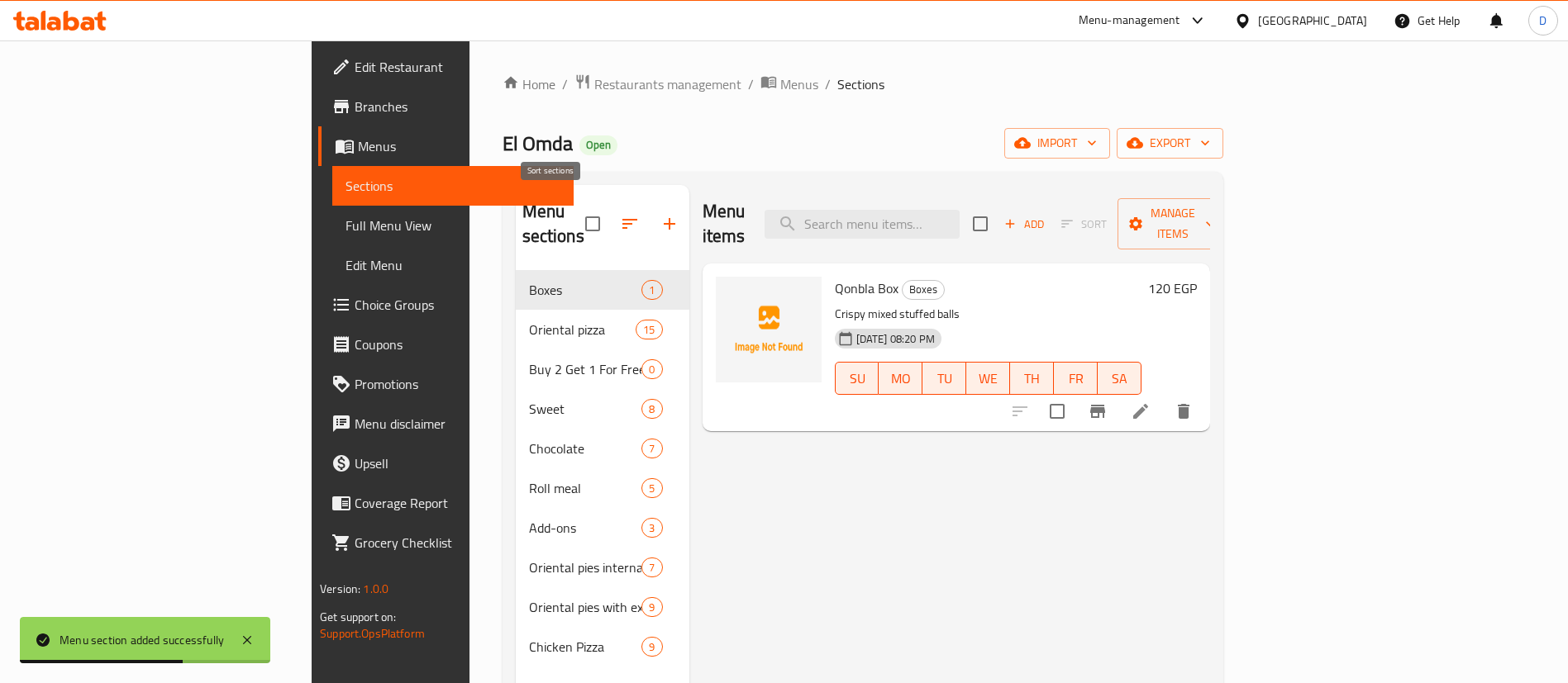
click at [620, 219] on icon "button" at bounding box center [629, 224] width 20 height 20
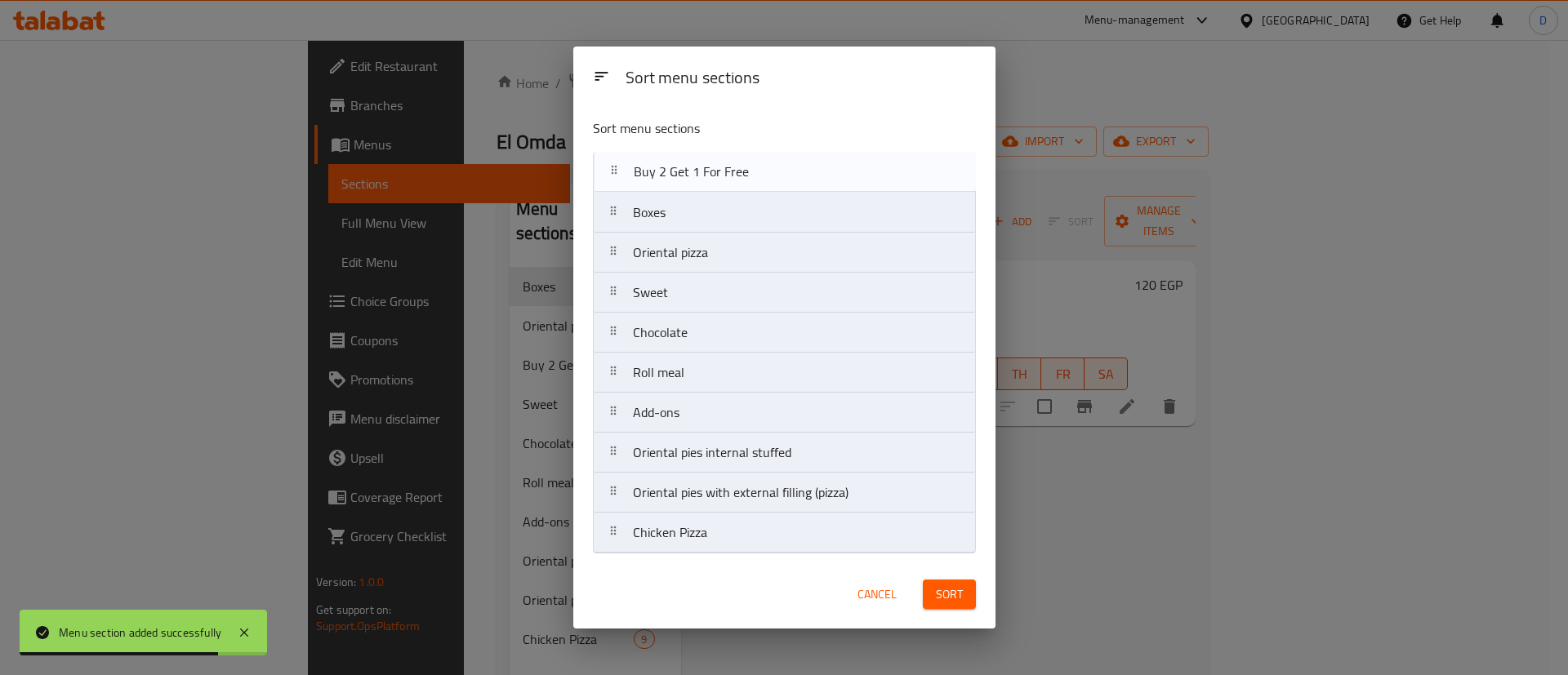
drag, startPoint x: 689, startPoint y: 250, endPoint x: 692, endPoint y: 158, distance: 92.0
click at [692, 158] on nav "Boxes Oriental pizza Buy 2 Get 1 For Free Sweet Chocolate Roll meal Add-ons Ori…" at bounding box center [785, 352] width 383 height 402
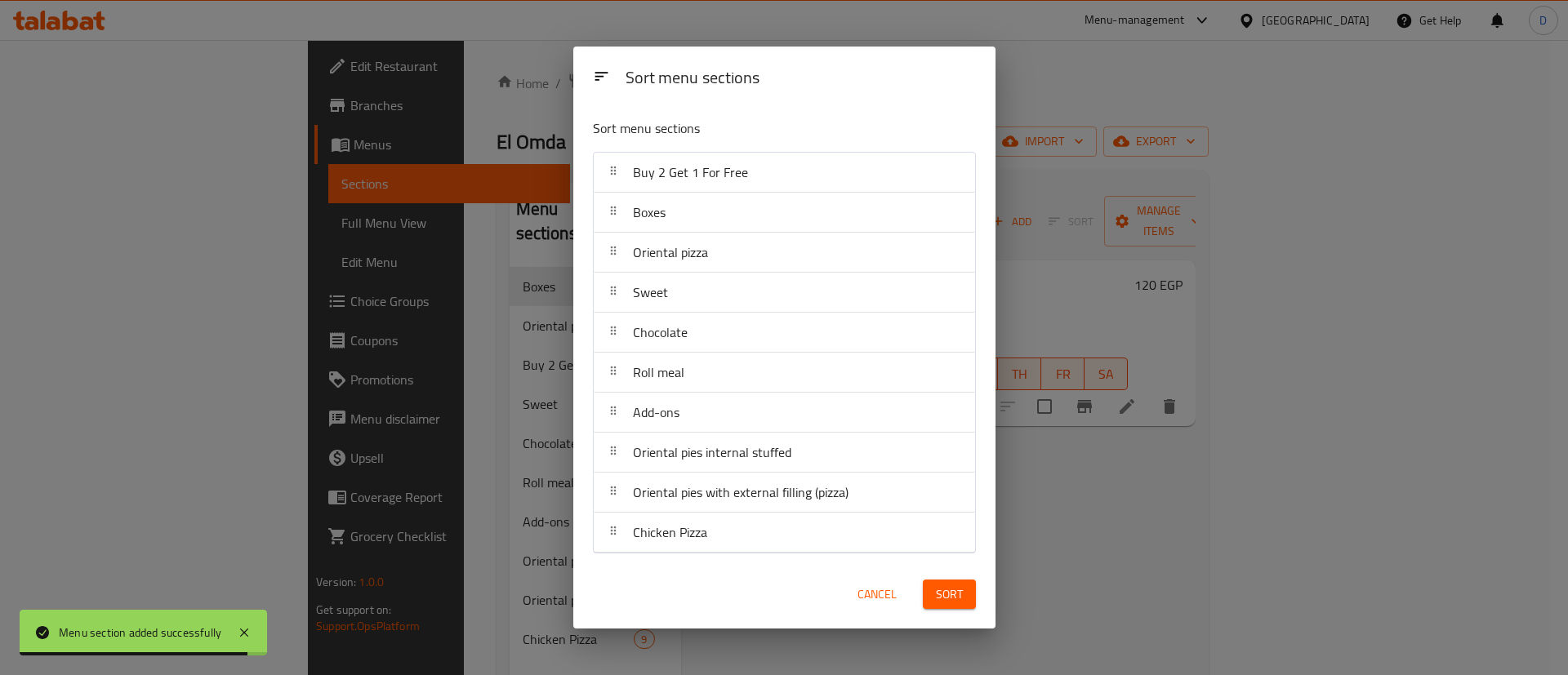
click at [953, 598] on span "Sort" at bounding box center [950, 594] width 27 height 20
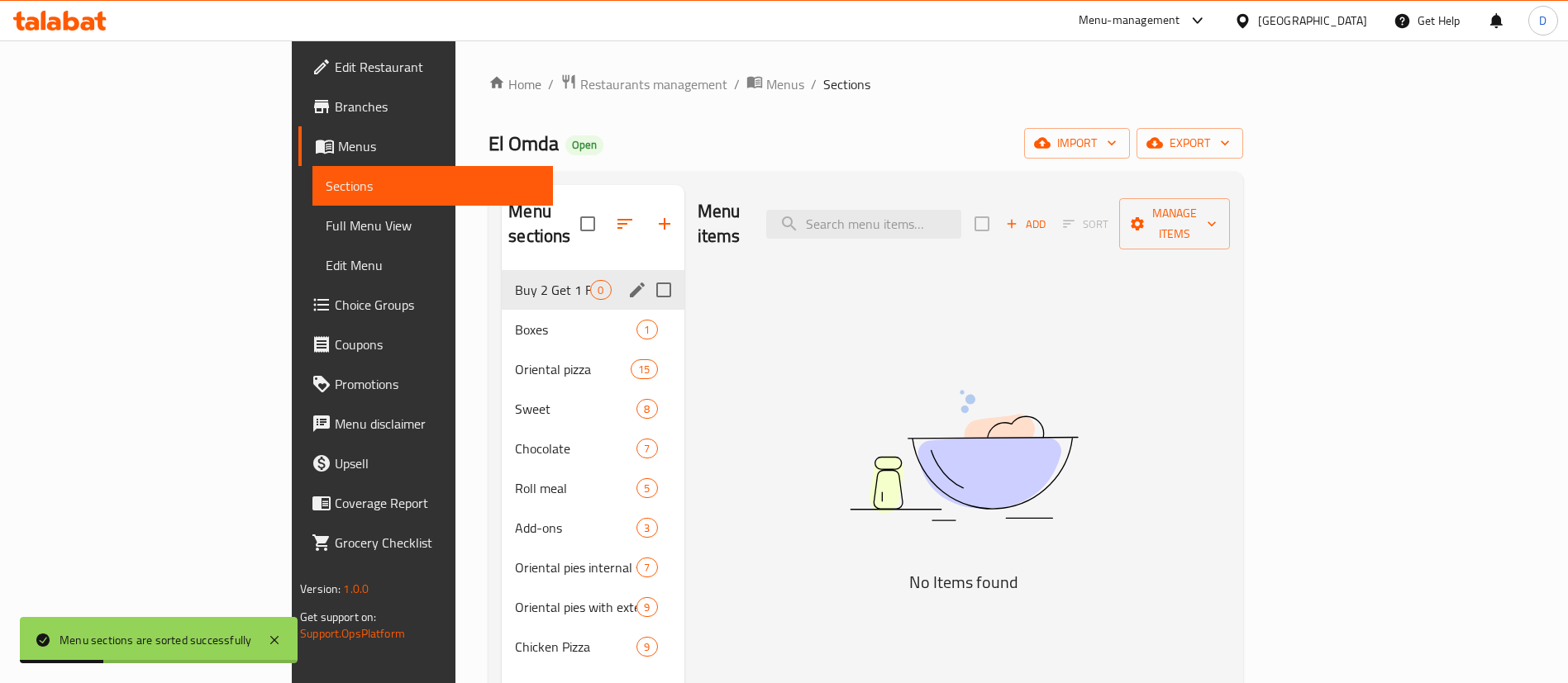
click at [515, 280] on span "Buy 2 Get 1 For Free" at bounding box center [552, 290] width 75 height 20
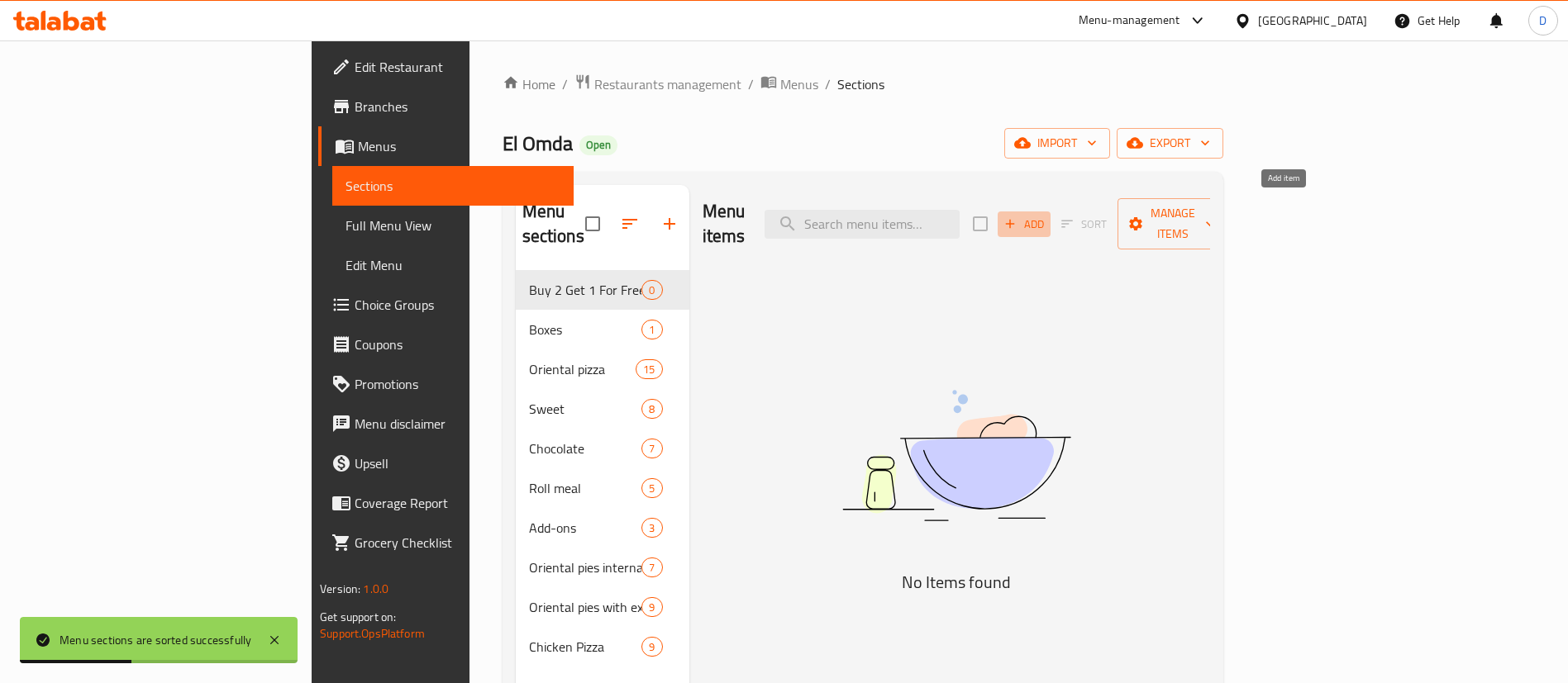
click at [1046, 215] on span "Add" at bounding box center [1024, 225] width 45 height 19
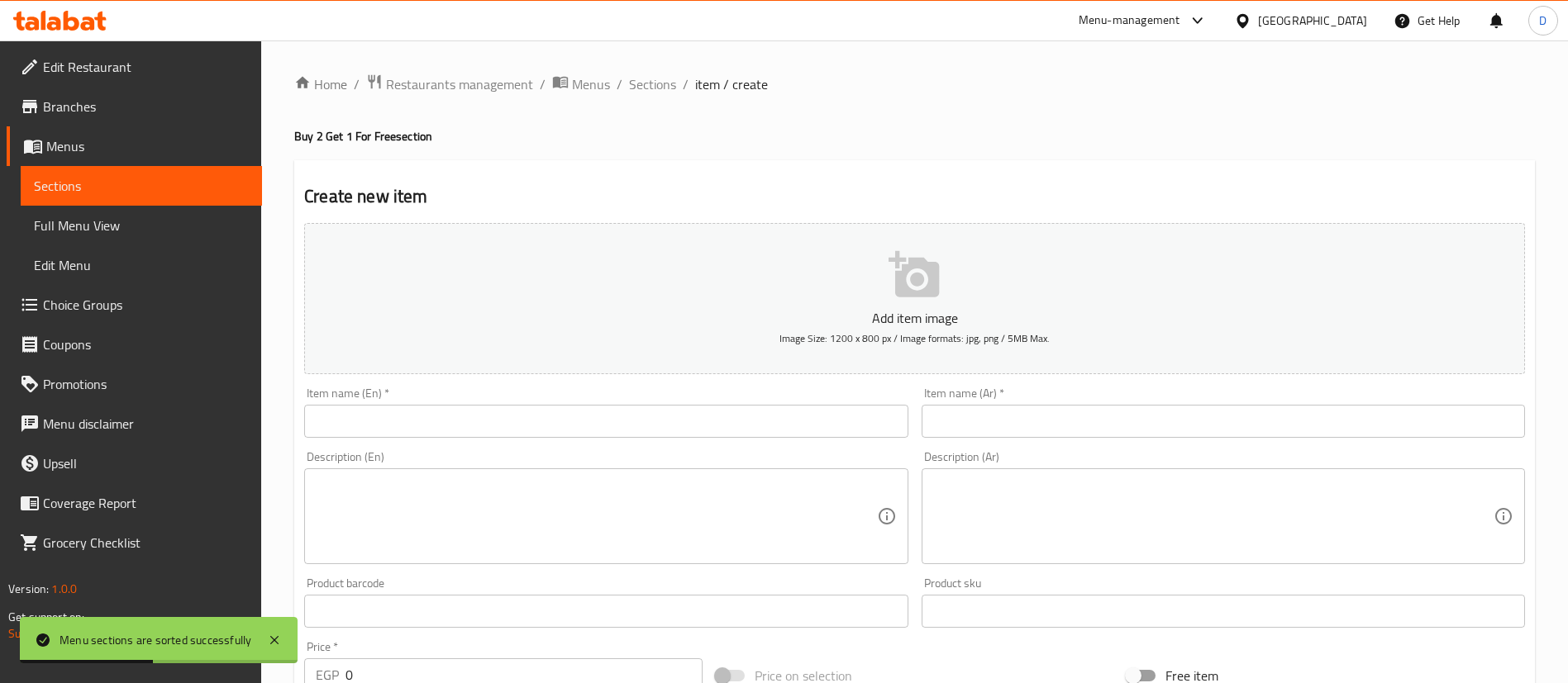
click at [1150, 416] on input "text" at bounding box center [1223, 421] width 604 height 33
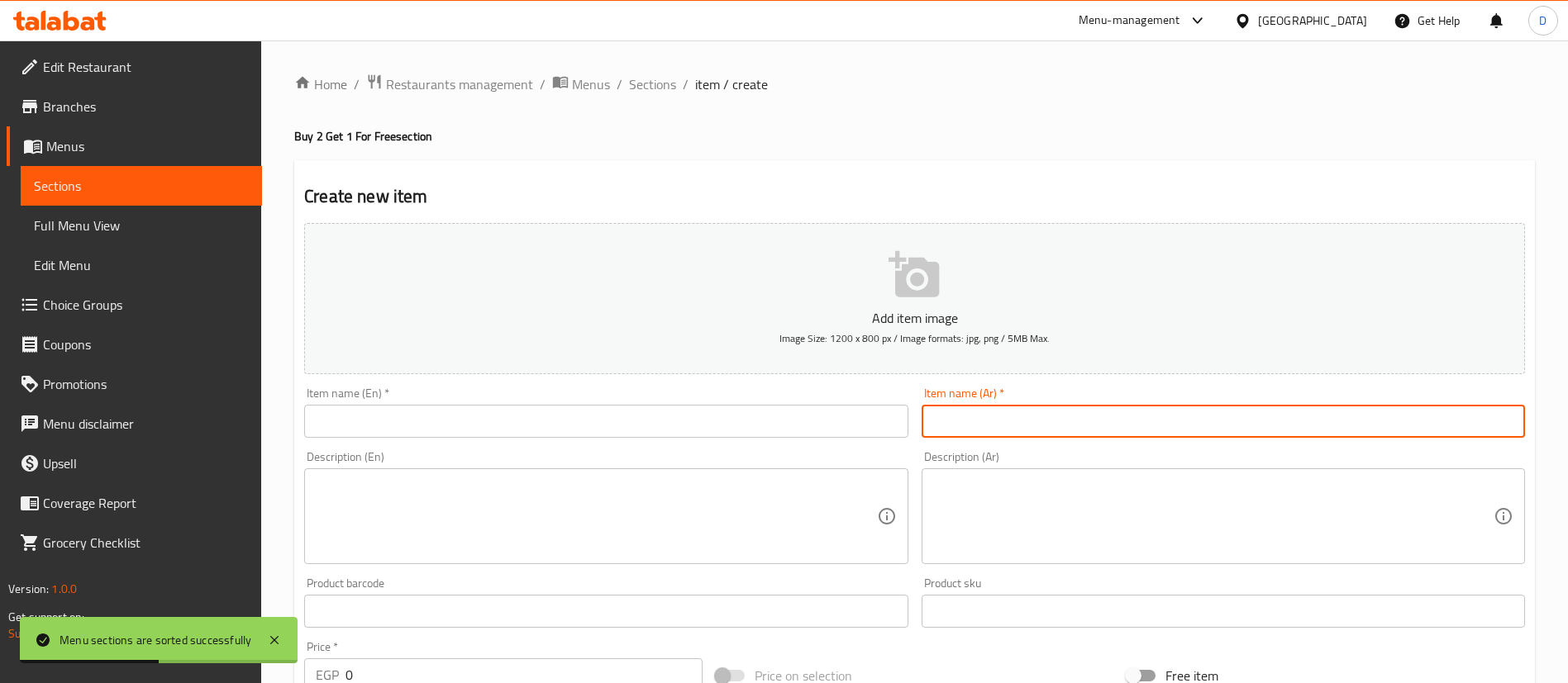
paste input "بيتزا كيري سجق + بيتزا زنجر + فطيرة بغاشه"
click at [1192, 415] on input "بيتزا كيري سجق + بيتزا زنجر + فطيرة بغاشه" at bounding box center [1223, 421] width 604 height 33
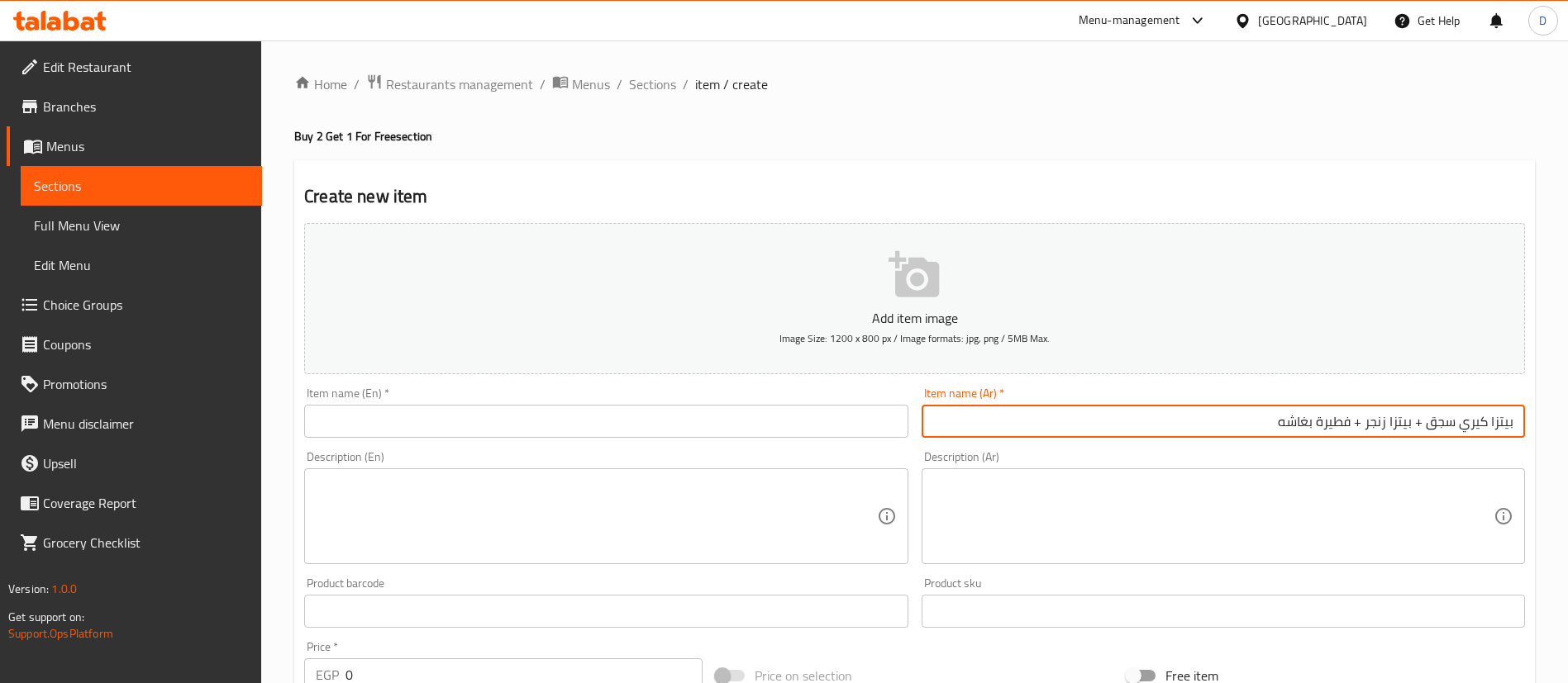
click at [1192, 415] on input "بيتزا كيري سجق + بيتزا زنجر + فطيرة بغاشه" at bounding box center [1223, 421] width 604 height 33
type input "بيتزا كيري سجق + بيتزا زنجر + فطيرة بغاشه"
click at [468, 436] on input "text" at bounding box center [606, 421] width 604 height 33
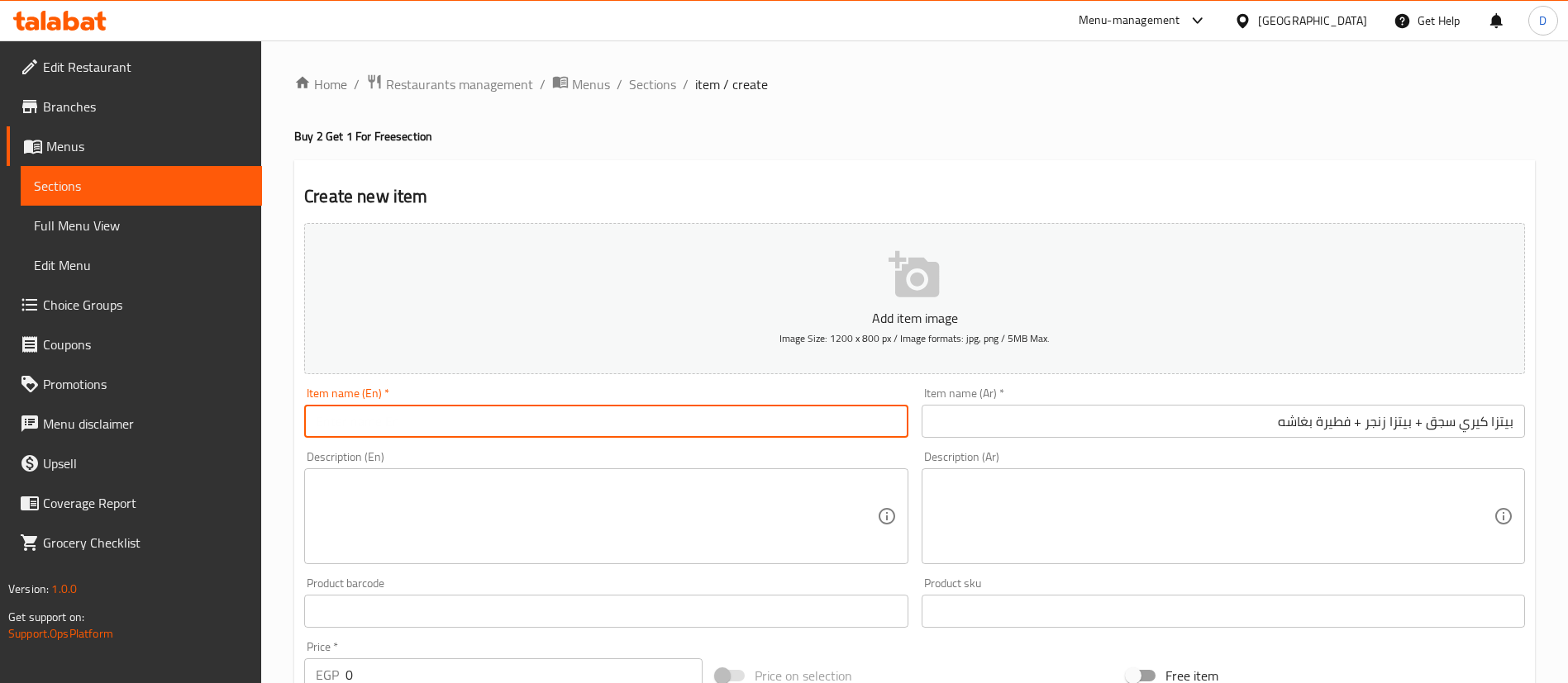
paste input "Kiri Sausage Pizza + Zinger Pizza + Baghasha Pie"
click at [525, 434] on input "Kiri Sausage Pizza + Zinger Pizza + Baghasha Pie" at bounding box center [606, 421] width 604 height 33
type input "Kiri Sausage Pizza + Zinger Pizza + Boghasha Pie"
click at [652, 431] on input "Kiri Sausage Pizza + Zinger Pizza + Boghasha Pie" at bounding box center [606, 421] width 604 height 33
click at [636, 522] on textarea at bounding box center [596, 516] width 561 height 78
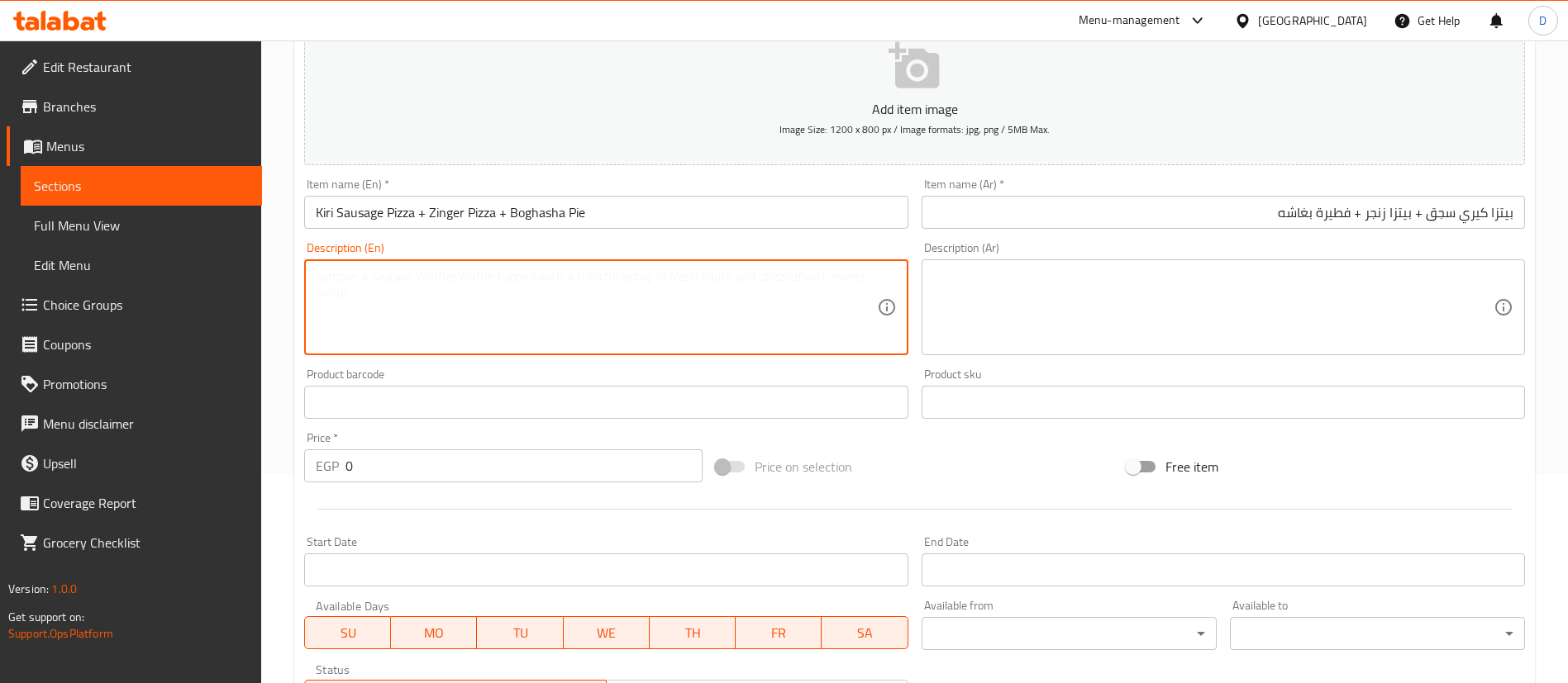
scroll to position [248, 0]
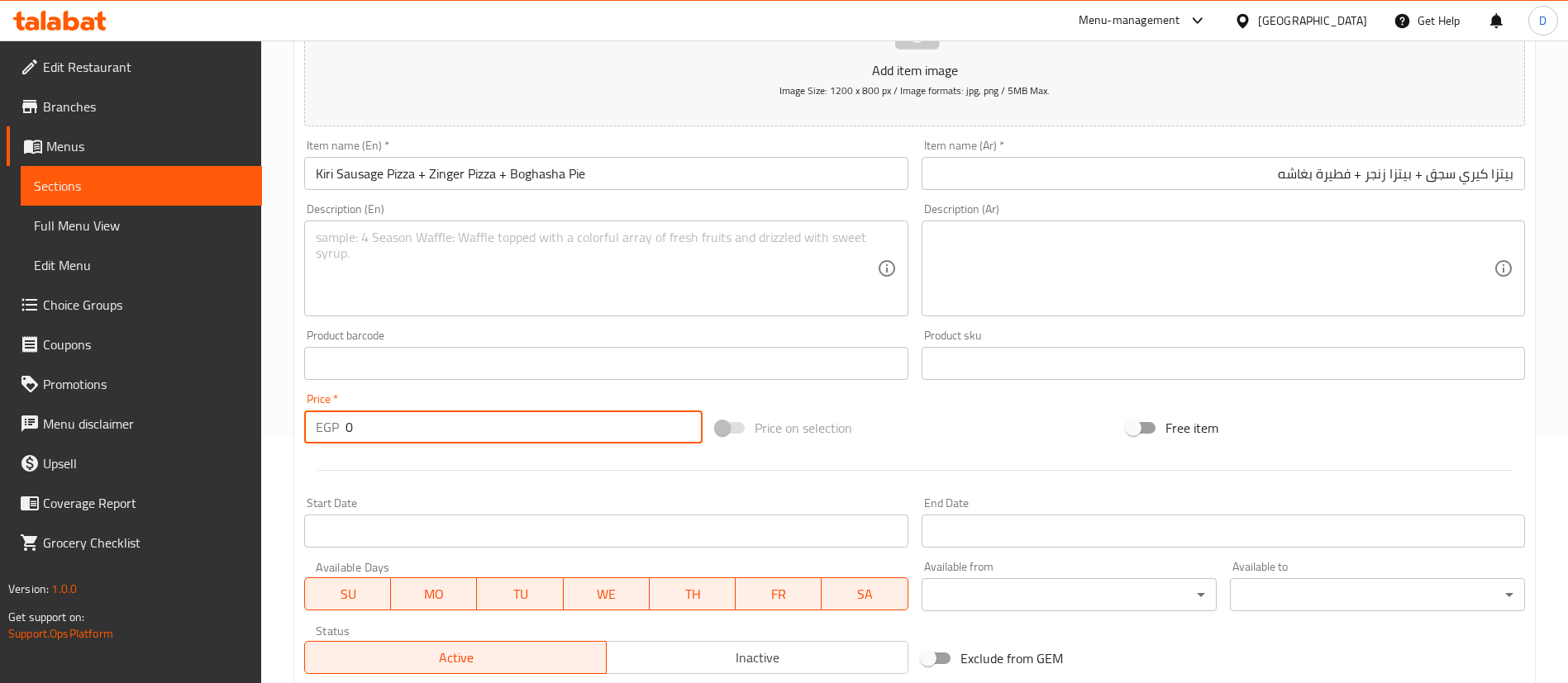
click at [507, 412] on input "0" at bounding box center [524, 427] width 357 height 33
paste input "49"
type input "490"
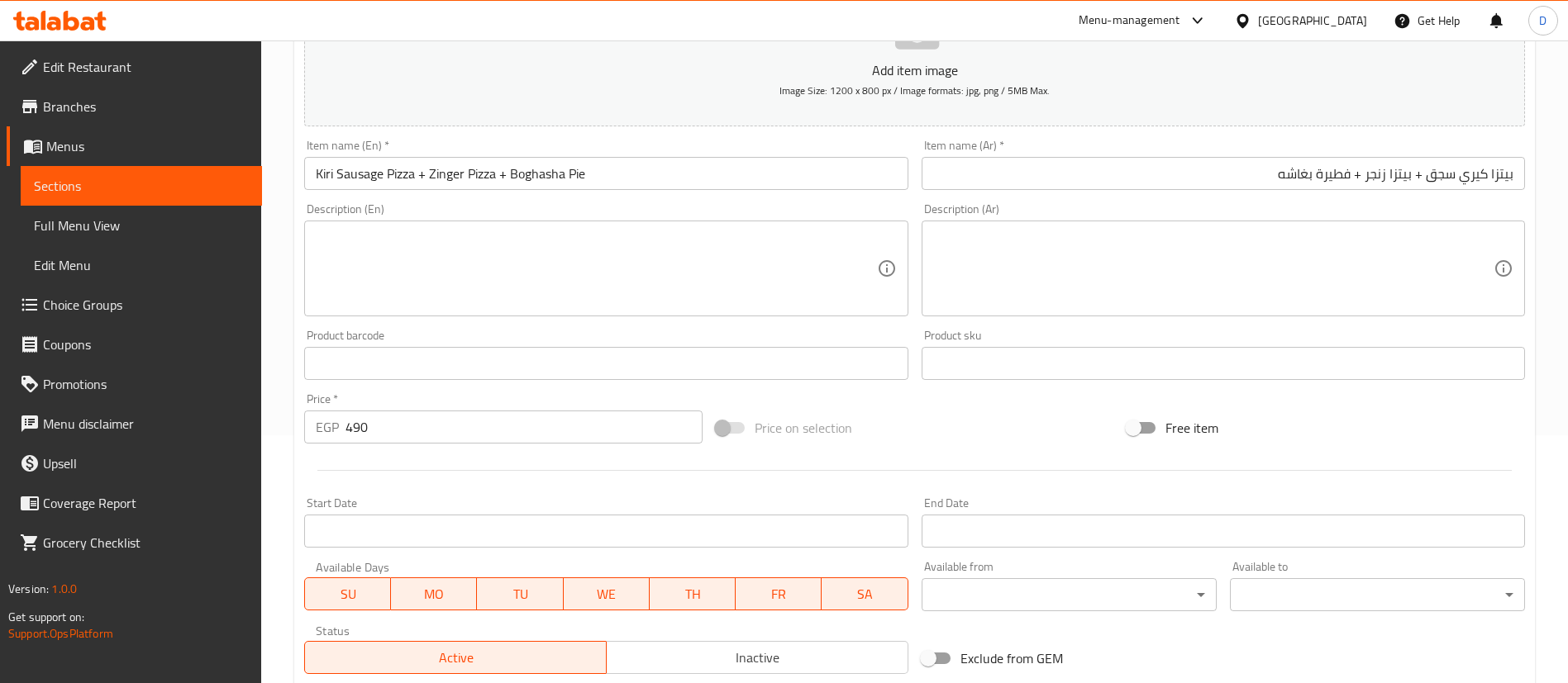
click at [646, 459] on div at bounding box center [915, 471] width 1234 height 41
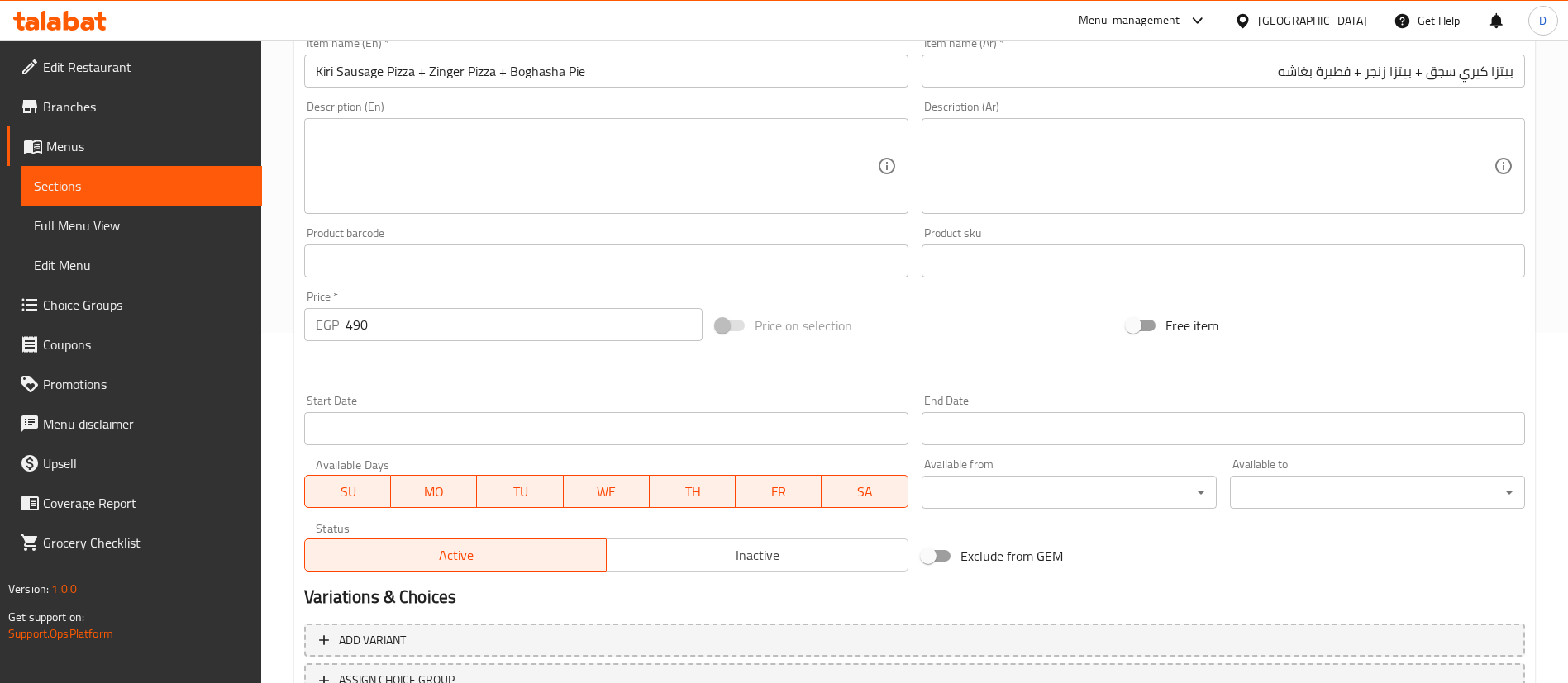
scroll to position [484, 0]
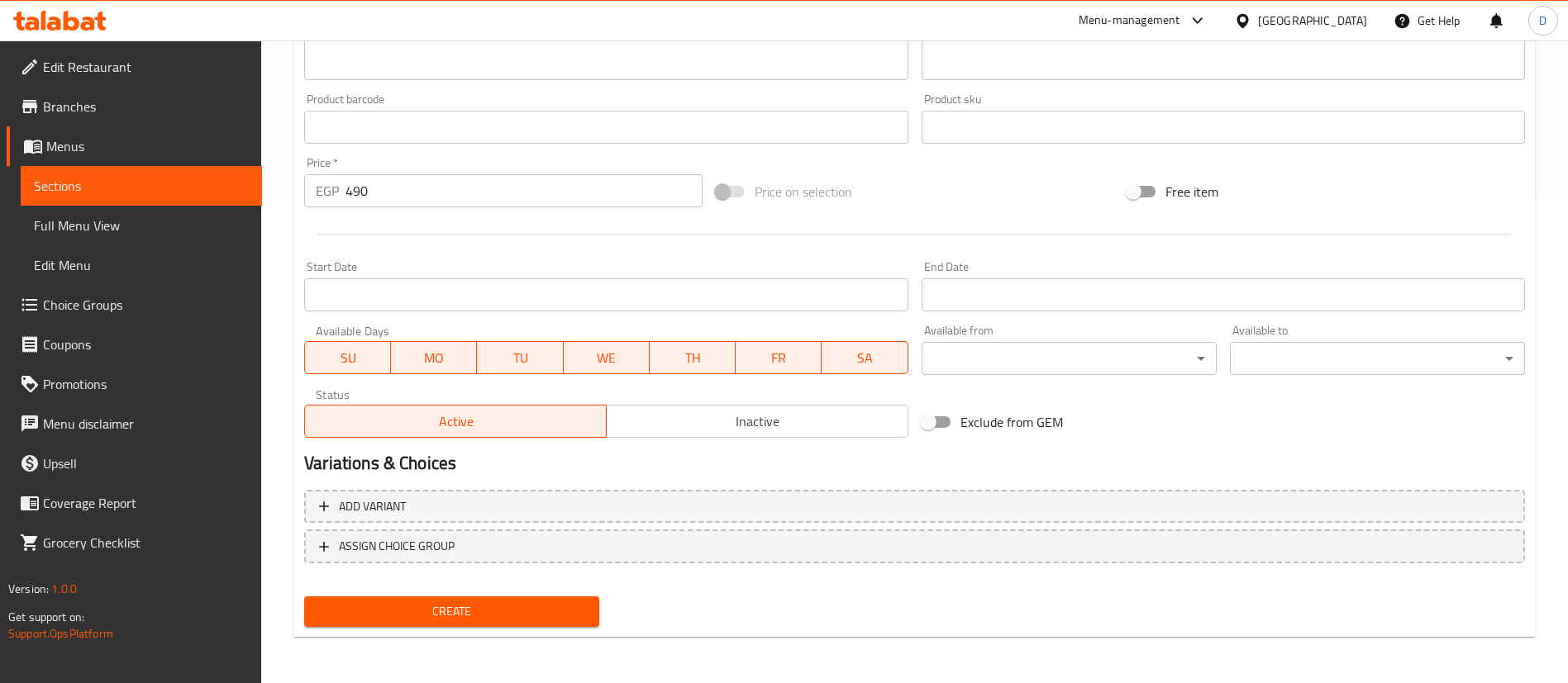
click at [543, 612] on span "Create" at bounding box center [451, 612] width 269 height 20
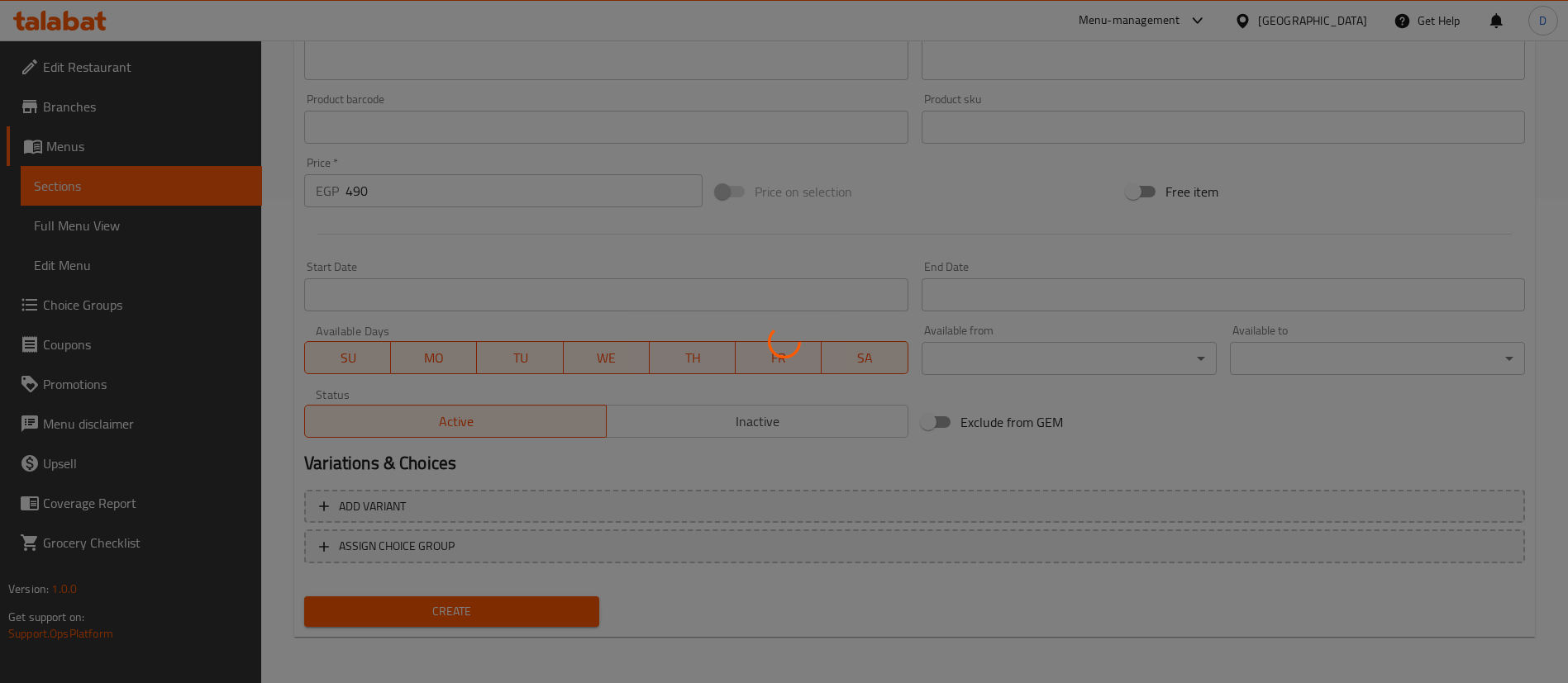
type input "0"
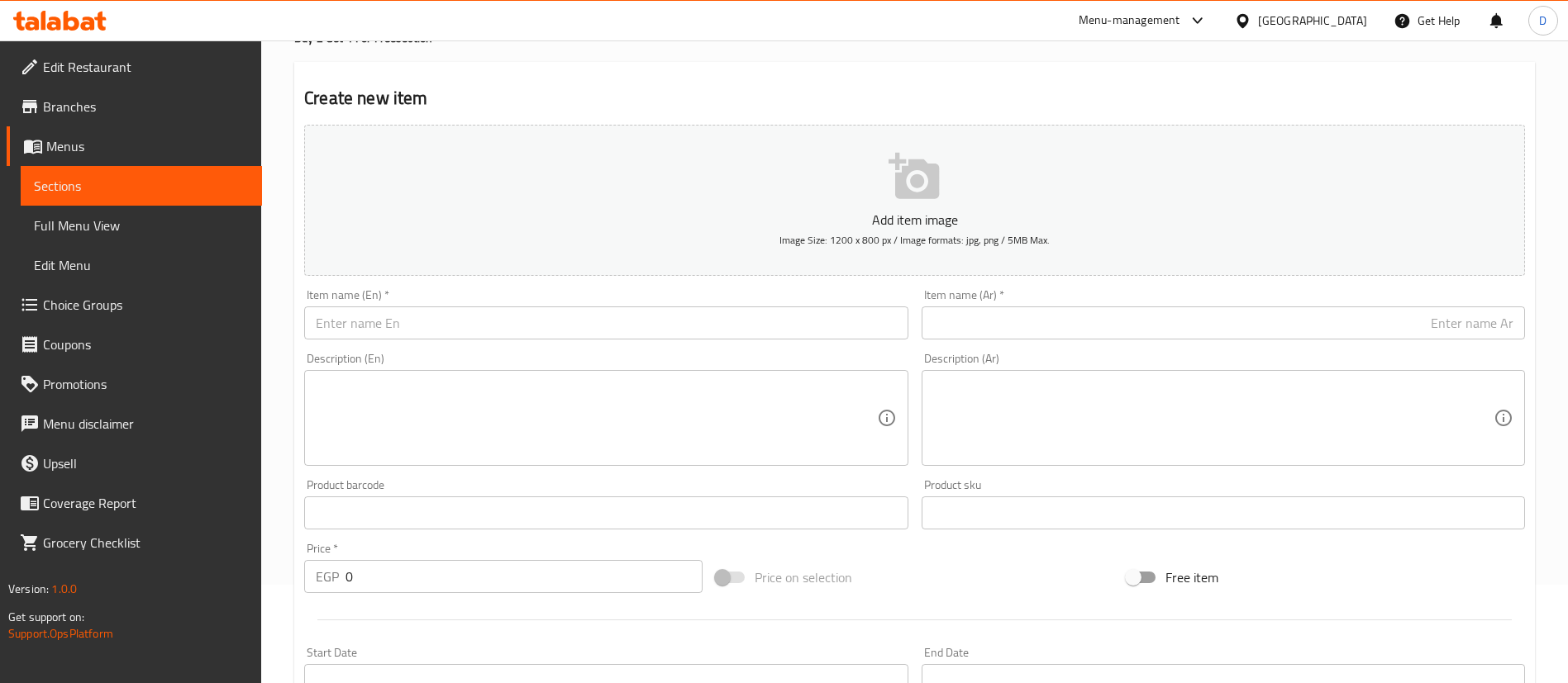
scroll to position [0, 0]
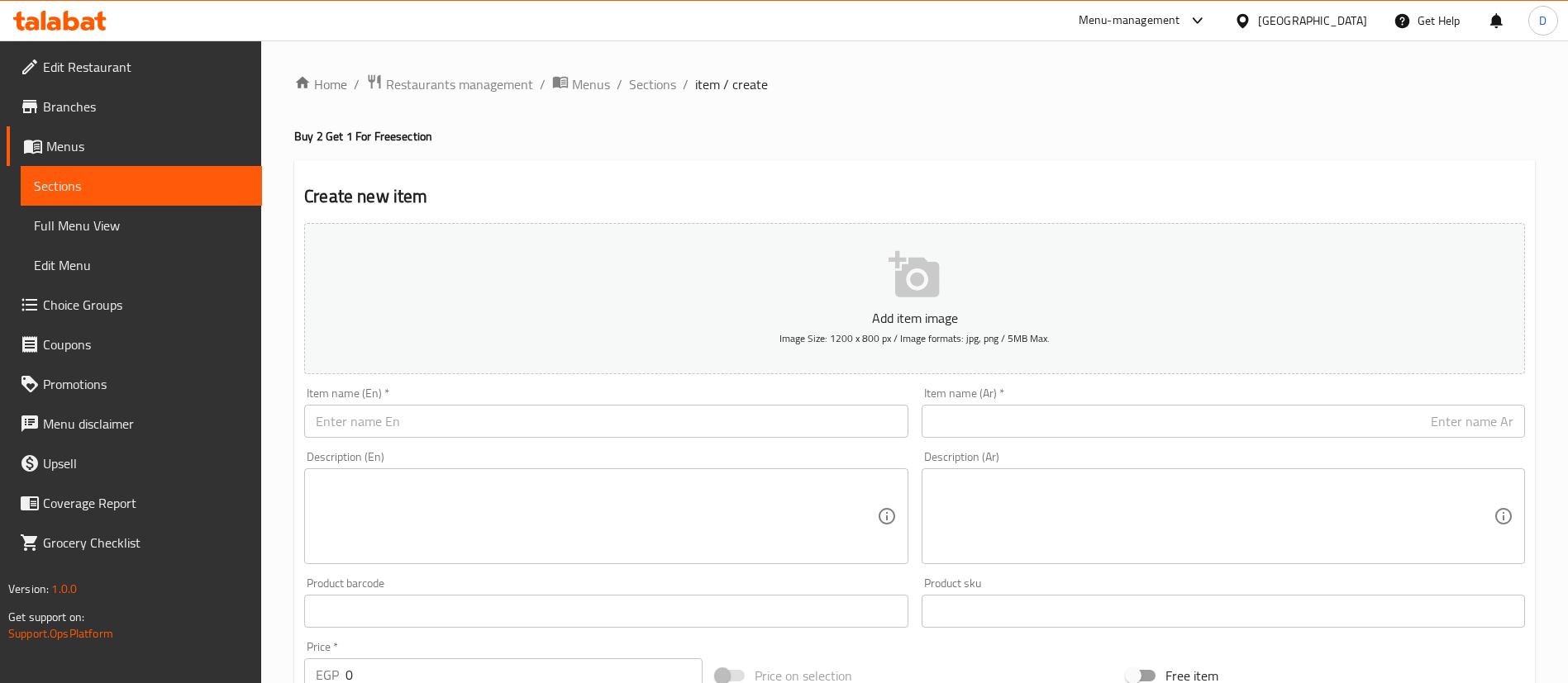
click at [129, 212] on link "Full Menu View" at bounding box center [141, 225] width 242 height 40
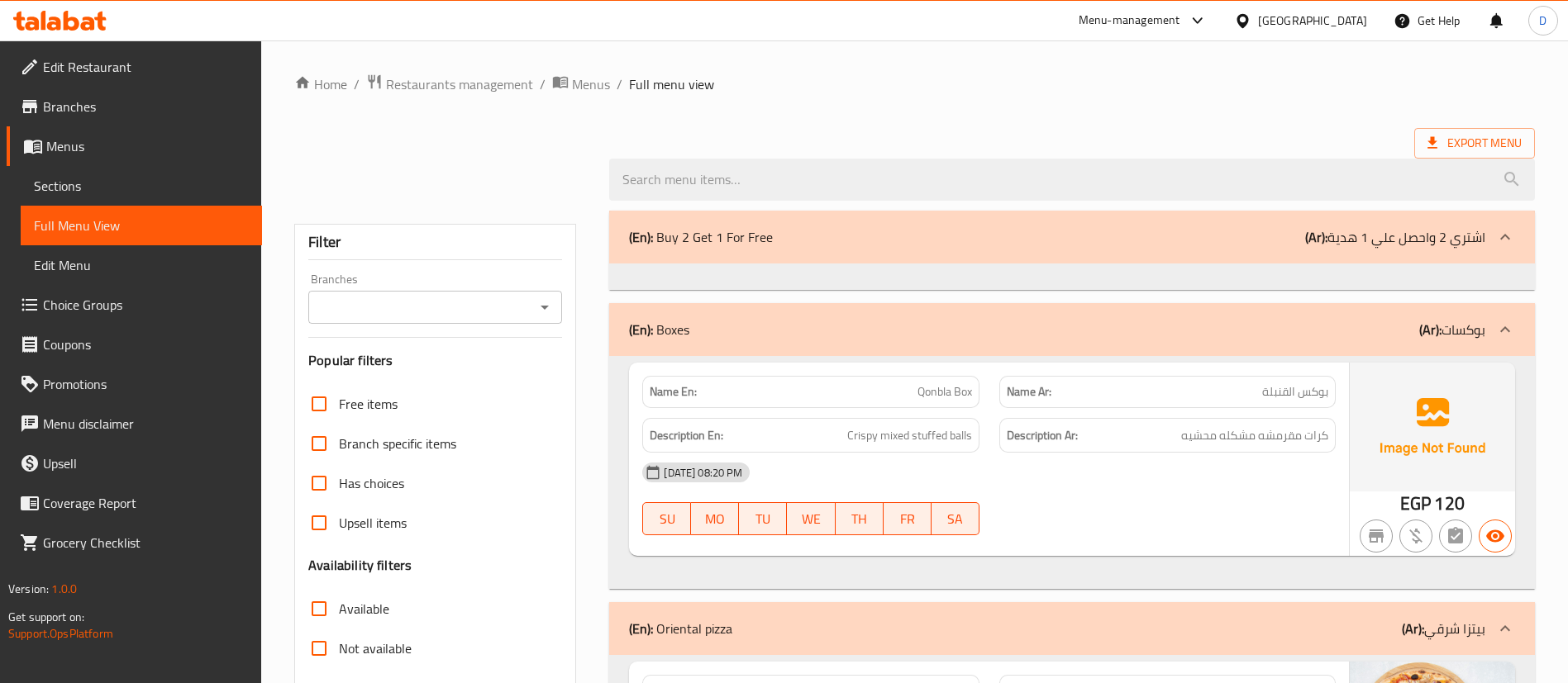
click at [187, 178] on span "Sections" at bounding box center [141, 186] width 215 height 20
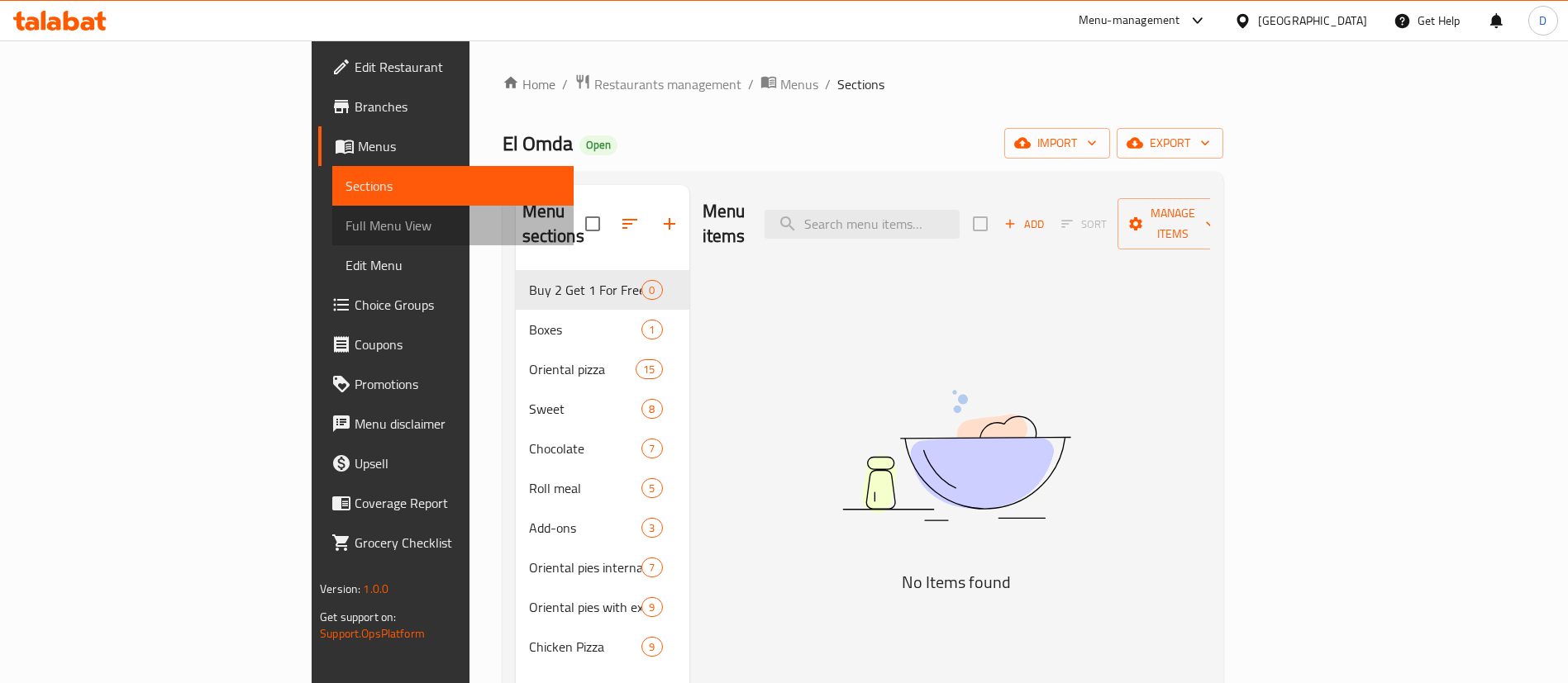
click at [332, 235] on link "Full Menu View" at bounding box center [453, 225] width 242 height 40
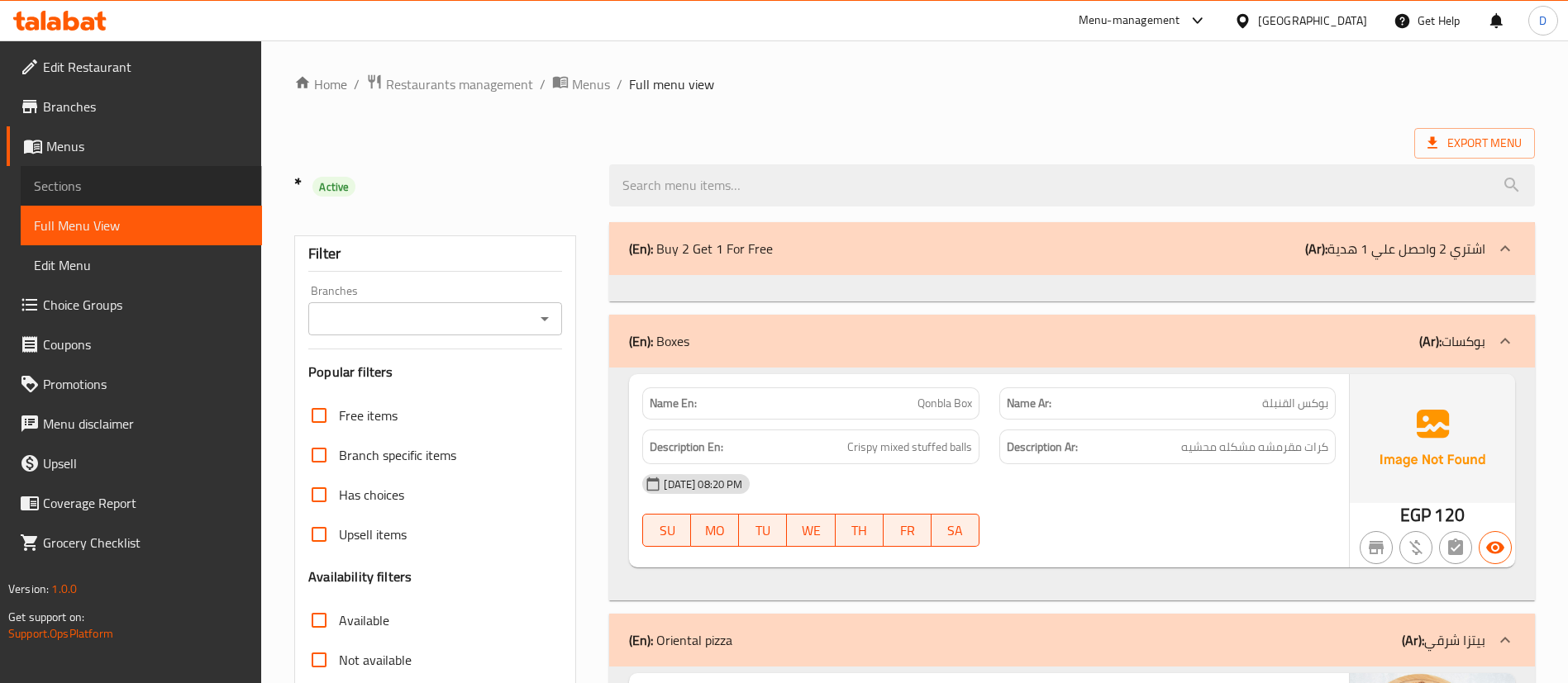
click at [118, 172] on link "Sections" at bounding box center [141, 185] width 242 height 40
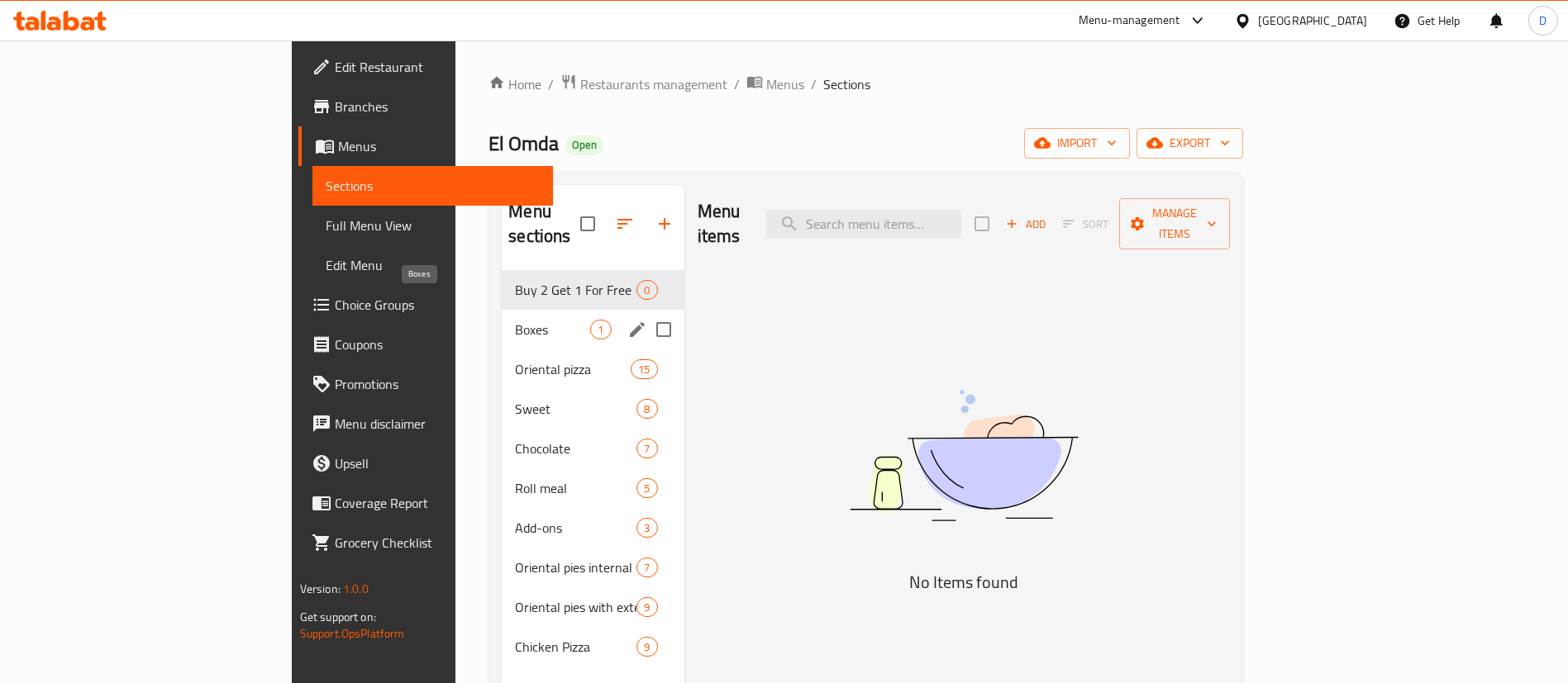
click at [515, 320] on span "Boxes" at bounding box center [552, 330] width 75 height 20
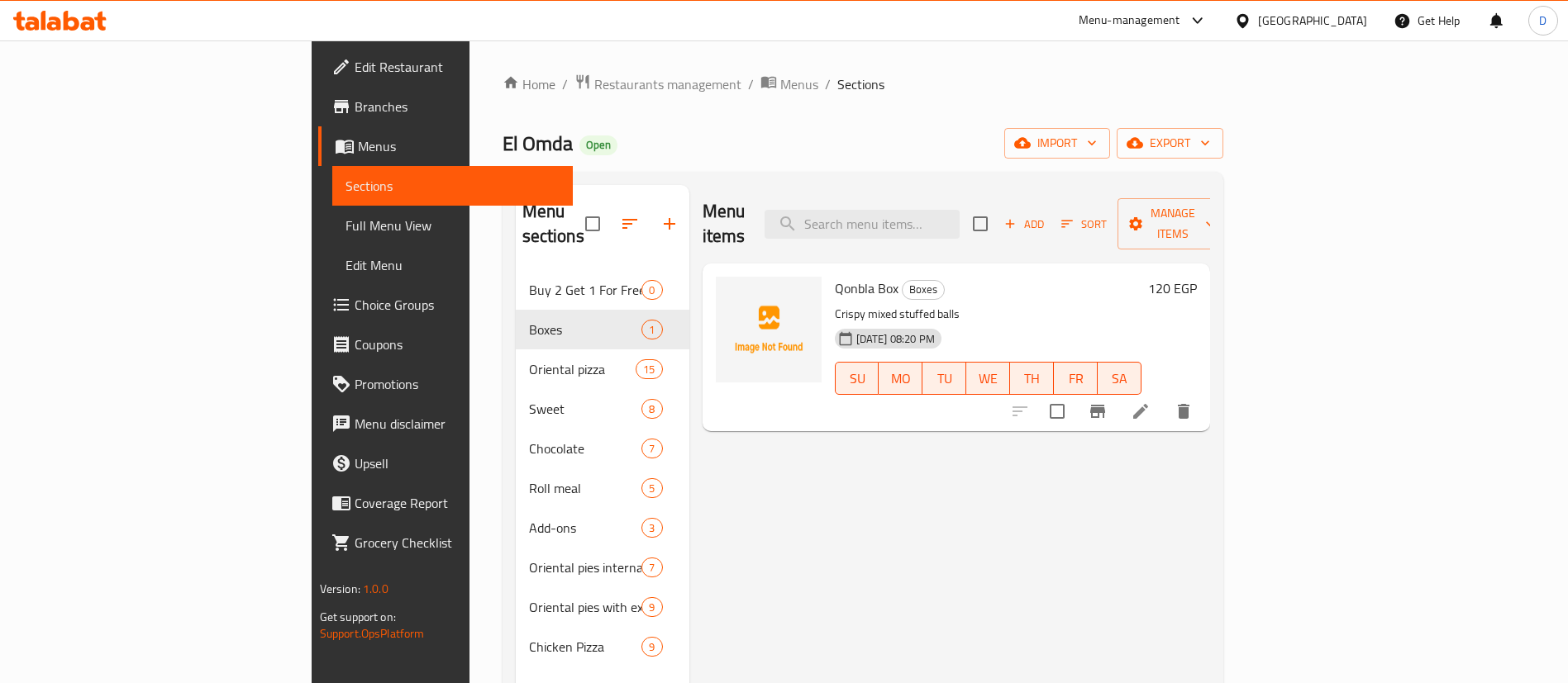
click at [516, 234] on div "Menu sections" at bounding box center [602, 224] width 174 height 78
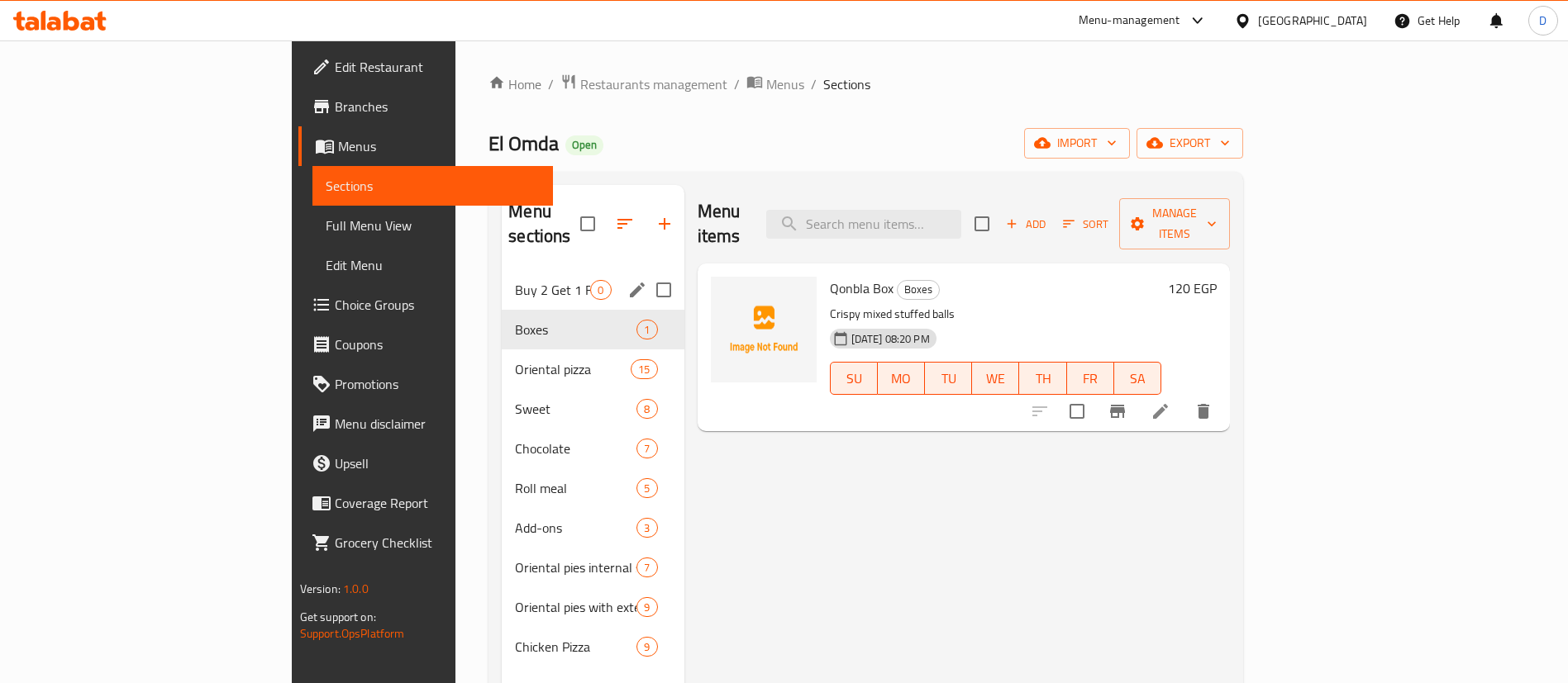
click at [515, 280] on span "Buy 2 Get 1 For Free" at bounding box center [552, 290] width 75 height 20
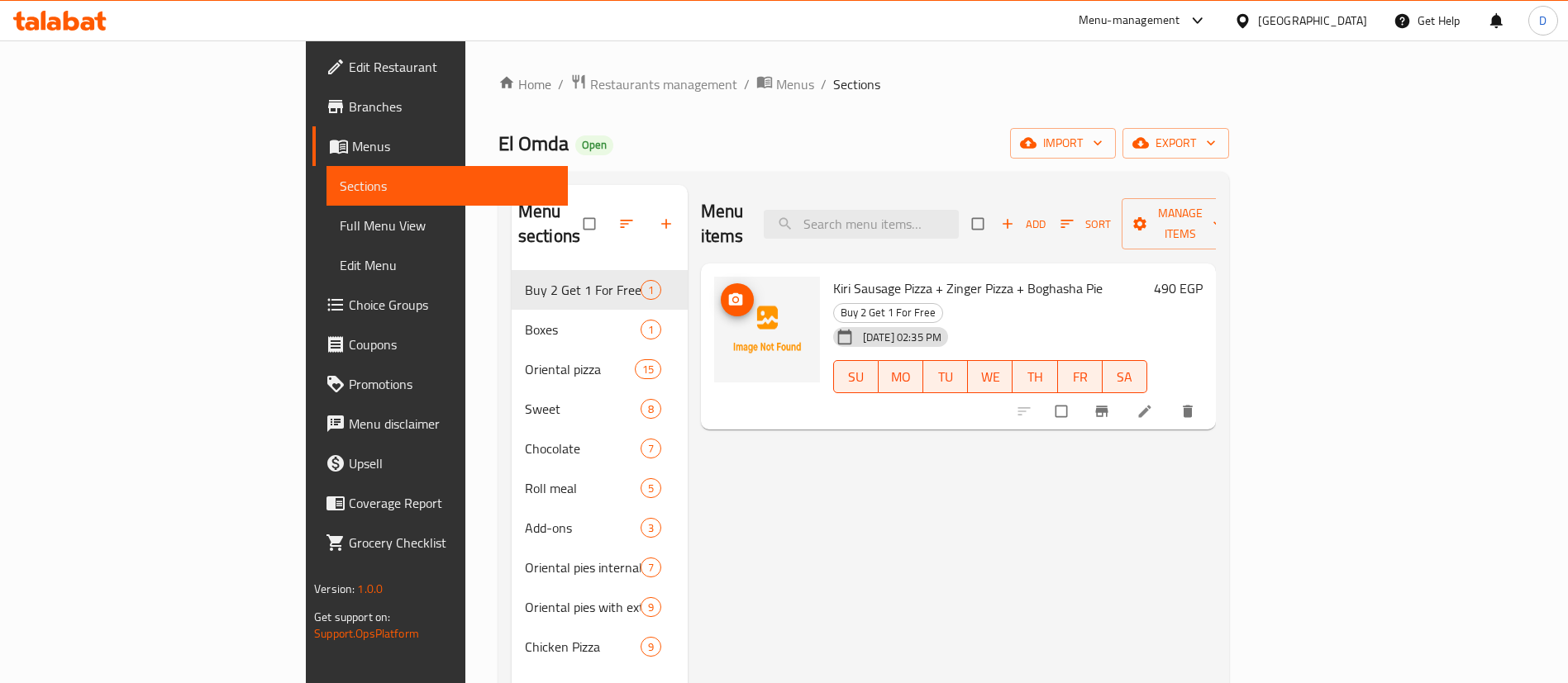
click at [727, 292] on icon "upload picture" at bounding box center [735, 300] width 17 height 17
